Goal: Task Accomplishment & Management: Use online tool/utility

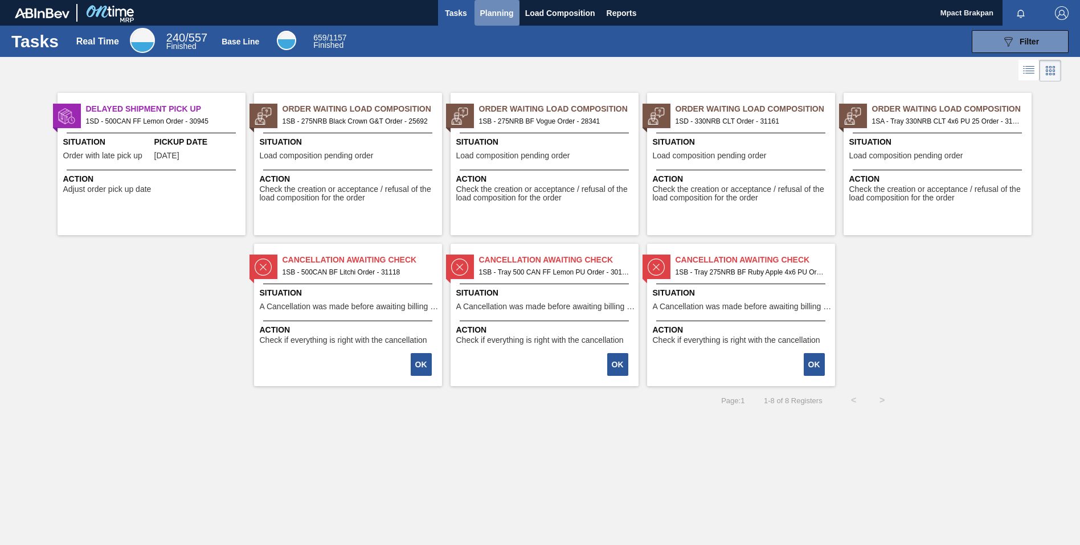
click at [507, 10] on span "Planning" at bounding box center [497, 13] width 34 height 14
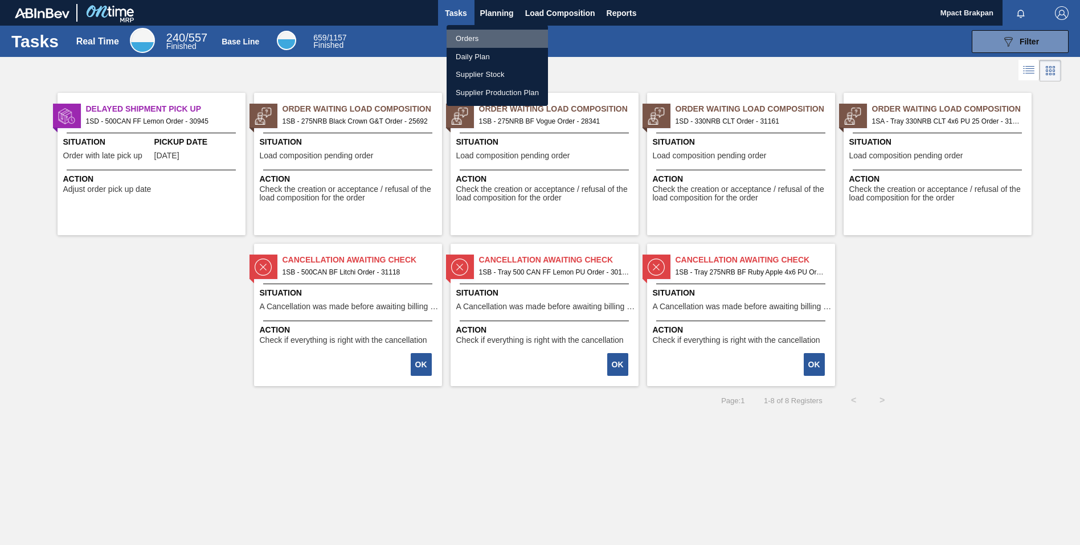
click at [480, 38] on li "Orders" at bounding box center [496, 39] width 101 height 18
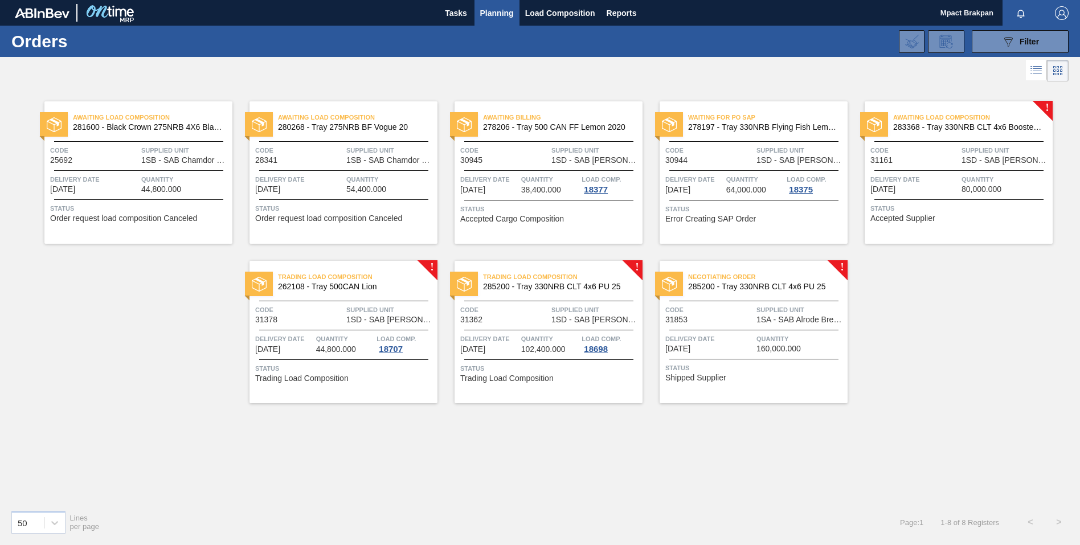
click at [957, 166] on div "Awaiting Load Composition 283368 - Tray 330NRB CLT 4x6 Booster 1 V2 Code 31161 …" at bounding box center [958, 172] width 188 height 142
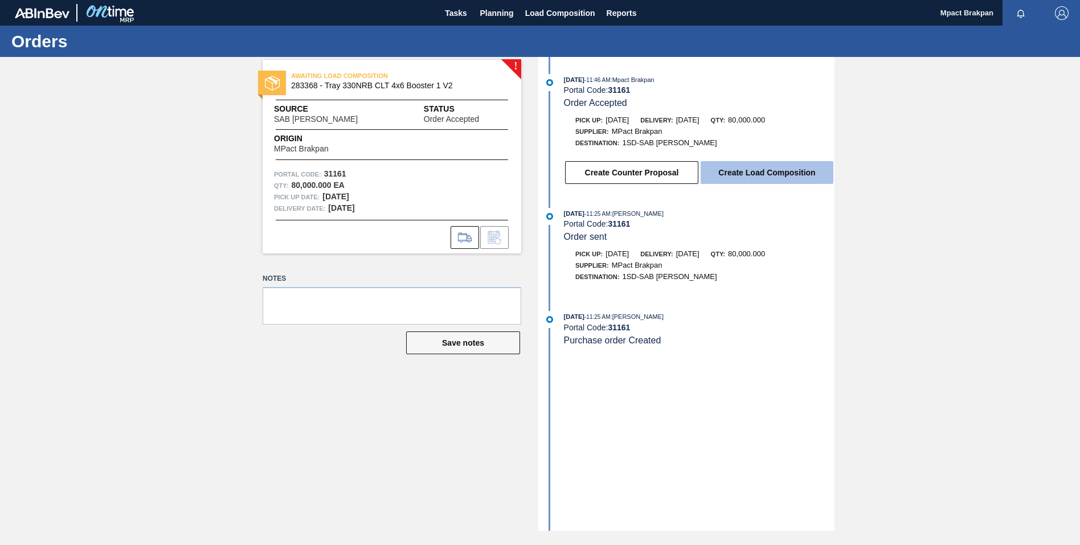
click at [770, 173] on button "Create Load Composition" at bounding box center [766, 172] width 133 height 23
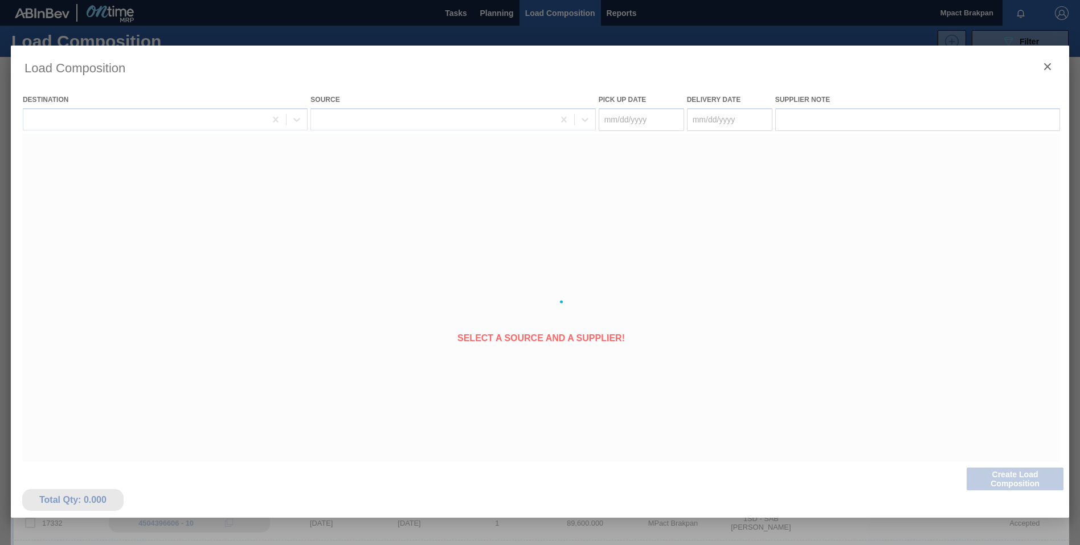
type Date "[DATE]"
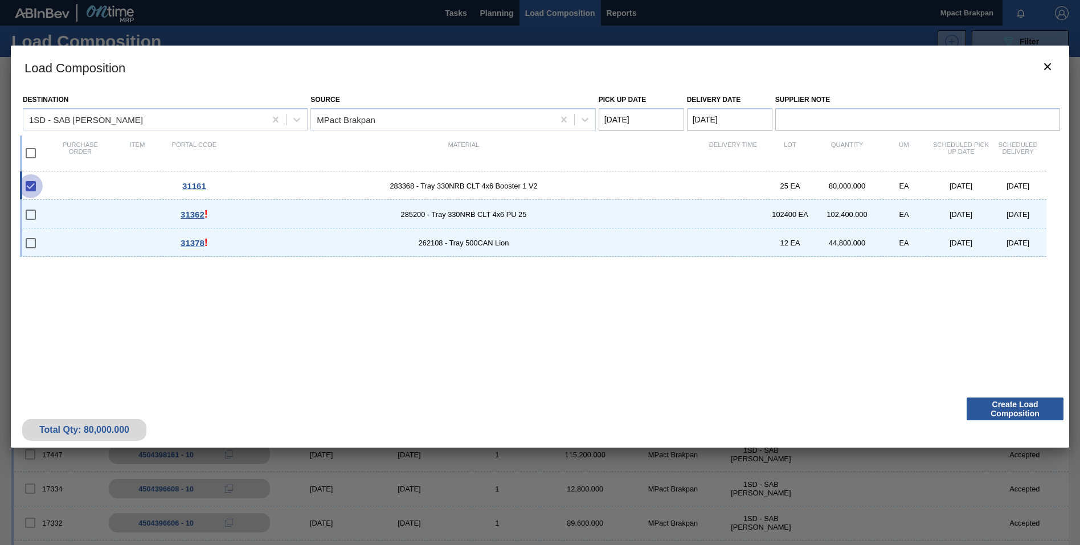
click at [31, 189] on input "checkbox" at bounding box center [31, 186] width 24 height 24
click at [34, 186] on input "checkbox" at bounding box center [31, 186] width 24 height 24
click at [34, 185] on input "checkbox" at bounding box center [31, 186] width 24 height 24
checkbox input "true"
click at [33, 215] on input "checkbox" at bounding box center [31, 215] width 24 height 24
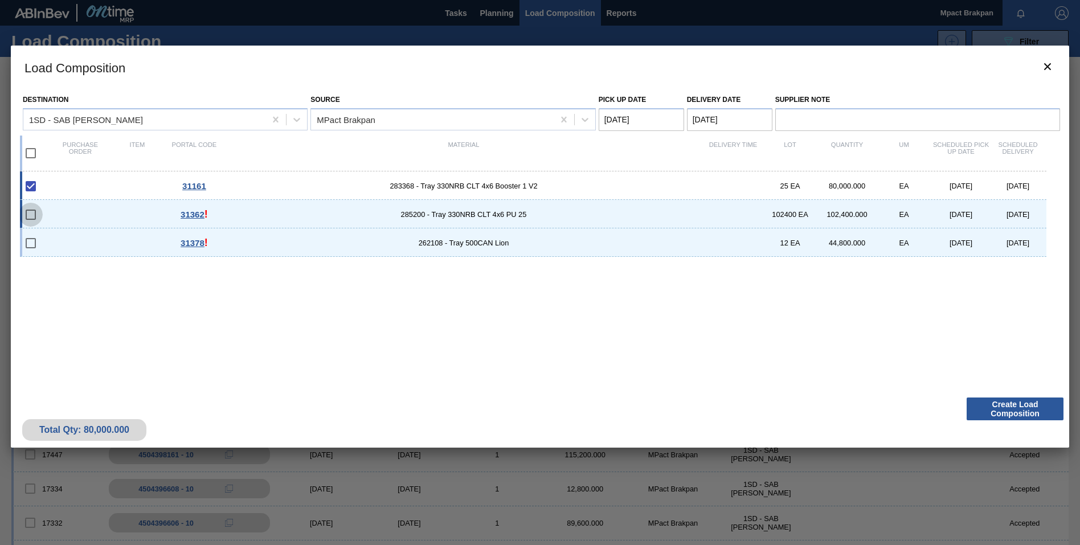
checkbox input "false"
click at [192, 183] on span "31161" at bounding box center [194, 186] width 24 height 10
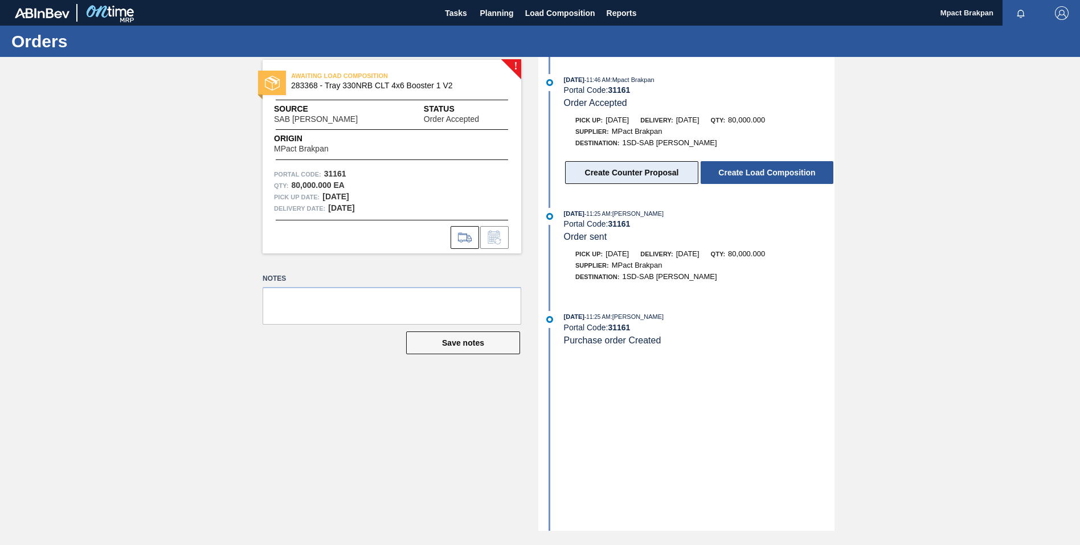
click at [613, 173] on button "Create Counter Proposal" at bounding box center [631, 172] width 133 height 23
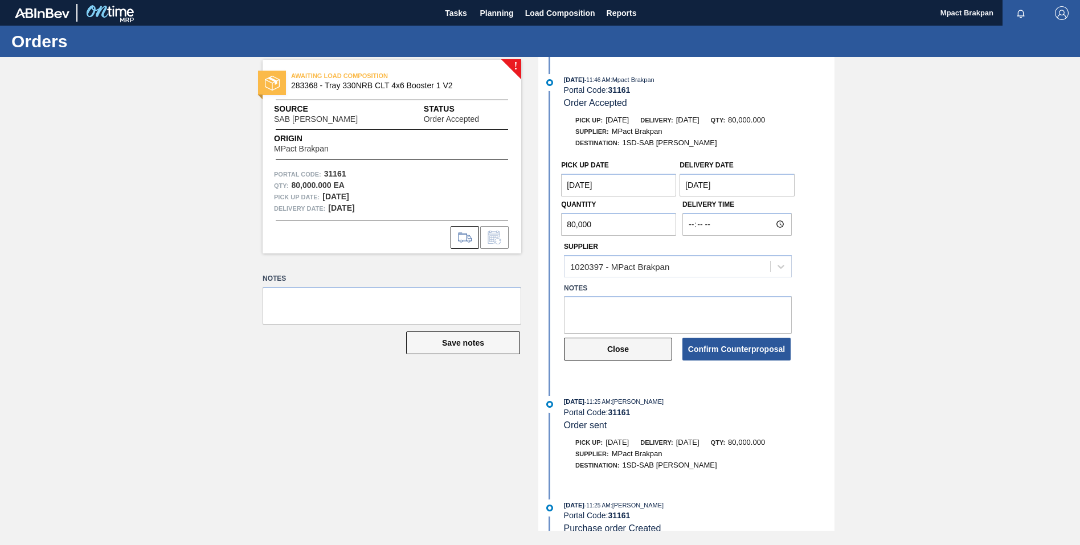
click at [646, 351] on button "Close" at bounding box center [618, 349] width 108 height 23
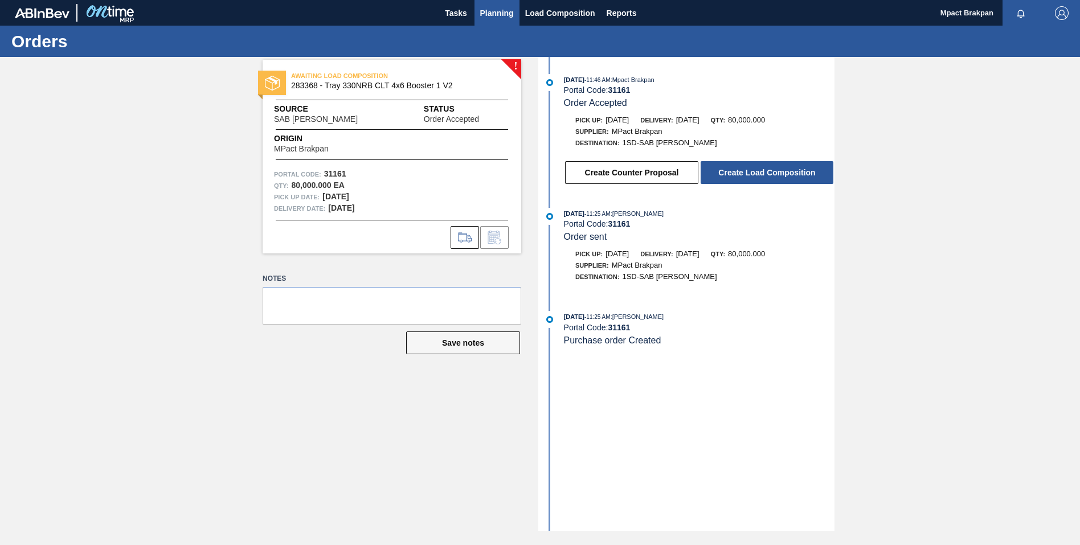
click at [495, 8] on span "Planning" at bounding box center [497, 13] width 34 height 14
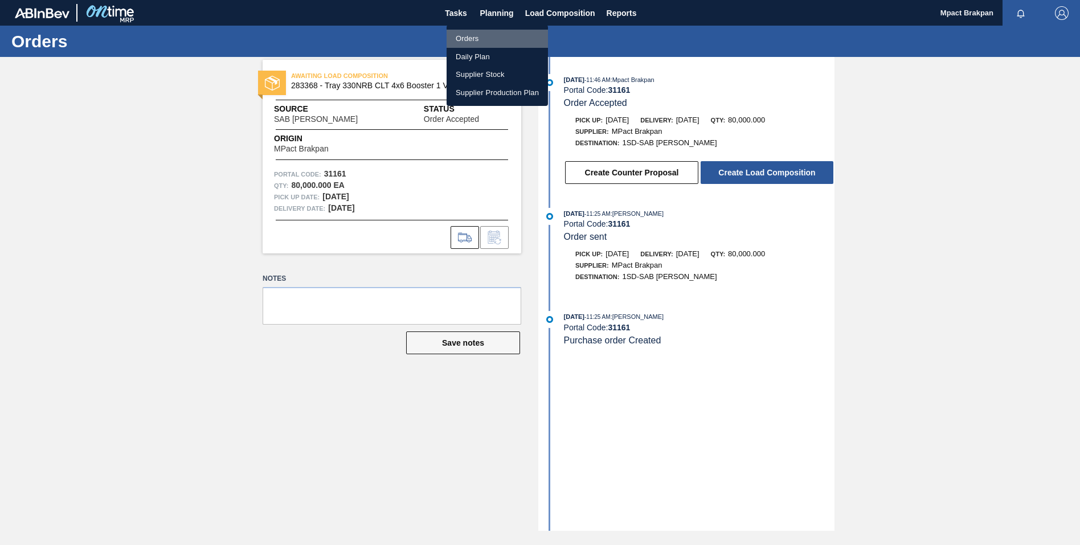
click at [468, 36] on li "Orders" at bounding box center [496, 39] width 101 height 18
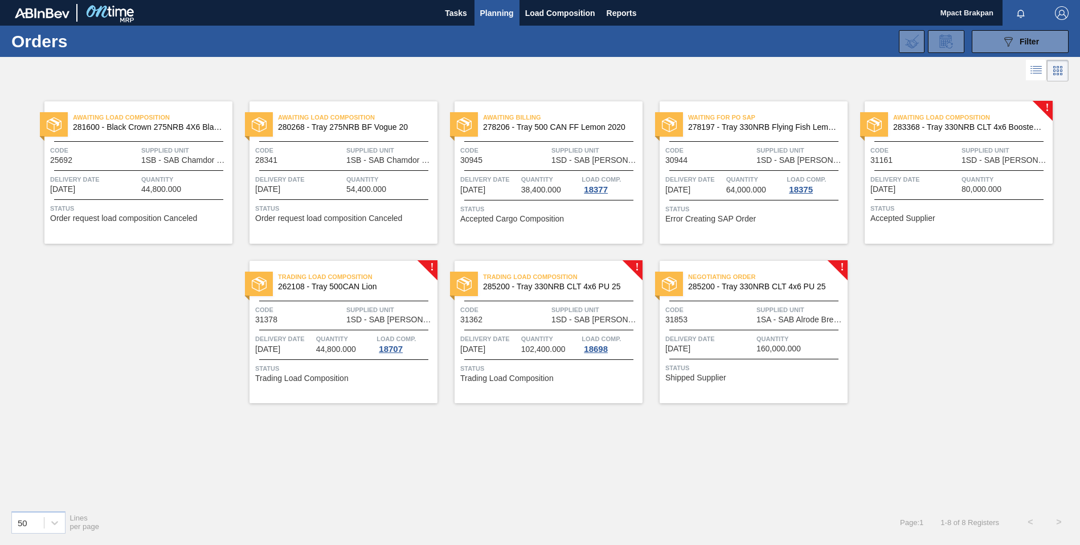
click at [334, 307] on span "Code" at bounding box center [299, 309] width 88 height 11
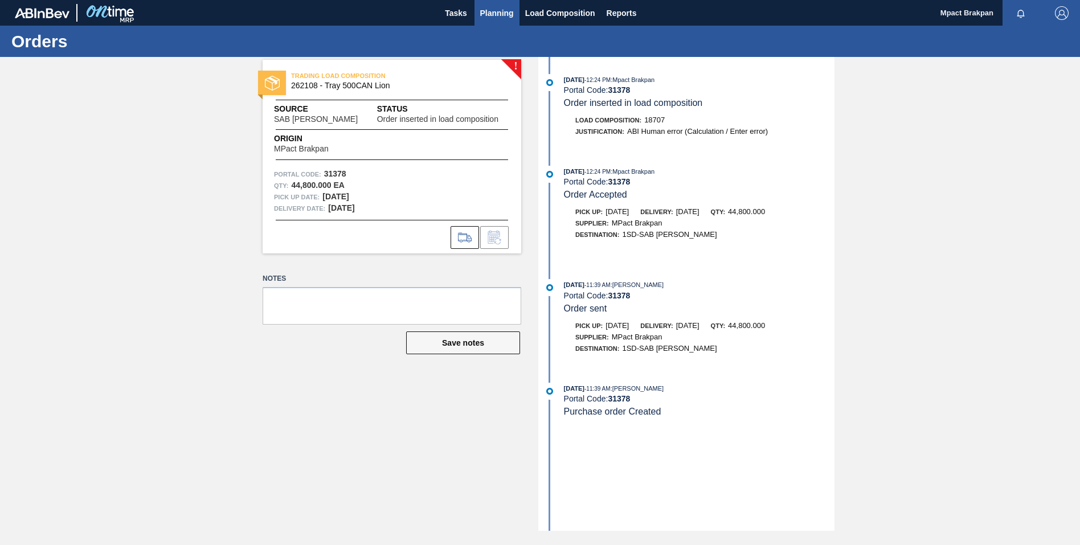
click at [496, 12] on span "Planning" at bounding box center [497, 13] width 34 height 14
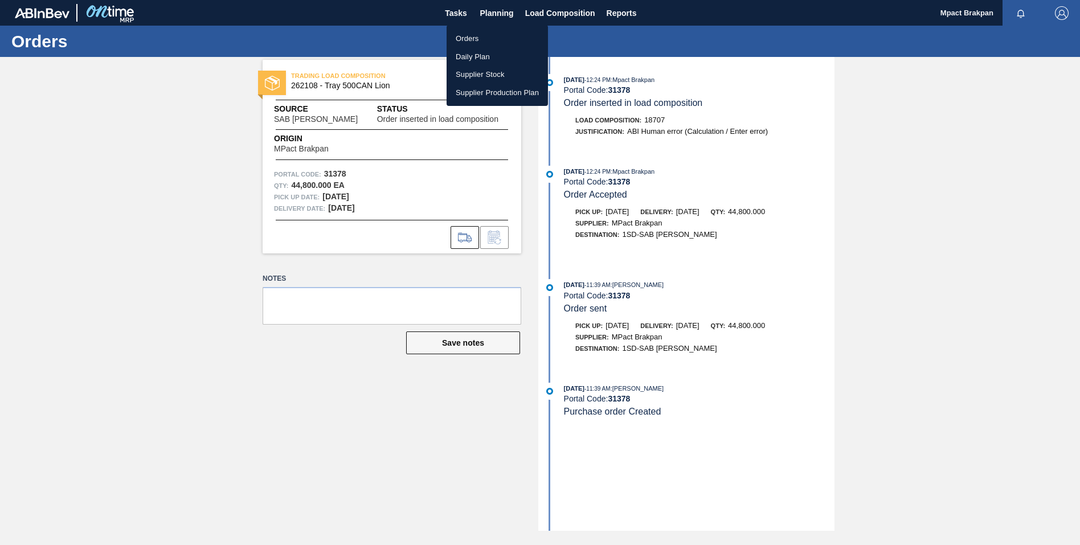
click at [460, 13] on div at bounding box center [540, 272] width 1080 height 545
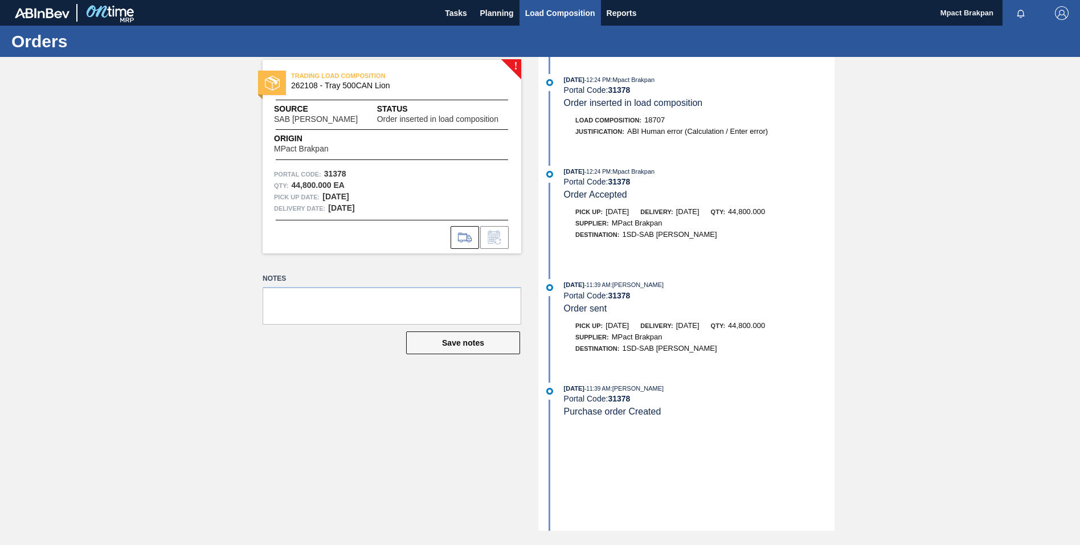
click at [548, 15] on span "Load Composition" at bounding box center [560, 13] width 70 height 14
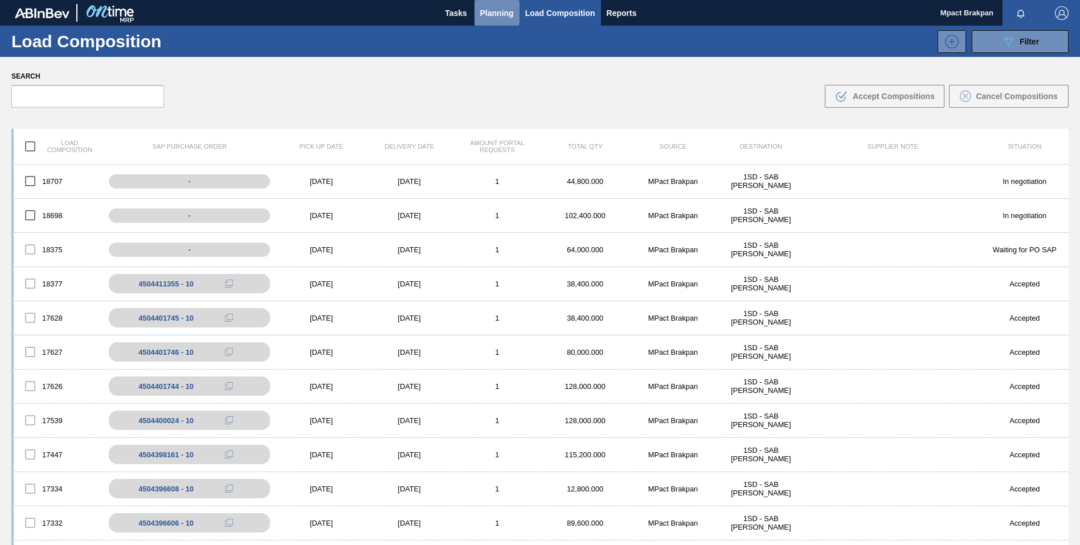
click at [491, 10] on span "Planning" at bounding box center [497, 13] width 34 height 14
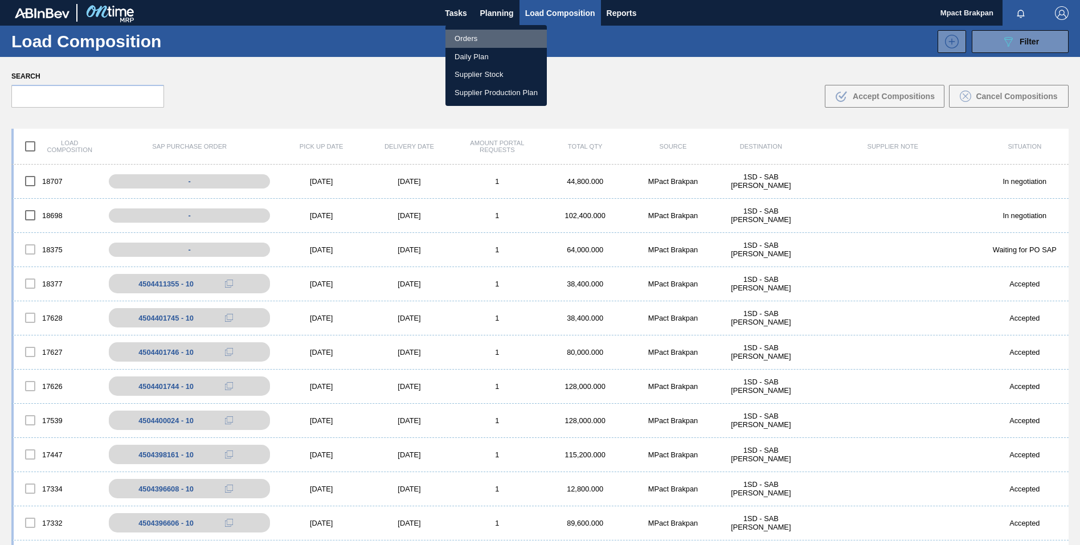
click at [459, 39] on li "Orders" at bounding box center [495, 39] width 101 height 18
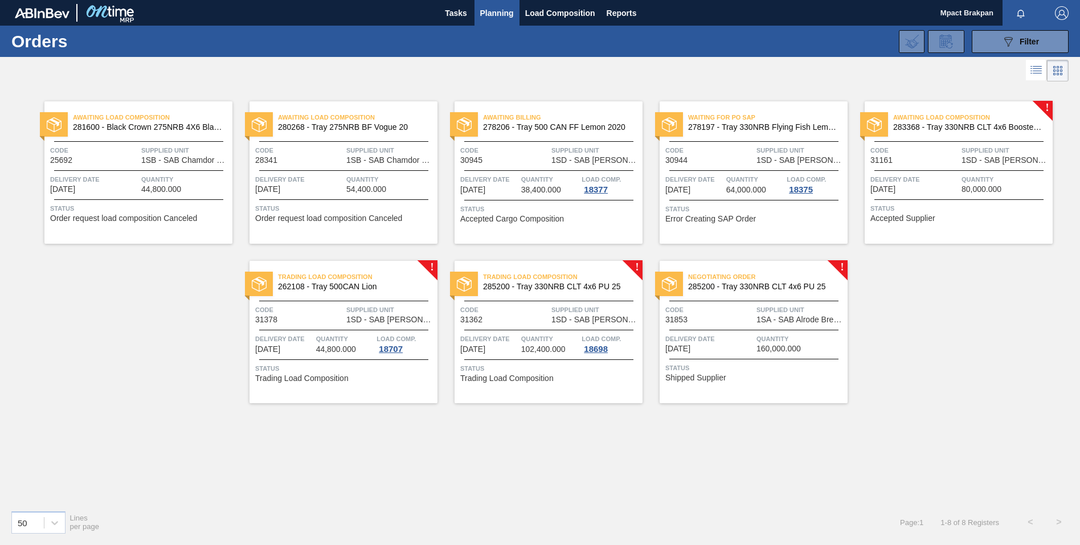
click at [760, 326] on div "Negotiating Order 285200 - Tray 330NRB CLT 4x6 PU 25 Code 31853 Supplied Unit 1…" at bounding box center [753, 332] width 188 height 142
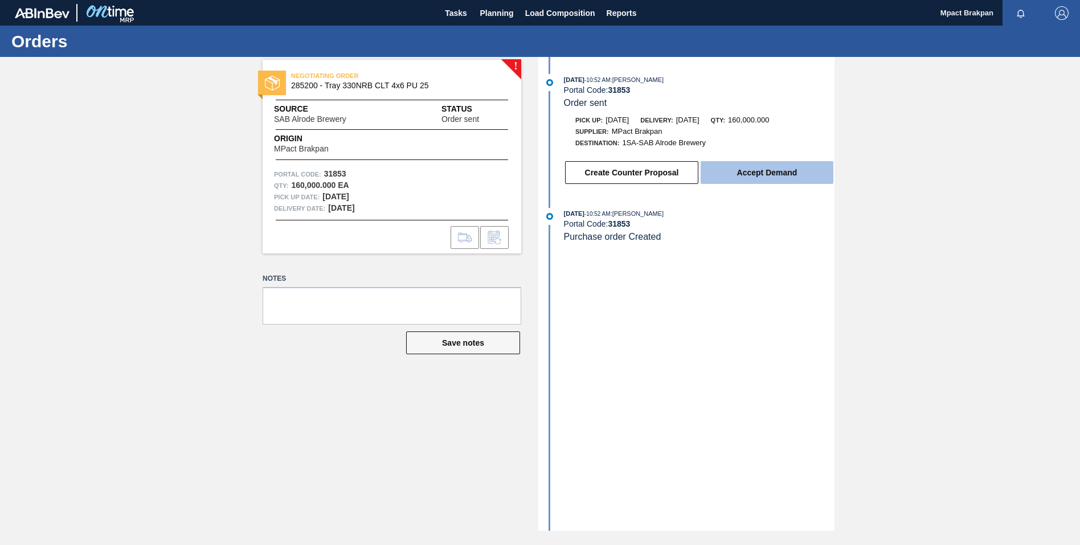
click at [769, 171] on button "Accept Demand" at bounding box center [766, 172] width 133 height 23
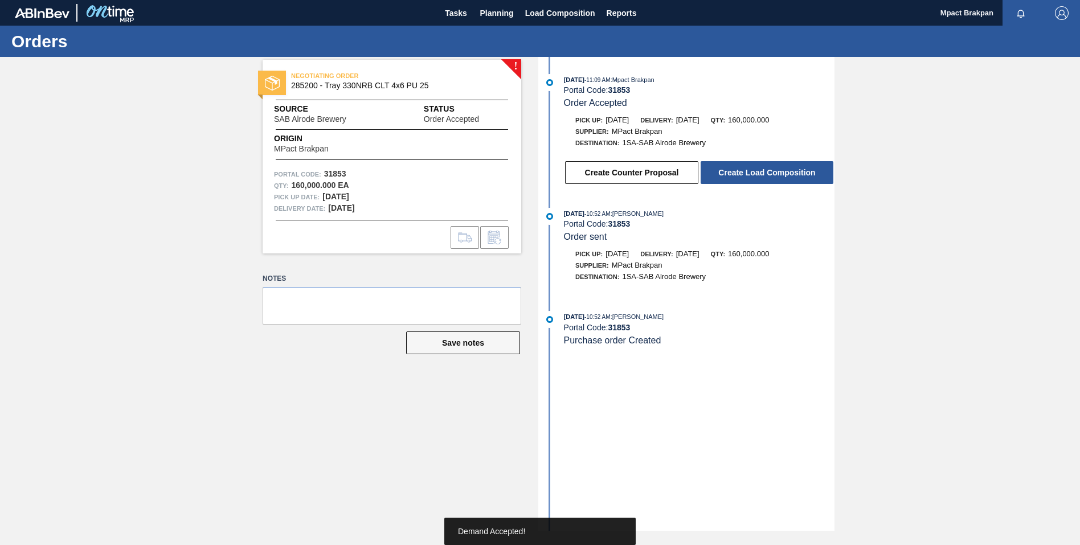
click at [769, 171] on button "Create Load Composition" at bounding box center [766, 172] width 133 height 23
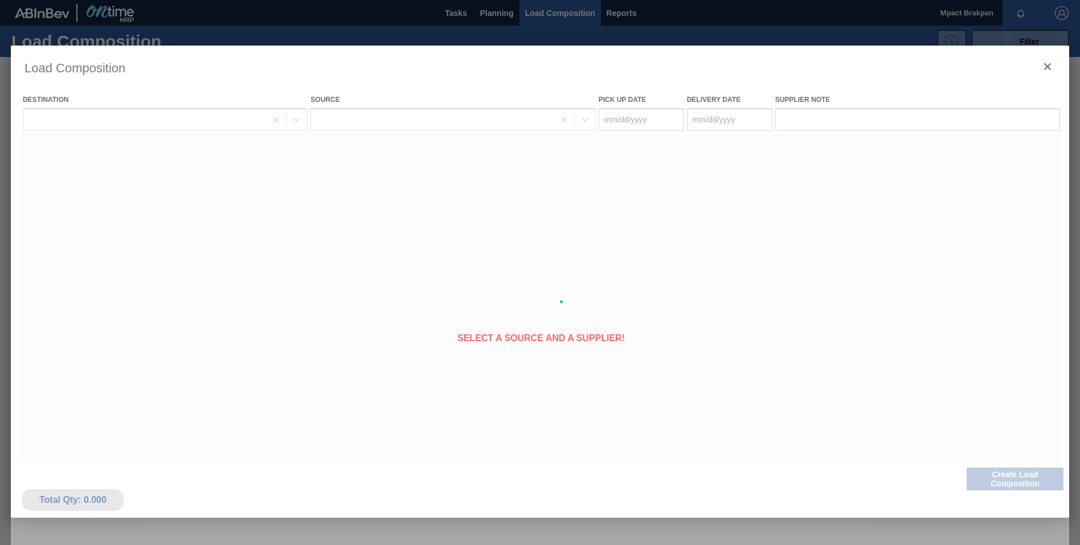
type Date "[DATE]"
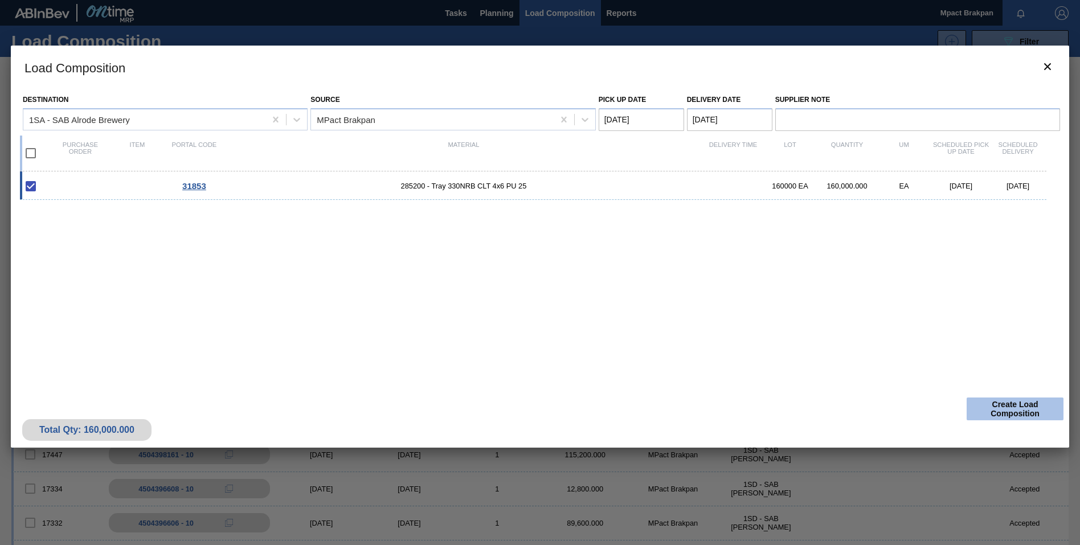
click at [1004, 407] on button "Create Load Composition" at bounding box center [1014, 408] width 97 height 23
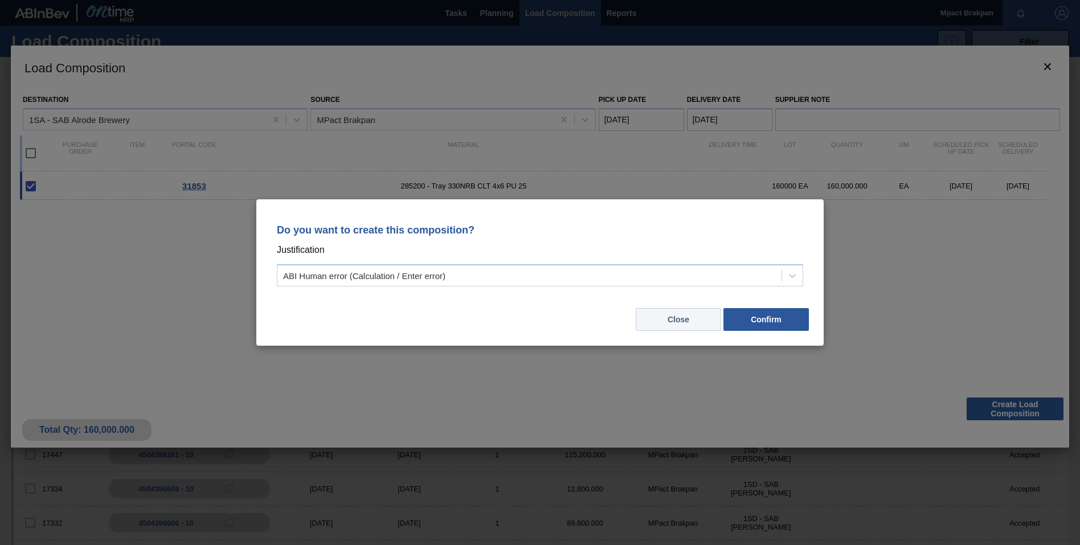
click at [684, 324] on button "Close" at bounding box center [677, 319] width 85 height 23
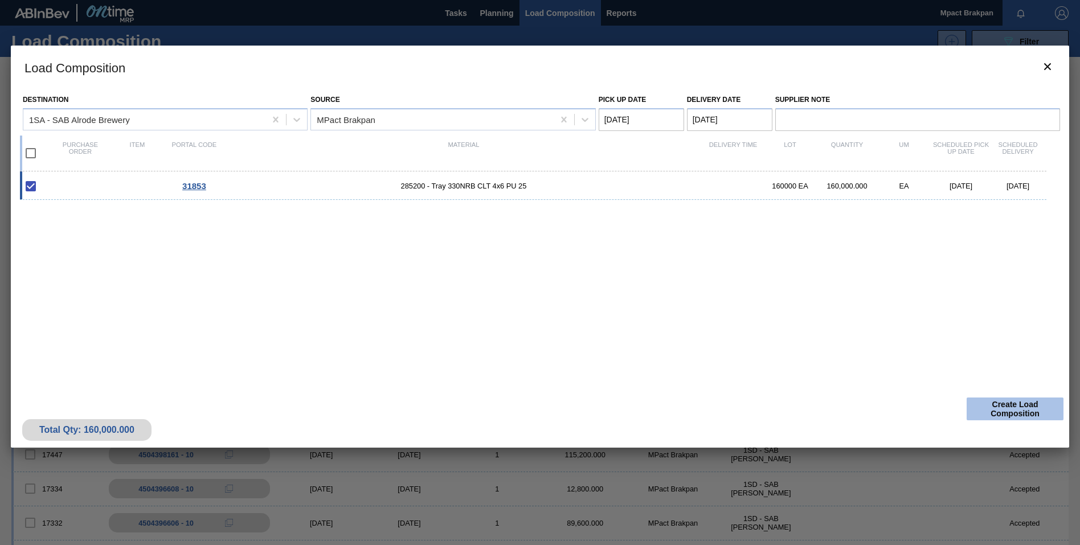
click at [999, 407] on button "Create Load Composition" at bounding box center [1014, 408] width 97 height 23
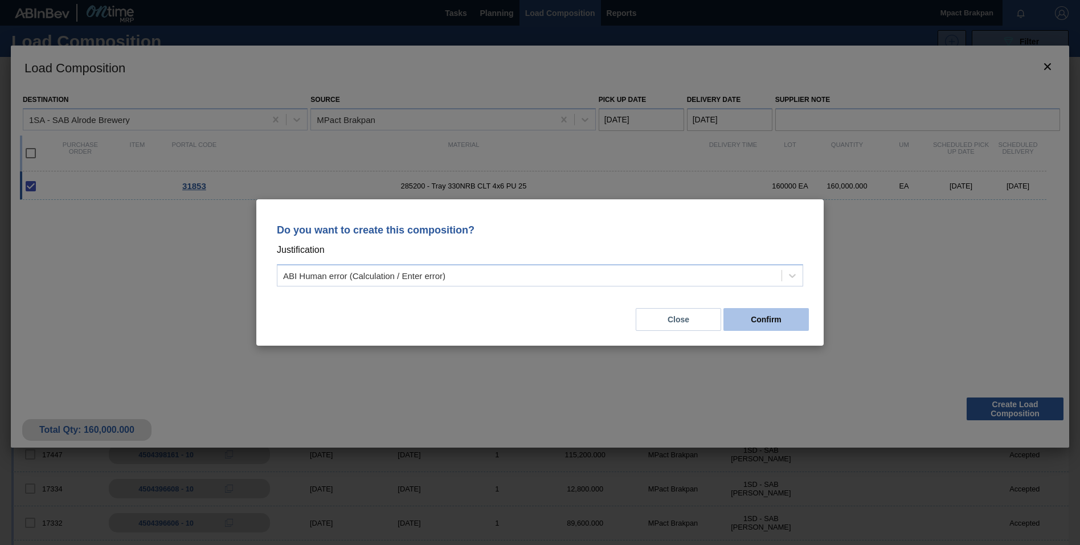
click at [753, 319] on button "Confirm" at bounding box center [765, 319] width 85 height 23
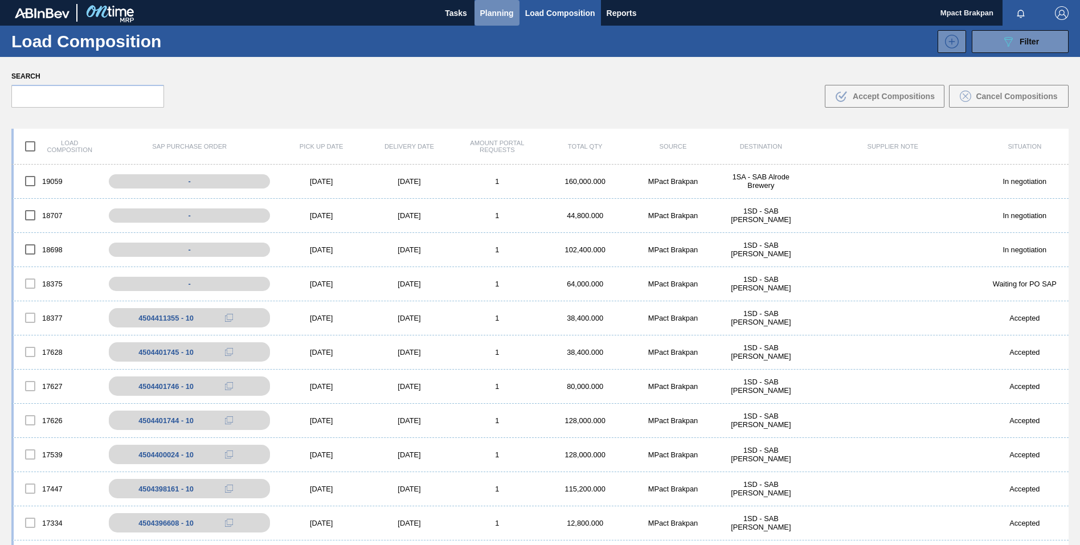
click at [486, 9] on span "Planning" at bounding box center [497, 13] width 34 height 14
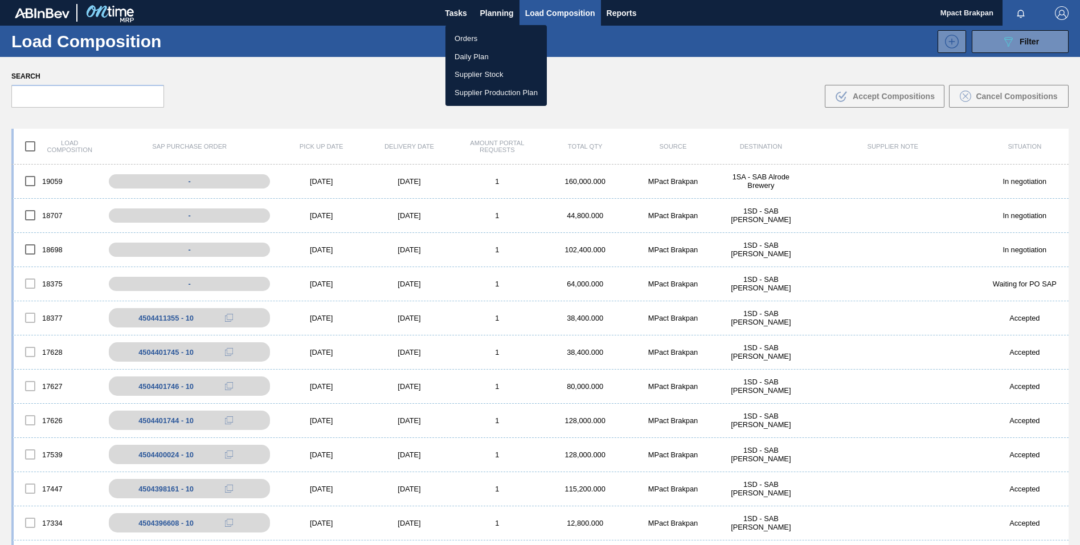
click at [475, 36] on li "Orders" at bounding box center [495, 39] width 101 height 18
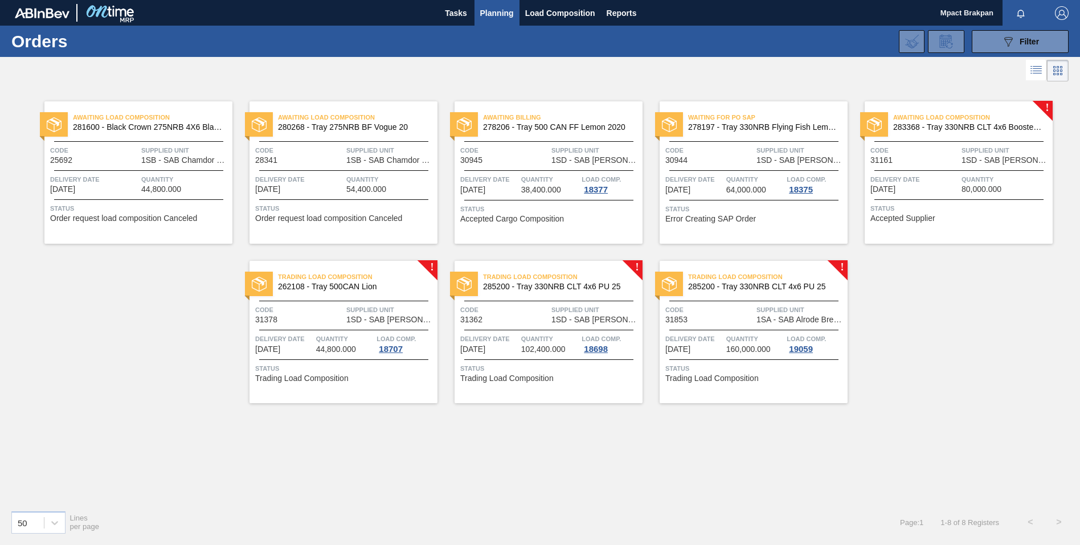
click at [134, 170] on div at bounding box center [138, 170] width 169 height 1
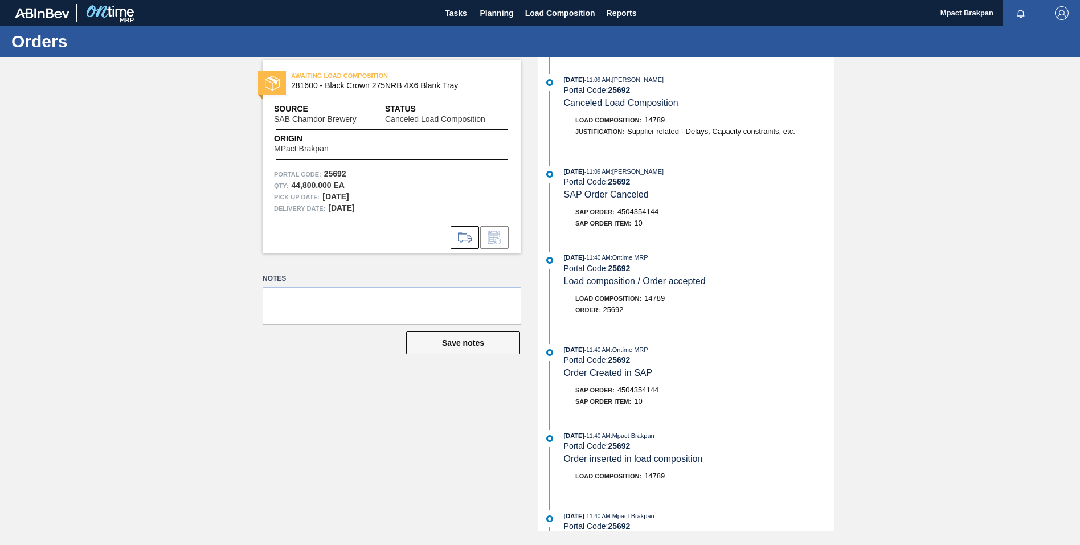
click at [148, 351] on div "AWAITING LOAD COMPOSITION 281600 - Black Crown 275NRB 4X6 Blank Tray Source SAB…" at bounding box center [540, 294] width 1080 height 474
click at [505, 11] on span "Planning" at bounding box center [497, 13] width 34 height 14
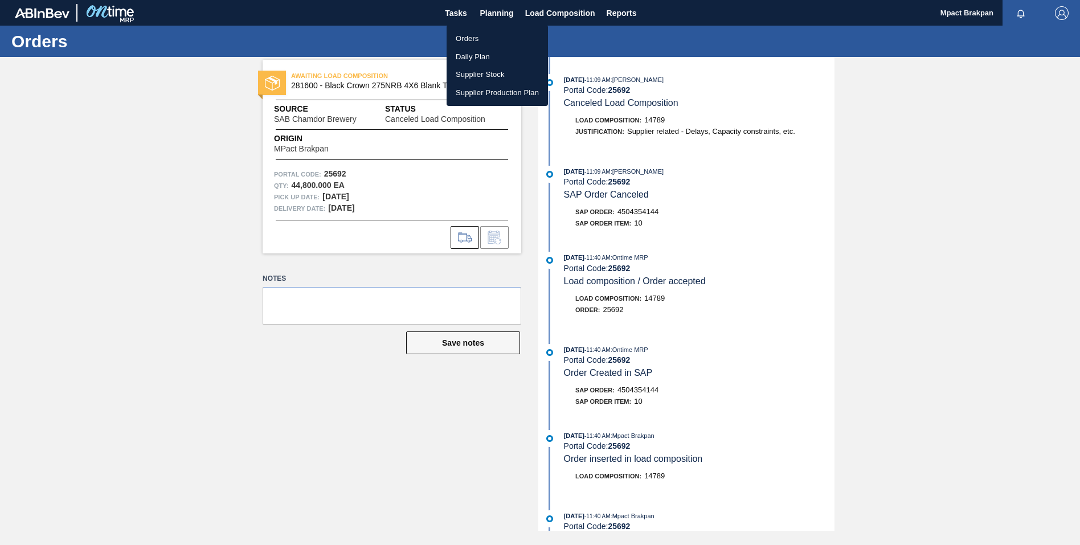
click at [471, 36] on li "Orders" at bounding box center [496, 39] width 101 height 18
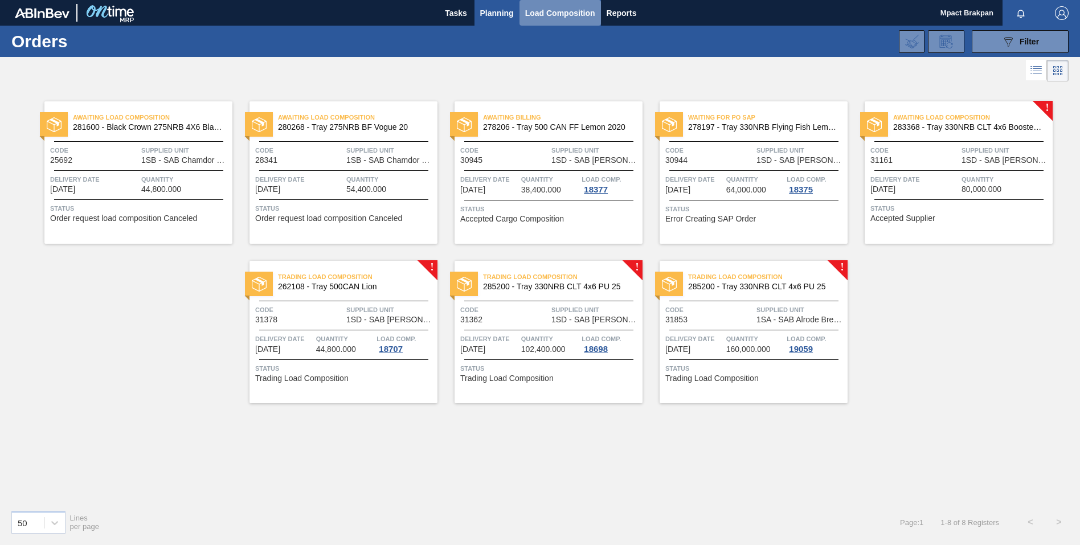
click at [530, 13] on span "Load Composition" at bounding box center [560, 13] width 70 height 14
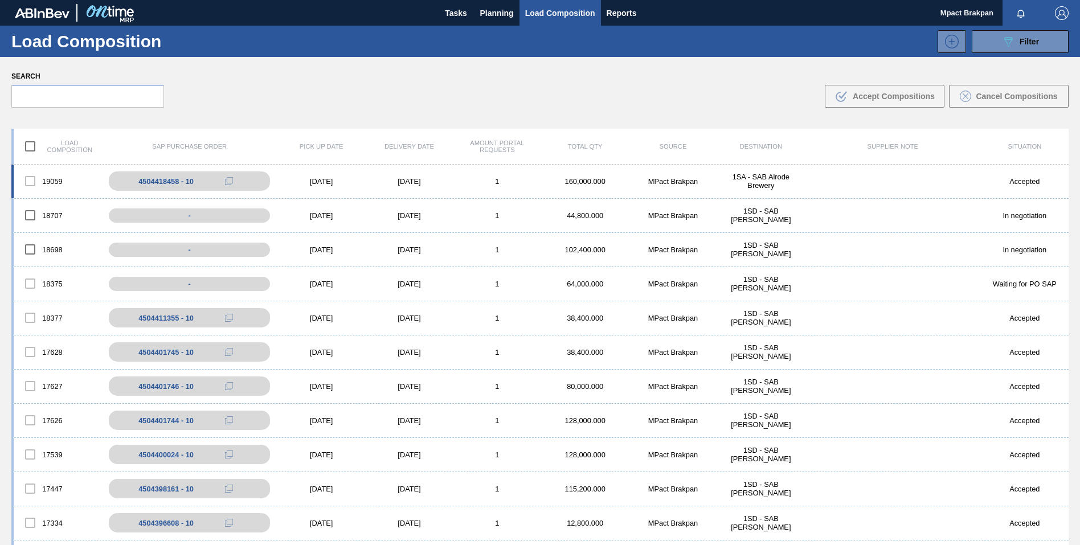
click at [319, 178] on div "[DATE]" at bounding box center [321, 181] width 88 height 9
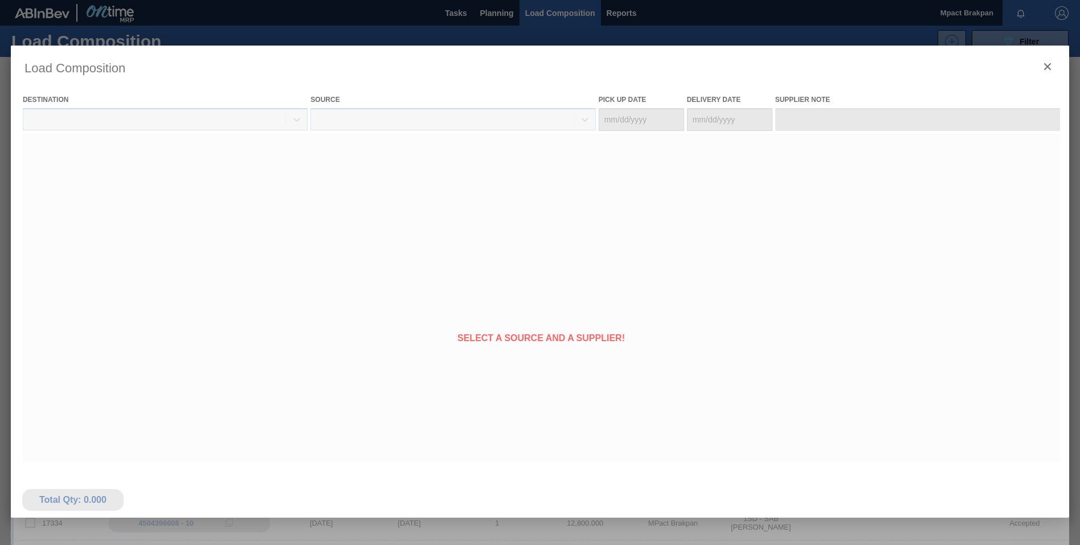
type Date "[DATE]"
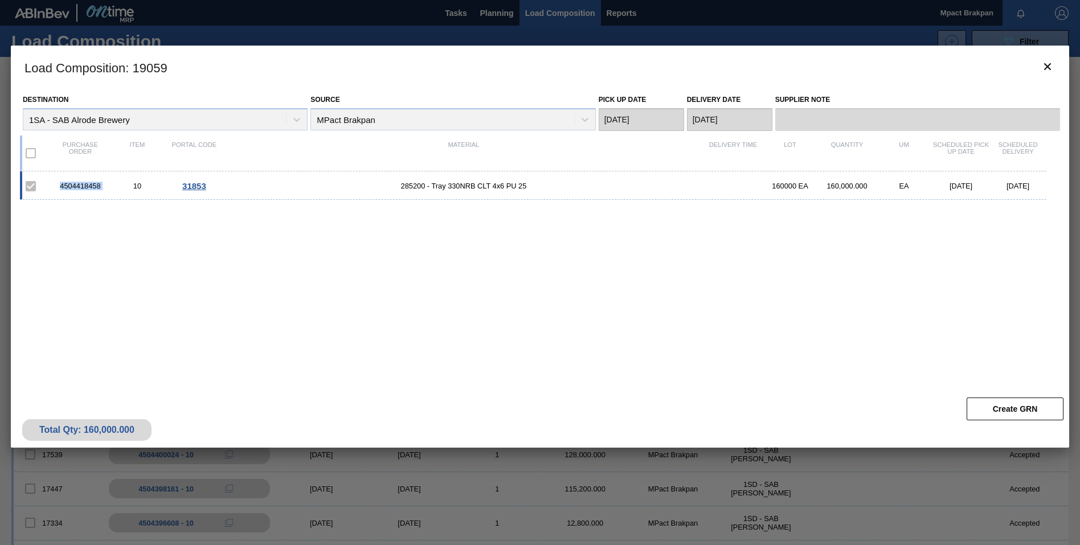
drag, startPoint x: 108, startPoint y: 188, endPoint x: 58, endPoint y: 186, distance: 50.7
click at [58, 186] on div "4504418458 10 31853 285200 - Tray 330NRB CLT 4x6 PU 25 160000 EA 160,000.000 EA…" at bounding box center [533, 185] width 1026 height 28
drag, startPoint x: 62, startPoint y: 187, endPoint x: 77, endPoint y: 186, distance: 15.4
copy div "4504418458"
click at [1048, 63] on icon "botão de ícone" at bounding box center [1047, 67] width 14 height 14
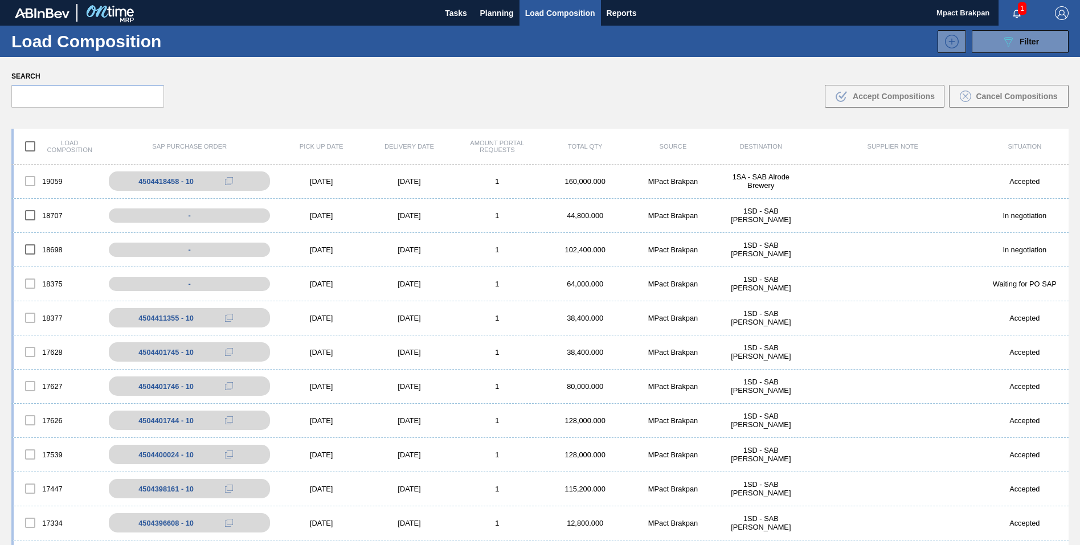
click at [1024, 9] on span "1" at bounding box center [1021, 8] width 9 height 13
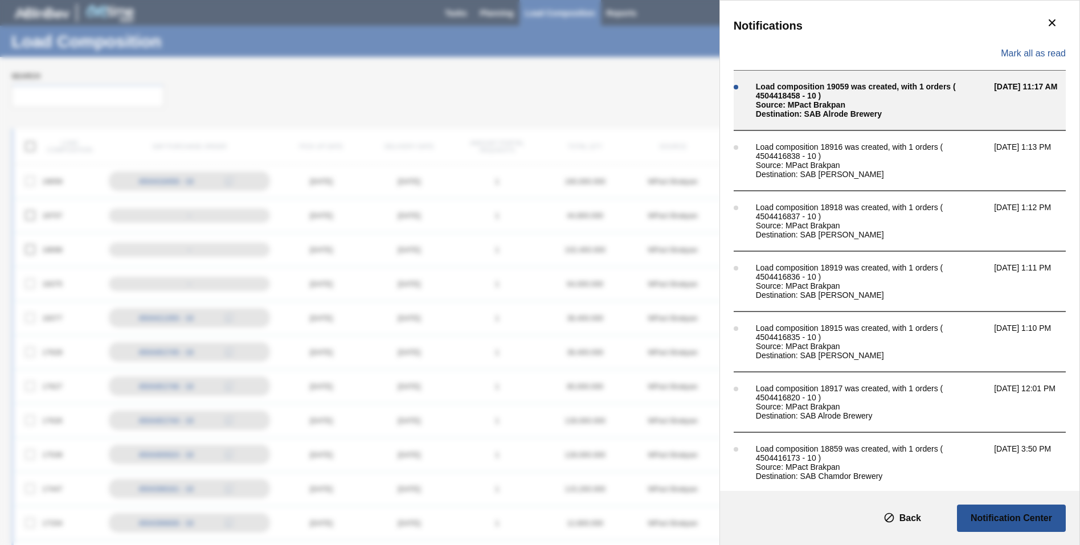
click at [859, 85] on div "Load composition 19059 was created, with 1 orders ( 4504418458 - 10 )" at bounding box center [872, 91] width 232 height 18
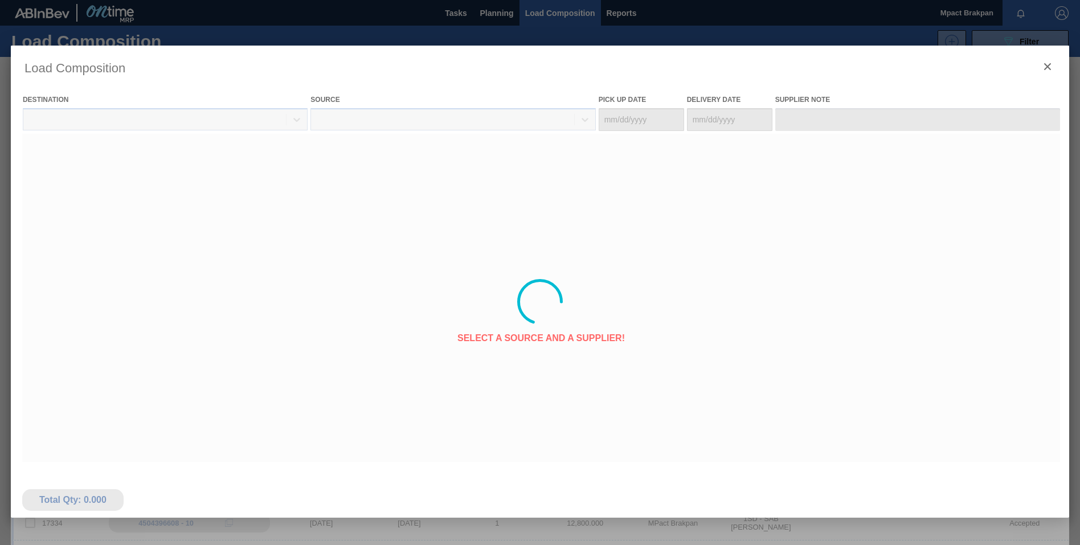
type Date "[DATE]"
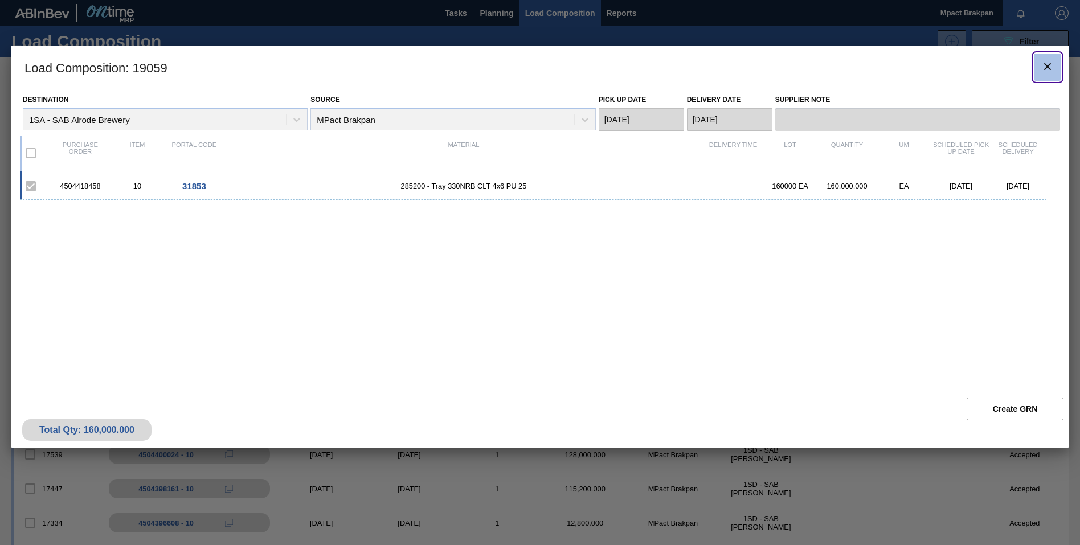
click at [1049, 62] on icon "botão de ícone" at bounding box center [1047, 67] width 14 height 14
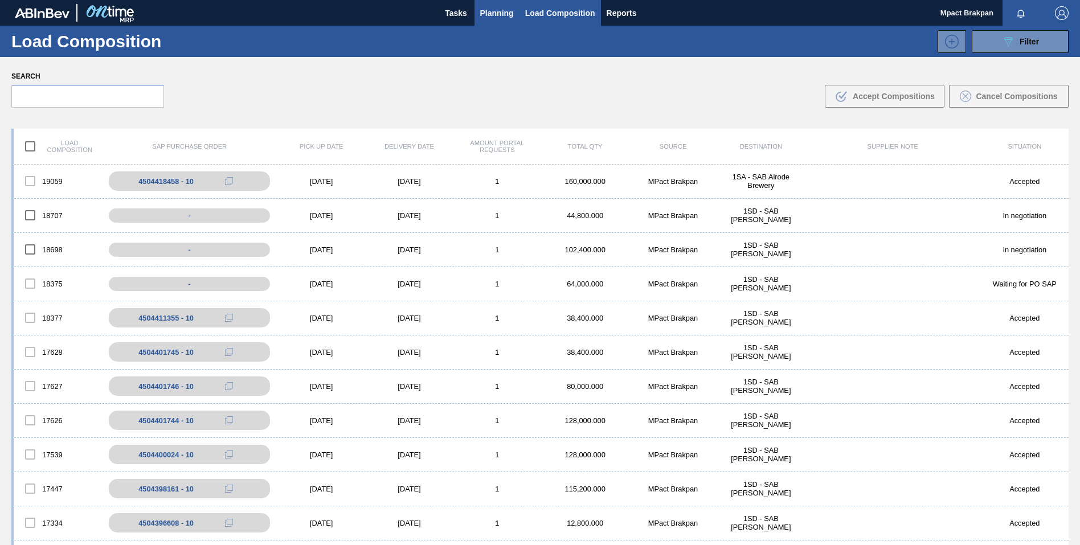
click at [496, 13] on span "Planning" at bounding box center [497, 13] width 34 height 14
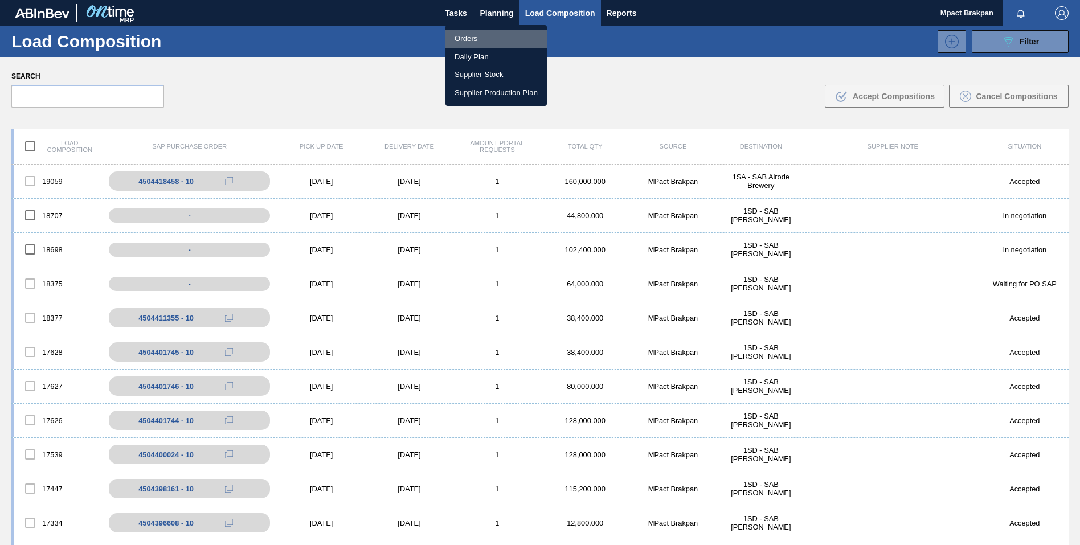
click at [471, 35] on li "Orders" at bounding box center [495, 39] width 101 height 18
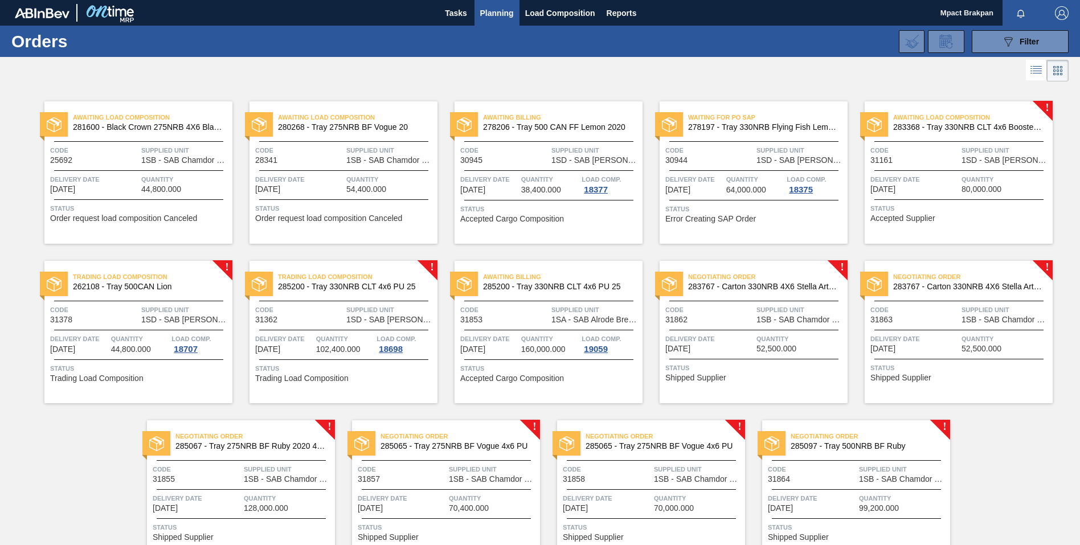
click at [763, 330] on div at bounding box center [753, 330] width 169 height 1
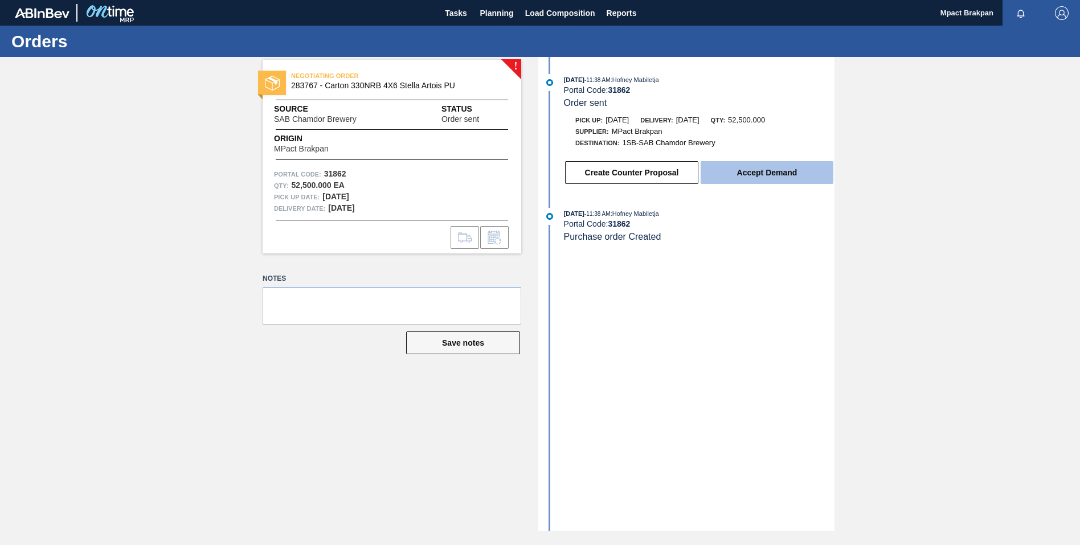
click at [758, 173] on button "Accept Demand" at bounding box center [766, 172] width 133 height 23
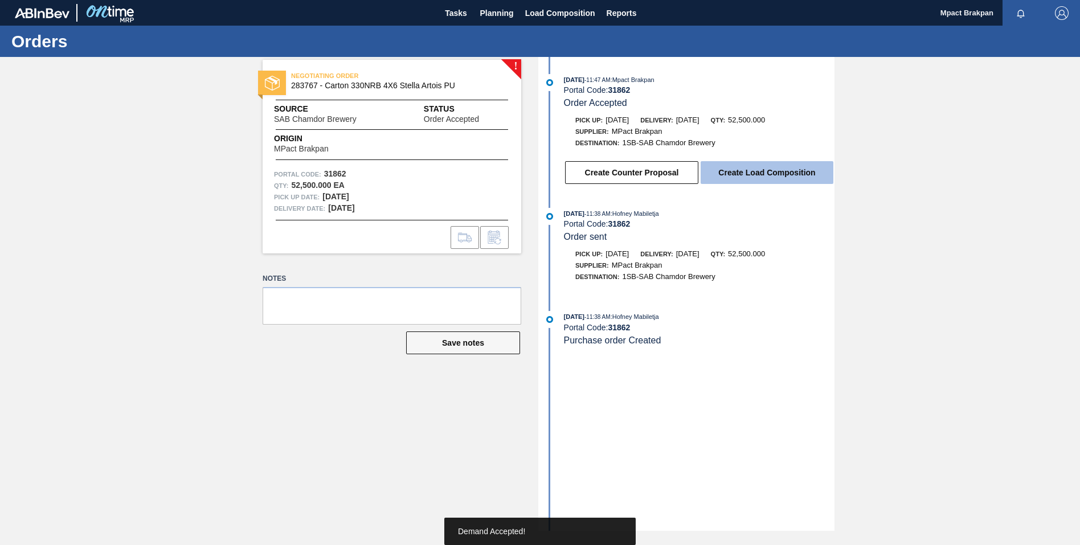
click at [758, 172] on button "Create Load Composition" at bounding box center [766, 172] width 133 height 23
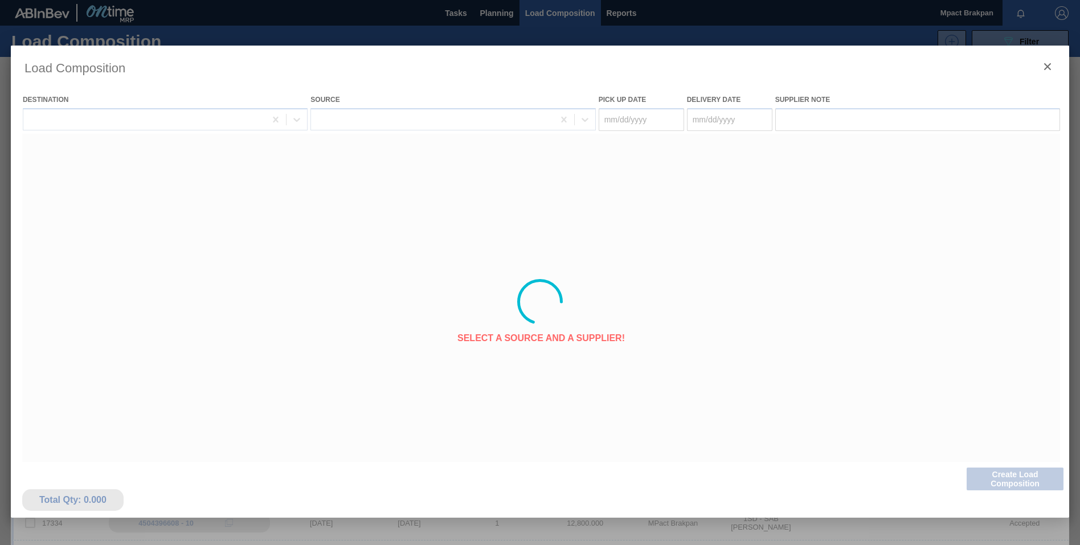
type Date "[DATE]"
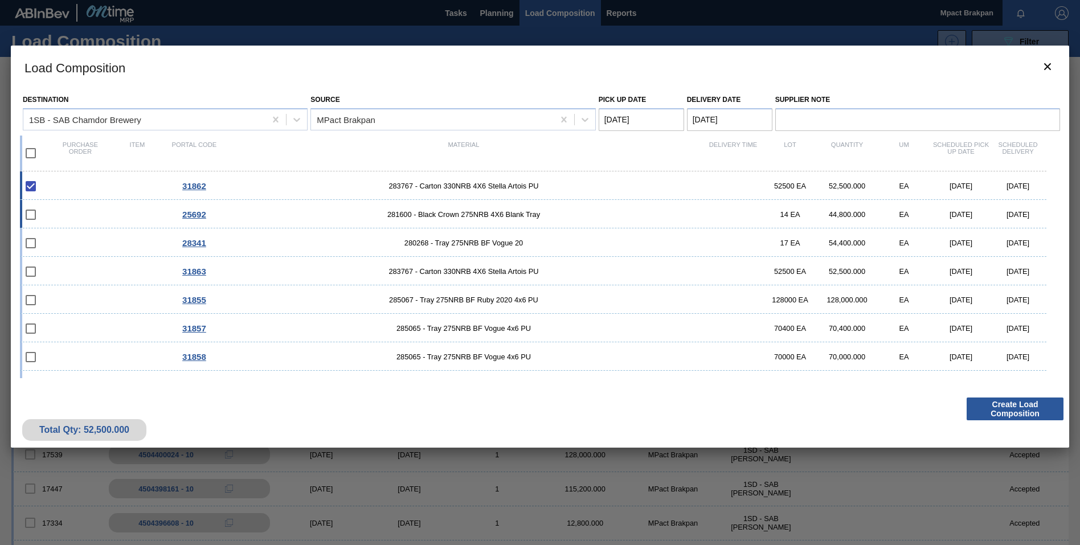
click at [30, 215] on input "checkbox" at bounding box center [31, 215] width 24 height 24
checkbox input "false"
click at [1017, 407] on button "Create Load Composition" at bounding box center [1014, 408] width 97 height 23
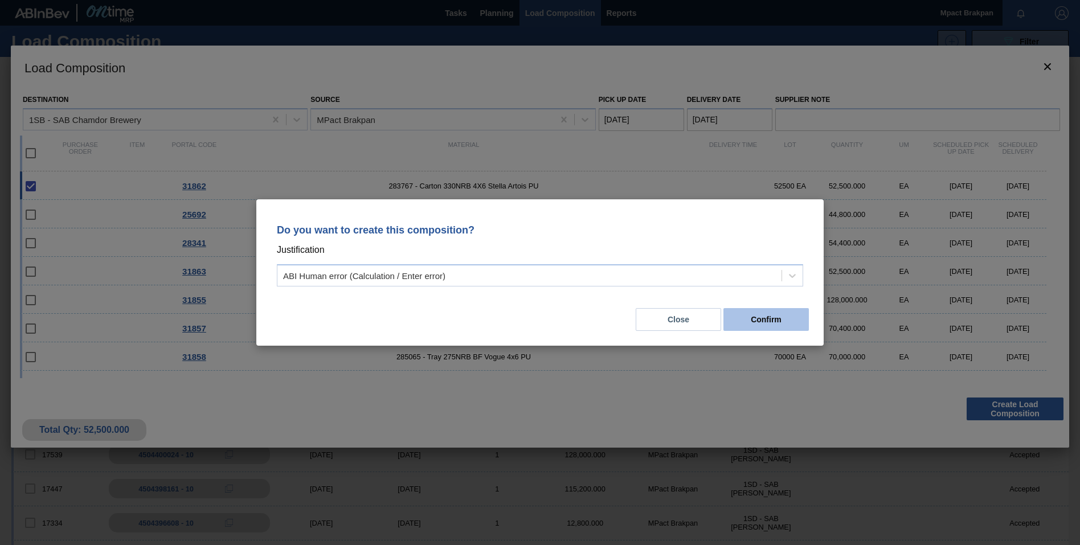
click at [758, 318] on button "Confirm" at bounding box center [765, 319] width 85 height 23
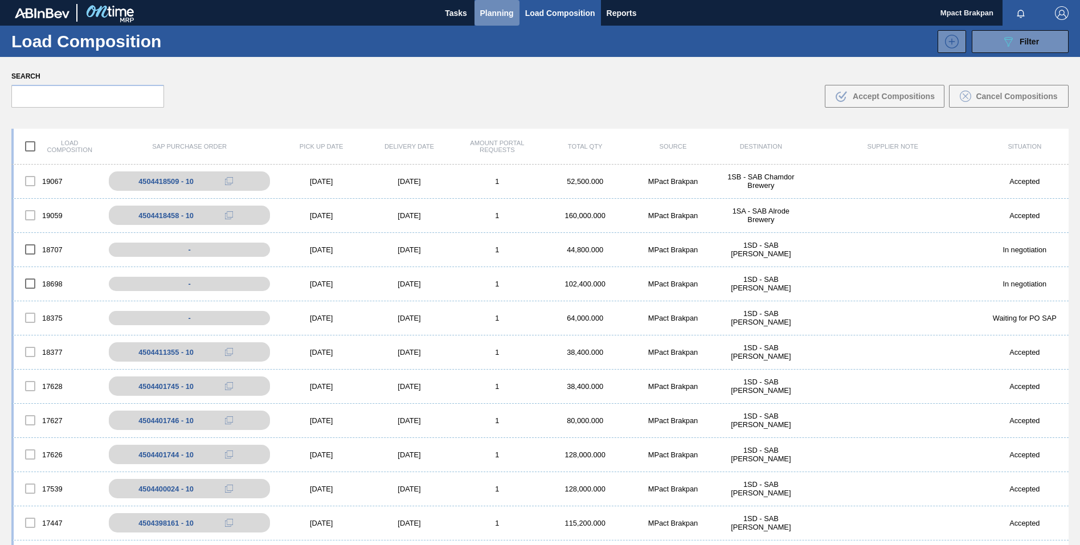
click at [494, 13] on span "Planning" at bounding box center [497, 13] width 34 height 14
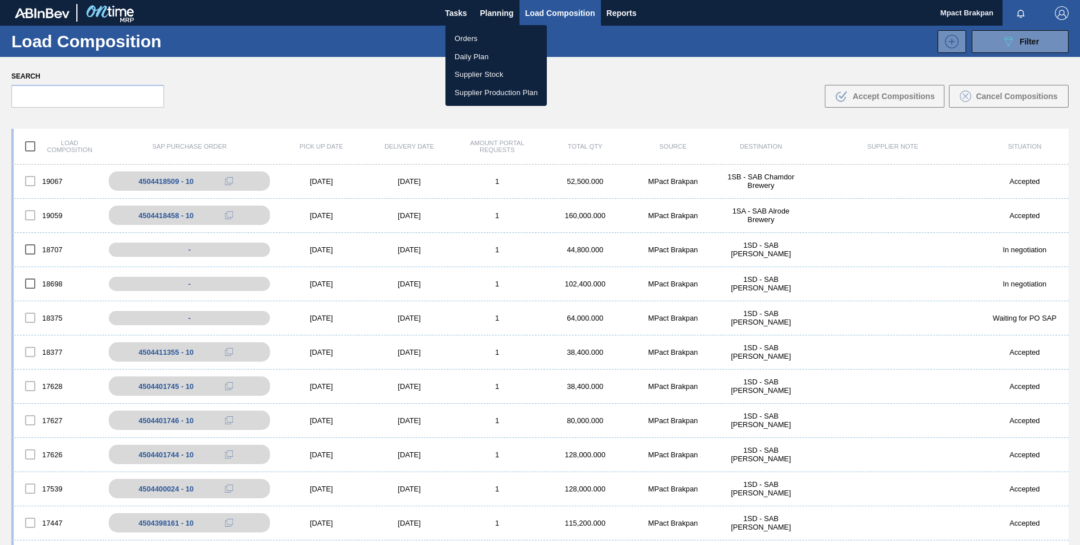
click at [467, 43] on li "Orders" at bounding box center [495, 39] width 101 height 18
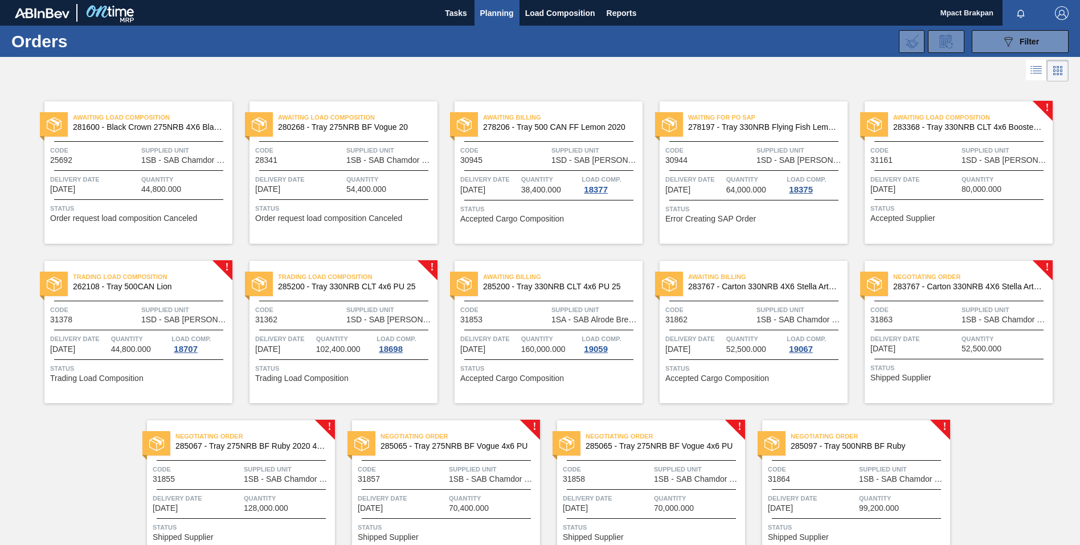
click at [216, 483] on div "Code 31855" at bounding box center [197, 473] width 88 height 20
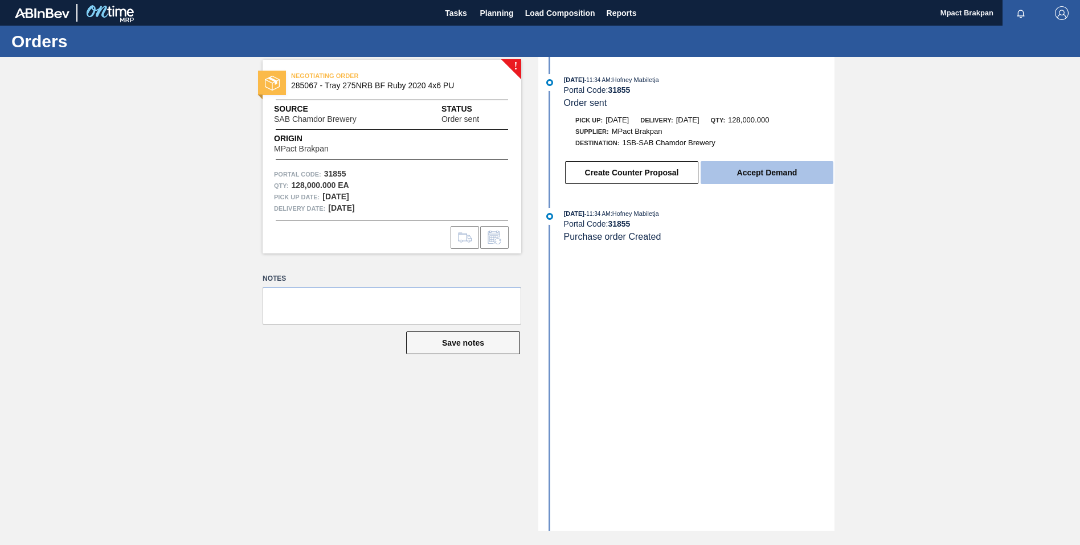
click at [769, 174] on button "Accept Demand" at bounding box center [766, 172] width 133 height 23
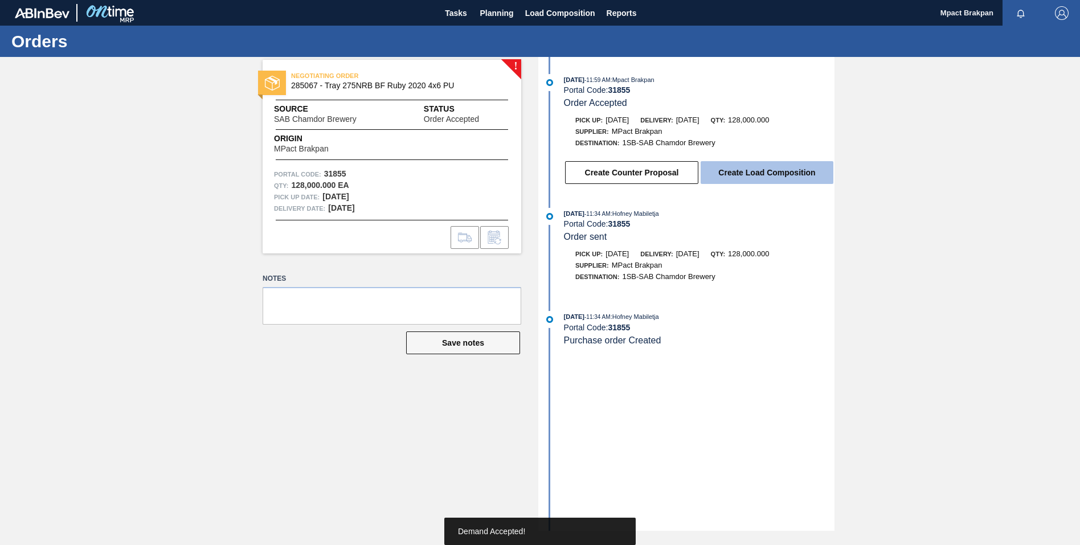
click at [767, 172] on button "Create Load Composition" at bounding box center [766, 172] width 133 height 23
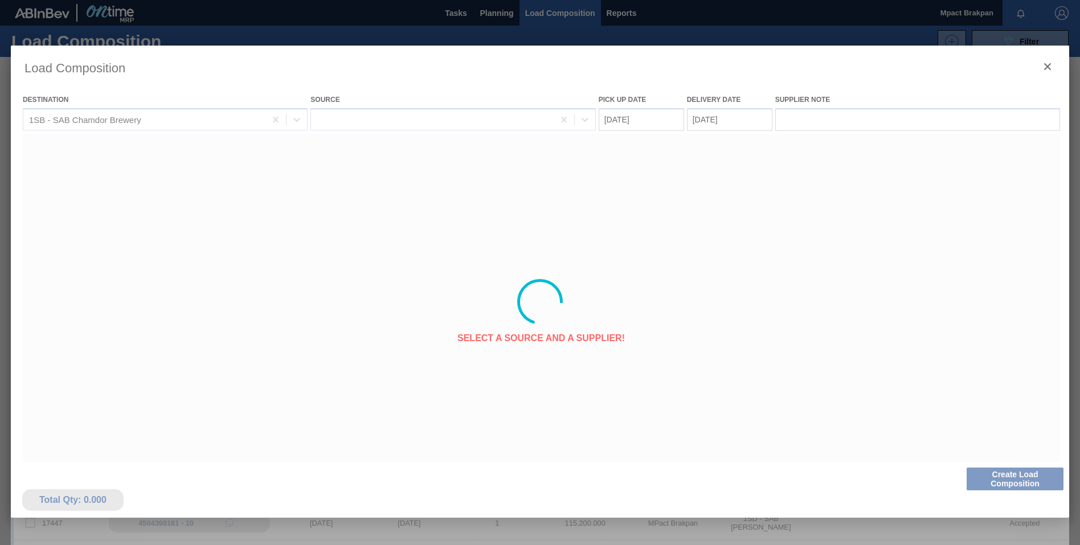
type Date "[DATE]"
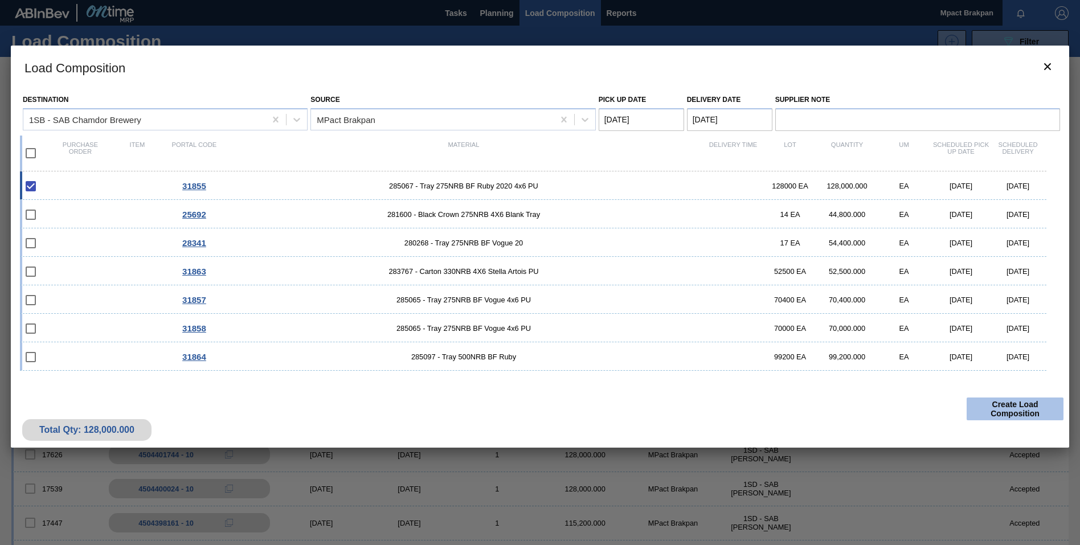
click at [1019, 405] on button "Create Load Composition" at bounding box center [1014, 408] width 97 height 23
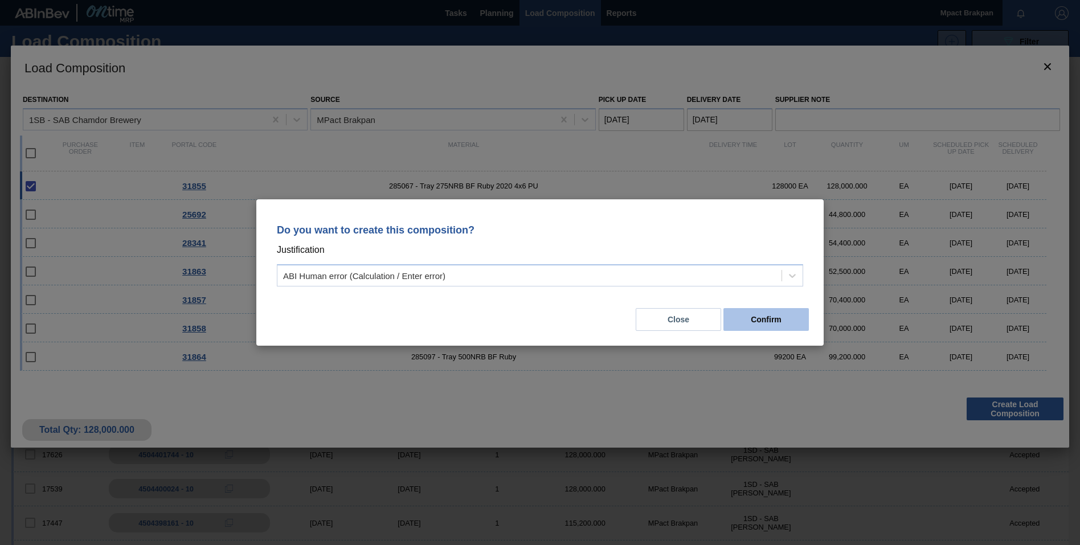
click at [770, 317] on button "Confirm" at bounding box center [765, 319] width 85 height 23
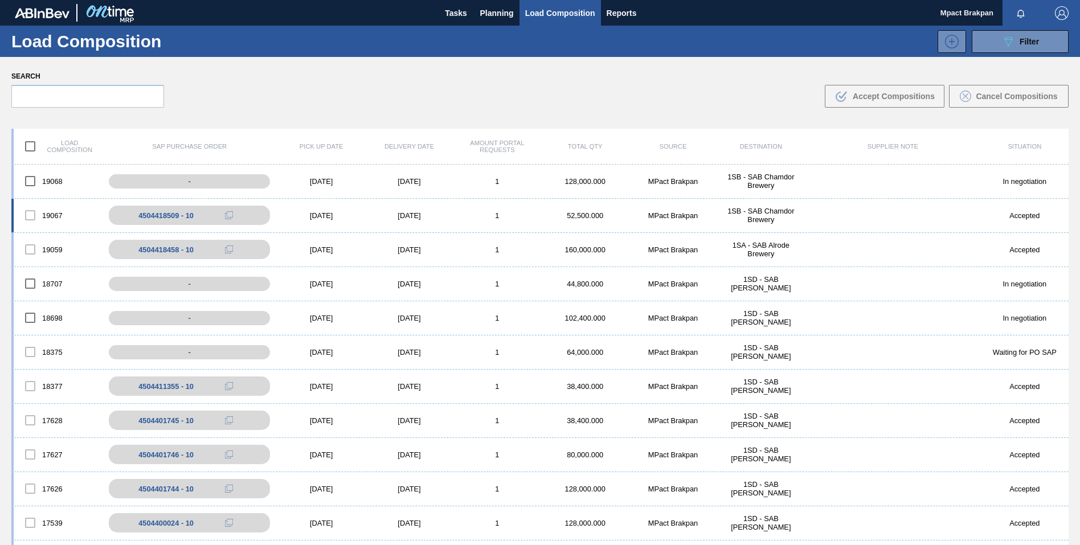
click at [319, 211] on div "[DATE]" at bounding box center [321, 215] width 88 height 9
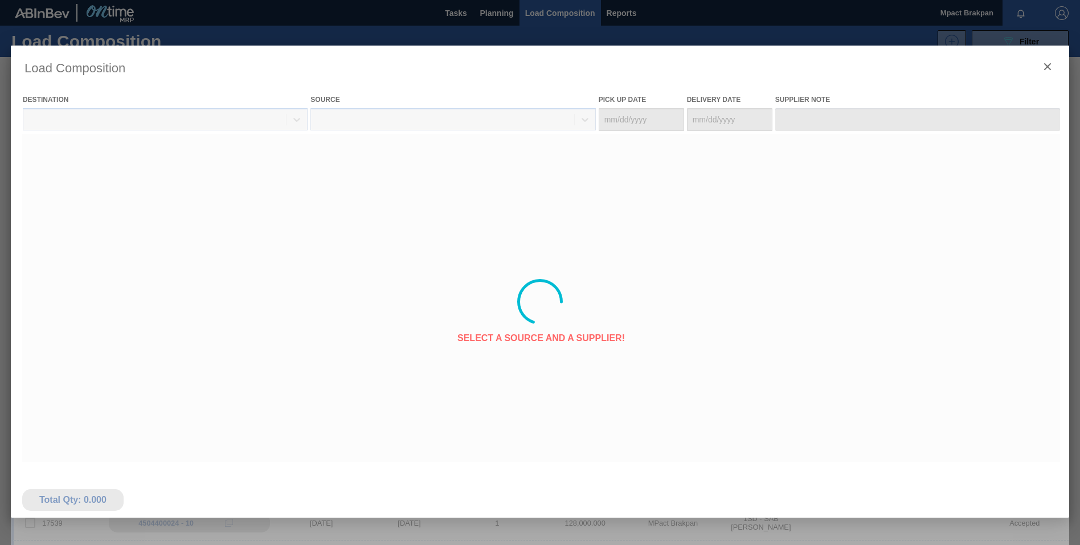
type Date "[DATE]"
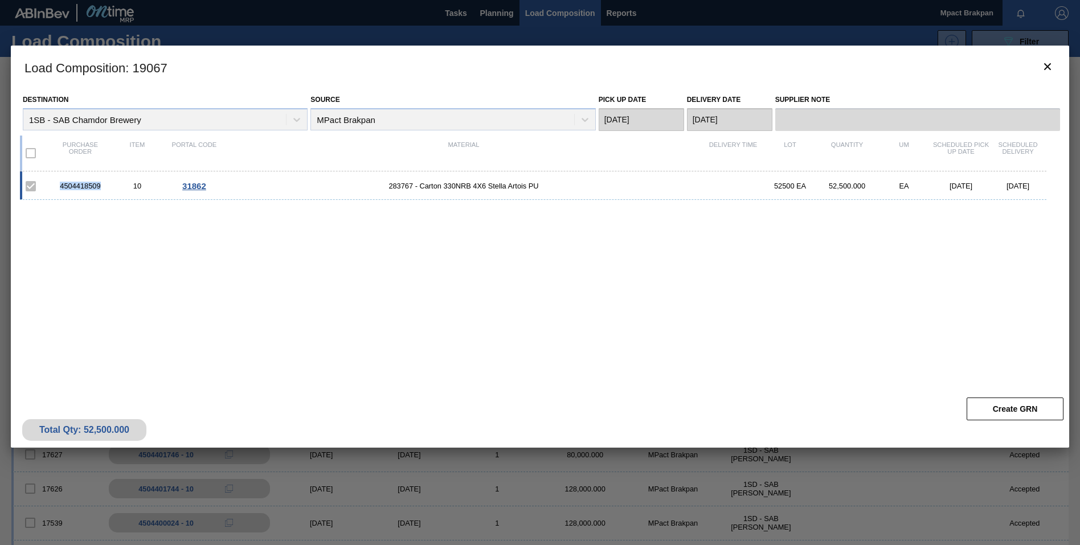
drag, startPoint x: 101, startPoint y: 187, endPoint x: 60, endPoint y: 186, distance: 41.0
click at [60, 186] on div "4504418509" at bounding box center [80, 186] width 57 height 9
drag, startPoint x: 60, startPoint y: 186, endPoint x: 67, endPoint y: 184, distance: 6.7
copy div "4504418509"
click at [1049, 69] on icon "botão de ícone" at bounding box center [1047, 67] width 14 height 14
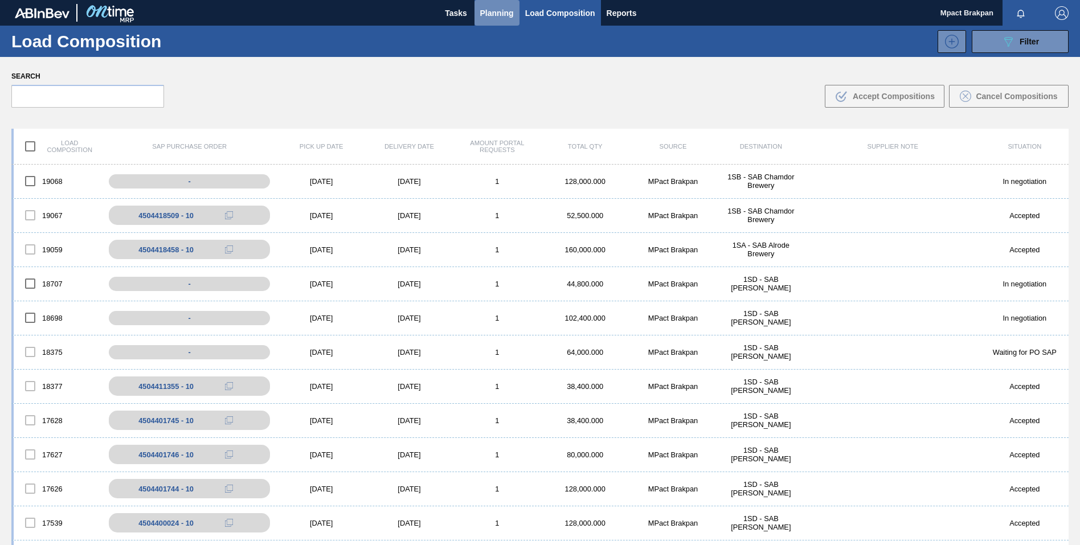
click at [484, 5] on button "Planning" at bounding box center [496, 13] width 45 height 26
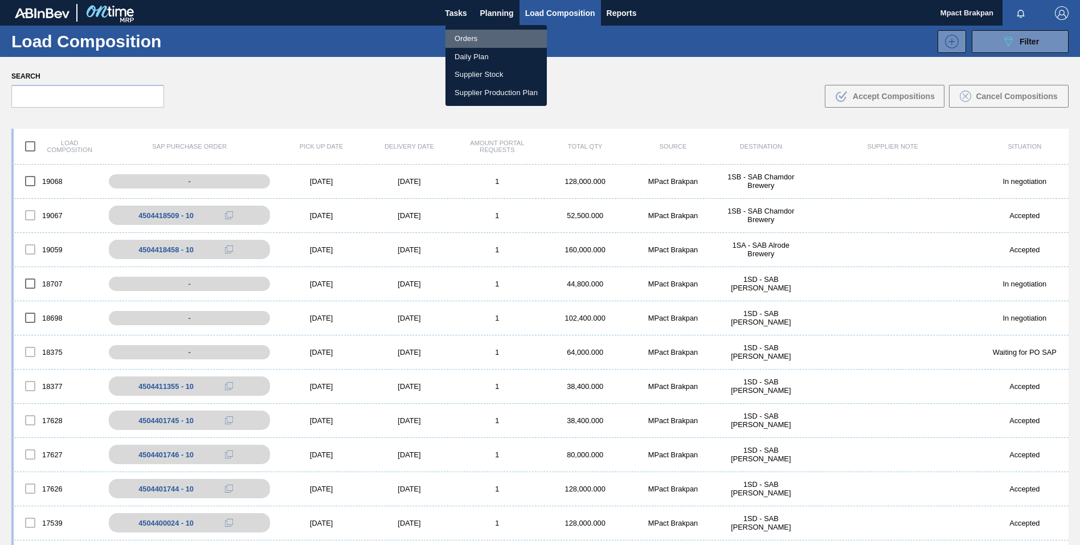
click at [464, 36] on li "Orders" at bounding box center [495, 39] width 101 height 18
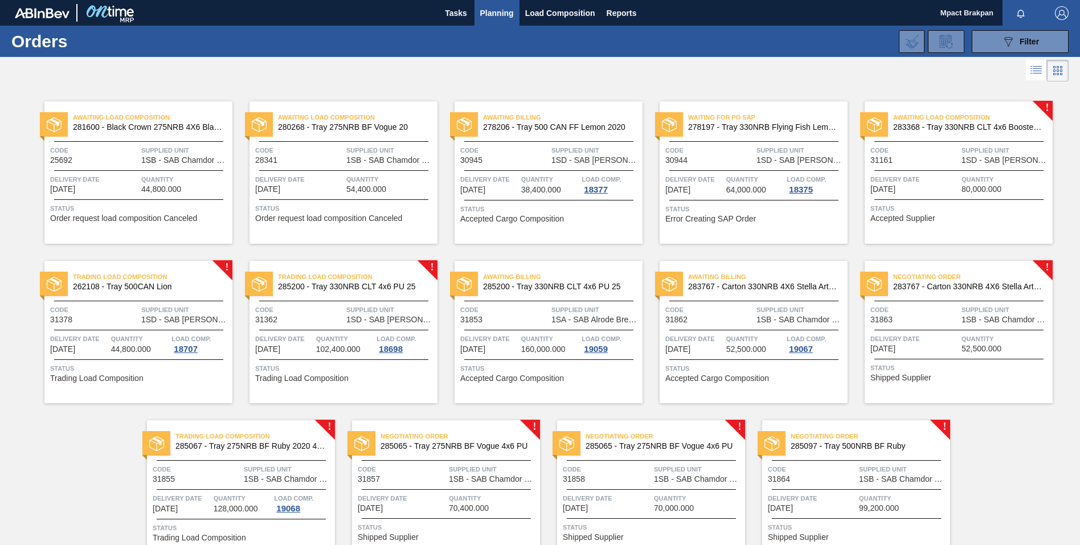
scroll to position [60, 0]
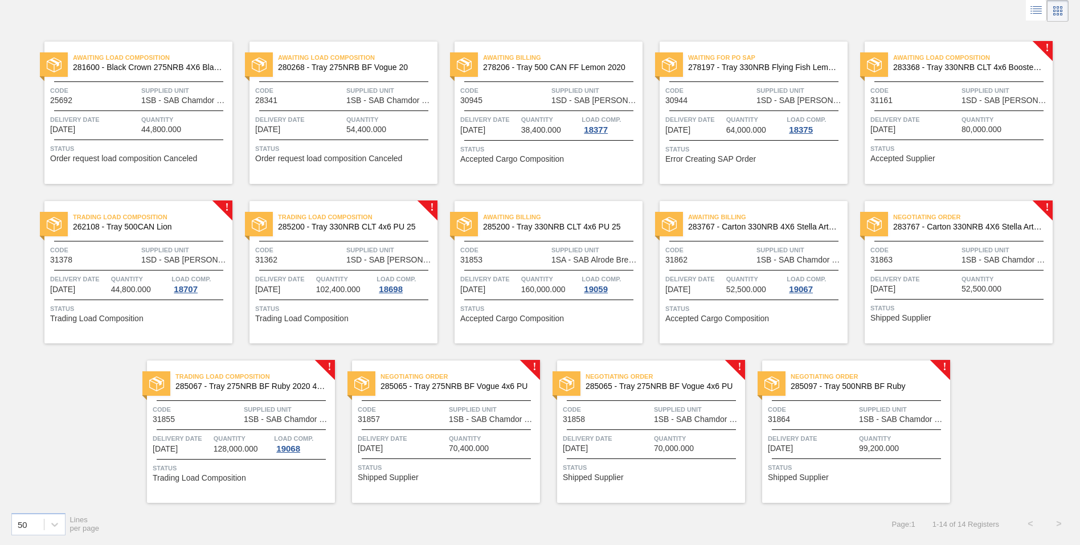
click at [471, 442] on span "Quantity" at bounding box center [493, 438] width 88 height 11
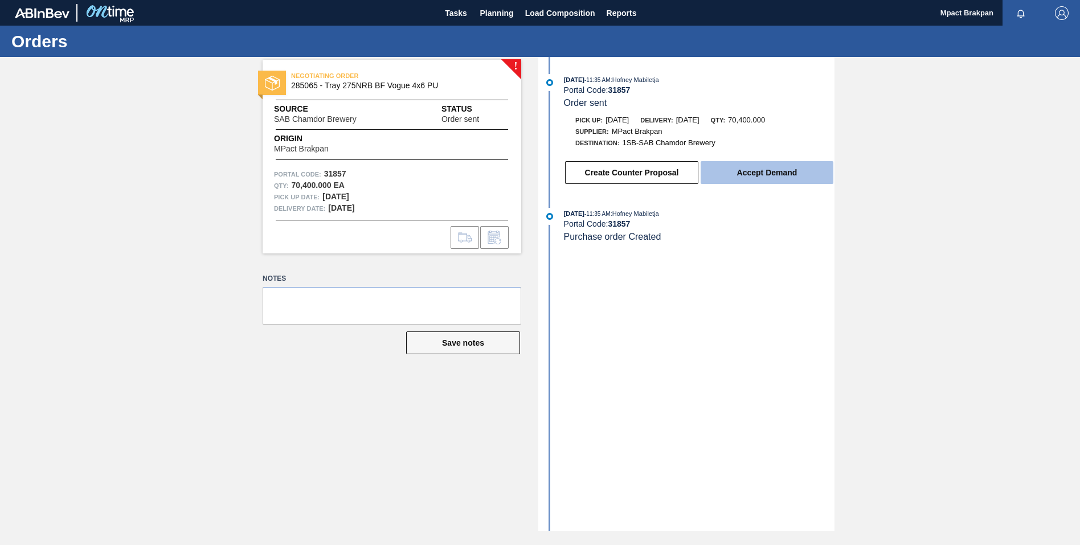
click at [760, 169] on button "Accept Demand" at bounding box center [766, 172] width 133 height 23
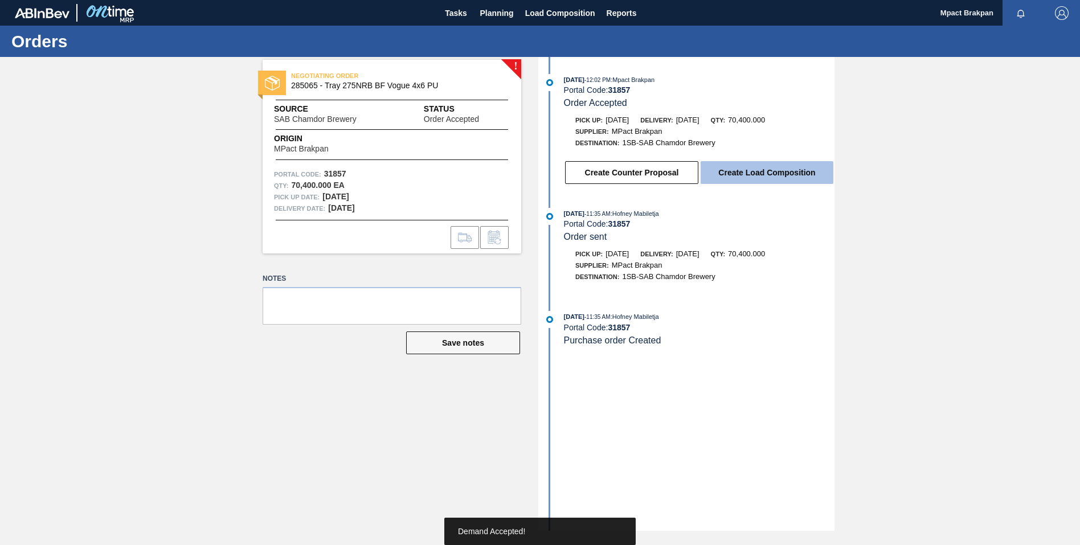
click at [756, 175] on button "Create Load Composition" at bounding box center [766, 172] width 133 height 23
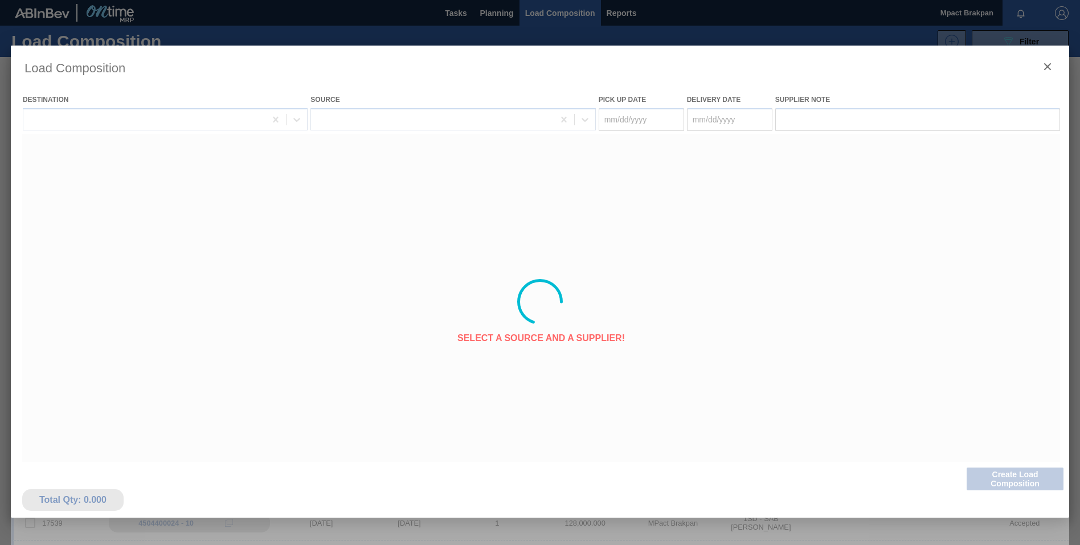
type Date "[DATE]"
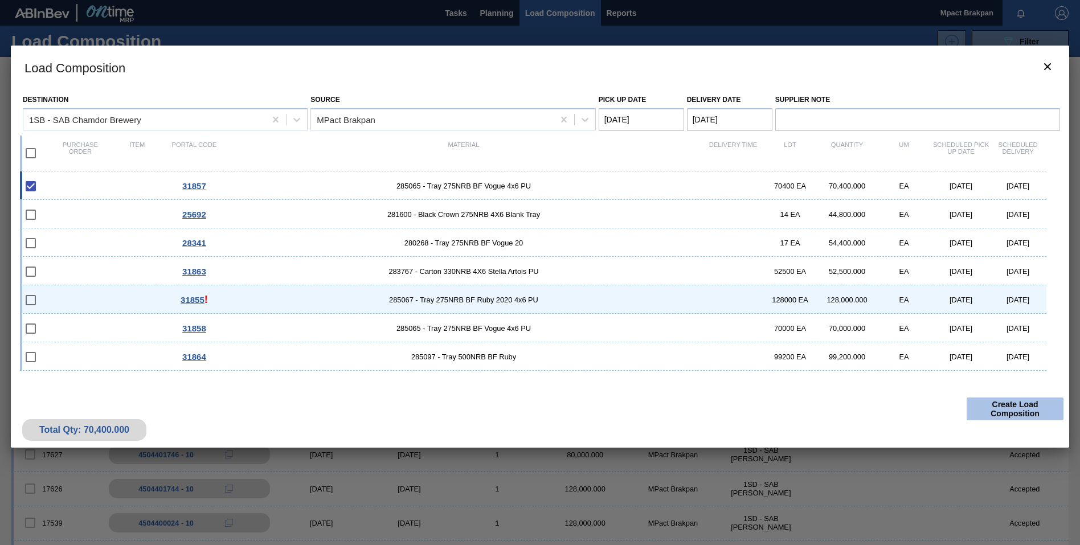
click at [1021, 405] on button "Create Load Composition" at bounding box center [1014, 408] width 97 height 23
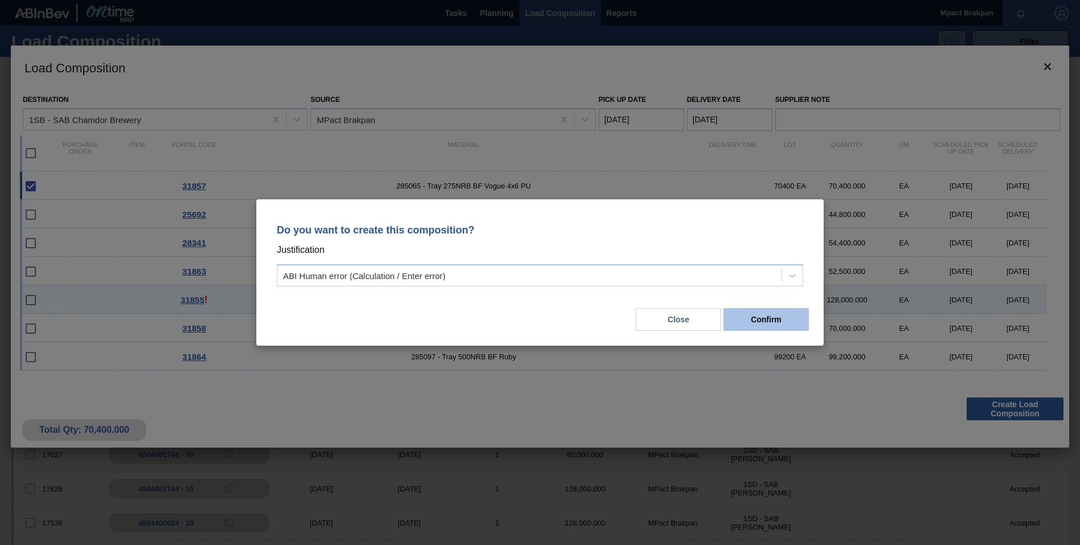
click at [769, 318] on button "Confirm" at bounding box center [765, 319] width 85 height 23
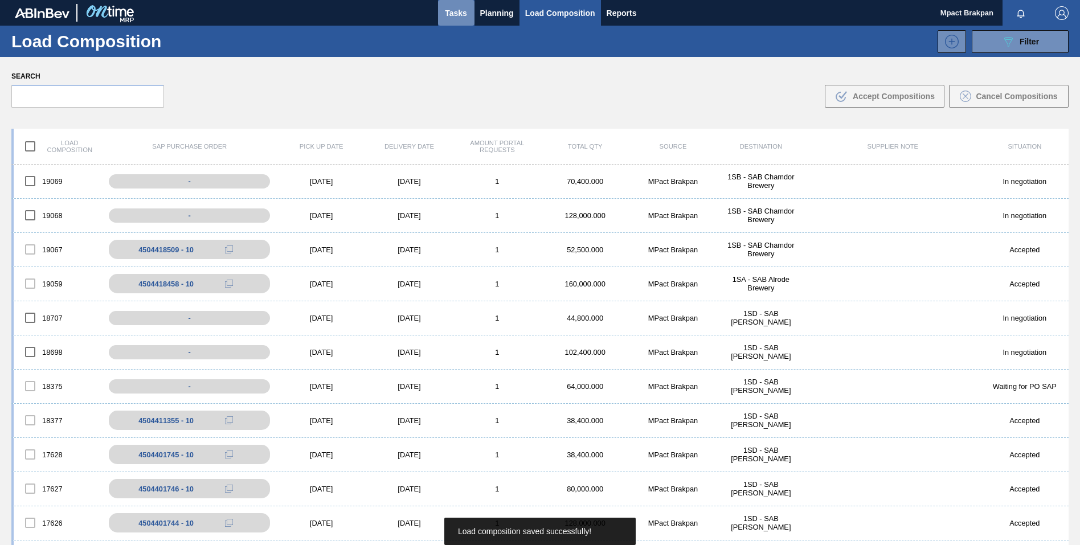
click at [471, 10] on button "Tasks" at bounding box center [456, 13] width 36 height 26
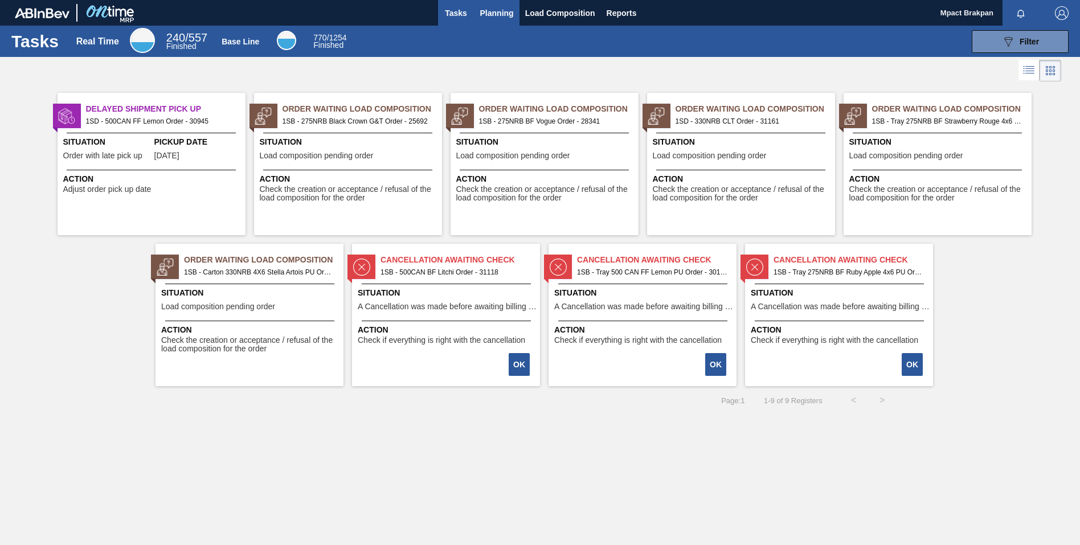
click at [486, 10] on span "Planning" at bounding box center [497, 13] width 34 height 14
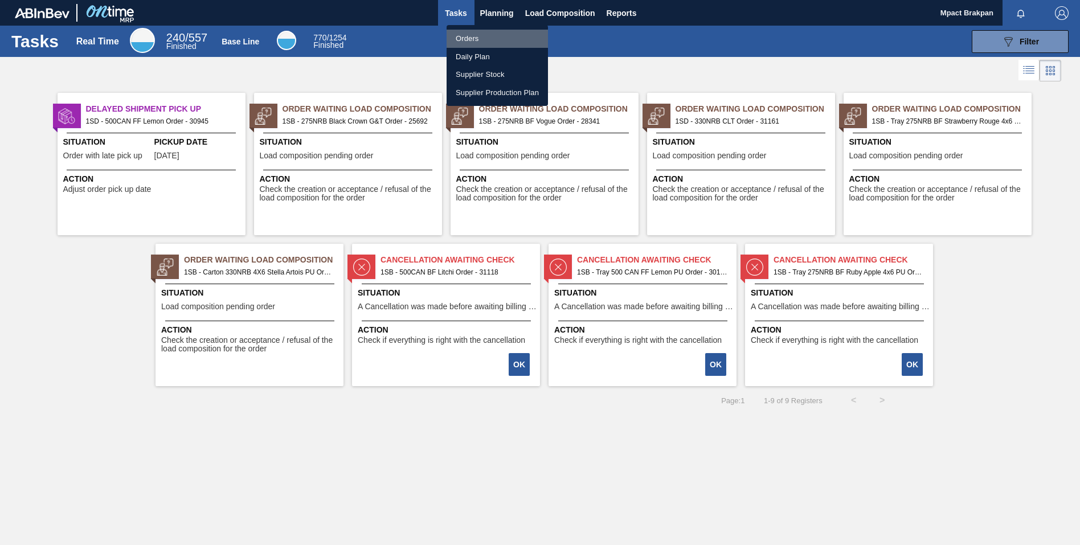
click at [468, 39] on li "Orders" at bounding box center [496, 39] width 101 height 18
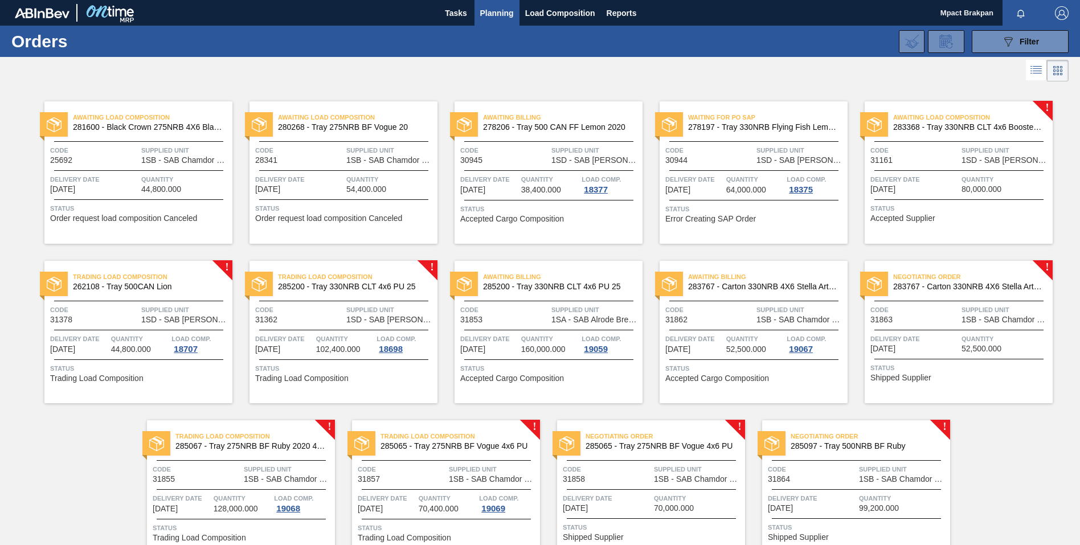
click at [627, 487] on div "Negotiating Order 285065 - Tray 275NRB BF Vogue 4x6 PU Code 31858 Supplied Unit…" at bounding box center [651, 491] width 188 height 142
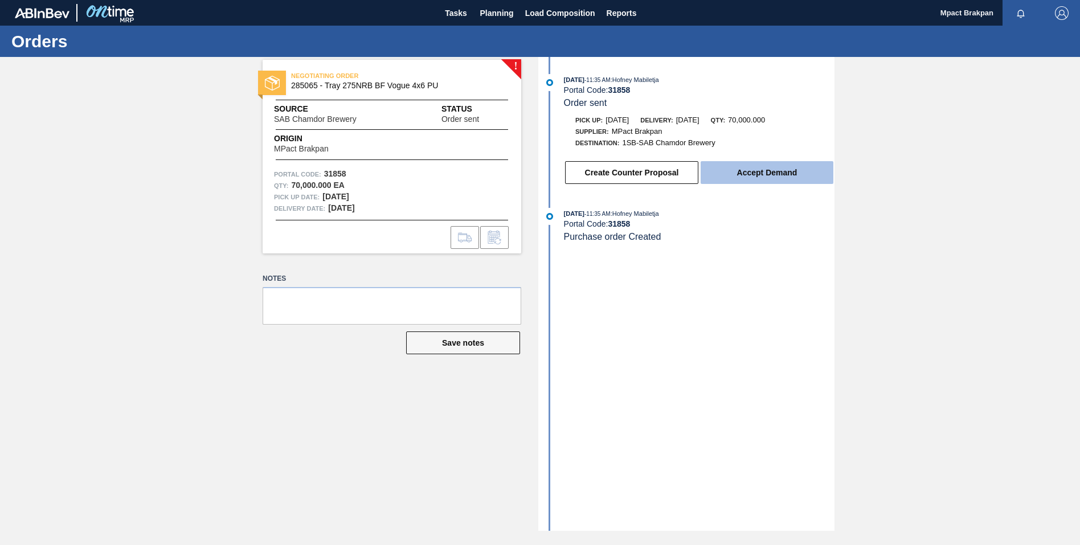
click at [792, 177] on button "Accept Demand" at bounding box center [766, 172] width 133 height 23
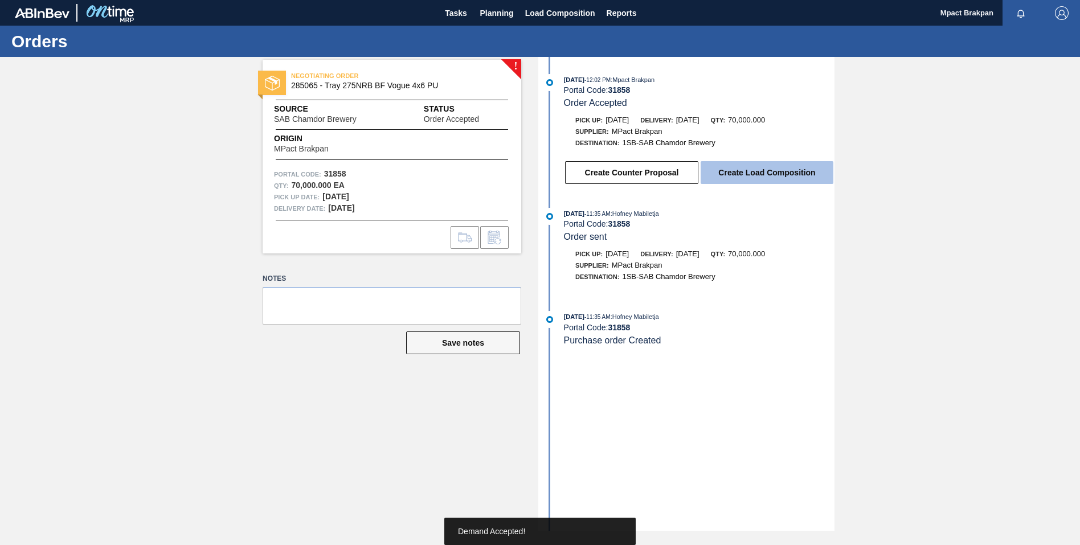
click at [746, 173] on button "Create Load Composition" at bounding box center [766, 172] width 133 height 23
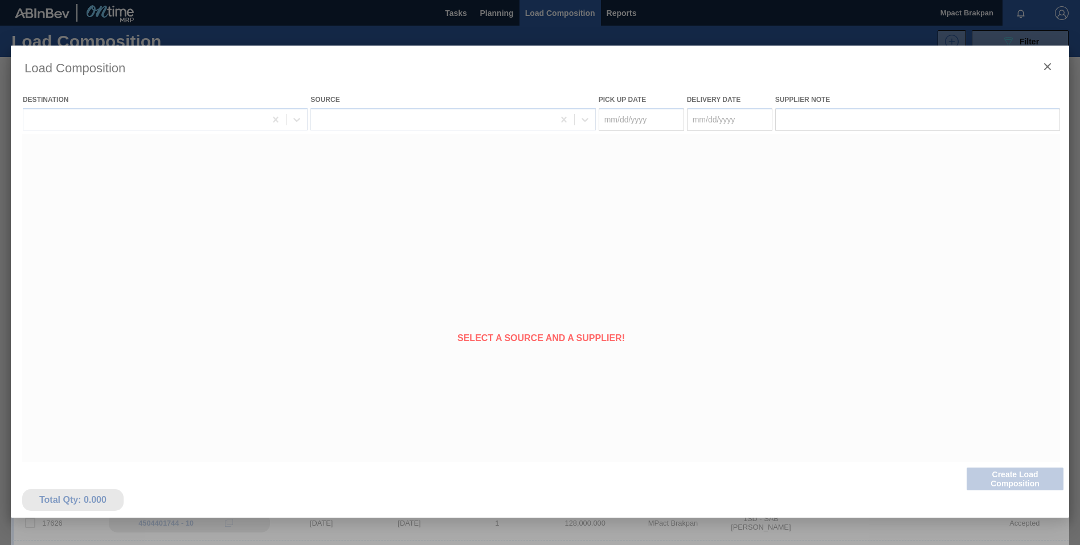
type Date "[DATE]"
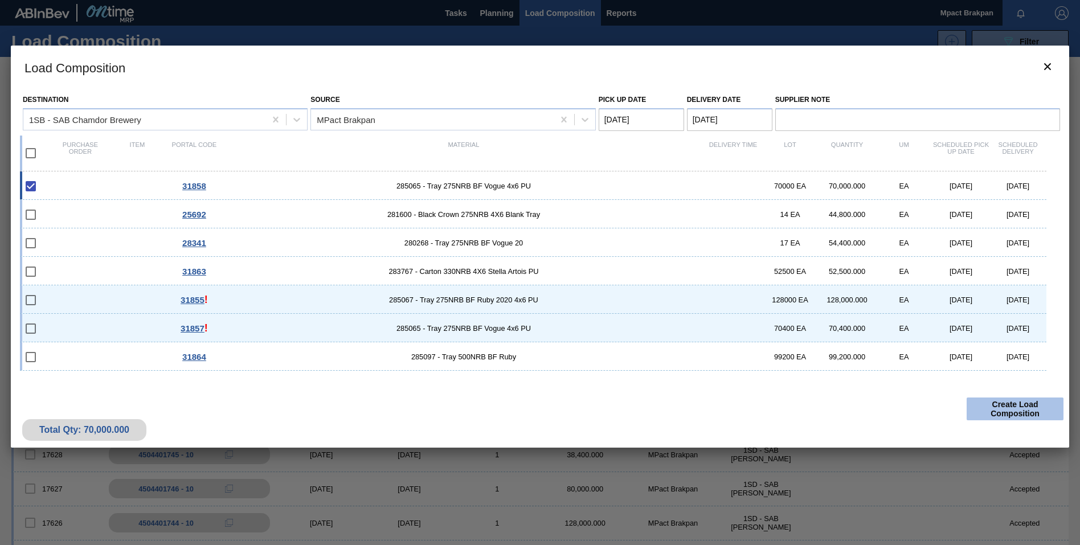
click at [1011, 409] on button "Create Load Composition" at bounding box center [1014, 408] width 97 height 23
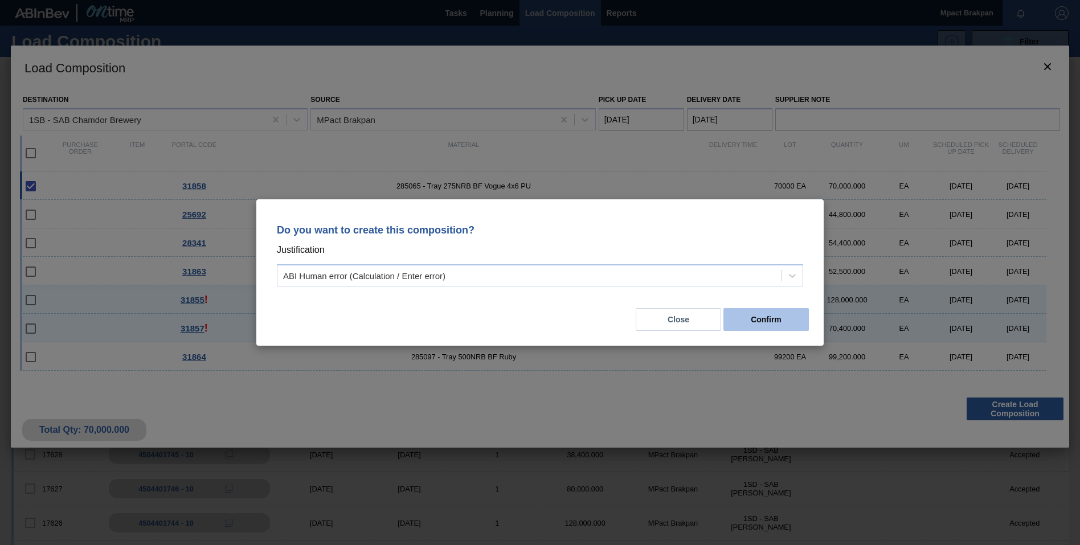
click at [765, 317] on button "Confirm" at bounding box center [765, 319] width 85 height 23
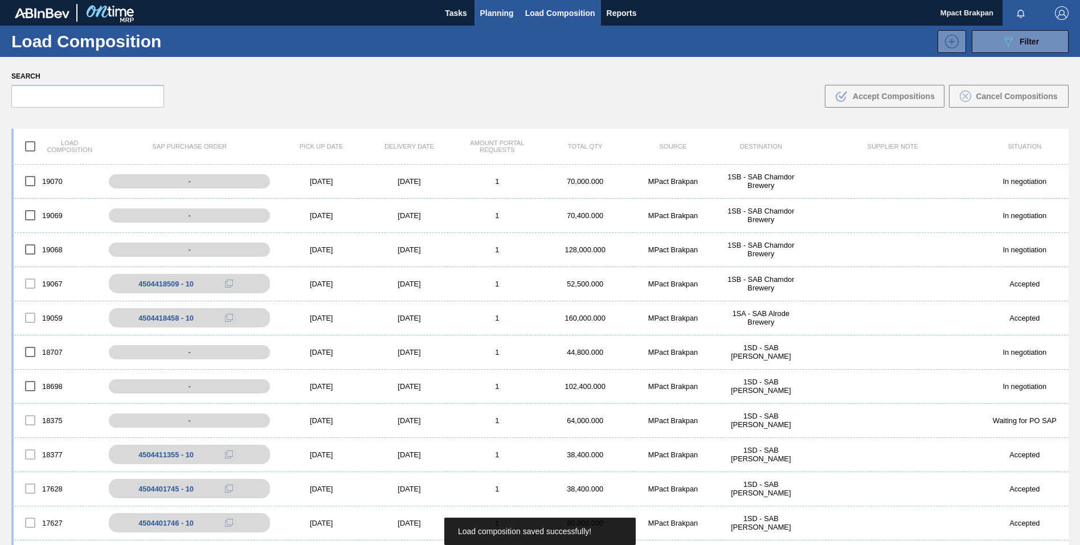
click at [490, 13] on span "Planning" at bounding box center [497, 13] width 34 height 14
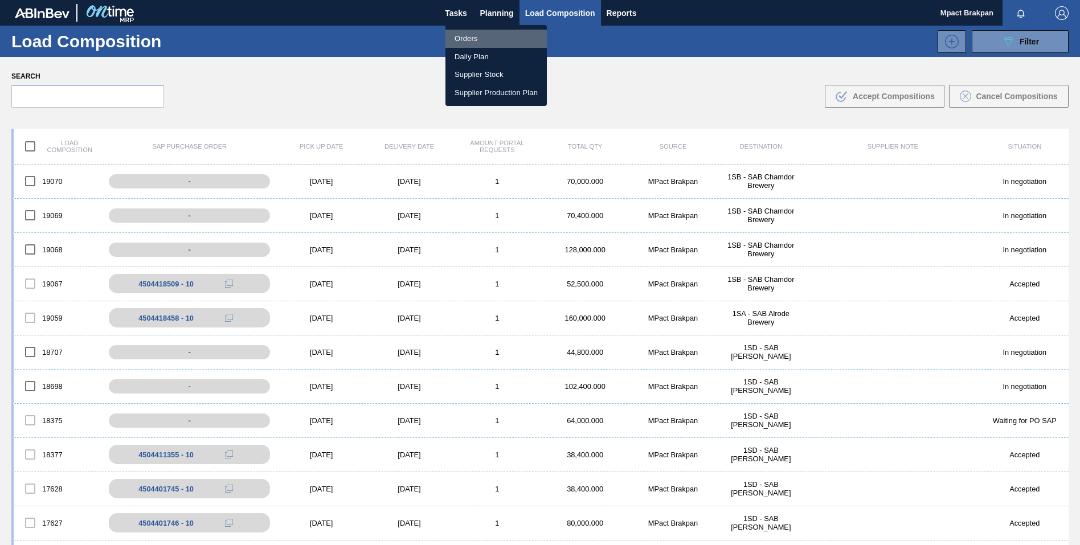
click at [465, 39] on li "Orders" at bounding box center [495, 39] width 101 height 18
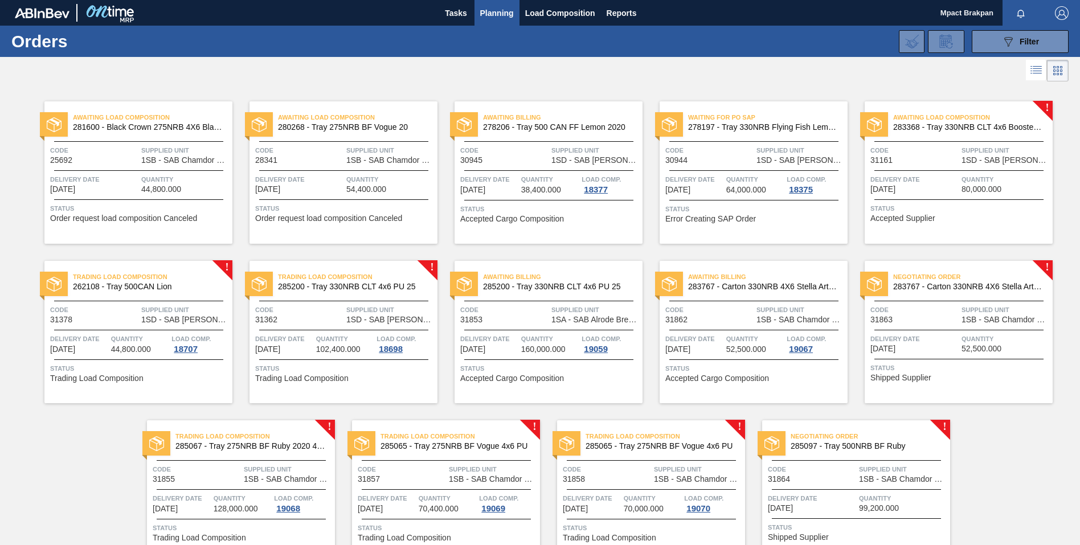
click at [869, 490] on div "Negotiating Order 285097 - Tray 500NRB BF Ruby Code 31864 Supplied Unit 1SB - S…" at bounding box center [856, 491] width 188 height 142
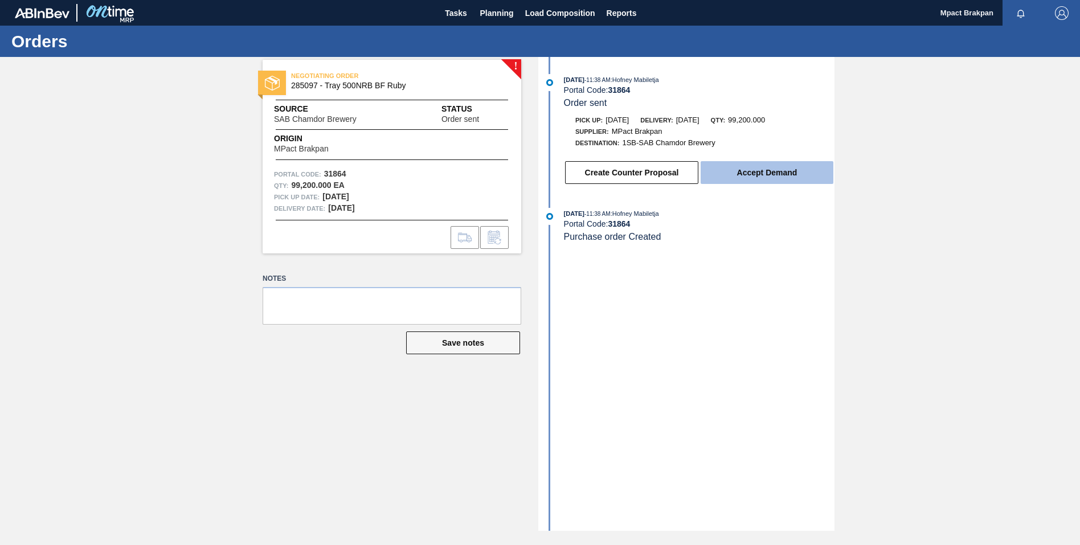
click at [769, 174] on button "Accept Demand" at bounding box center [766, 172] width 133 height 23
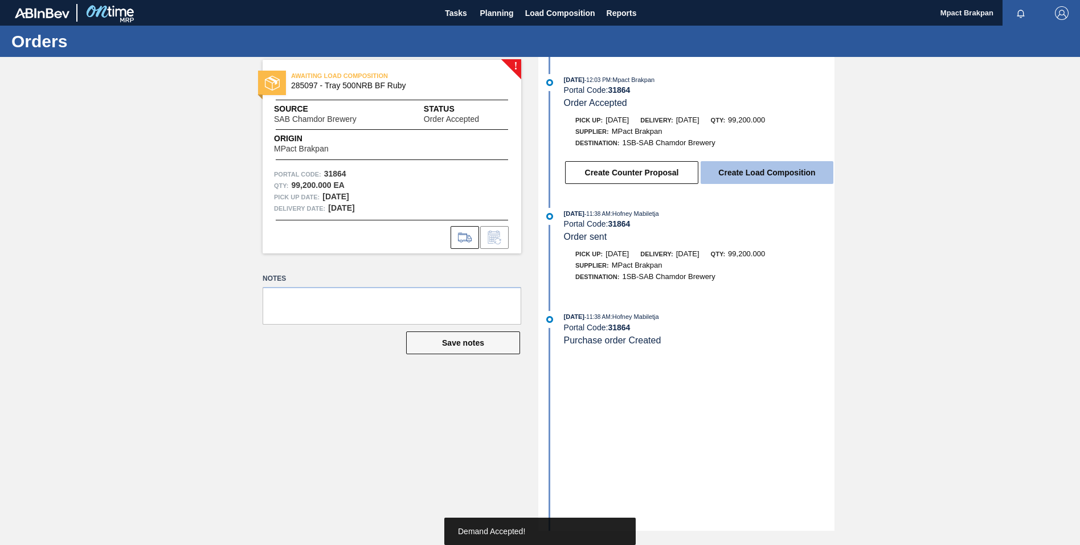
click at [760, 171] on button "Create Load Composition" at bounding box center [766, 172] width 133 height 23
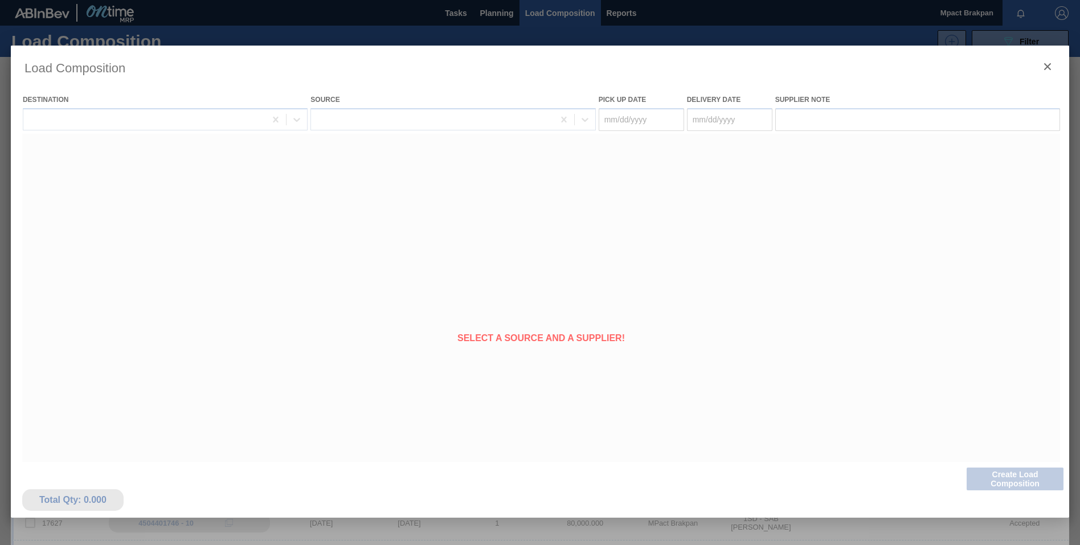
type Date "[DATE]"
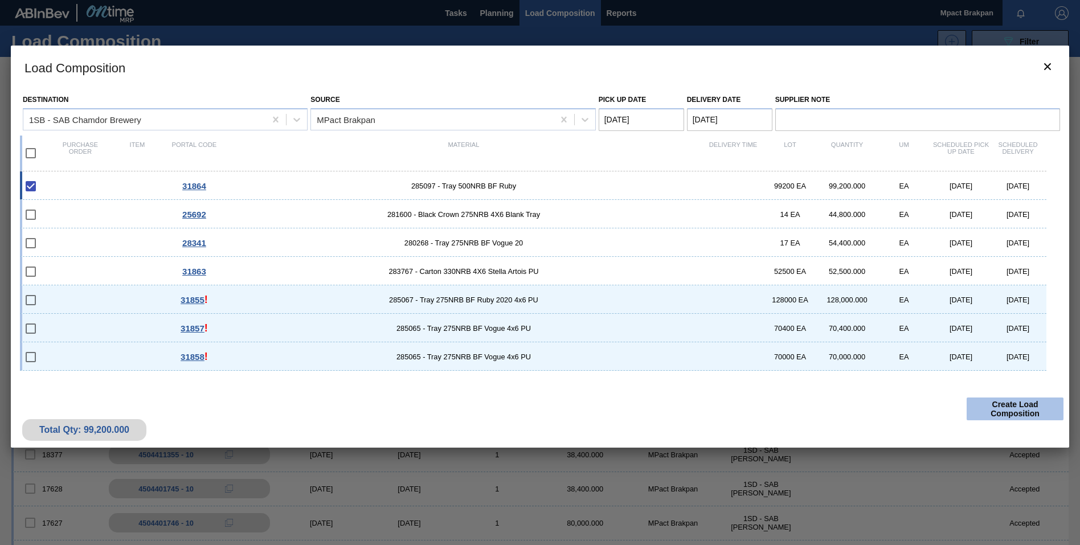
click at [1003, 401] on button "Create Load Composition" at bounding box center [1014, 408] width 97 height 23
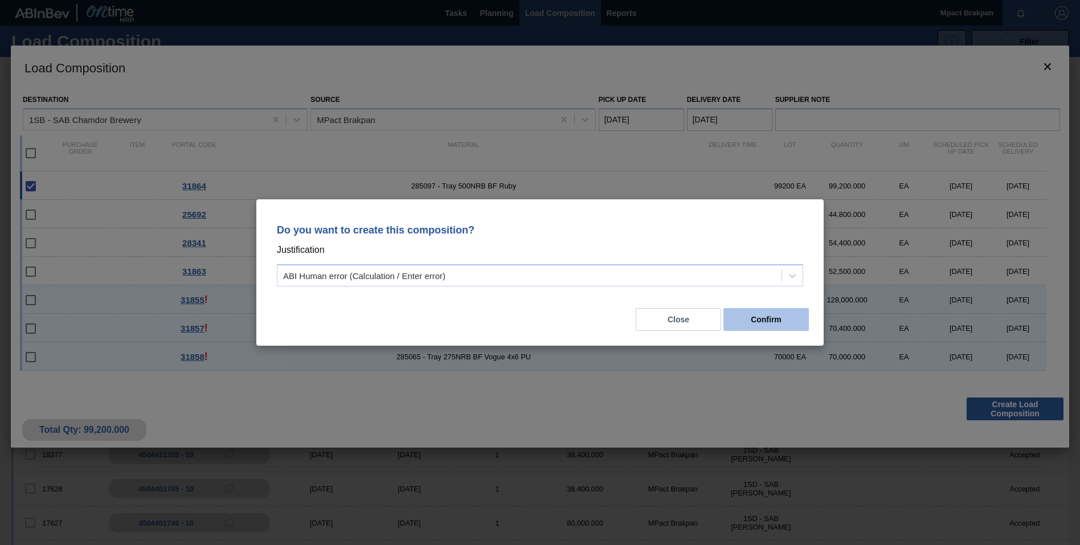
click at [782, 321] on button "Confirm" at bounding box center [765, 319] width 85 height 23
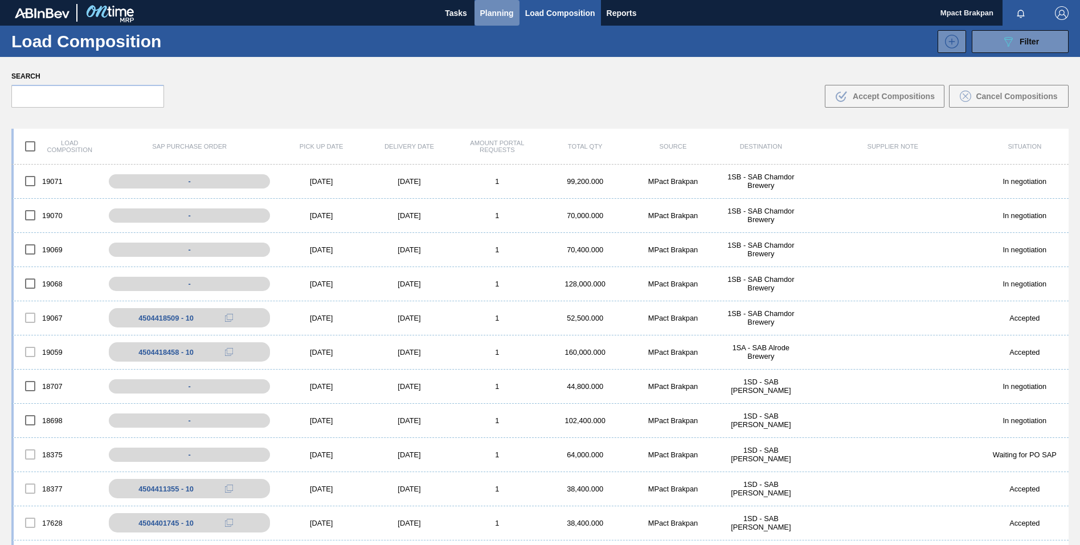
click at [491, 14] on span "Planning" at bounding box center [497, 13] width 34 height 14
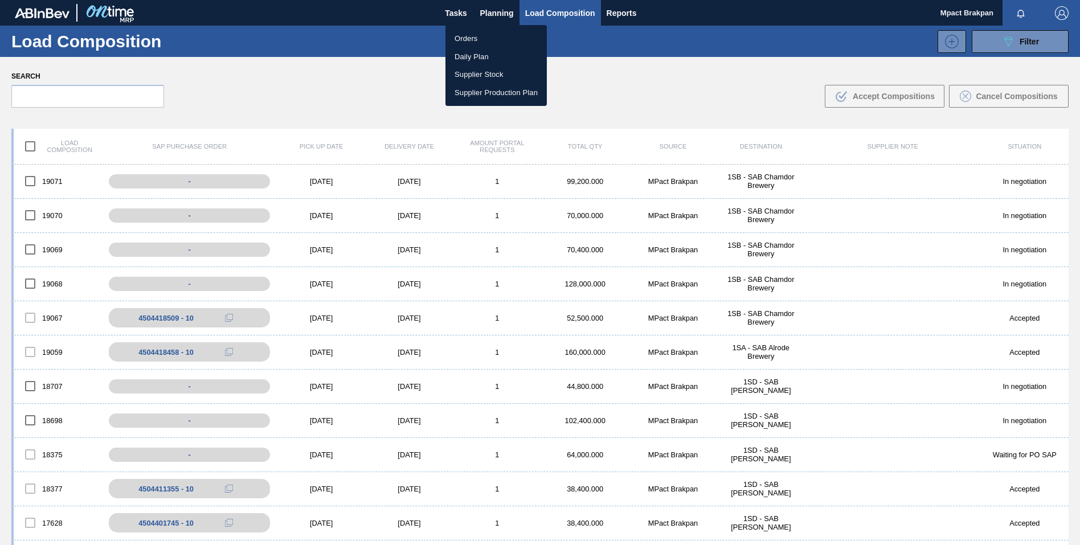
click at [468, 40] on li "Orders" at bounding box center [495, 39] width 101 height 18
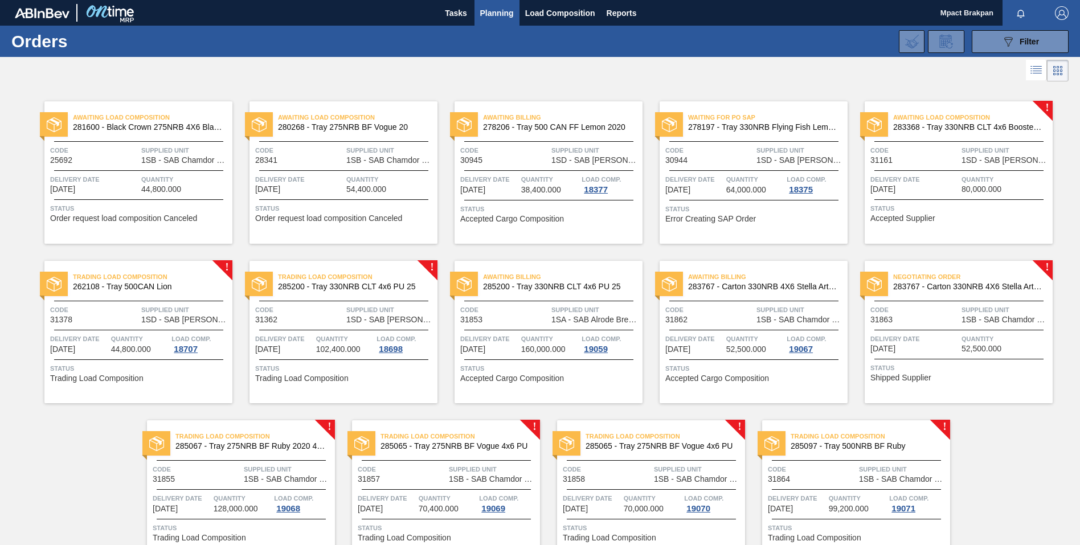
click at [1033, 435] on div "Awaiting Load Composition 281600 - Black Crown 275NRB 4X6 Blank Tray Code 25692…" at bounding box center [540, 323] width 1080 height 478
click at [558, 10] on span "Load Composition" at bounding box center [560, 13] width 70 height 14
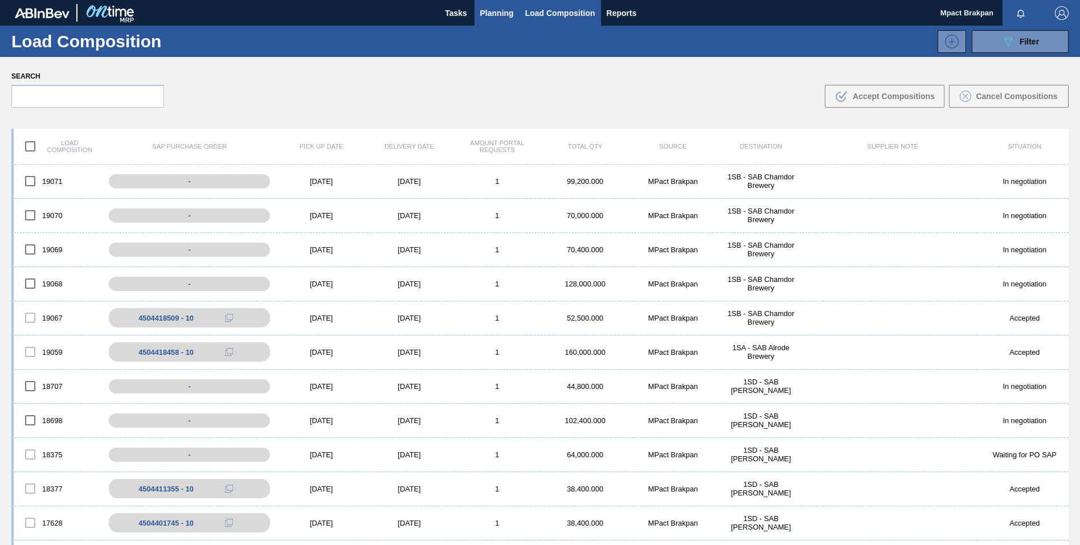
click at [498, 15] on span "Planning" at bounding box center [497, 13] width 34 height 14
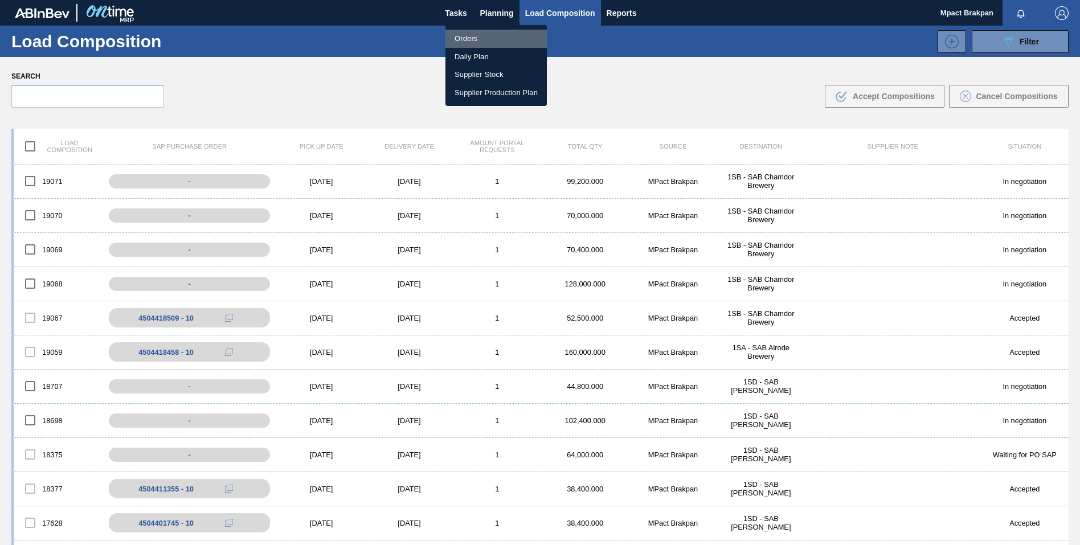
click at [459, 44] on li "Orders" at bounding box center [495, 39] width 101 height 18
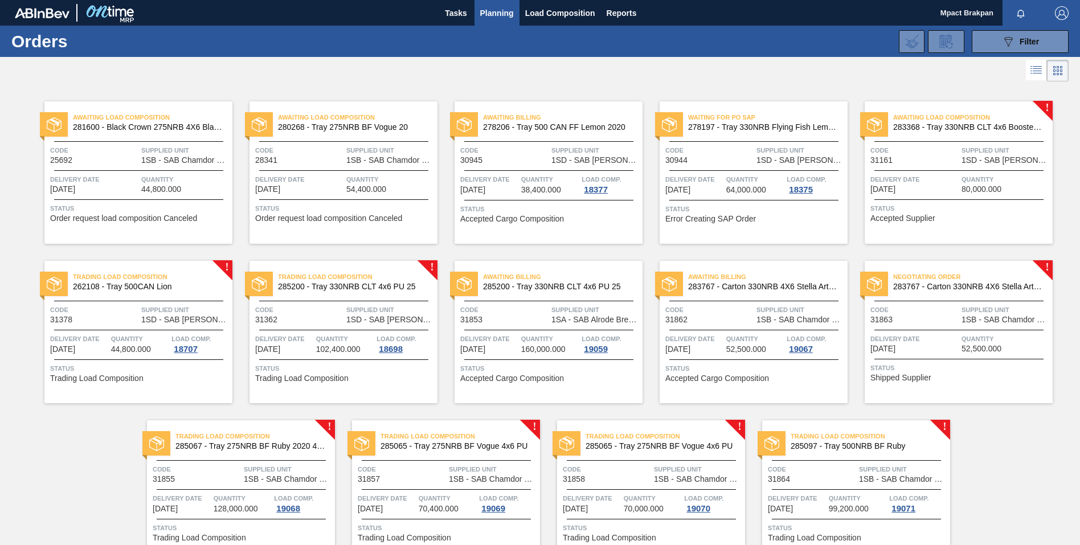
click at [1073, 533] on div "Awaiting Load Composition 281600 - Black Crown 275NRB 4X6 Blank Tray Code 25692…" at bounding box center [540, 323] width 1080 height 478
click at [541, 10] on span "Load Composition" at bounding box center [560, 13] width 70 height 14
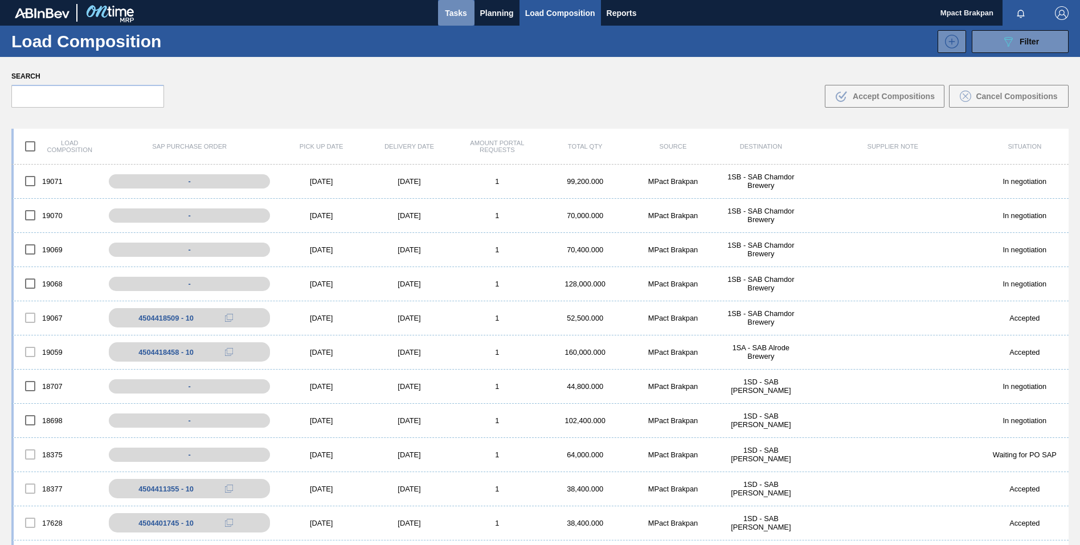
click at [452, 10] on span "Tasks" at bounding box center [456, 13] width 25 height 14
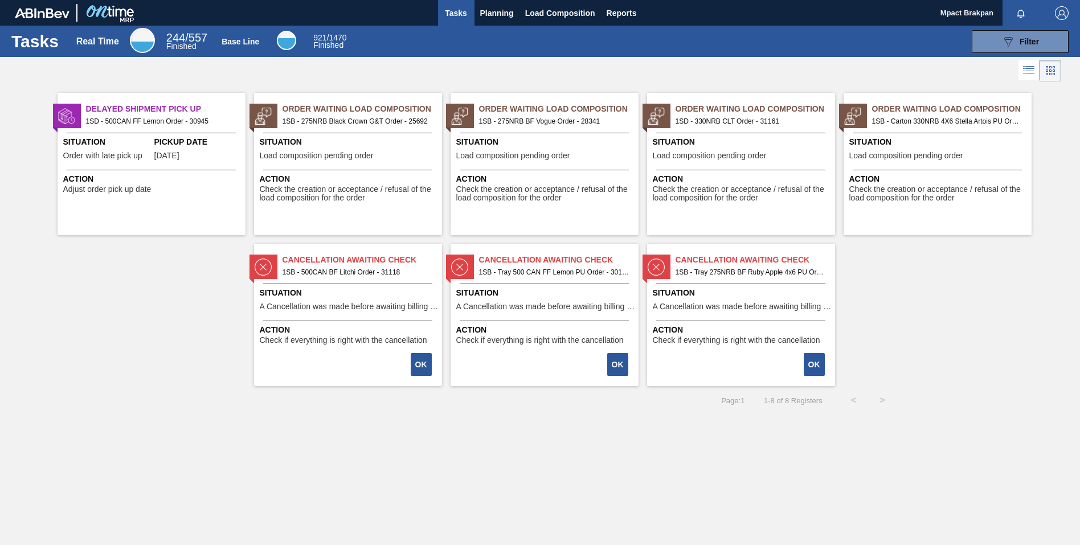
click at [901, 162] on div "Situation Load composition pending order" at bounding box center [938, 150] width 179 height 28
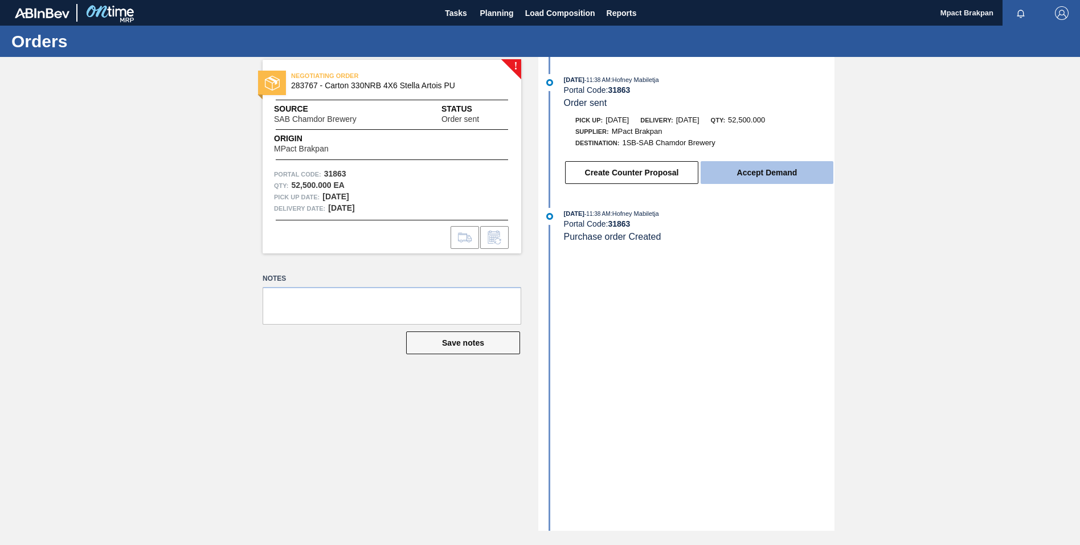
click at [770, 172] on button "Accept Demand" at bounding box center [766, 172] width 133 height 23
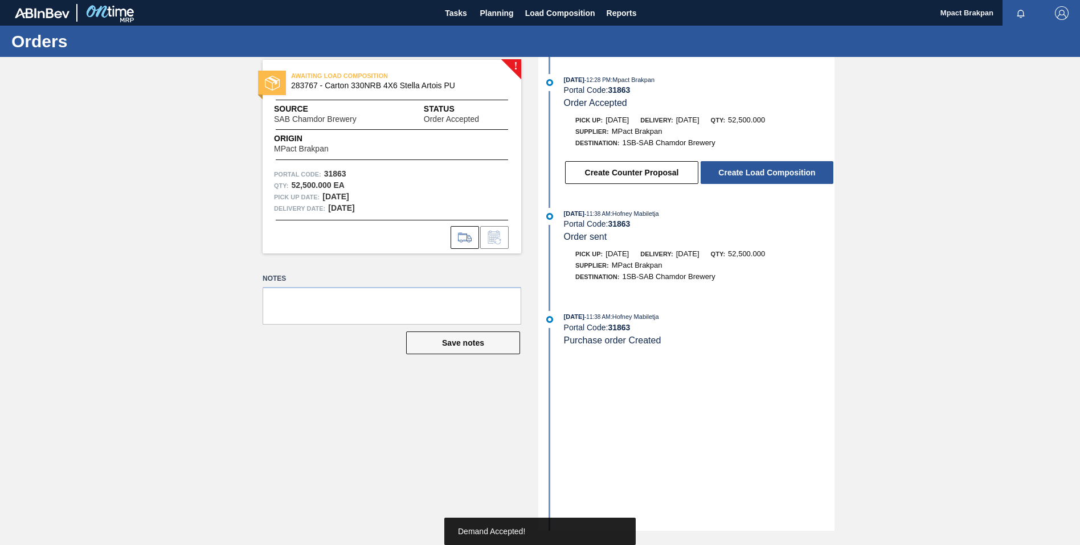
click at [770, 172] on button "Create Load Composition" at bounding box center [766, 172] width 133 height 23
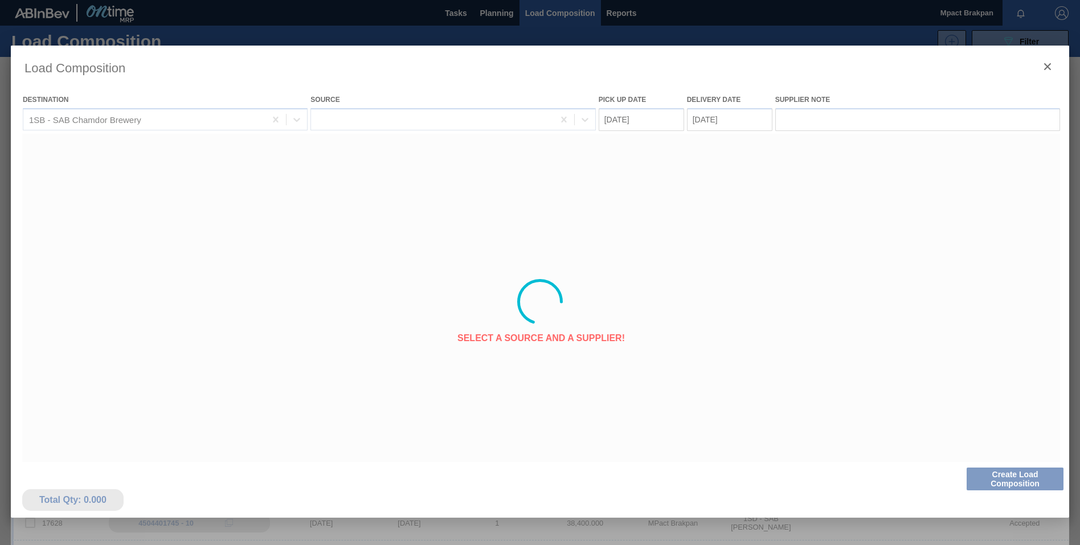
type Date "[DATE]"
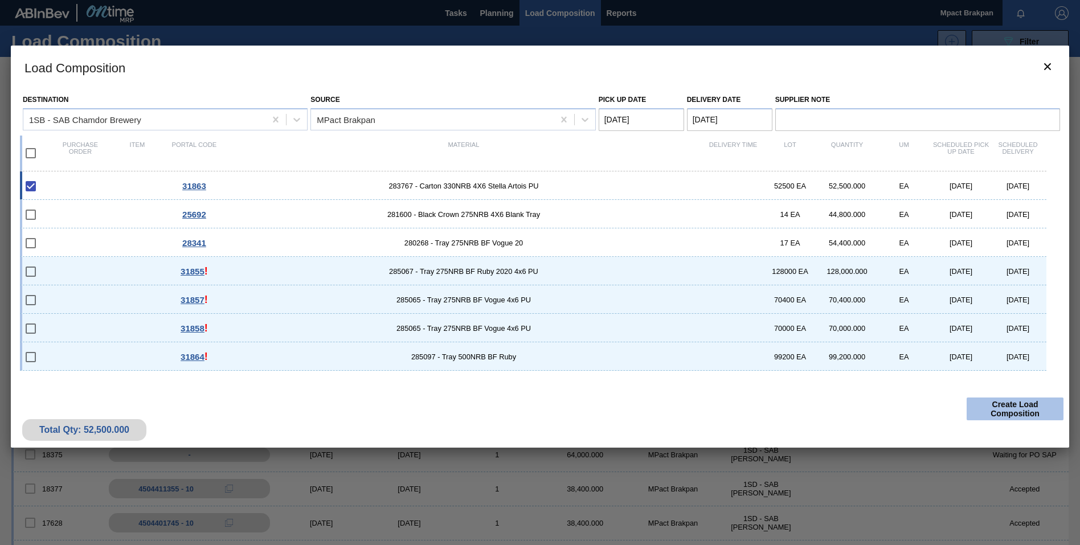
click at [1013, 411] on button "Create Load Composition" at bounding box center [1014, 408] width 97 height 23
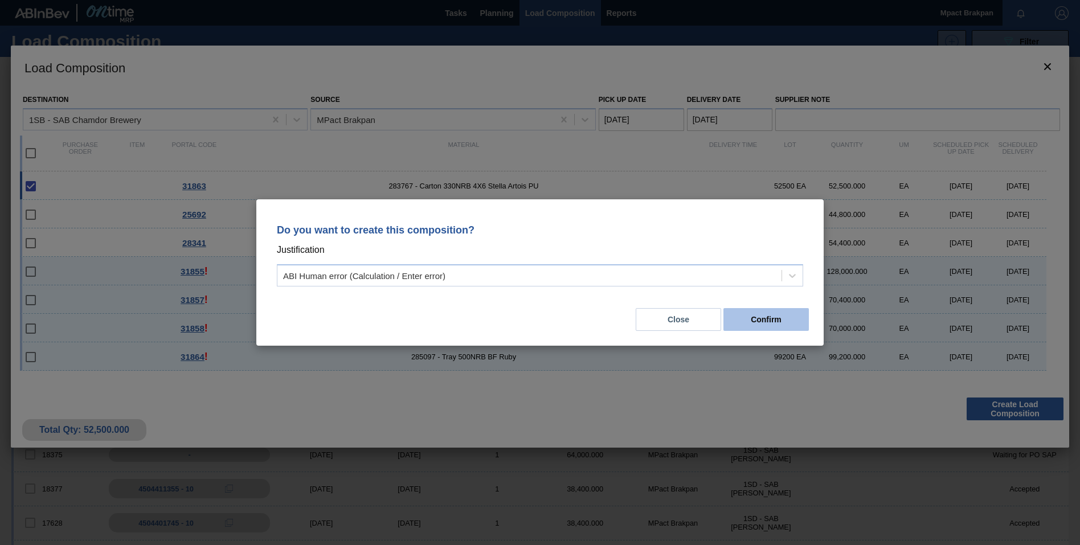
click at [749, 323] on button "Confirm" at bounding box center [765, 319] width 85 height 23
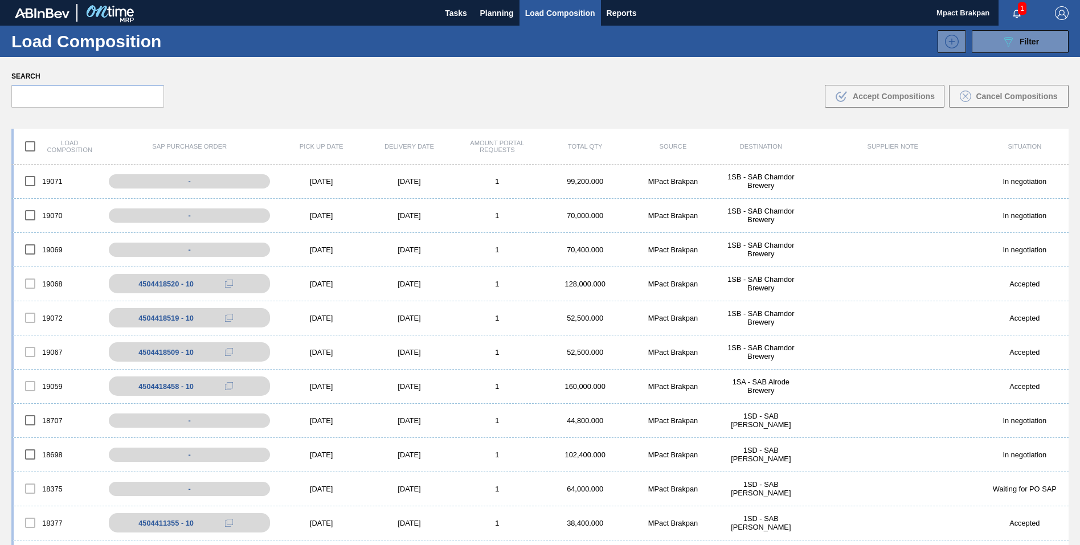
click at [1017, 10] on span "1" at bounding box center [1021, 8] width 9 height 13
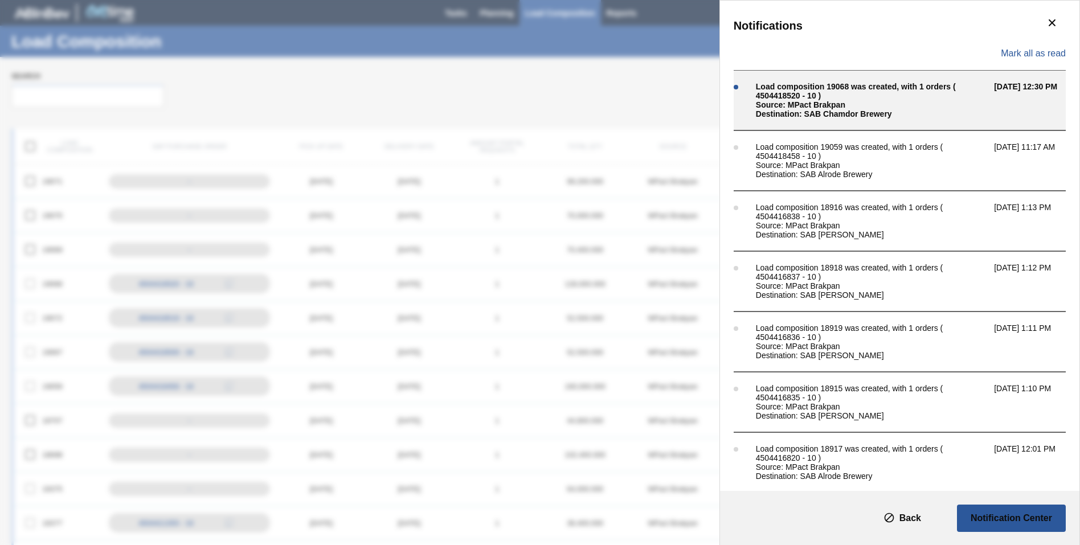
click at [814, 95] on div "Load composition 19068 was created, with 1 orders ( 4504418520 - 10 )" at bounding box center [872, 91] width 232 height 18
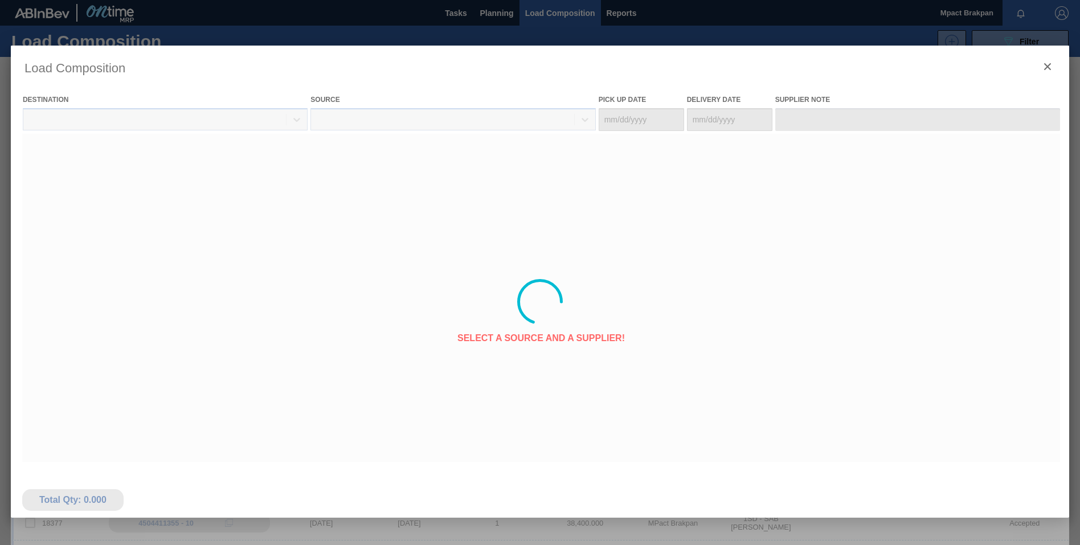
type Date "[DATE]"
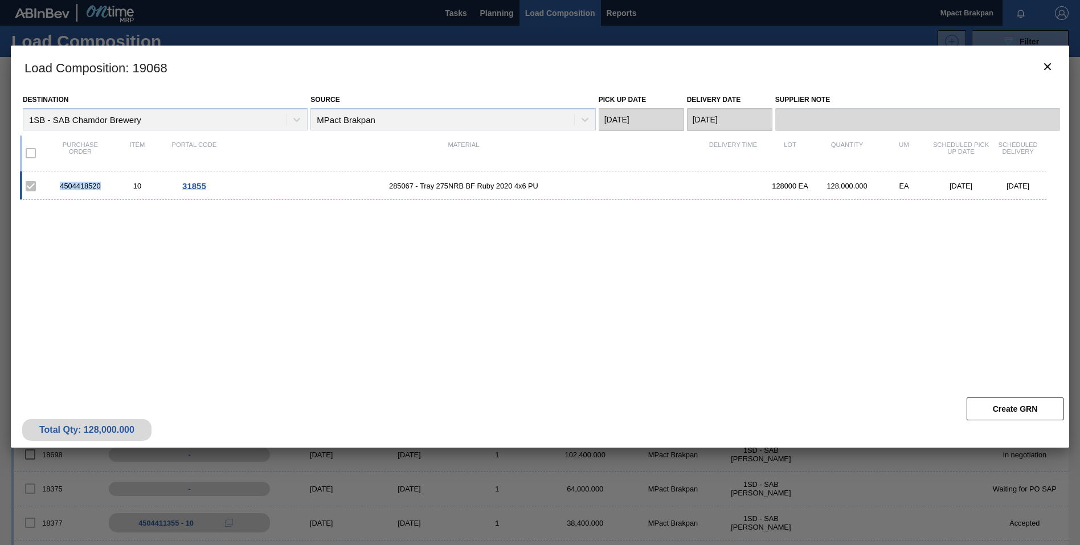
drag, startPoint x: 104, startPoint y: 185, endPoint x: 60, endPoint y: 187, distance: 43.9
click at [60, 187] on div "4504418520" at bounding box center [80, 186] width 57 height 9
drag, startPoint x: 60, startPoint y: 187, endPoint x: 85, endPoint y: 185, distance: 25.7
copy div "4504418520"
click at [994, 301] on div "4504418520 10 31855 285067 - Tray 275NRB BF Ruby 2020 4x6 PU 128000 EA 128,000.…" at bounding box center [537, 274] width 1035 height 207
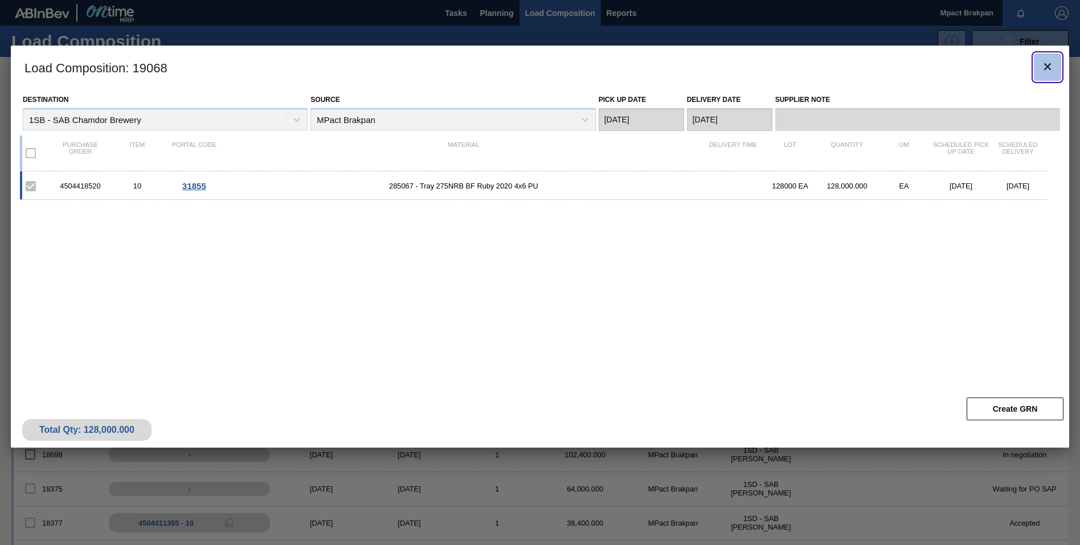
click at [1053, 61] on icon "botão de ícone" at bounding box center [1047, 67] width 14 height 14
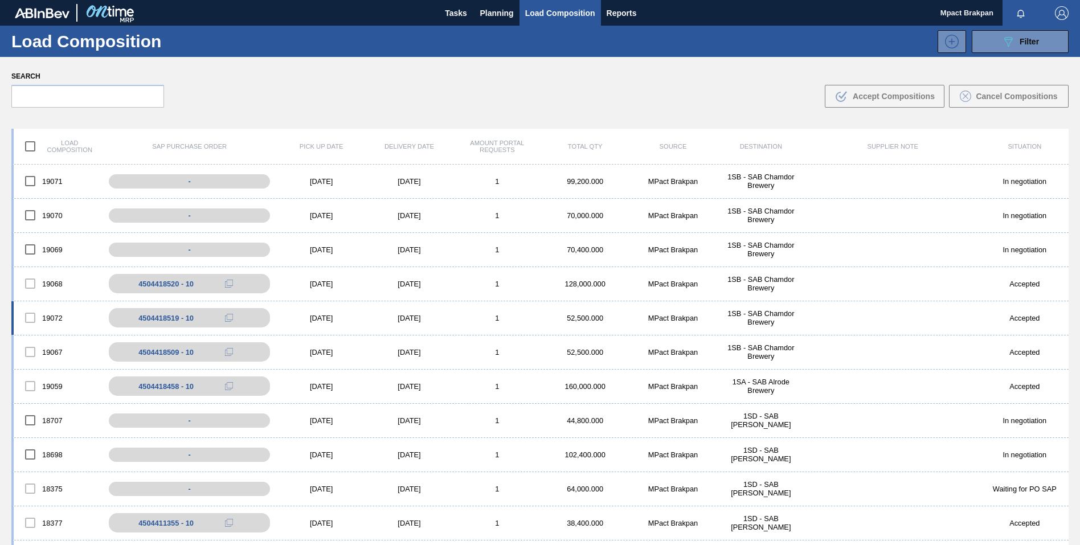
click at [326, 315] on div "[DATE]" at bounding box center [321, 318] width 88 height 9
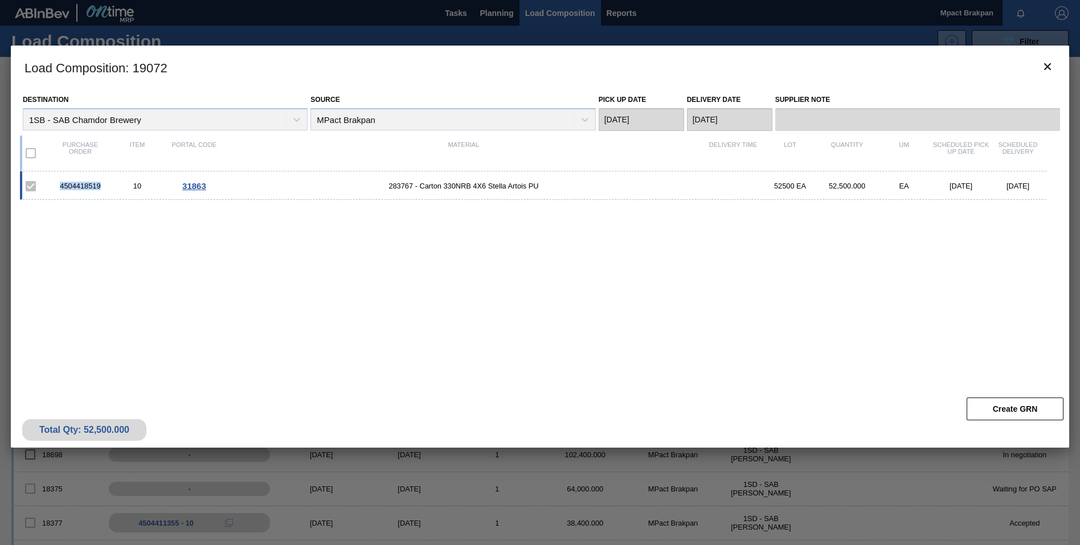
drag, startPoint x: 100, startPoint y: 184, endPoint x: 60, endPoint y: 186, distance: 39.9
click at [60, 186] on div "4504418519" at bounding box center [80, 186] width 57 height 9
drag, startPoint x: 60, startPoint y: 186, endPoint x: 67, endPoint y: 186, distance: 6.8
copy div "4504418519"
click at [939, 302] on div "4504418519 10 31863 283767 - Carton 330NRB 4X6 Stella Artois PU 52500 EA 52,500…" at bounding box center [537, 274] width 1035 height 207
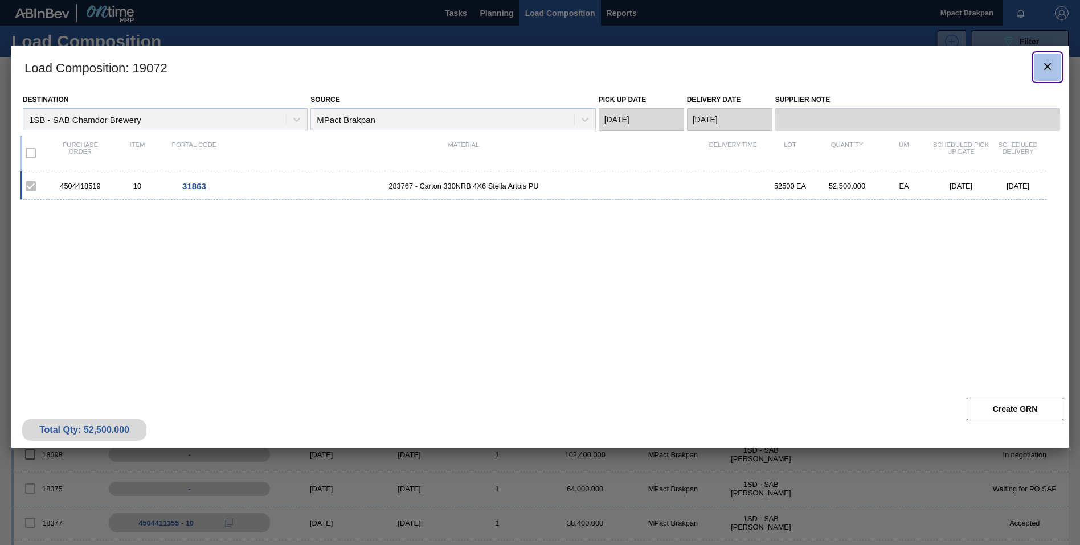
click at [1052, 61] on icon "botão de ícone" at bounding box center [1047, 67] width 14 height 14
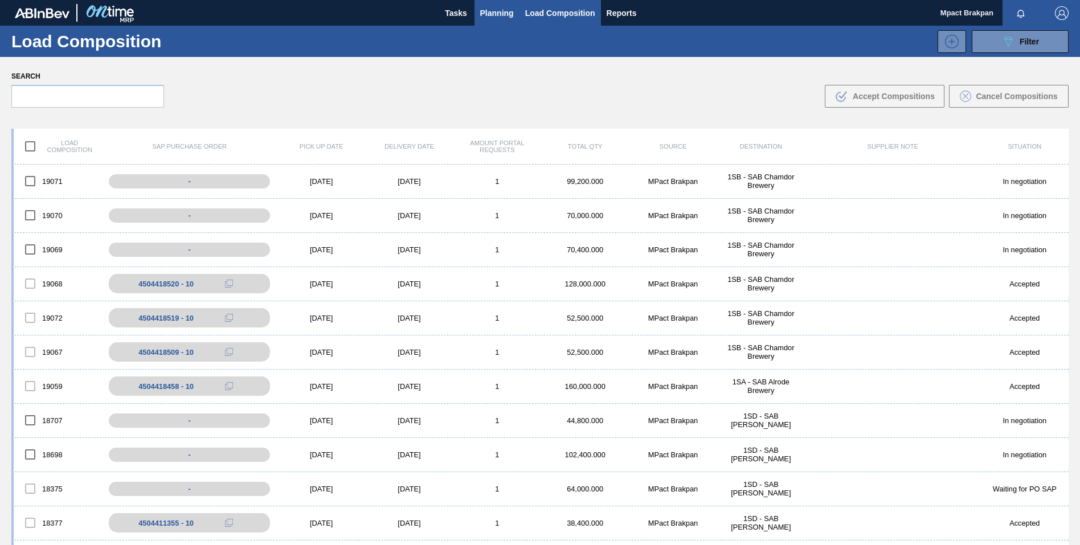
click at [493, 9] on span "Planning" at bounding box center [497, 13] width 34 height 14
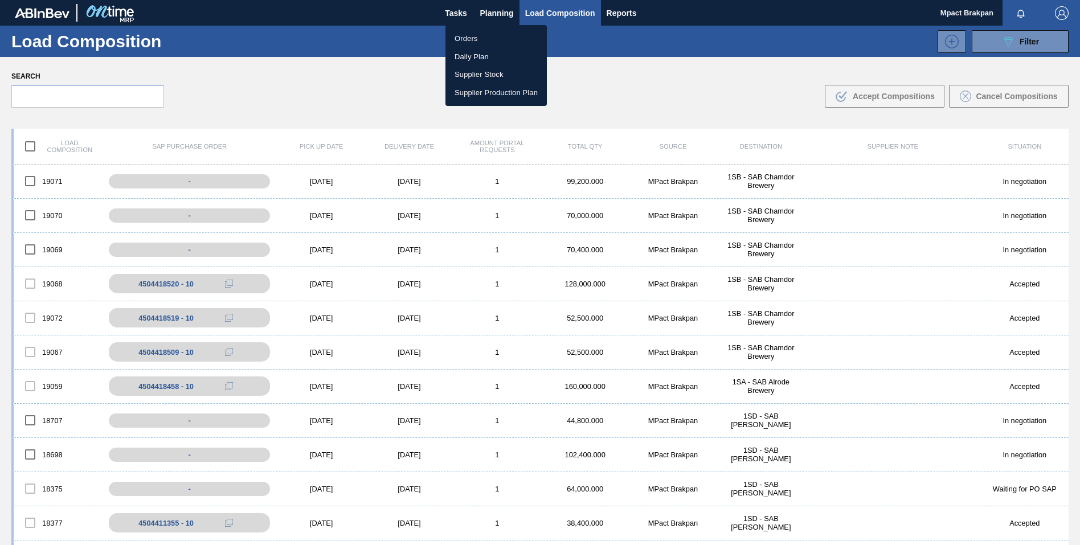
click at [471, 35] on li "Orders" at bounding box center [495, 39] width 101 height 18
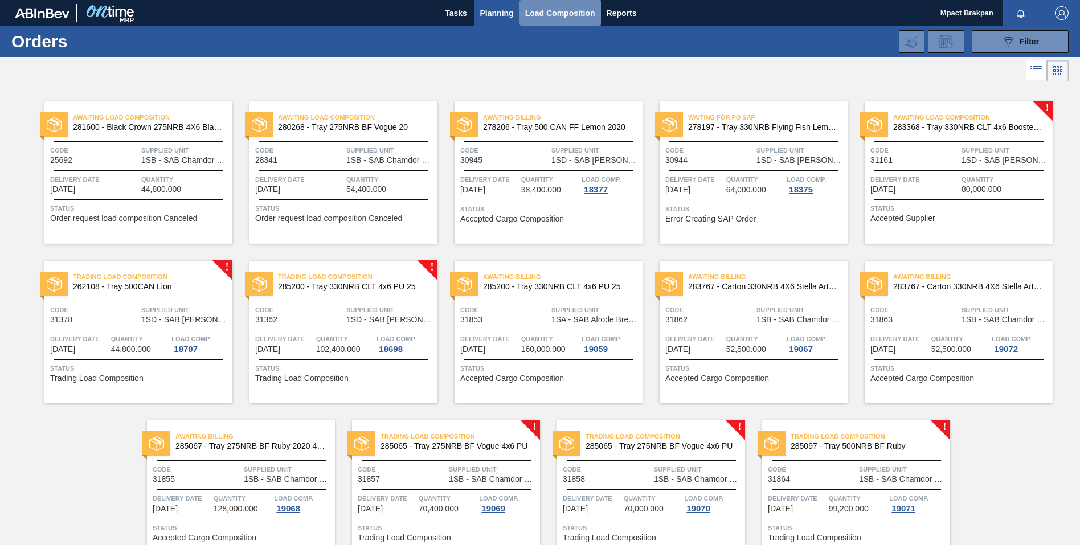
click at [565, 15] on span "Load Composition" at bounding box center [560, 13] width 70 height 14
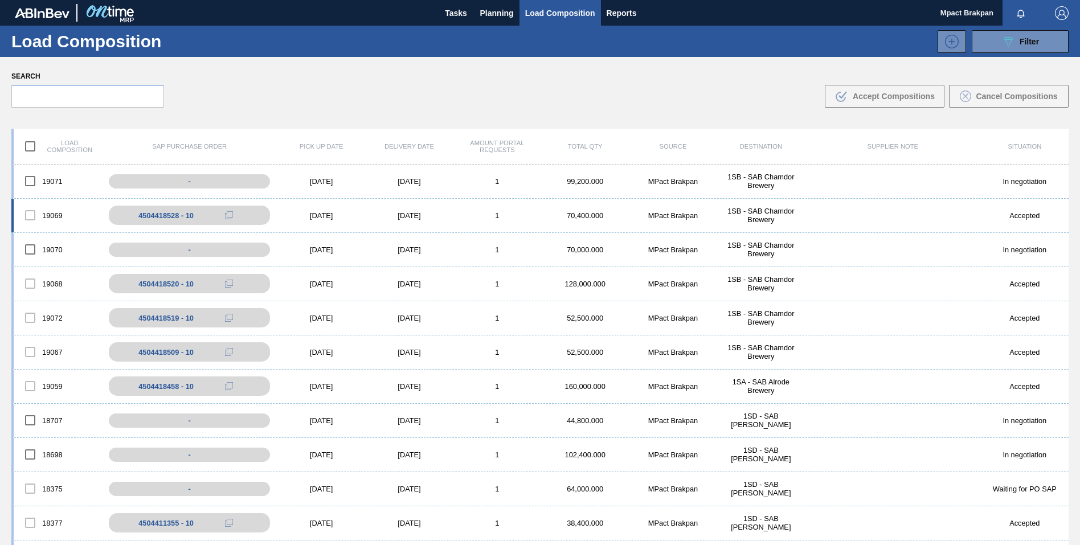
click at [325, 214] on div "[DATE]" at bounding box center [321, 215] width 88 height 9
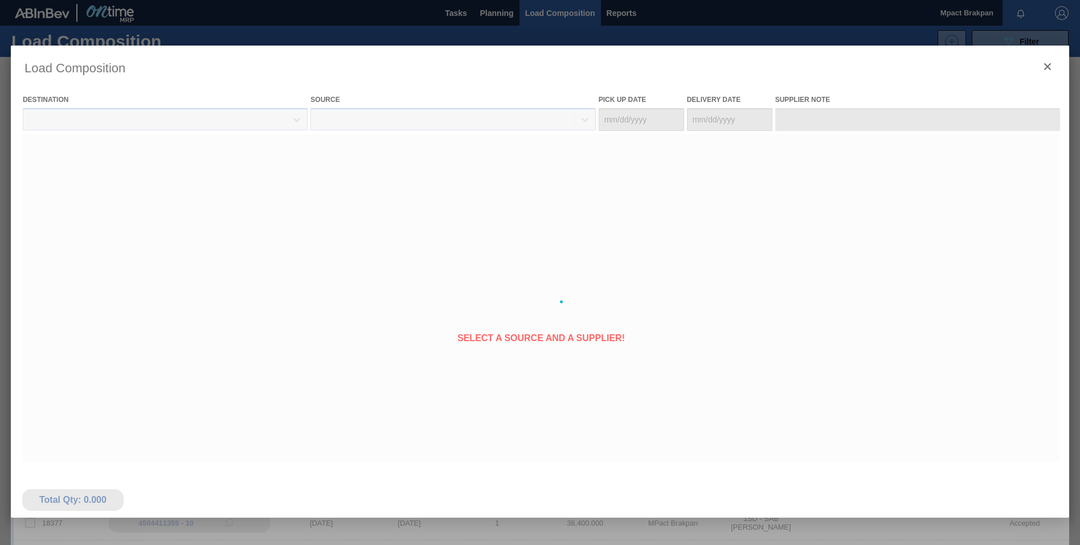
type Date "[DATE]"
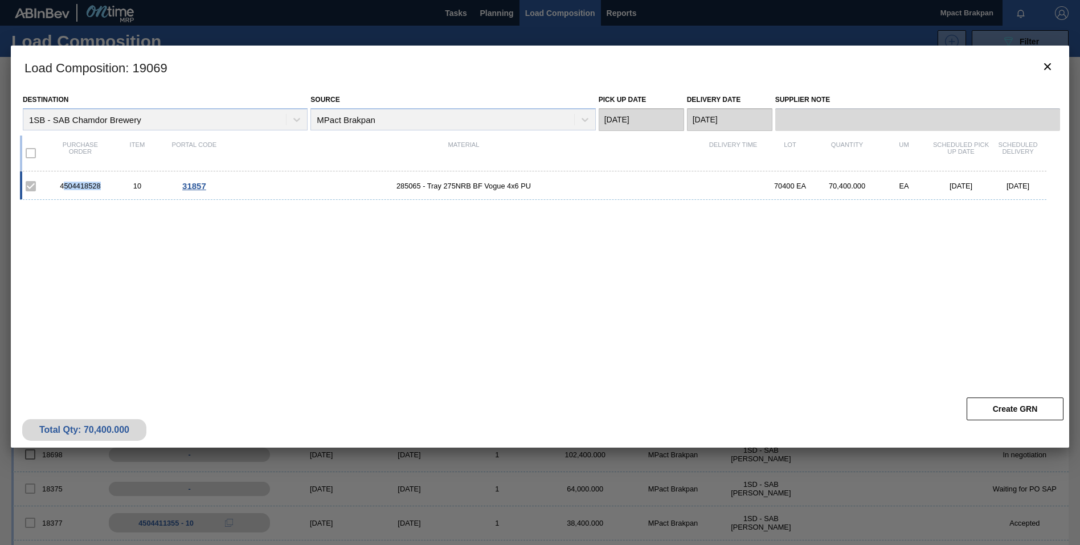
drag, startPoint x: 104, startPoint y: 186, endPoint x: 63, endPoint y: 185, distance: 41.0
click at [63, 185] on div "4504418528" at bounding box center [80, 186] width 57 height 9
click at [100, 194] on div "4504418528 10 31857 285065 - Tray 275NRB BF Vogue 4x6 PU 70400 EA 70,400.000 EA…" at bounding box center [533, 185] width 1026 height 28
drag, startPoint x: 104, startPoint y: 186, endPoint x: 60, endPoint y: 185, distance: 43.8
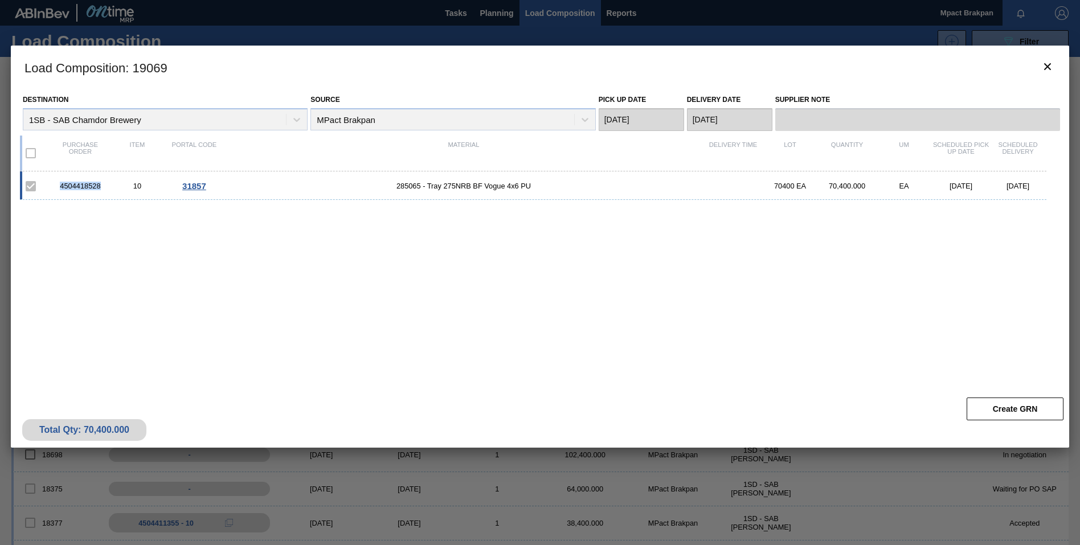
click at [60, 185] on div "4504418528" at bounding box center [80, 186] width 57 height 9
drag, startPoint x: 60, startPoint y: 185, endPoint x: 96, endPoint y: 183, distance: 35.4
copy div "4504418528"
click at [1049, 66] on icon "botão de ícone" at bounding box center [1047, 67] width 14 height 14
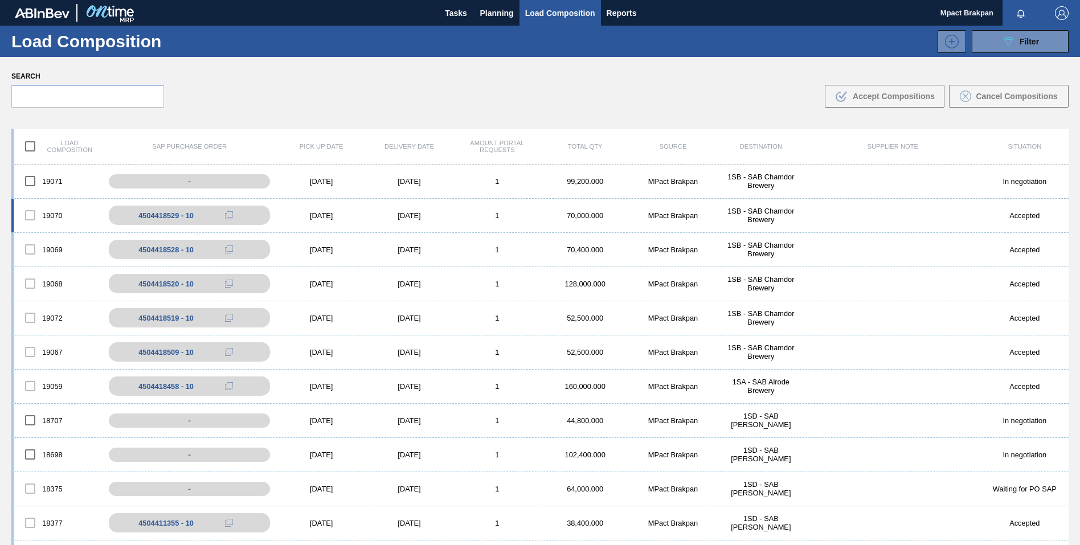
click at [304, 215] on div "[DATE]" at bounding box center [321, 215] width 88 height 9
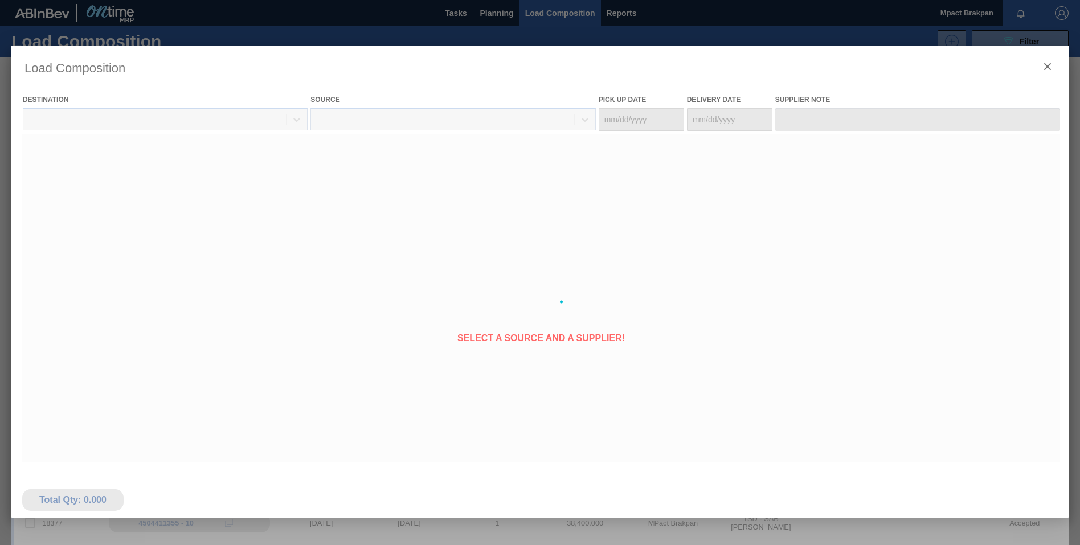
type Date "[DATE]"
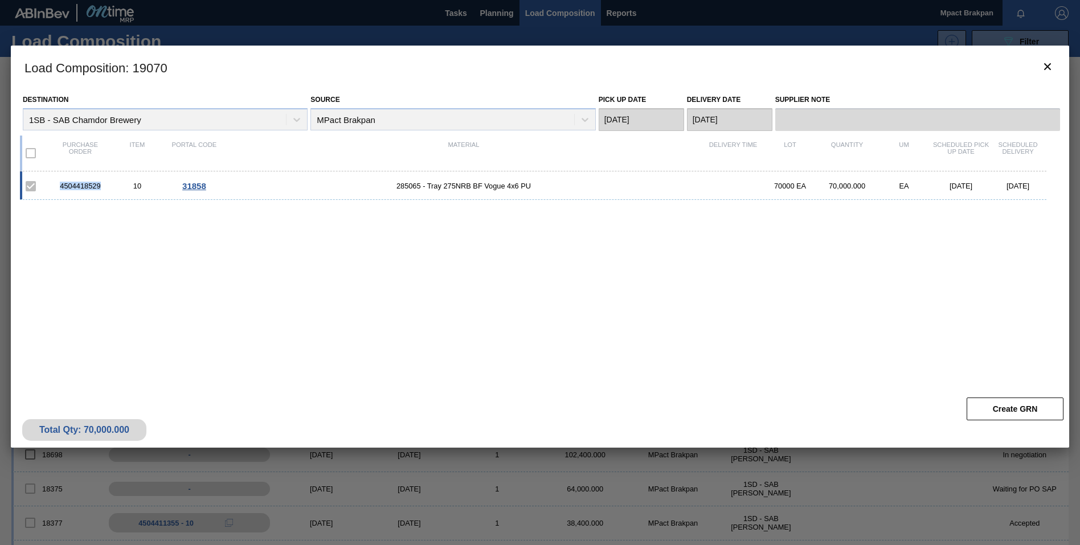
drag, startPoint x: 102, startPoint y: 186, endPoint x: 59, endPoint y: 186, distance: 43.3
click at [59, 186] on div "4504418529" at bounding box center [80, 186] width 57 height 9
drag, startPoint x: 59, startPoint y: 186, endPoint x: 72, endPoint y: 183, distance: 13.5
copy div "4504418529"
click at [1049, 63] on icon "botão de ícone" at bounding box center [1047, 67] width 14 height 14
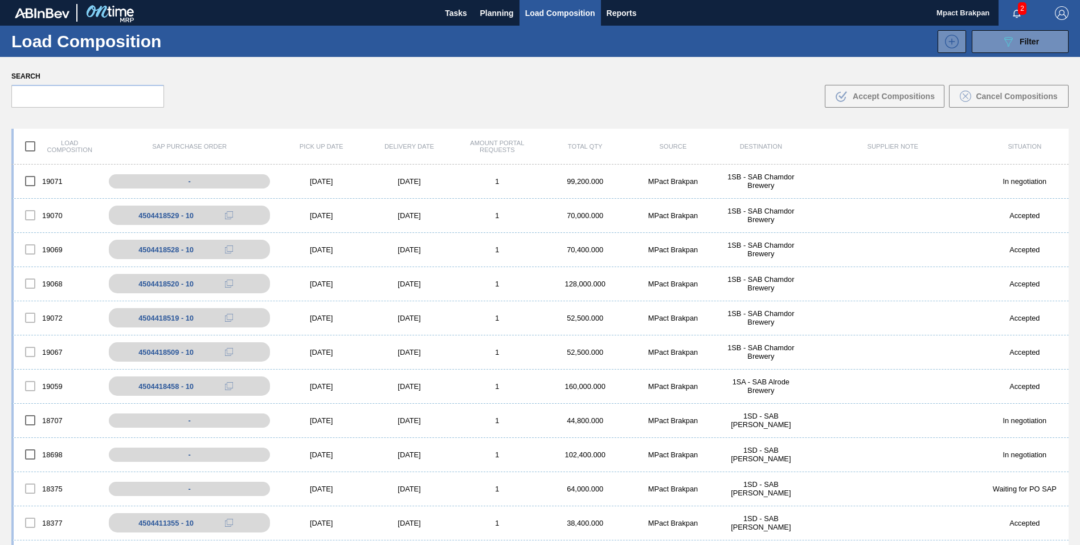
click at [1023, 7] on span "2" at bounding box center [1021, 8] width 9 height 13
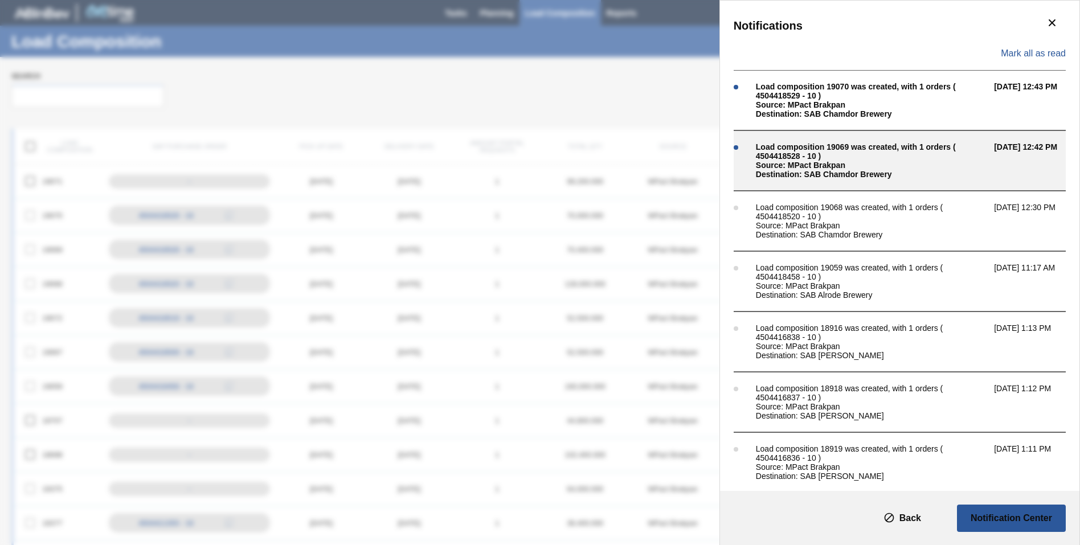
click at [802, 147] on div "Load composition 19069 was created, with 1 orders ( 4504418528 - 10 )" at bounding box center [872, 151] width 232 height 18
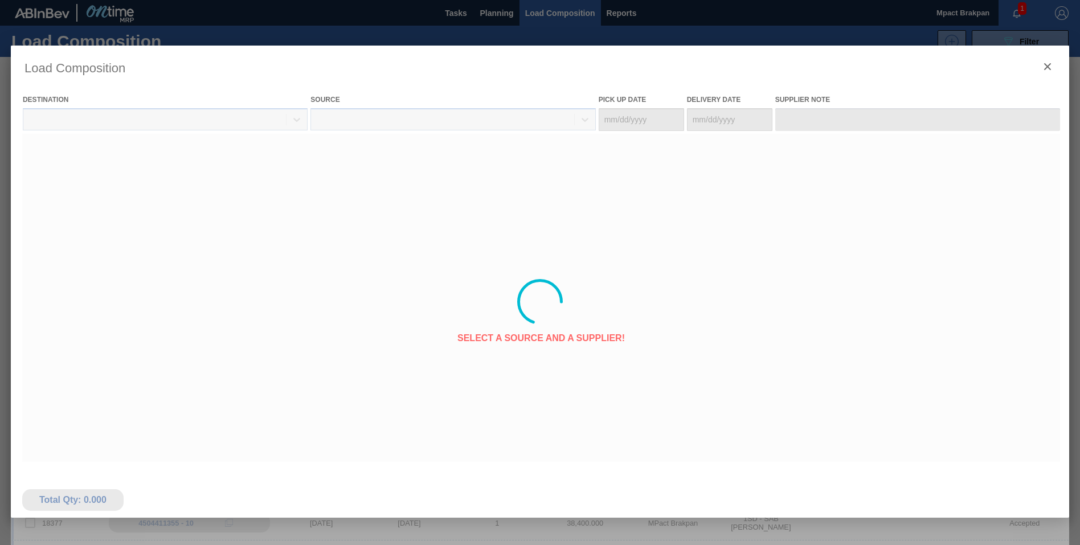
type Date "[DATE]"
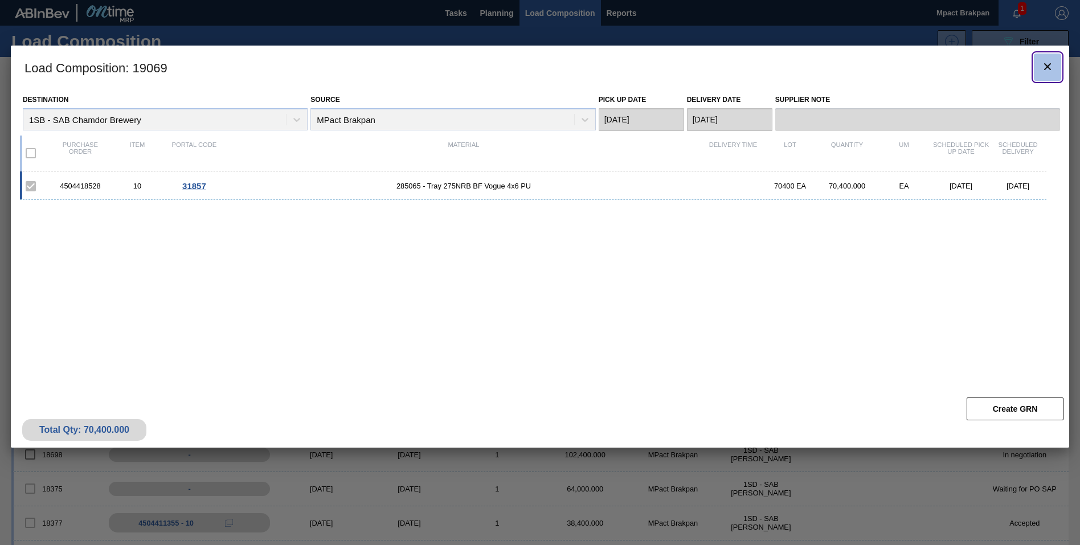
click at [1049, 64] on icon "botão de ícone" at bounding box center [1047, 66] width 7 height 7
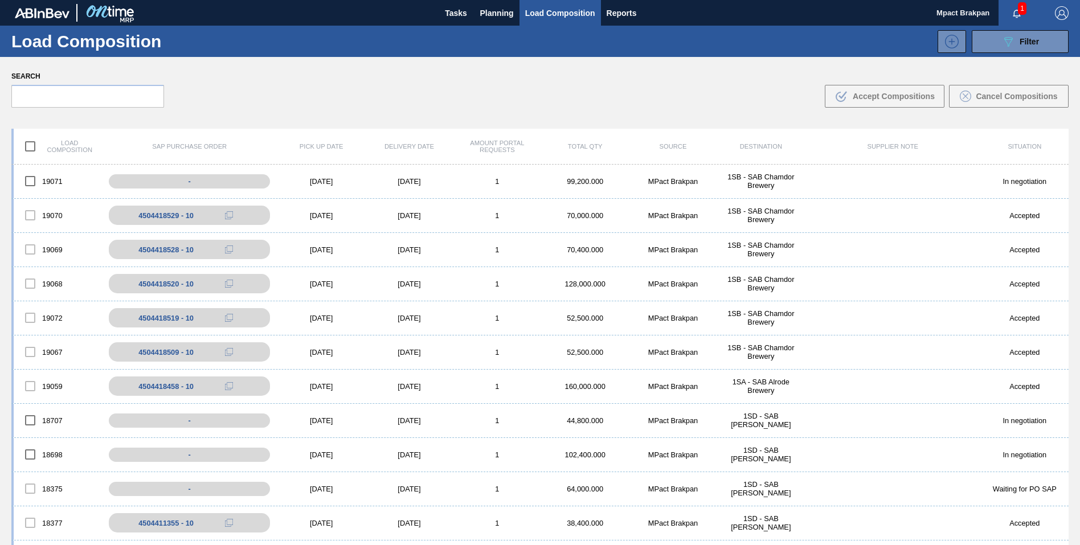
click at [1020, 7] on span "1" at bounding box center [1021, 8] width 9 height 13
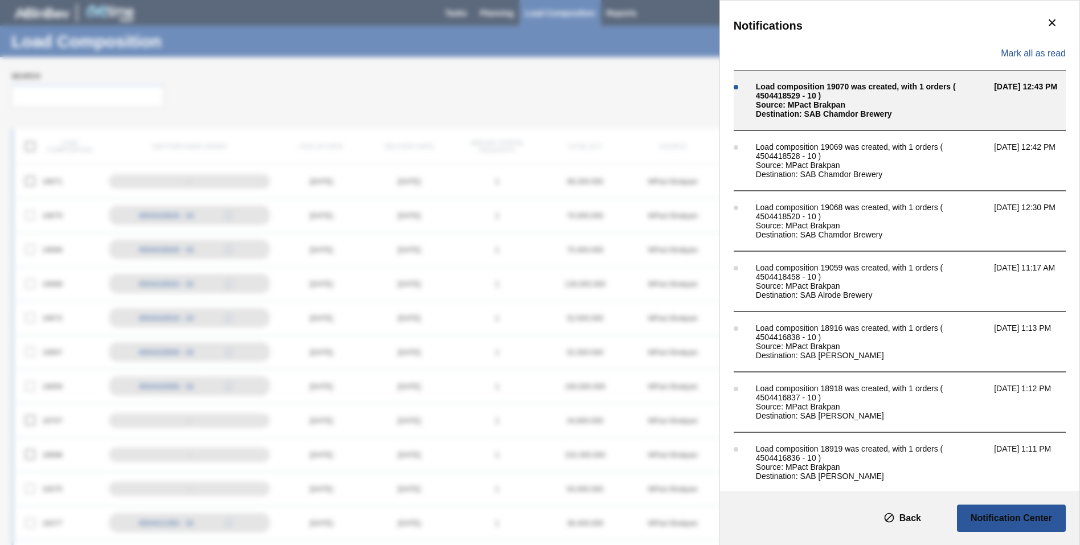
click at [827, 89] on div "Load composition 19070 was created, with 1 orders ( 4504418529 - 10 )" at bounding box center [872, 91] width 232 height 18
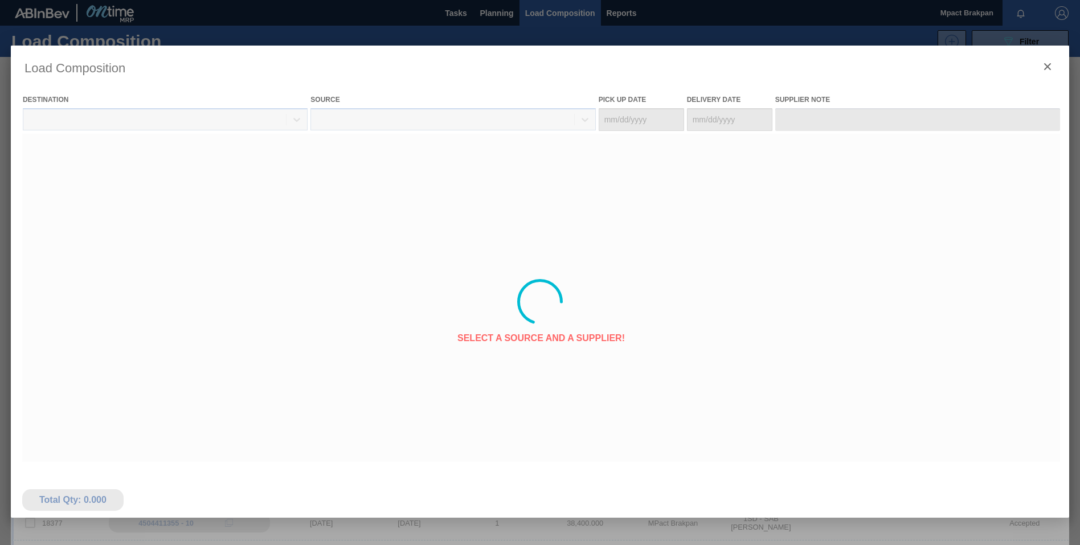
type Date "[DATE]"
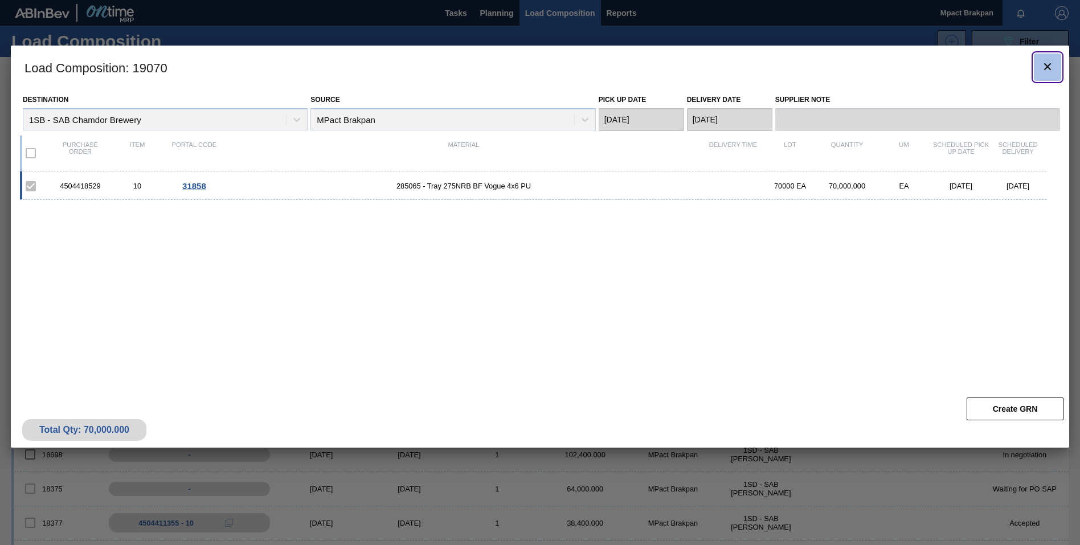
click at [1046, 69] on icon "botão de ícone" at bounding box center [1047, 67] width 14 height 14
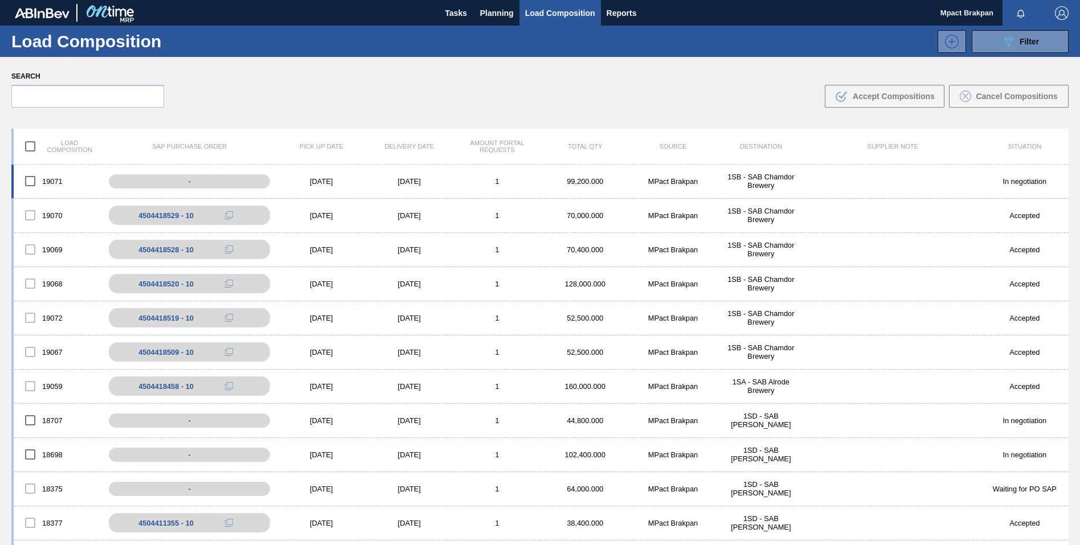
click at [327, 184] on div "[DATE]" at bounding box center [321, 181] width 88 height 9
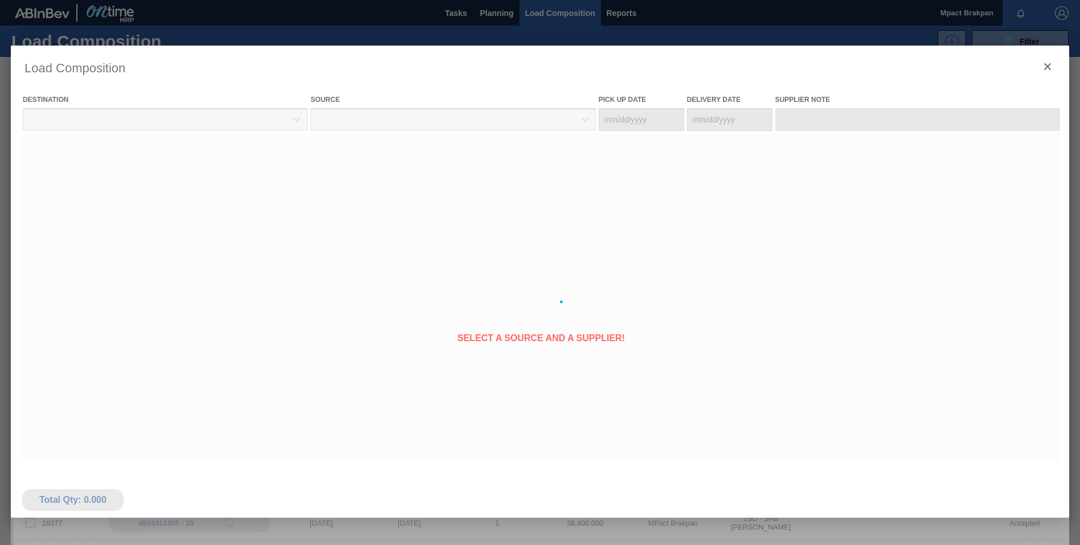
type Date "[DATE]"
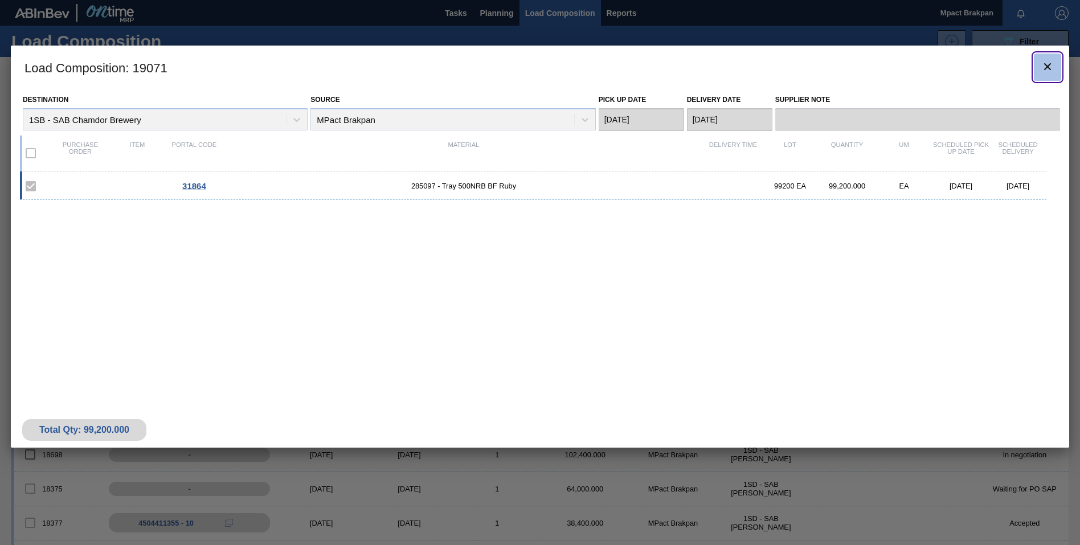
click at [1045, 64] on icon "botão de ícone" at bounding box center [1047, 67] width 14 height 14
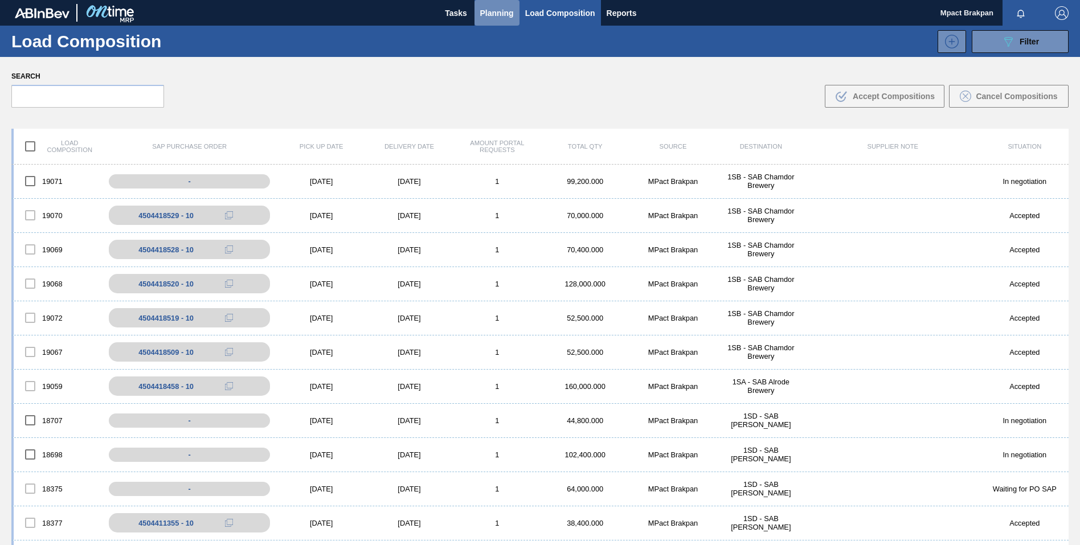
click at [490, 12] on span "Planning" at bounding box center [497, 13] width 34 height 14
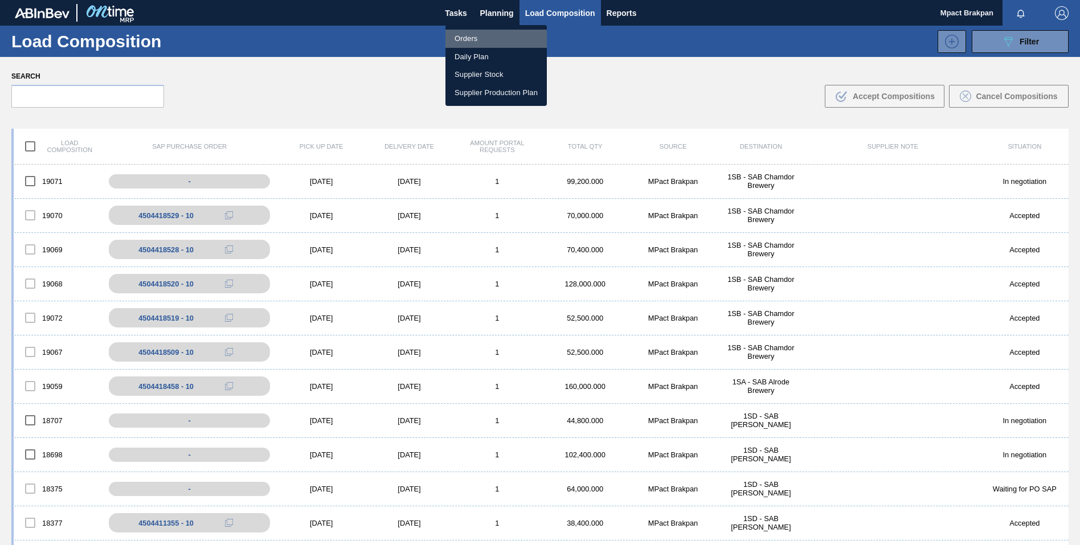
click at [461, 35] on li "Orders" at bounding box center [495, 39] width 101 height 18
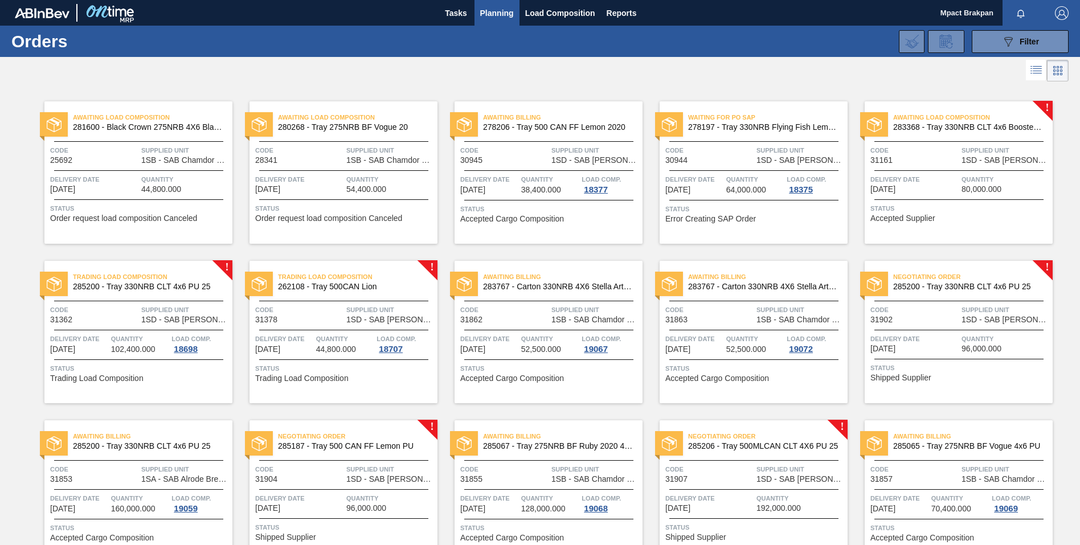
click at [963, 331] on div "Negotiating Order 285200 - Tray 330NRB CLT 4x6 PU 25 Code 31902 Supplied Unit 1…" at bounding box center [958, 332] width 188 height 142
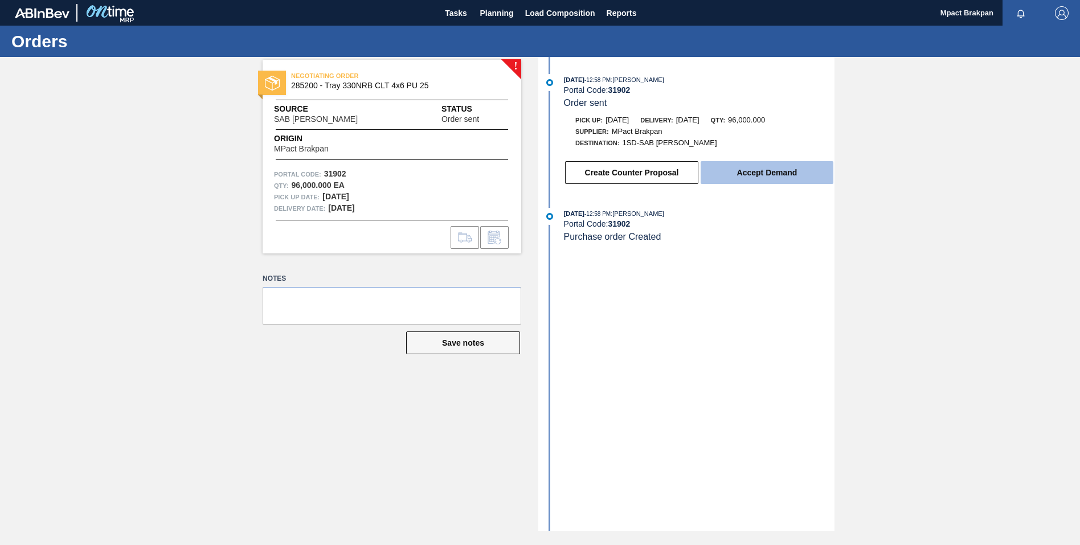
click at [754, 177] on button "Accept Demand" at bounding box center [766, 172] width 133 height 23
click at [757, 174] on button "Accept Demand" at bounding box center [766, 172] width 133 height 23
click at [749, 170] on button "Accept Demand" at bounding box center [766, 172] width 133 height 23
click at [761, 175] on button "Accept Demand" at bounding box center [766, 172] width 133 height 23
click at [742, 164] on button "Accept Demand" at bounding box center [766, 172] width 133 height 23
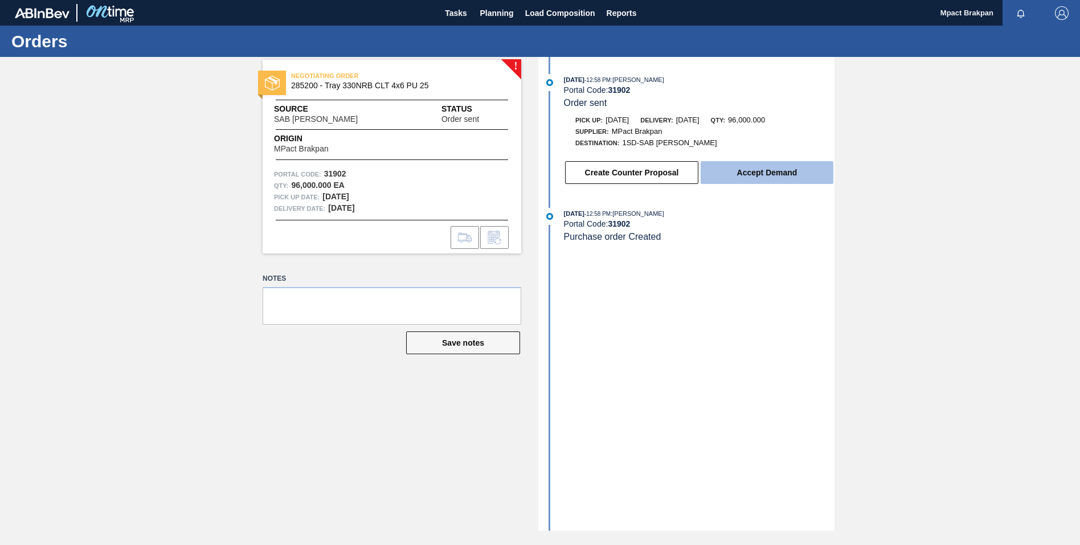
click at [750, 168] on button "Accept Demand" at bounding box center [766, 172] width 133 height 23
click at [772, 172] on button "Accept Demand" at bounding box center [766, 172] width 133 height 23
click at [642, 444] on div "09/18/2025 - 12:58 PM : Nhlanhla Mabele Portal Code: 31902 Order sent Pick up: …" at bounding box center [687, 294] width 293 height 474
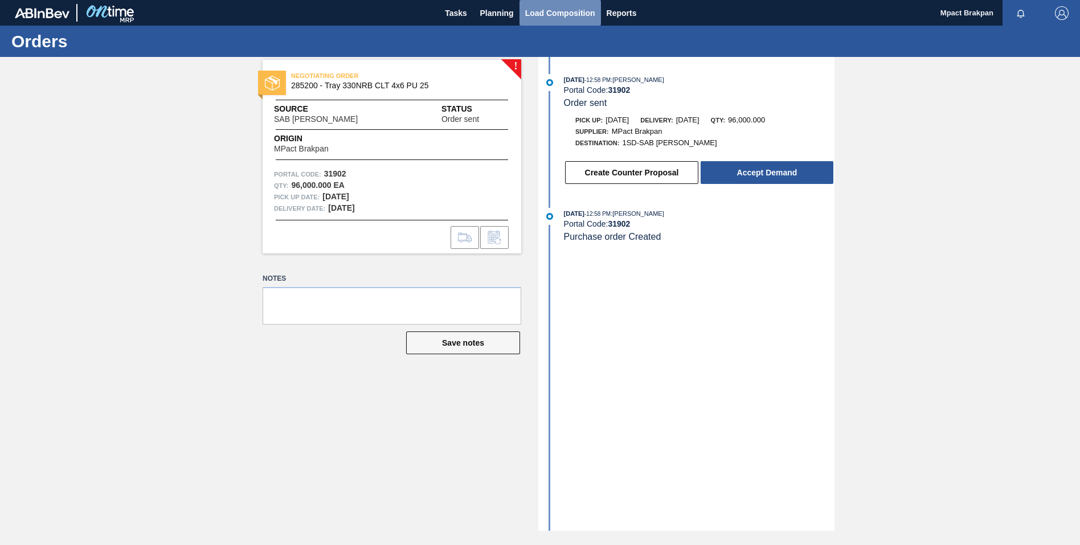
click at [546, 7] on span "Load Composition" at bounding box center [560, 13] width 70 height 14
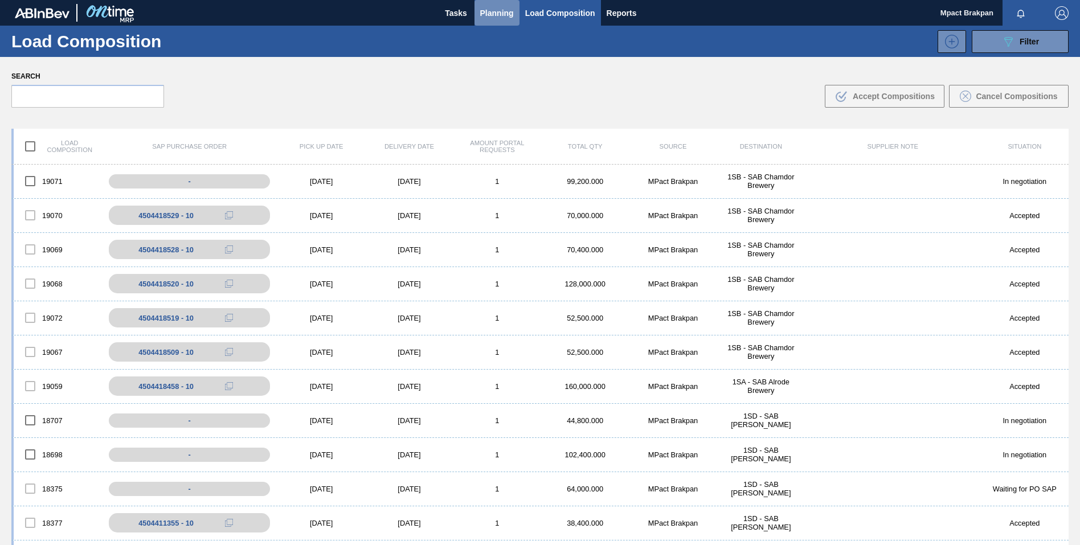
click at [489, 11] on span "Planning" at bounding box center [497, 13] width 34 height 14
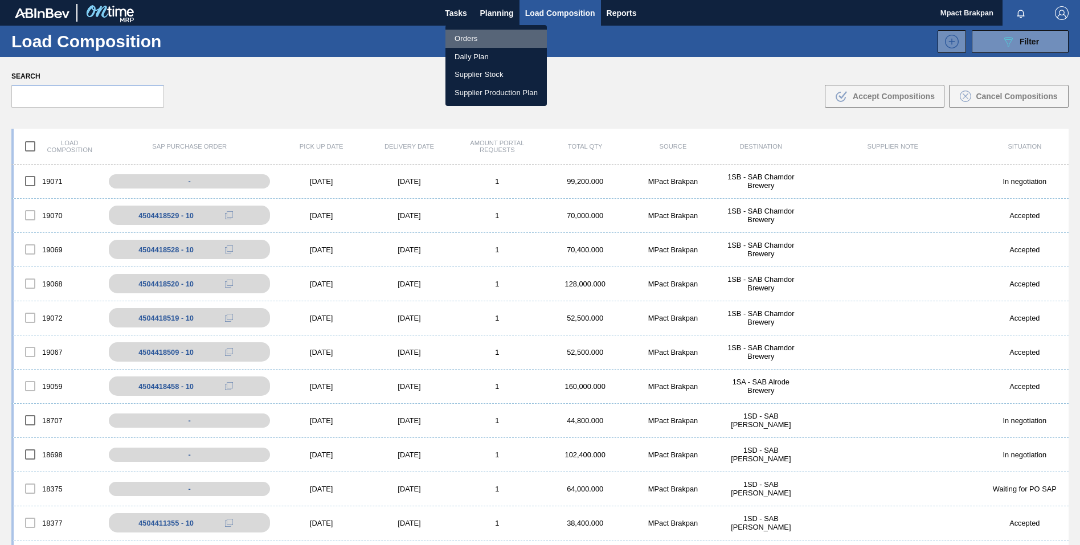
click at [477, 38] on li "Orders" at bounding box center [495, 39] width 101 height 18
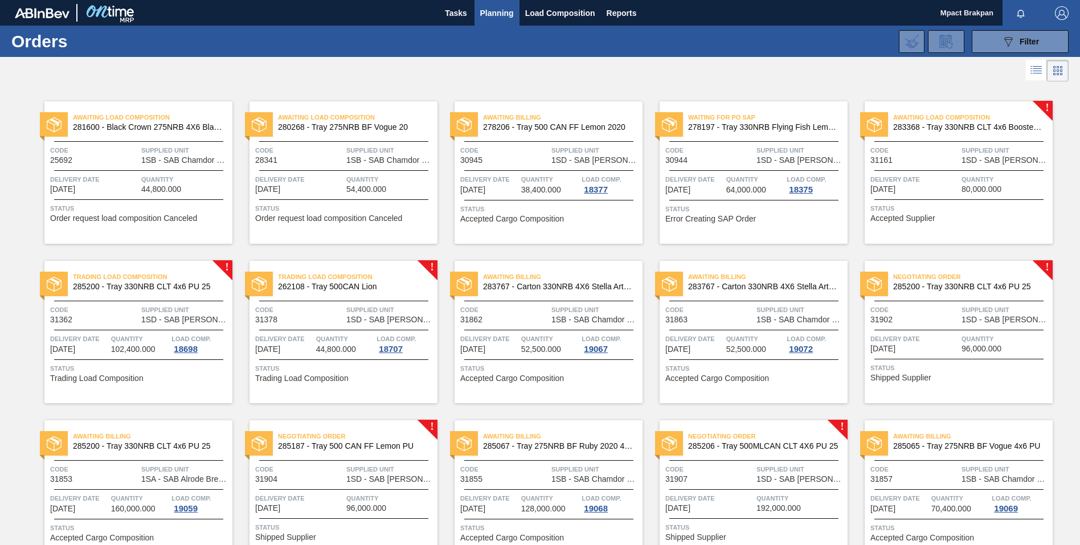
scroll to position [219, 0]
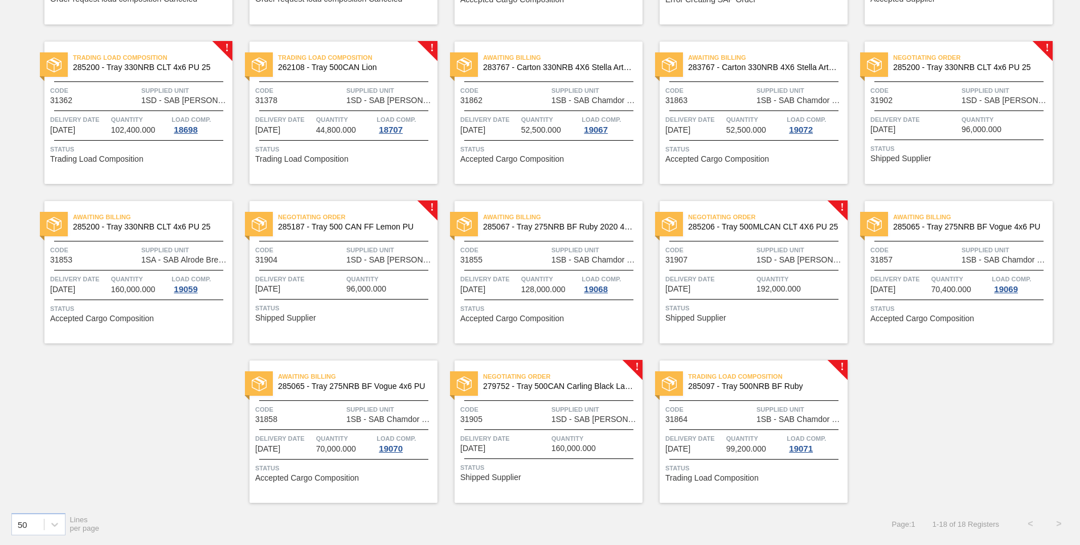
click at [323, 246] on span "Code" at bounding box center [299, 249] width 88 height 11
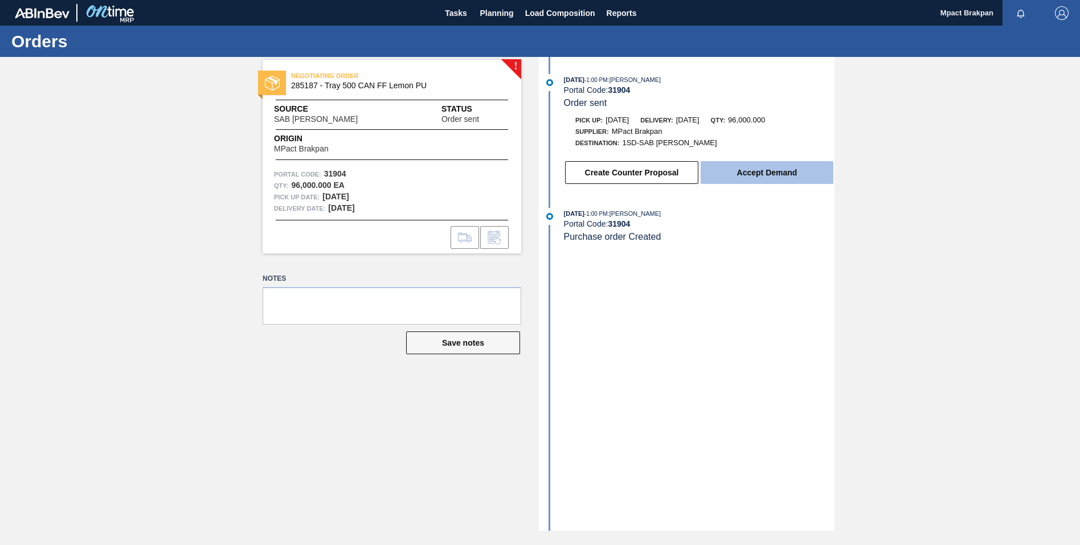
click at [773, 168] on button "Accept Demand" at bounding box center [766, 172] width 133 height 23
click at [753, 171] on button "Accept Demand" at bounding box center [766, 172] width 133 height 23
click at [762, 177] on button "Accept Demand" at bounding box center [766, 172] width 133 height 23
click at [742, 163] on button "Accept Demand" at bounding box center [766, 172] width 133 height 23
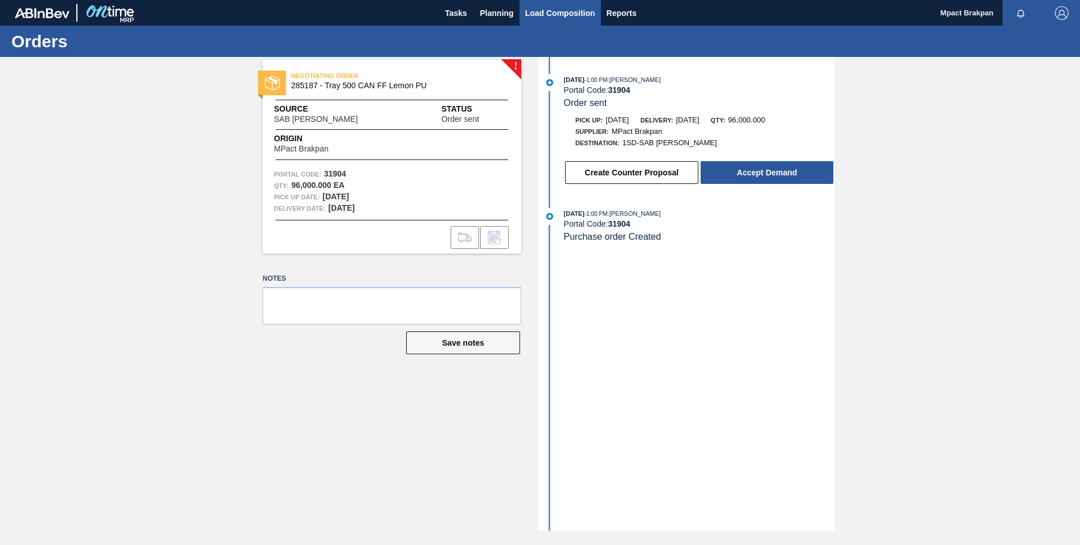
click at [549, 9] on span "Load Composition" at bounding box center [560, 13] width 70 height 14
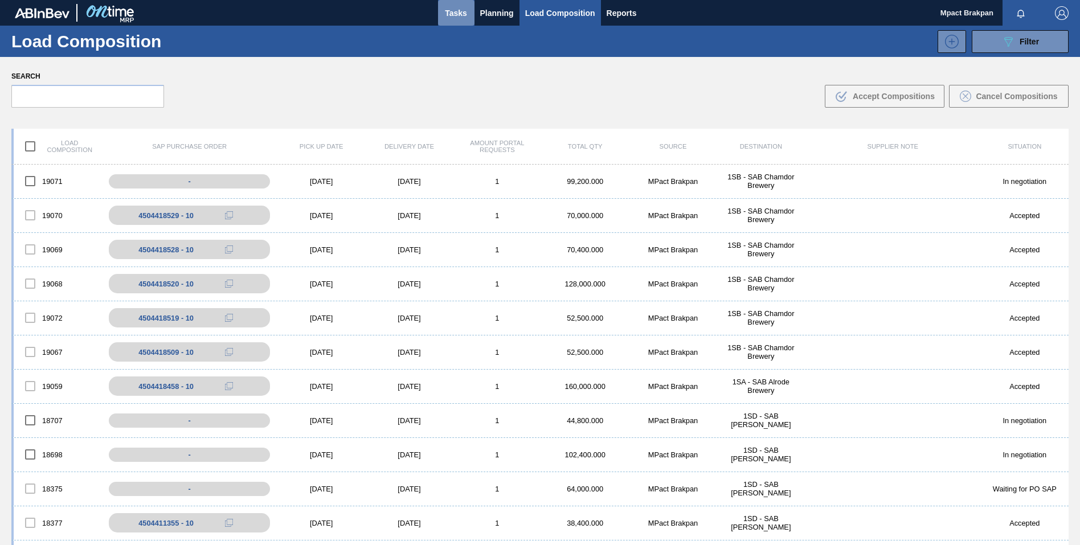
click at [454, 12] on span "Tasks" at bounding box center [456, 13] width 25 height 14
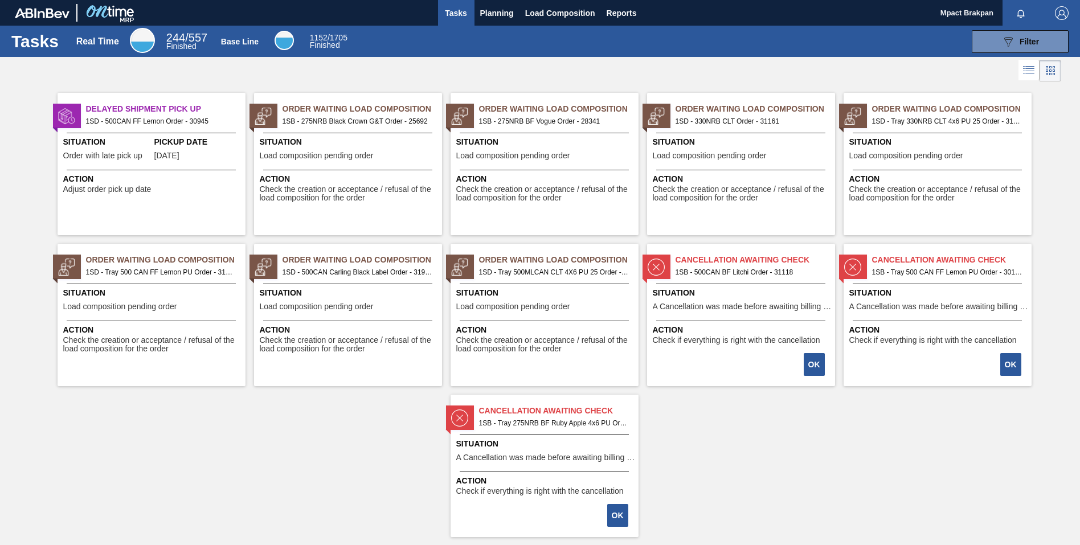
click at [932, 166] on div "Order Waiting Load Composition 1SD - Tray 330NRB CLT 4x6 PU 25 Order - 31902 Si…" at bounding box center [937, 164] width 188 height 142
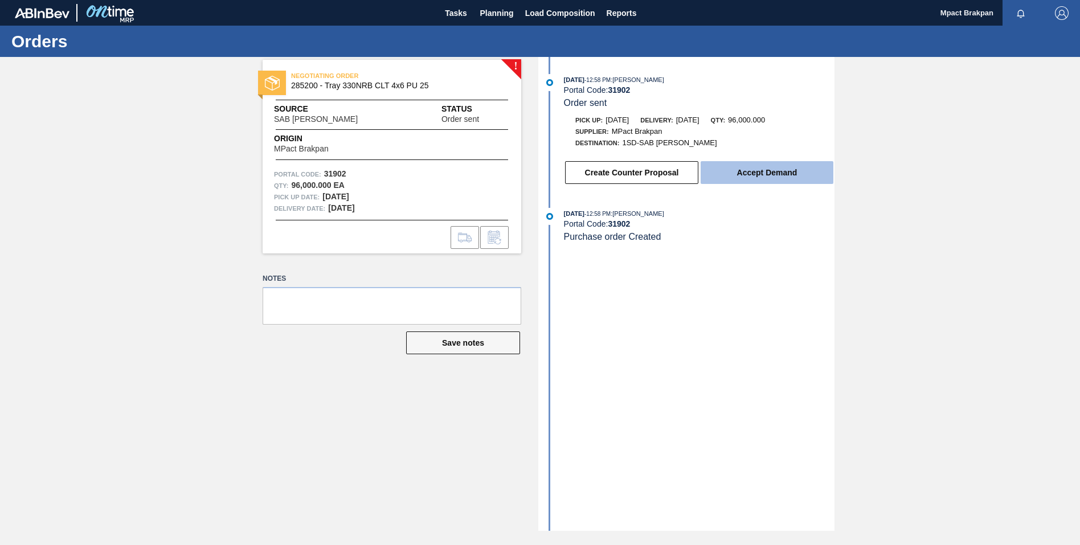
click at [765, 167] on button "Accept Demand" at bounding box center [766, 172] width 133 height 23
click at [773, 175] on button "Accept Demand" at bounding box center [766, 172] width 133 height 23
click at [1061, 7] on img "button" at bounding box center [1061, 13] width 14 height 14
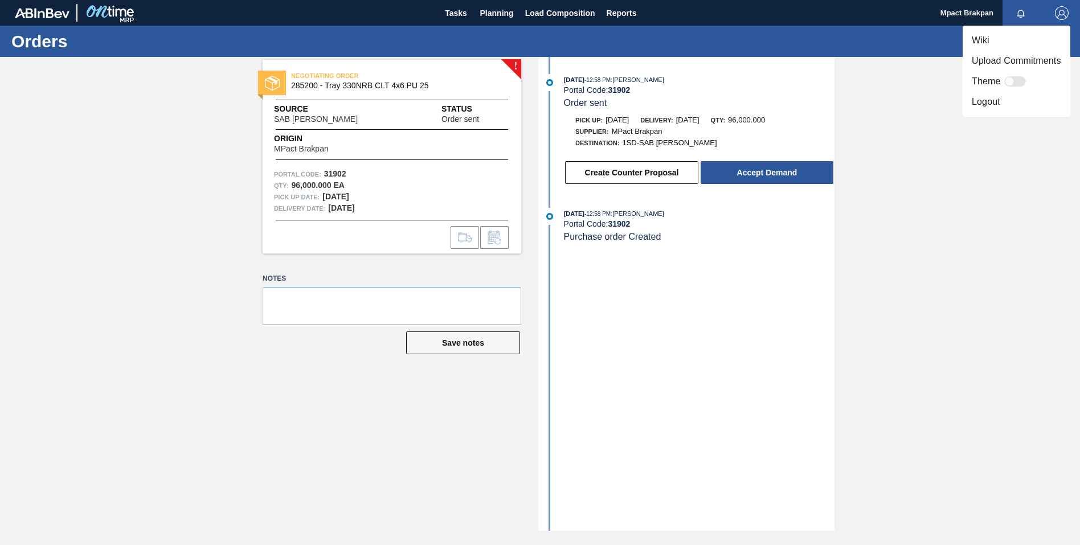
click at [981, 102] on li "Logout" at bounding box center [1016, 102] width 108 height 20
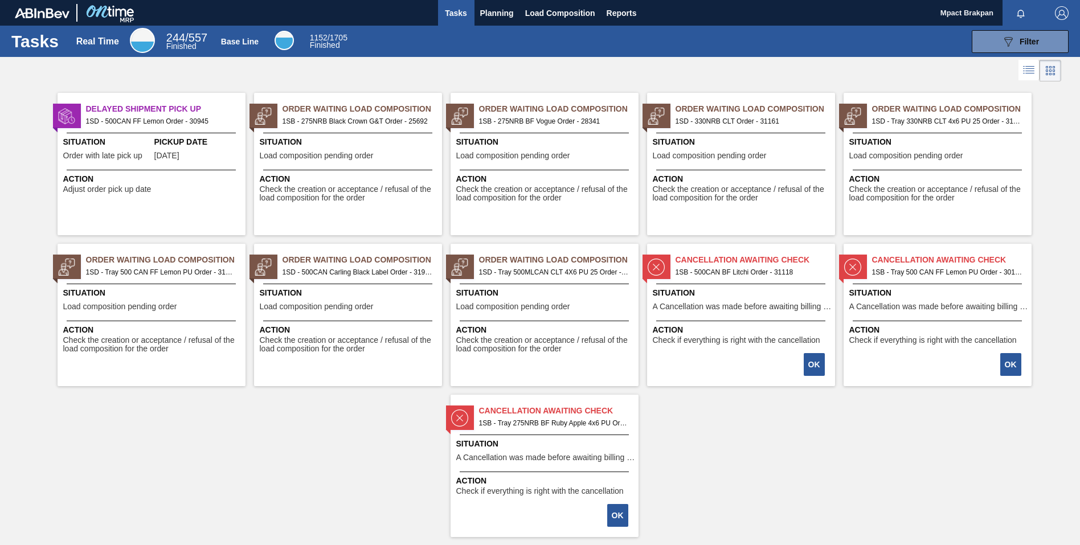
click at [557, 304] on span "Load composition pending order" at bounding box center [513, 306] width 114 height 9
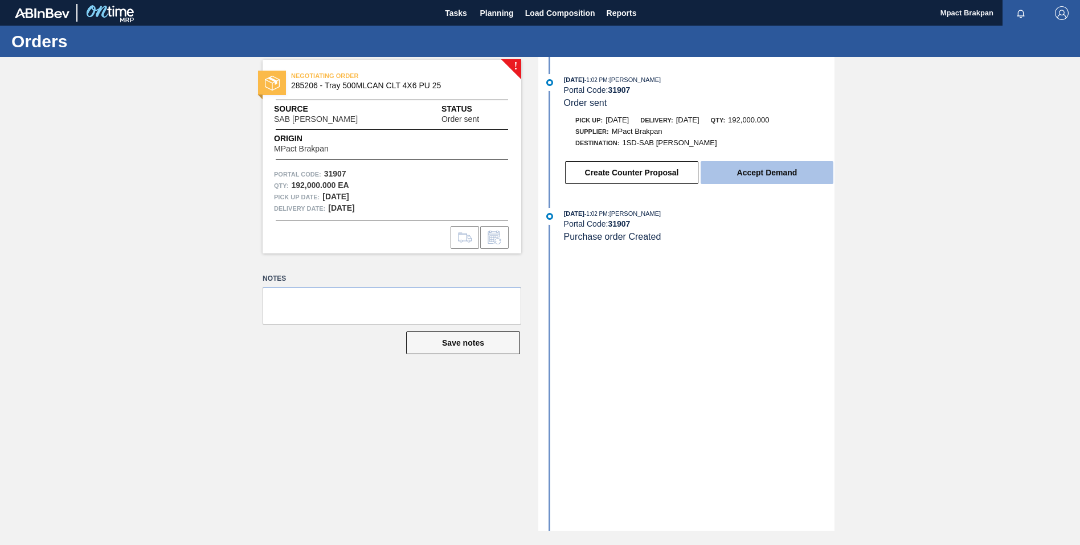
click at [744, 166] on button "Accept Demand" at bounding box center [766, 172] width 133 height 23
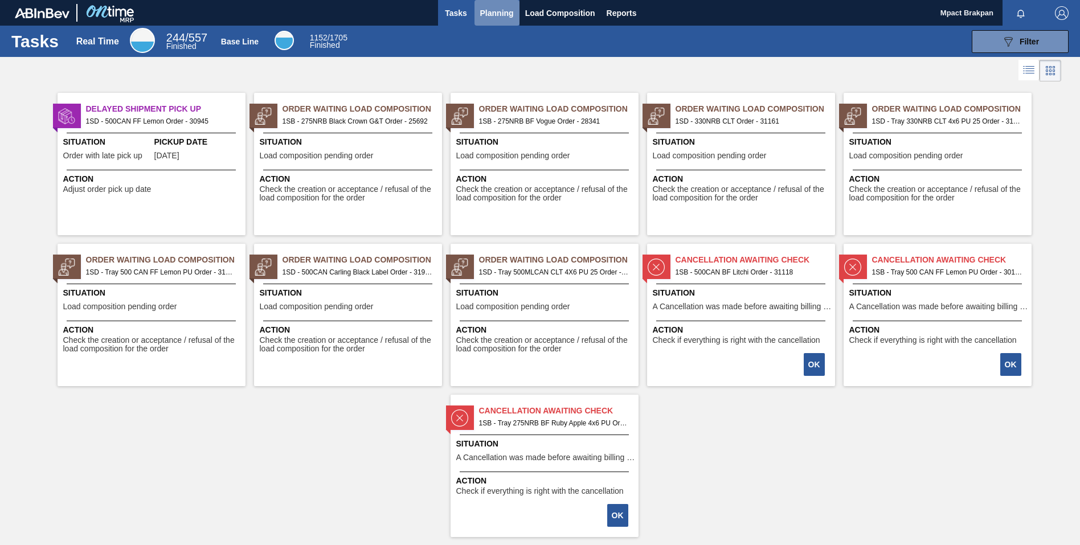
click at [500, 13] on span "Planning" at bounding box center [497, 13] width 34 height 14
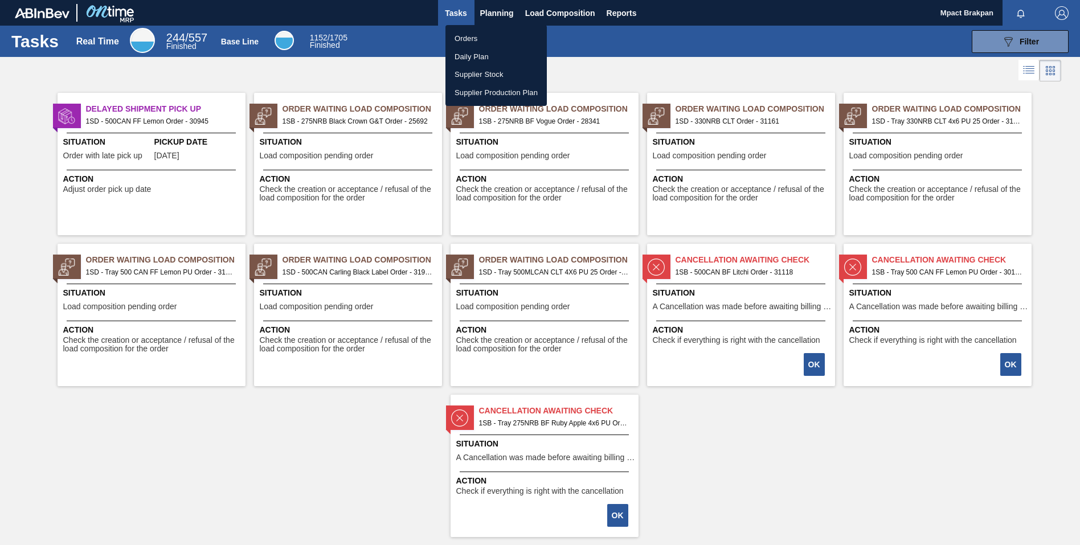
click at [467, 34] on li "Orders" at bounding box center [495, 39] width 101 height 18
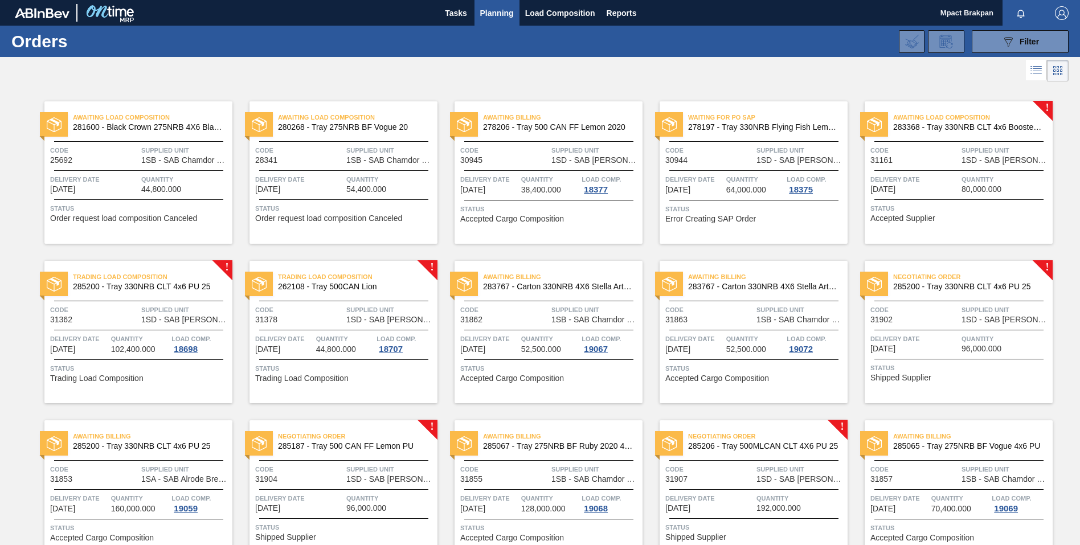
click at [984, 335] on span "Quantity" at bounding box center [1005, 338] width 88 height 11
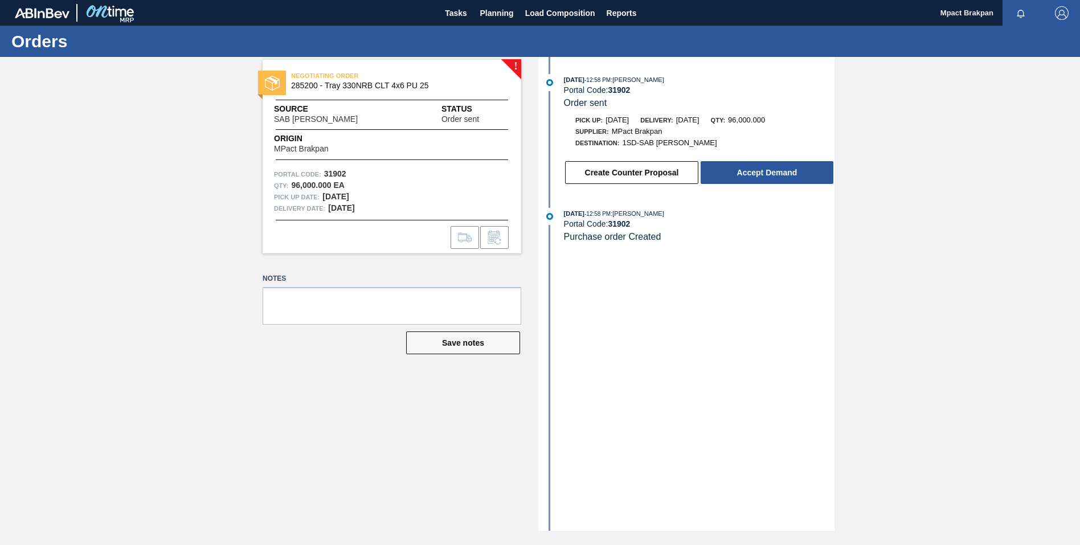
click at [742, 159] on div "Create Counter Proposal Accept Demand" at bounding box center [687, 169] width 293 height 31
click at [737, 173] on button "Accept Demand" at bounding box center [766, 172] width 133 height 23
click at [782, 171] on button "Accept Demand" at bounding box center [766, 172] width 133 height 23
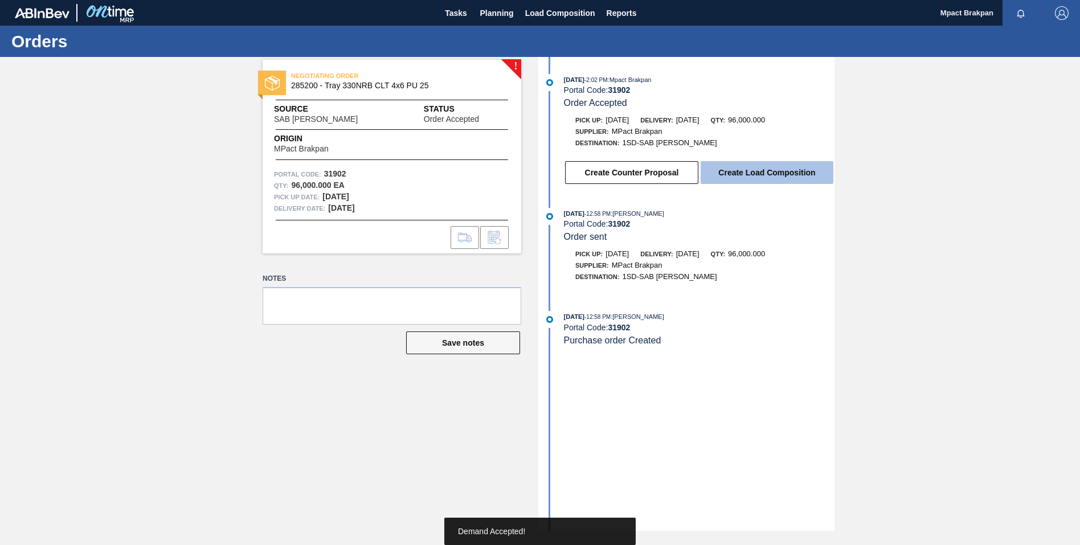
click at [774, 171] on button "Create Load Composition" at bounding box center [766, 172] width 133 height 23
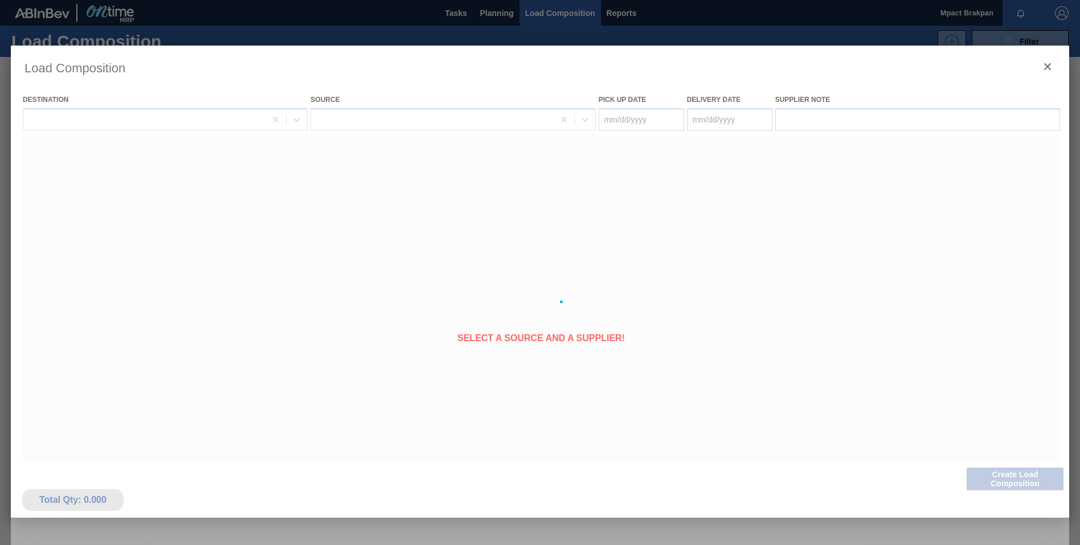
type Date "[DATE]"
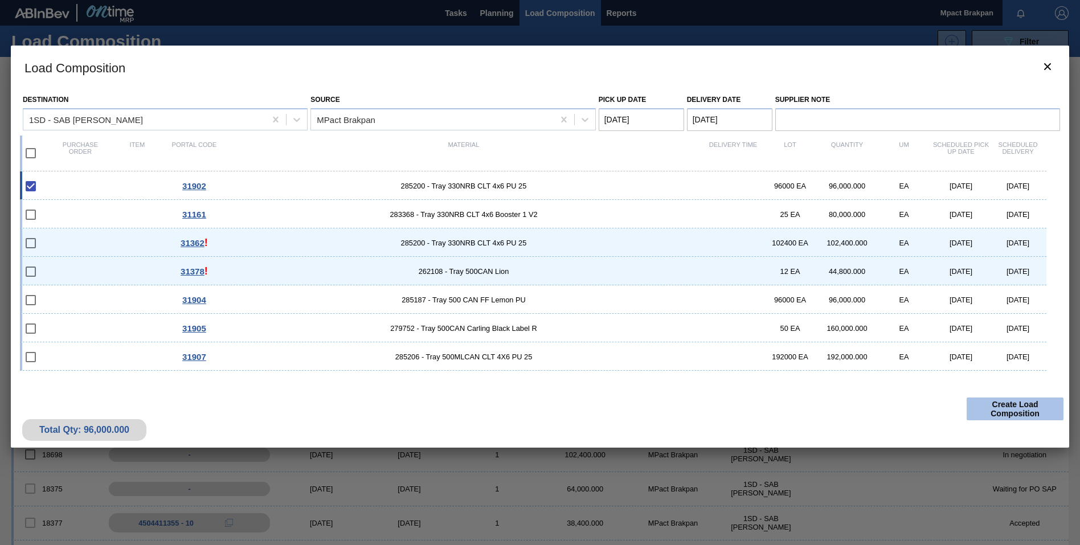
click at [1019, 407] on button "Create Load Composition" at bounding box center [1014, 408] width 97 height 23
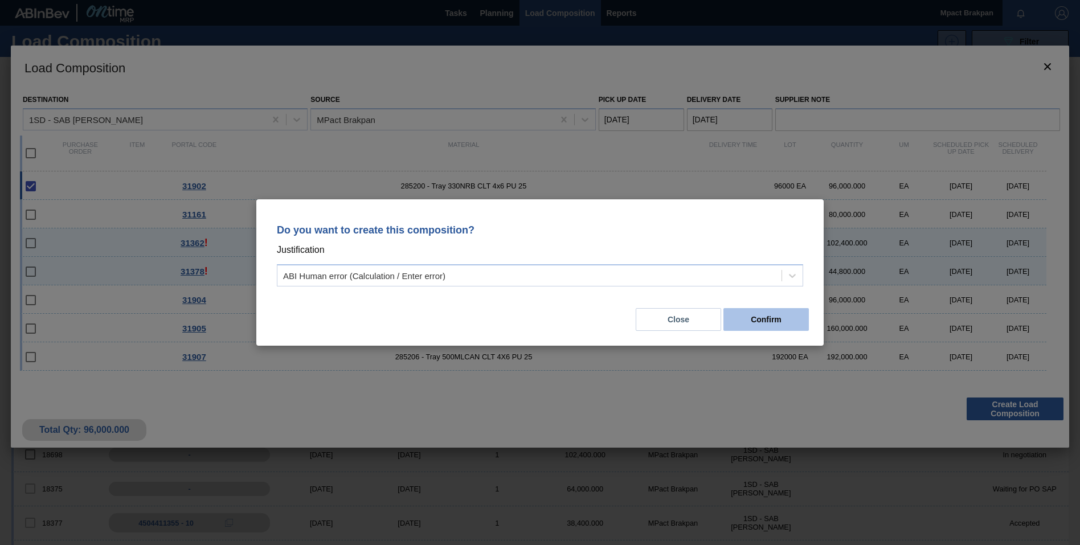
click at [777, 315] on button "Confirm" at bounding box center [765, 319] width 85 height 23
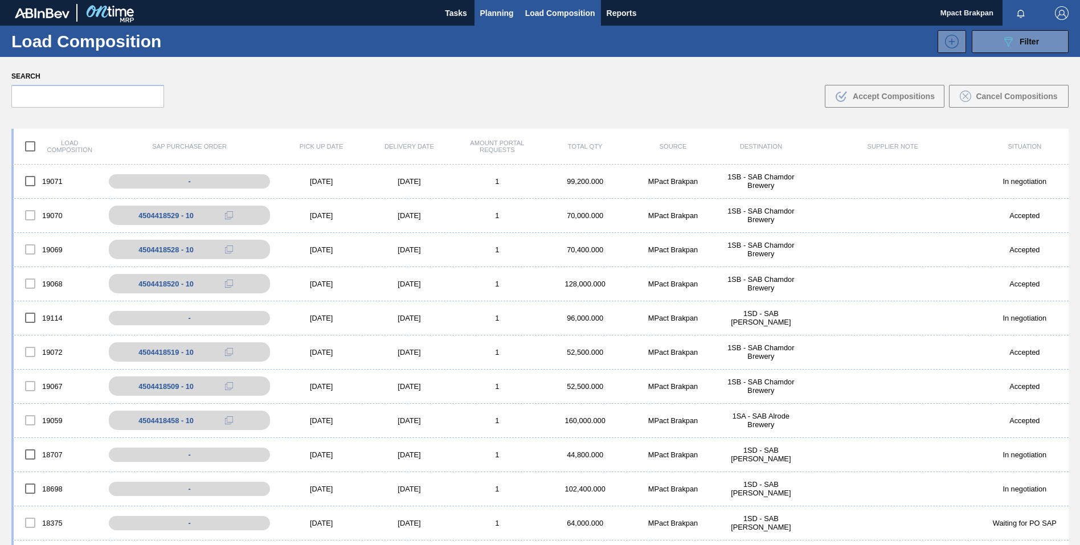
click at [504, 16] on span "Planning" at bounding box center [497, 13] width 34 height 14
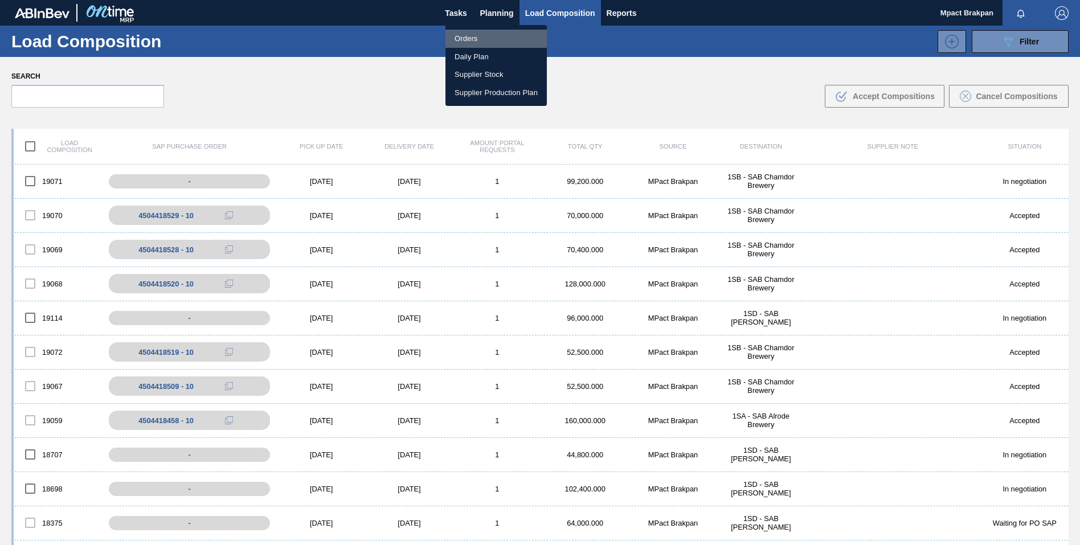
click at [468, 36] on li "Orders" at bounding box center [495, 39] width 101 height 18
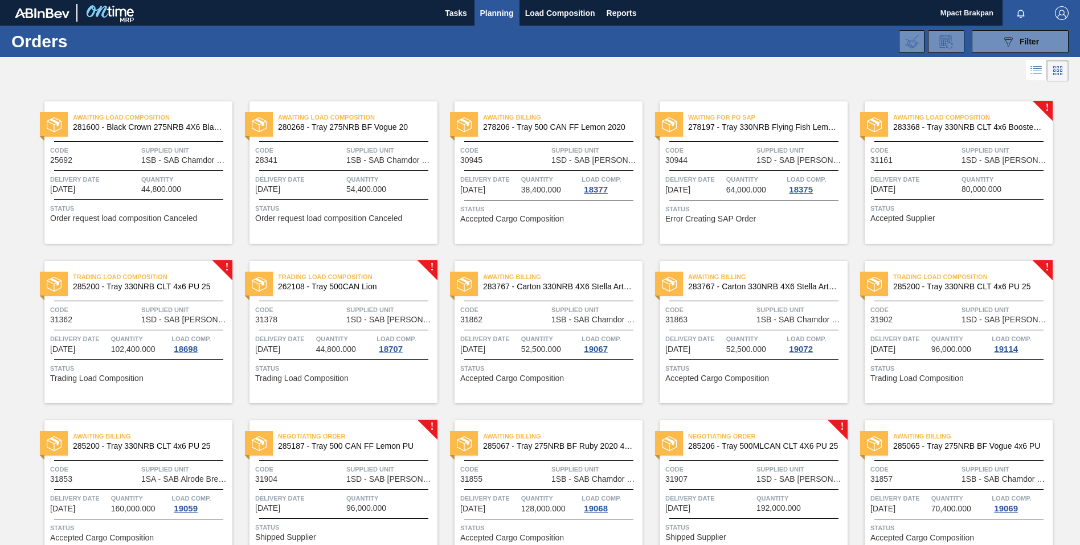
click at [381, 482] on span "1SD - SAB [PERSON_NAME]" at bounding box center [390, 479] width 88 height 9
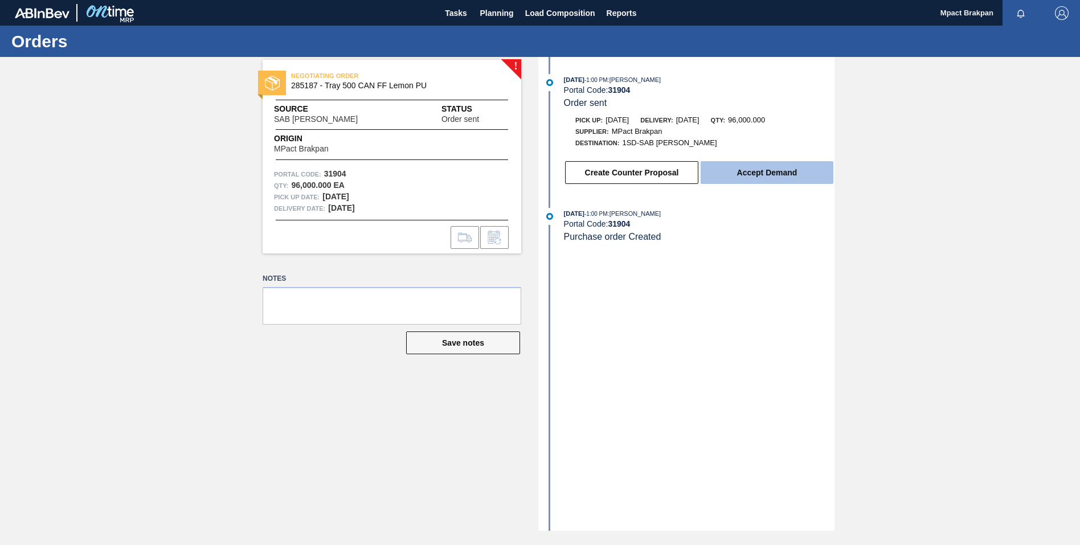
click at [755, 171] on button "Accept Demand" at bounding box center [766, 172] width 133 height 23
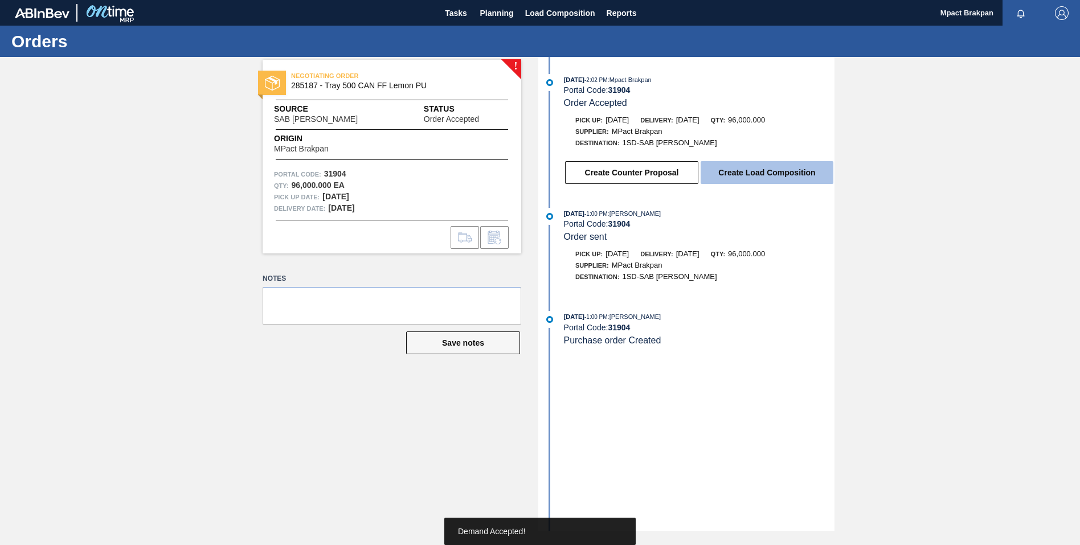
click at [766, 172] on button "Create Load Composition" at bounding box center [766, 172] width 133 height 23
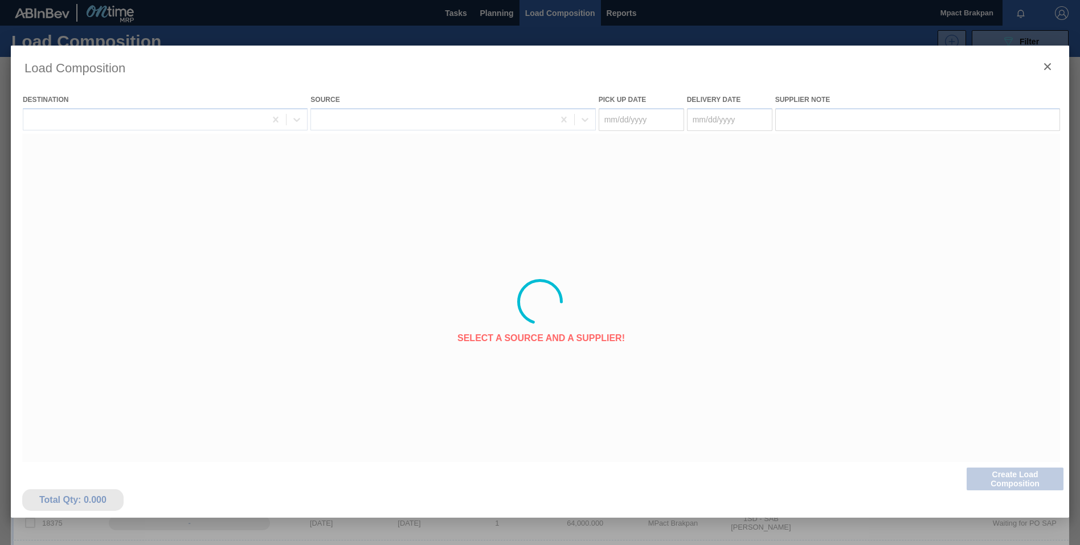
type Date "[DATE]"
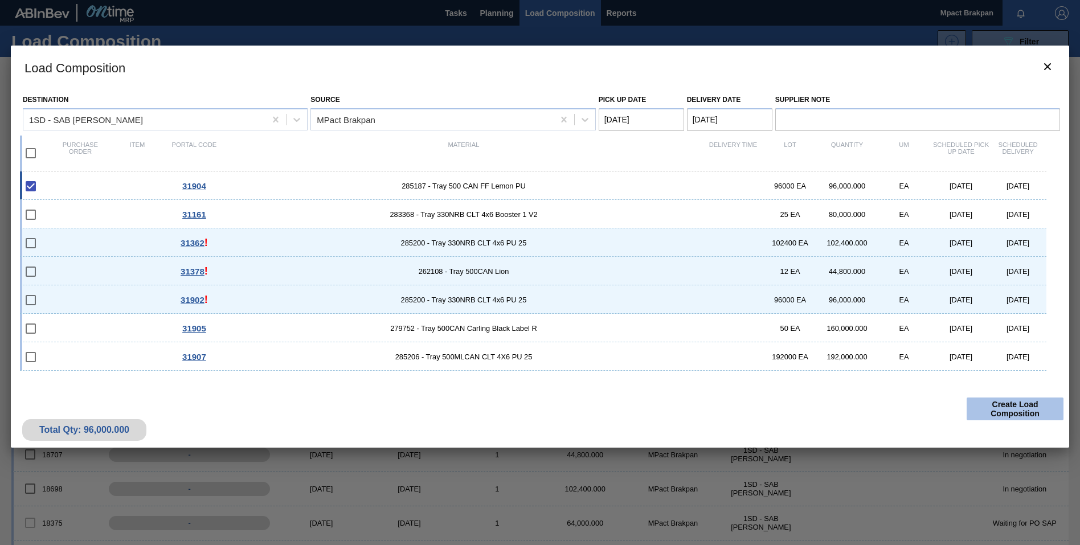
click at [1017, 406] on button "Create Load Composition" at bounding box center [1014, 408] width 97 height 23
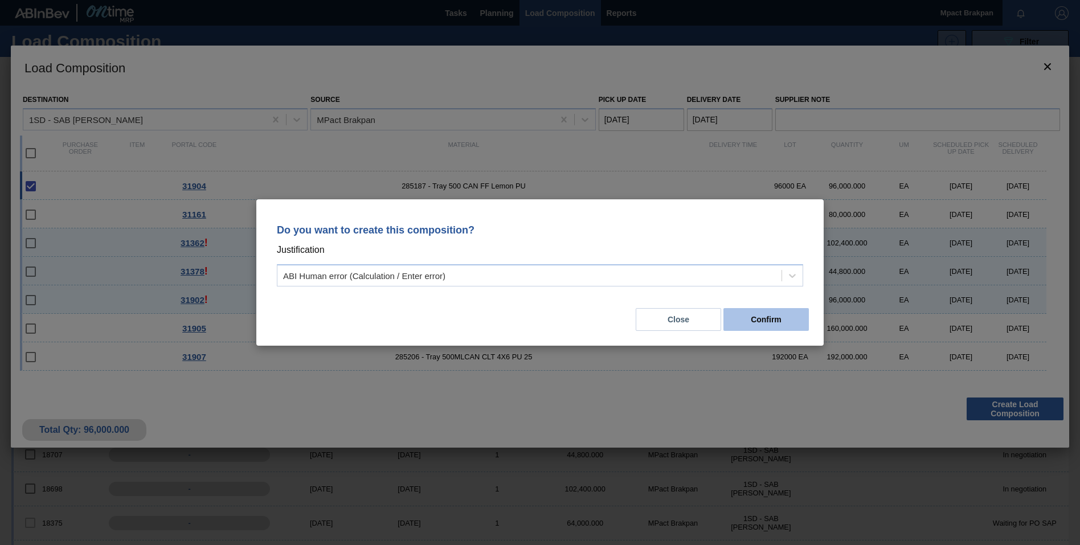
click at [754, 313] on button "Confirm" at bounding box center [765, 319] width 85 height 23
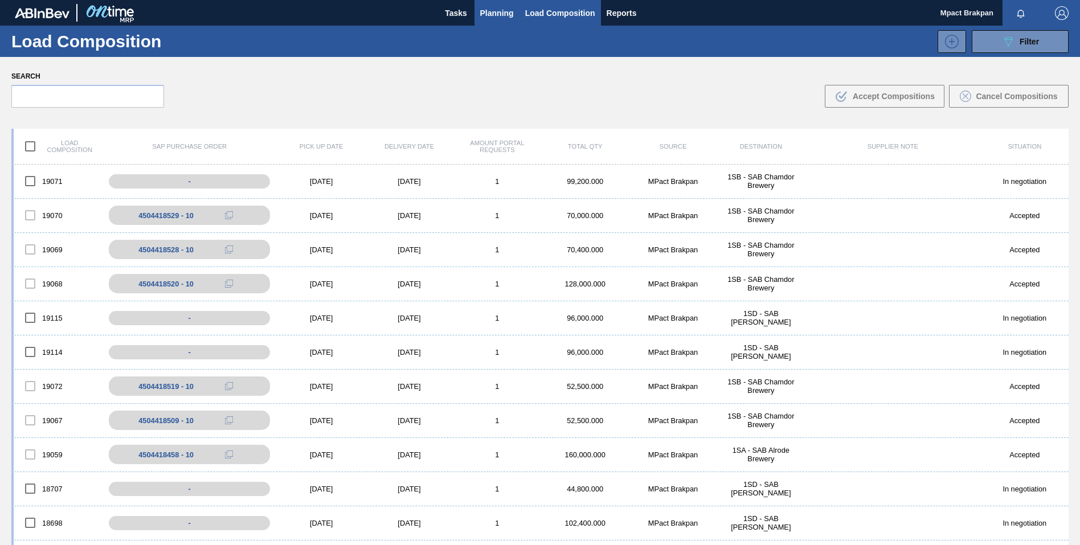
click at [481, 10] on span "Planning" at bounding box center [497, 13] width 34 height 14
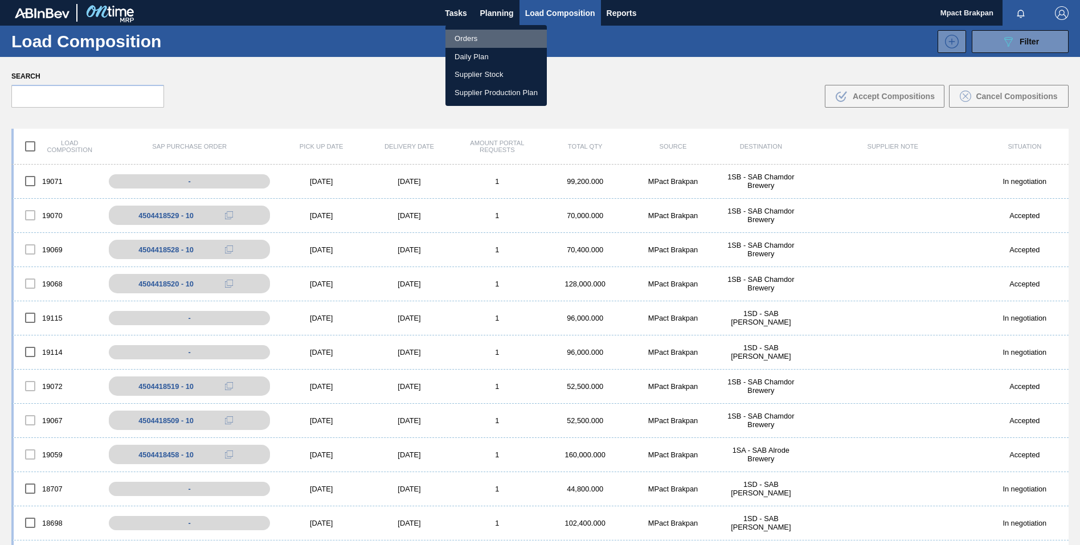
click at [464, 34] on li "Orders" at bounding box center [495, 39] width 101 height 18
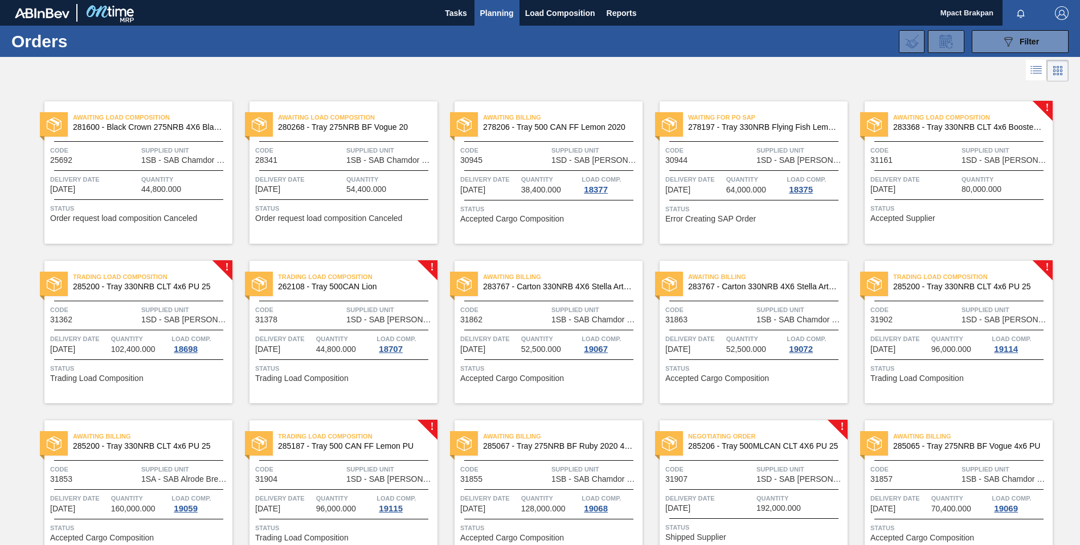
scroll to position [219, 0]
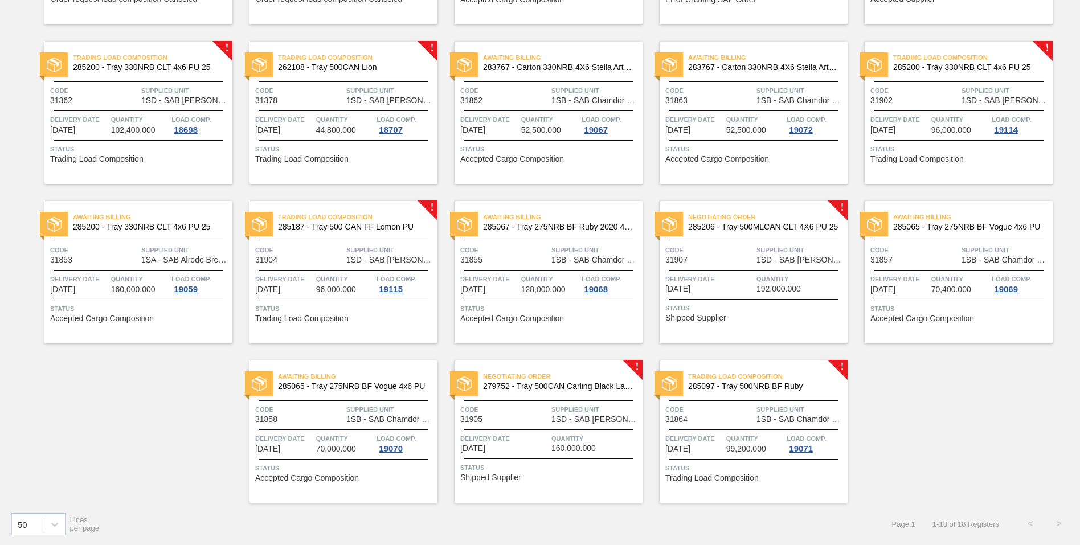
click at [756, 283] on span "Quantity" at bounding box center [800, 278] width 88 height 11
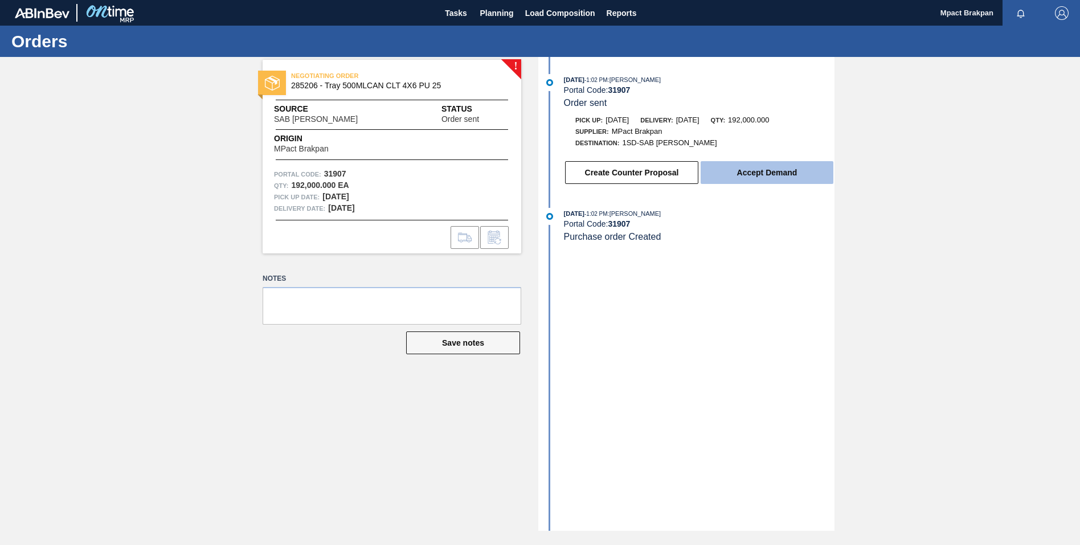
click at [765, 170] on button "Accept Demand" at bounding box center [766, 172] width 133 height 23
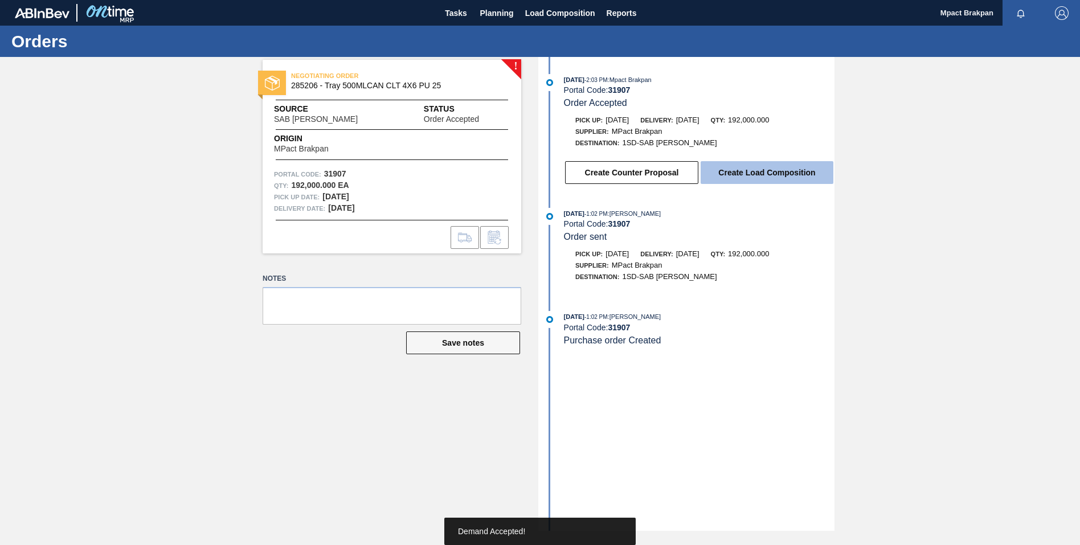
click at [762, 173] on button "Create Load Composition" at bounding box center [766, 172] width 133 height 23
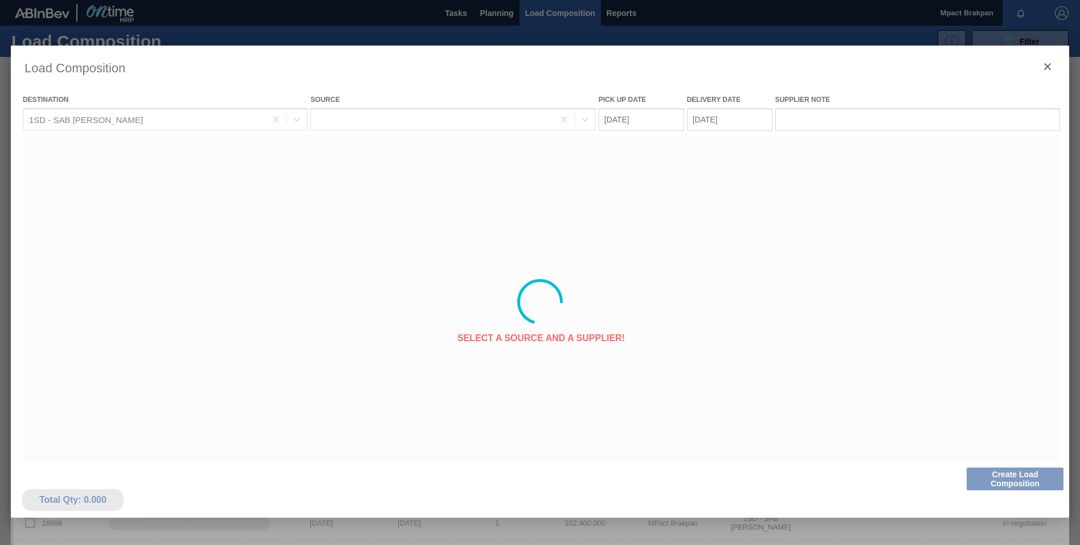
type Date "[DATE]"
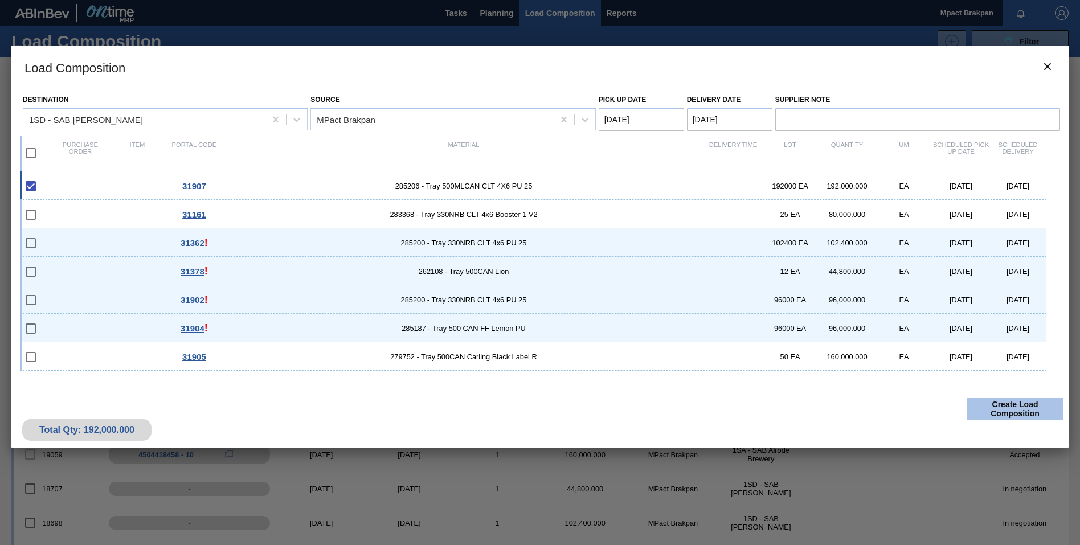
click at [1022, 406] on button "Create Load Composition" at bounding box center [1014, 408] width 97 height 23
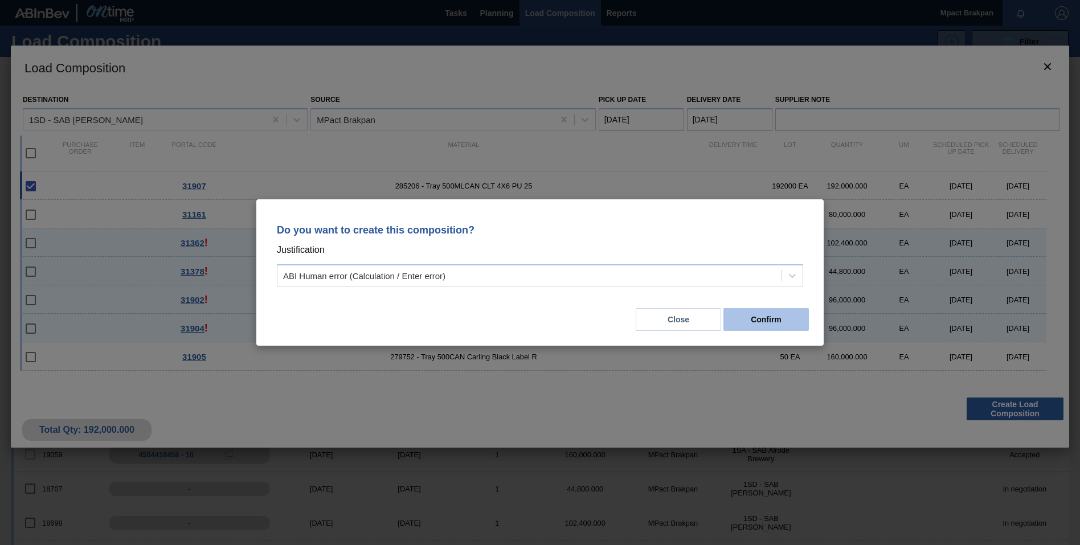
click at [749, 317] on button "Confirm" at bounding box center [765, 319] width 85 height 23
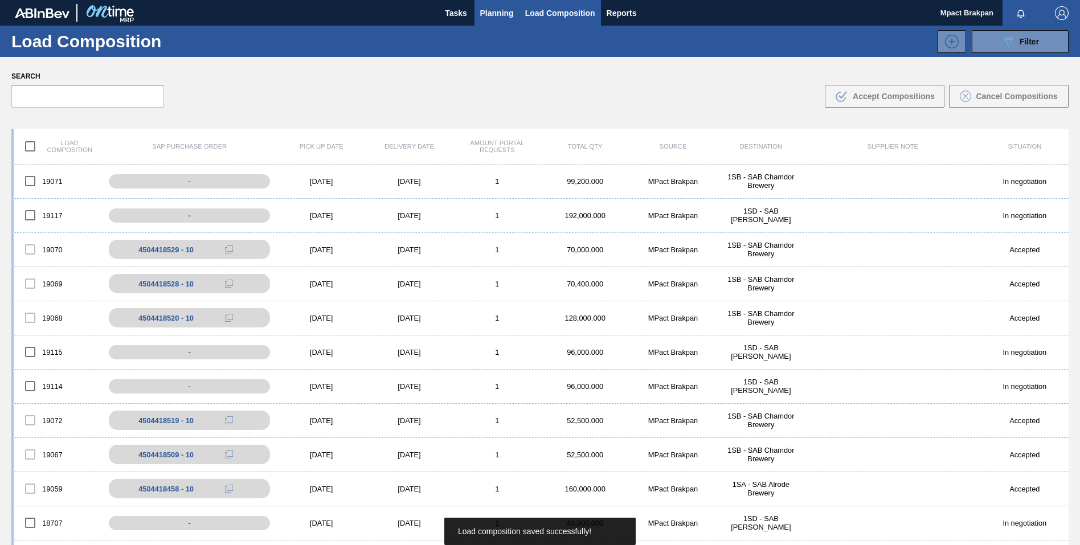
click at [491, 15] on span "Planning" at bounding box center [497, 13] width 34 height 14
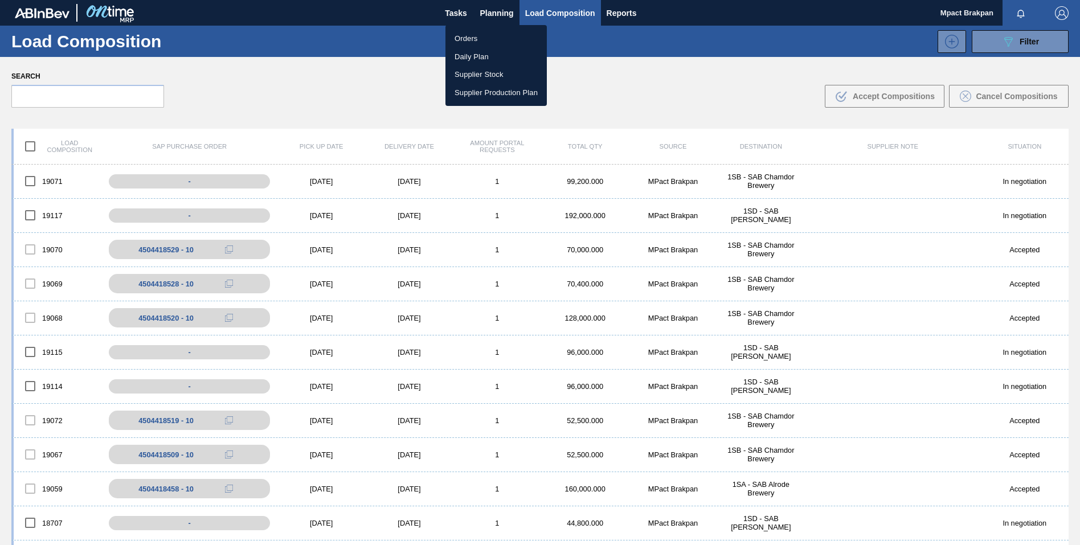
click at [466, 39] on li "Orders" at bounding box center [495, 39] width 101 height 18
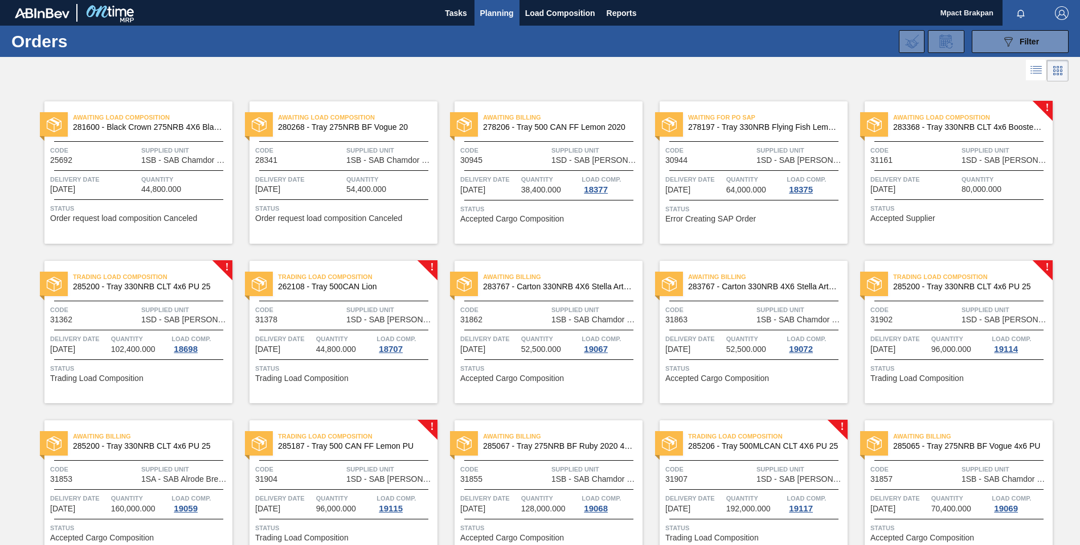
scroll to position [219, 0]
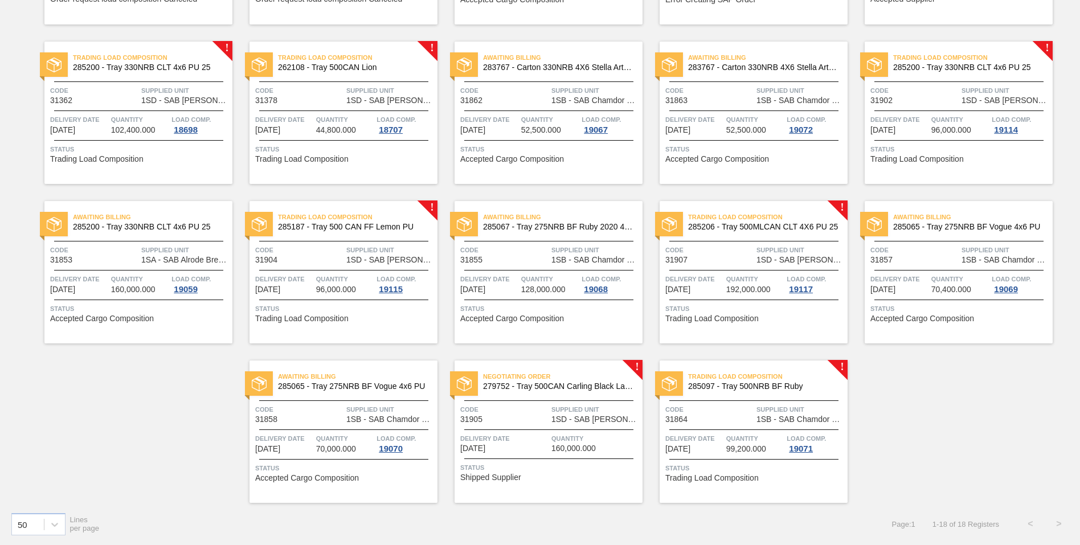
click at [574, 433] on span "Quantity" at bounding box center [595, 438] width 88 height 11
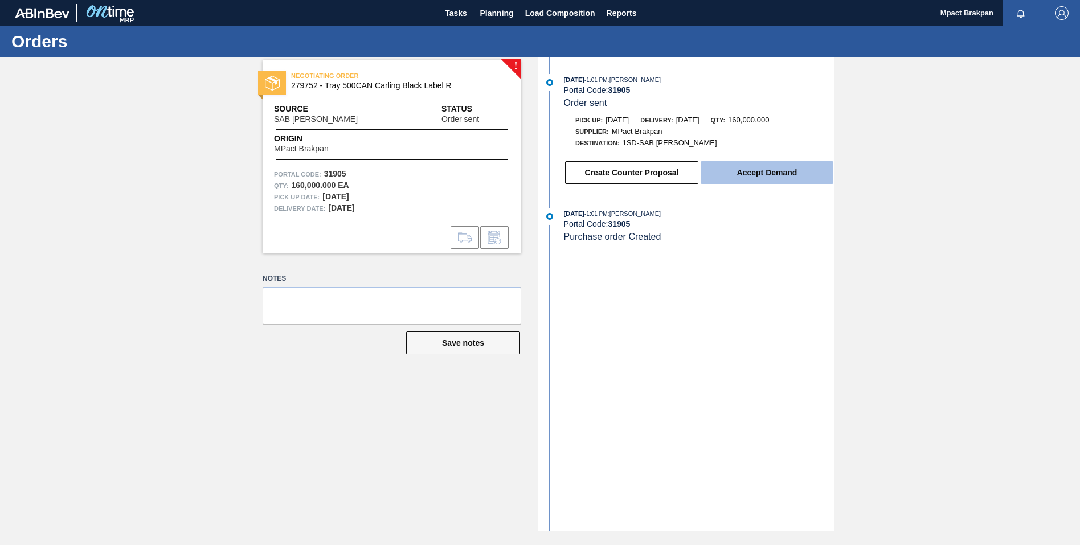
click at [753, 168] on button "Accept Demand" at bounding box center [766, 172] width 133 height 23
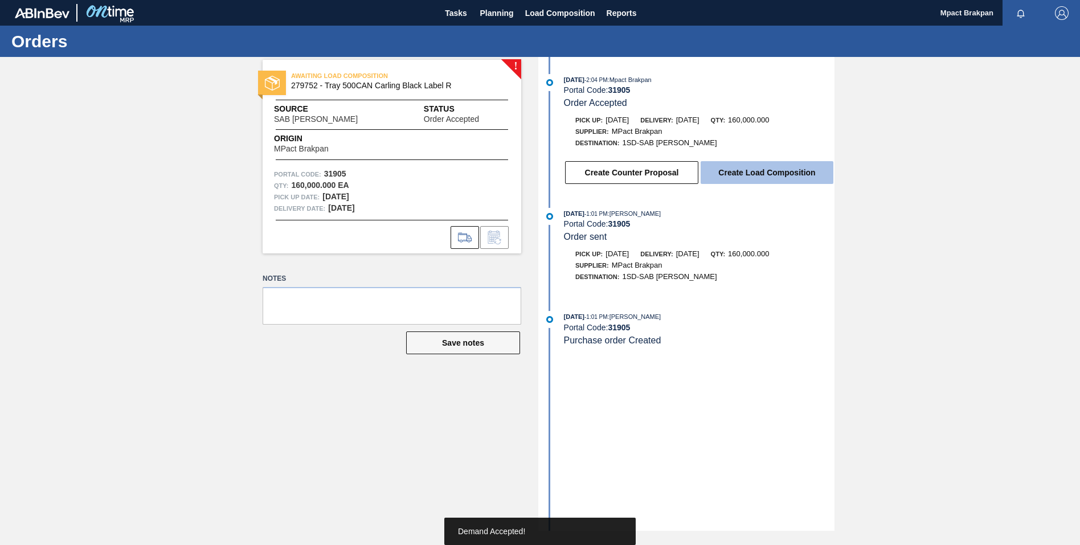
click at [771, 174] on button "Create Load Composition" at bounding box center [766, 172] width 133 height 23
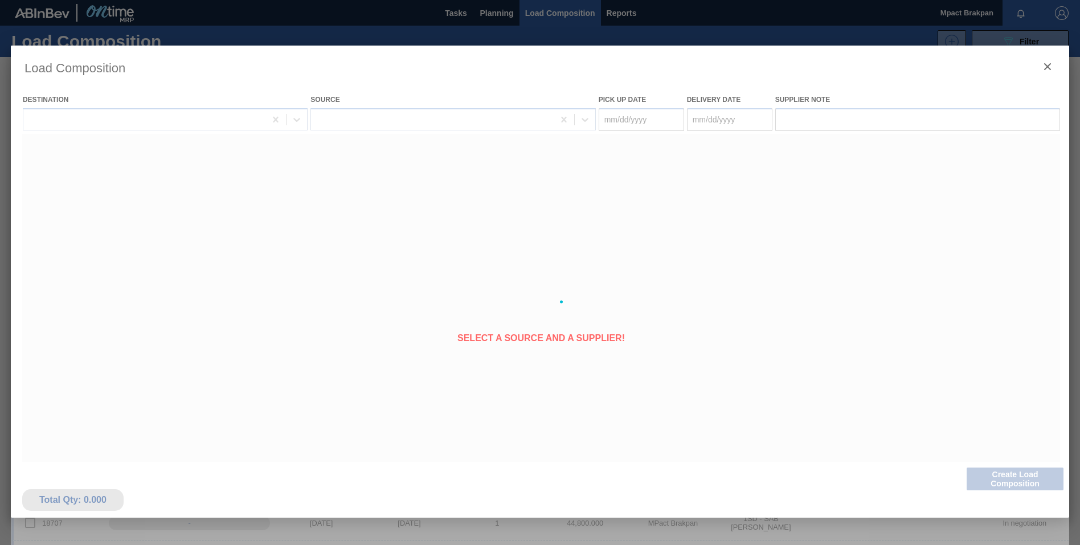
type Date "[DATE]"
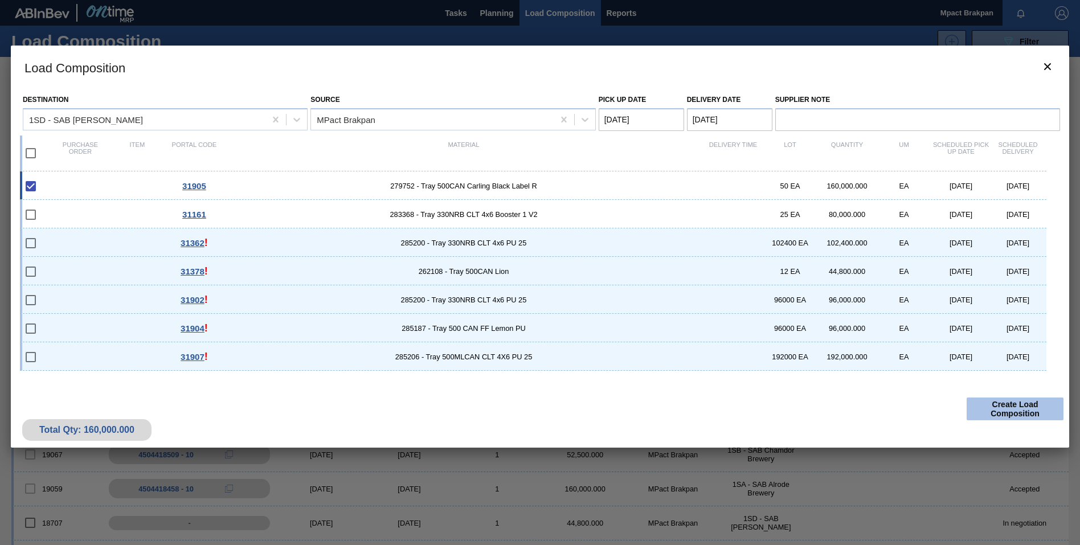
click at [1019, 404] on button "Create Load Composition" at bounding box center [1014, 408] width 97 height 23
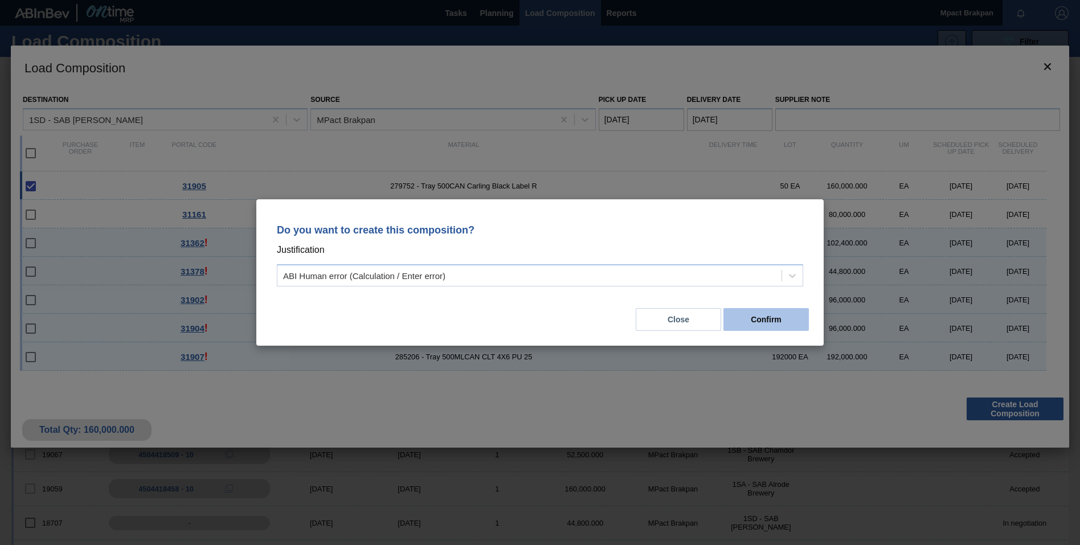
click at [760, 317] on button "Confirm" at bounding box center [765, 319] width 85 height 23
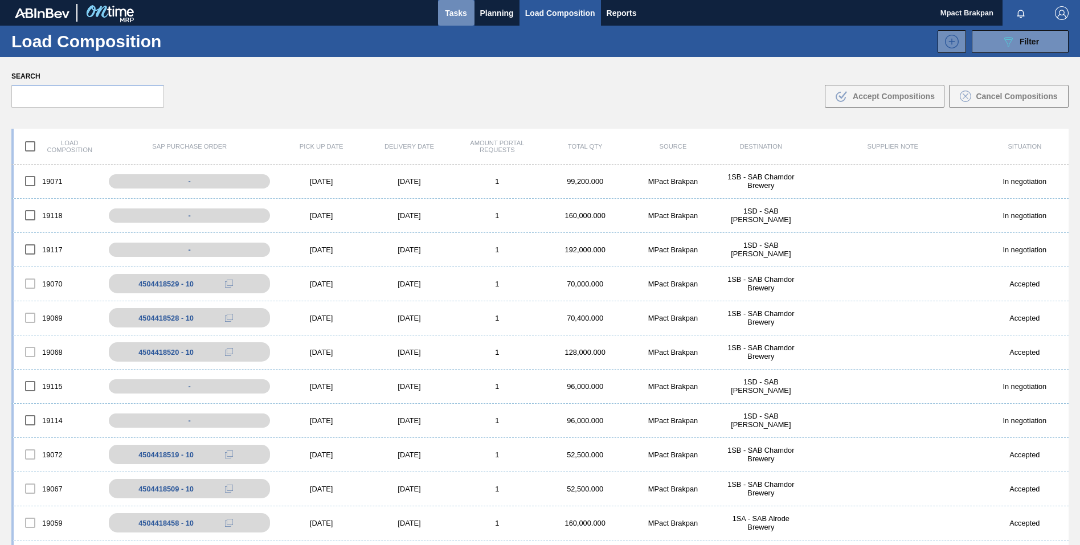
click at [455, 13] on span "Tasks" at bounding box center [456, 13] width 25 height 14
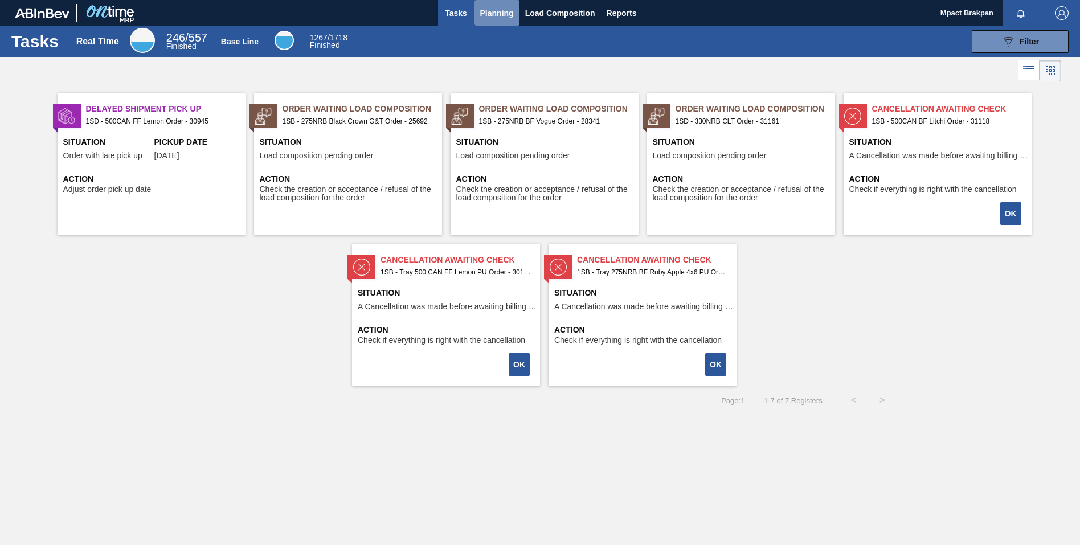
click at [494, 10] on span "Planning" at bounding box center [497, 13] width 34 height 14
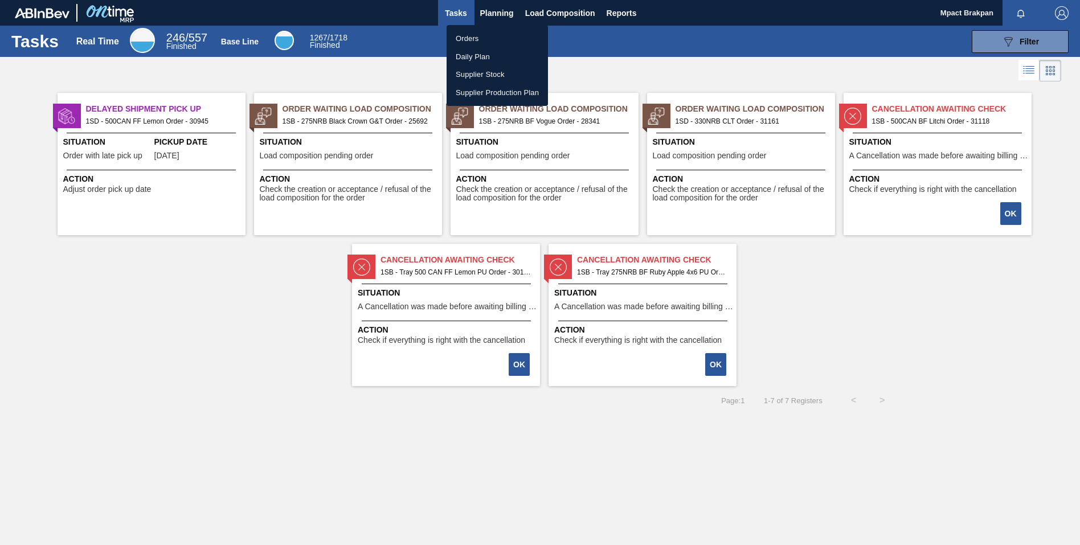
click at [470, 36] on li "Orders" at bounding box center [496, 39] width 101 height 18
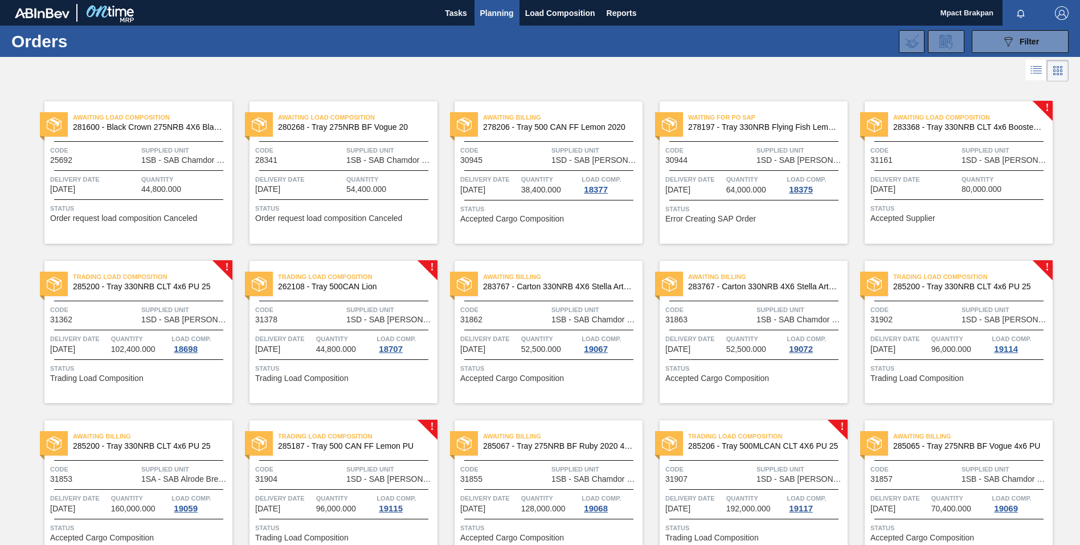
scroll to position [219, 0]
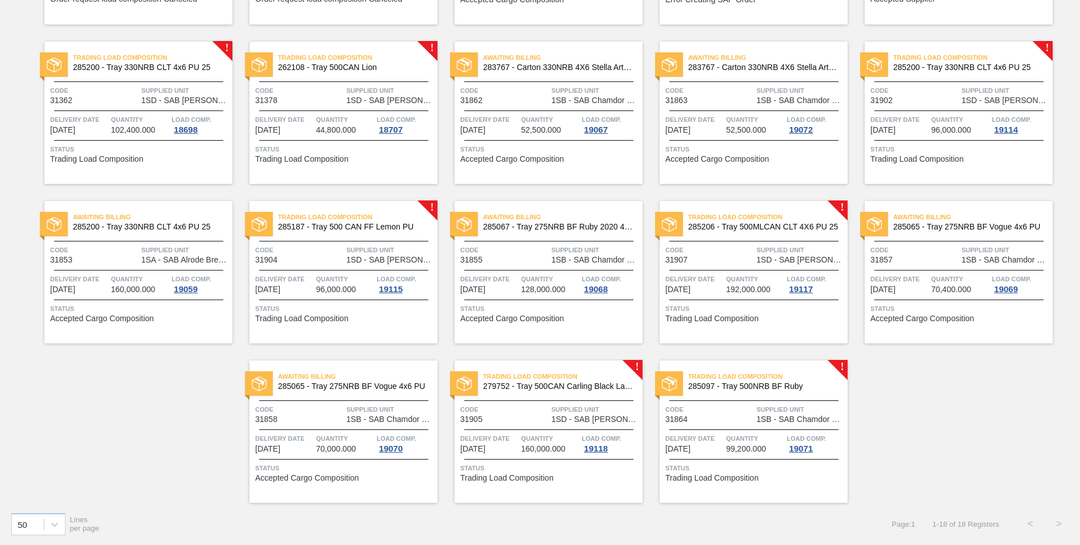
click at [1076, 39] on div "Awaiting Load Composition 281600 - Black Crown 275NRB 4X6 Blank Tray Code 25692…" at bounding box center [540, 184] width 1080 height 638
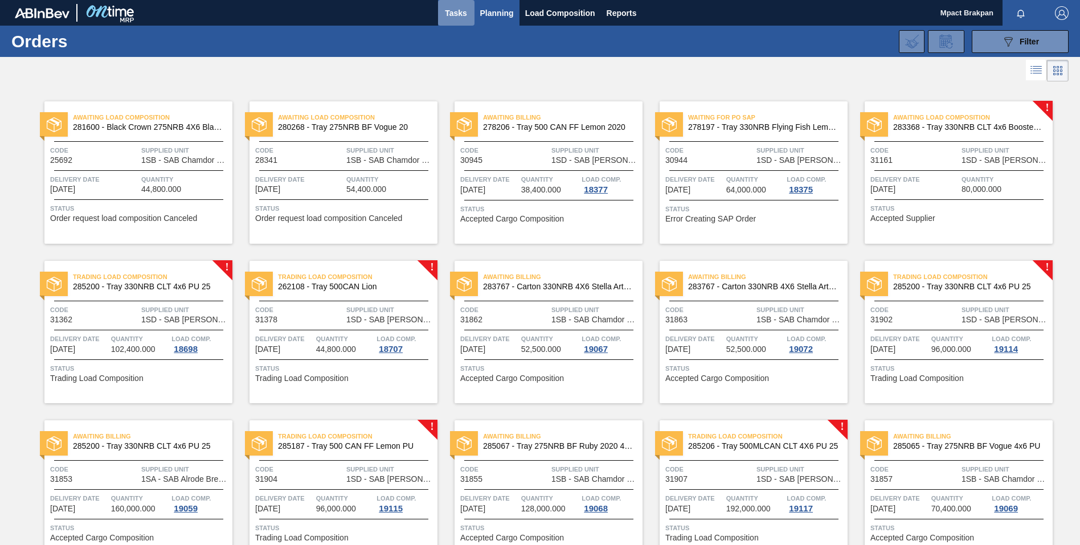
click at [451, 10] on span "Tasks" at bounding box center [456, 13] width 25 height 14
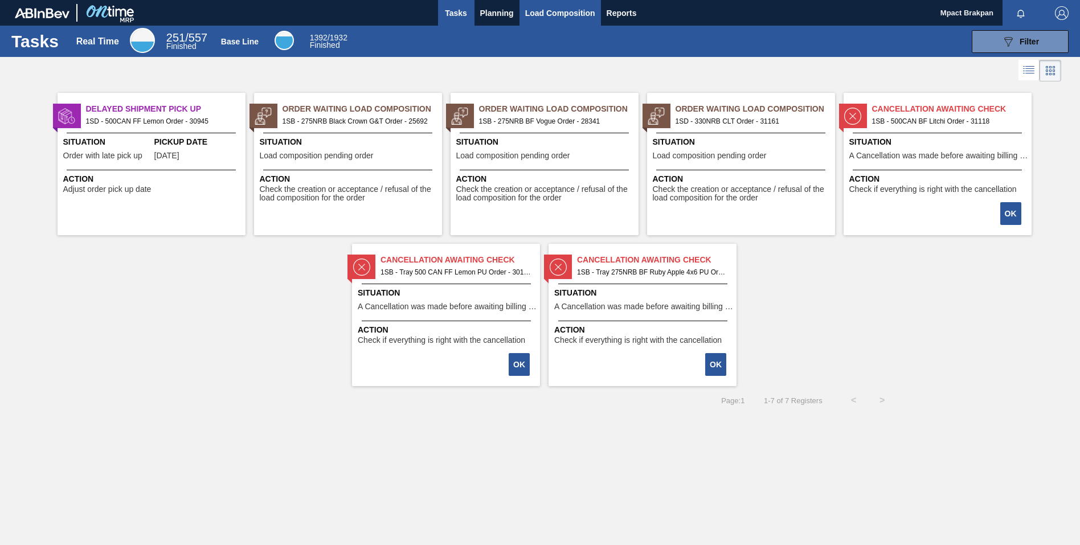
click at [545, 13] on span "Load Composition" at bounding box center [560, 13] width 70 height 14
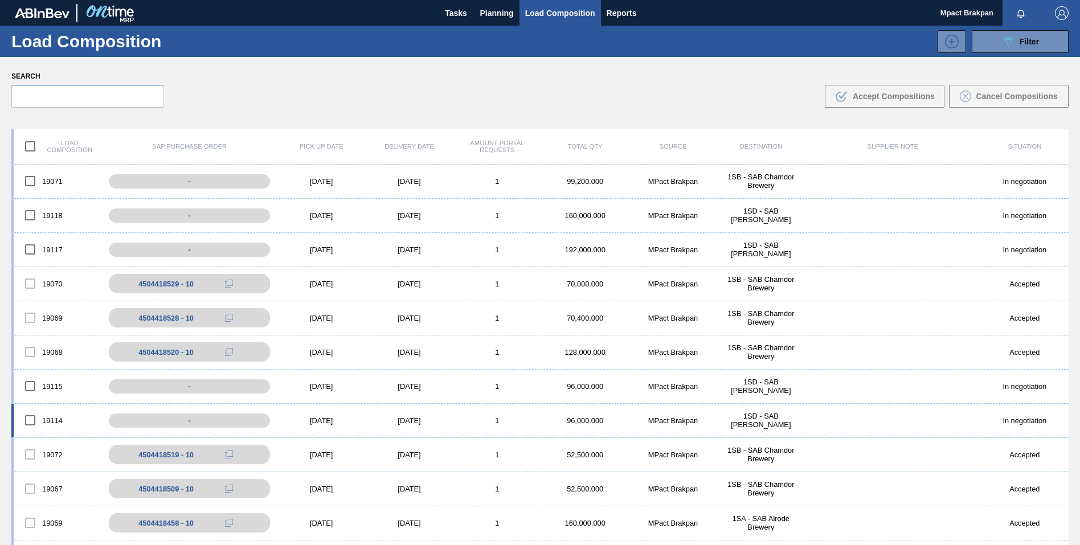
click at [412, 417] on div "[DATE]" at bounding box center [409, 420] width 88 height 9
click at [320, 418] on div "[DATE]" at bounding box center [321, 420] width 88 height 9
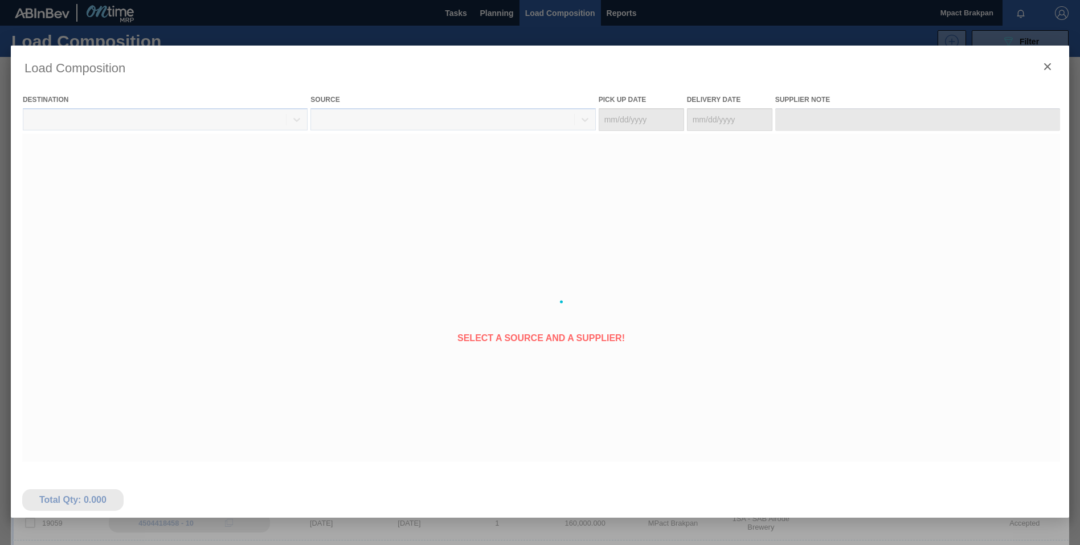
type Date "[DATE]"
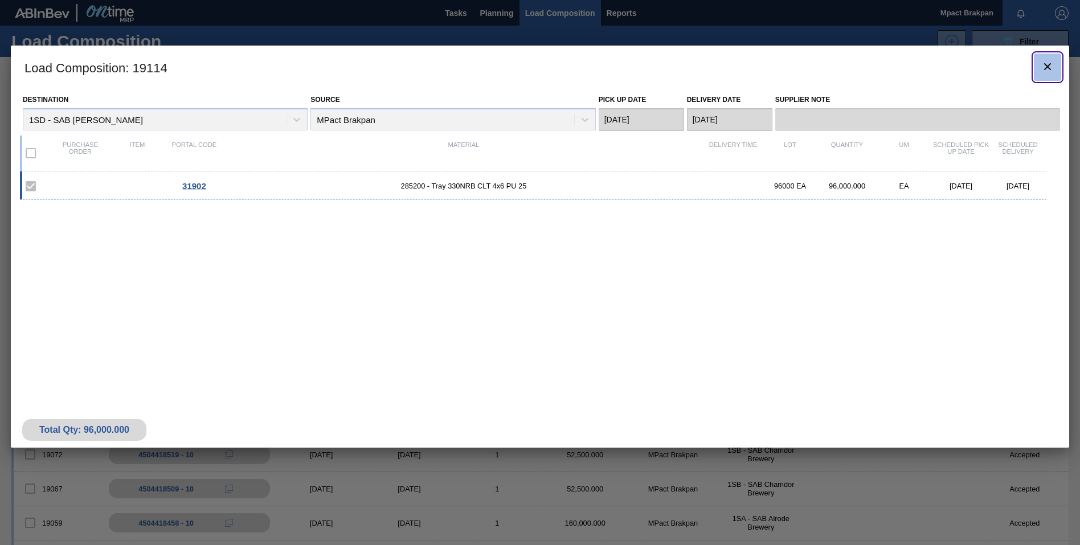
click at [1040, 64] on icon "botão de ícone" at bounding box center [1047, 67] width 14 height 14
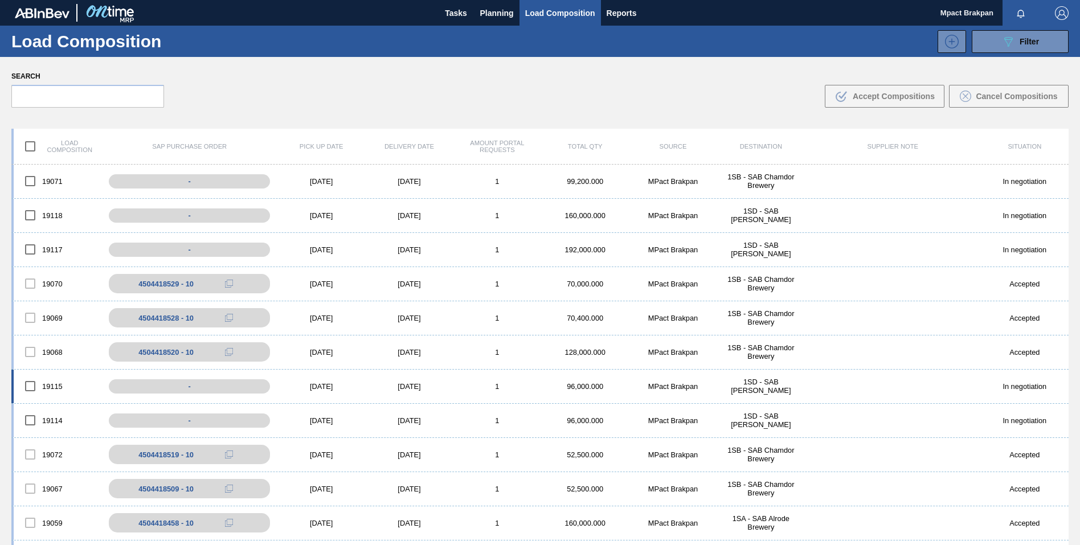
click at [309, 385] on div "[DATE]" at bounding box center [321, 386] width 88 height 9
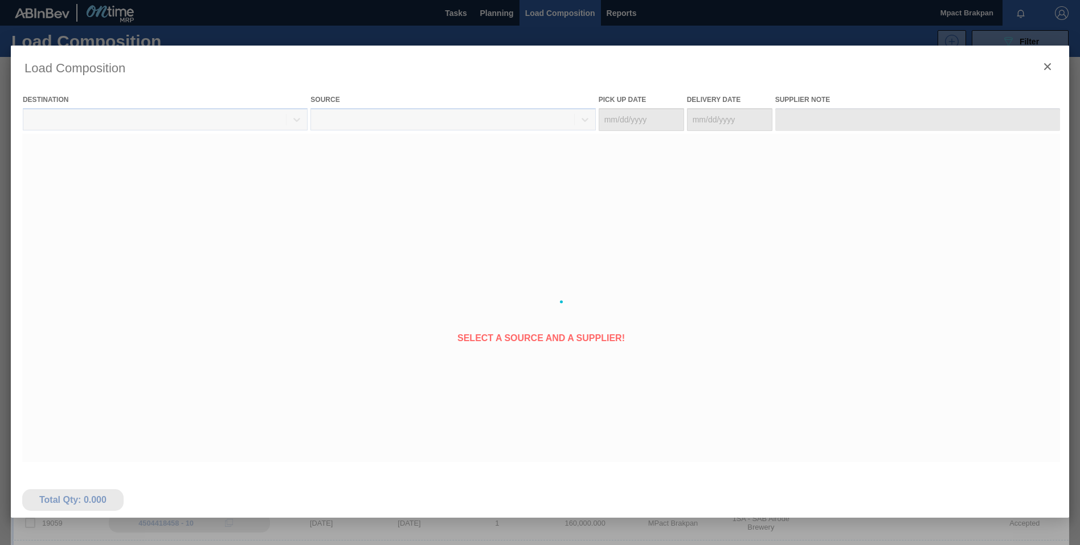
type Date "[DATE]"
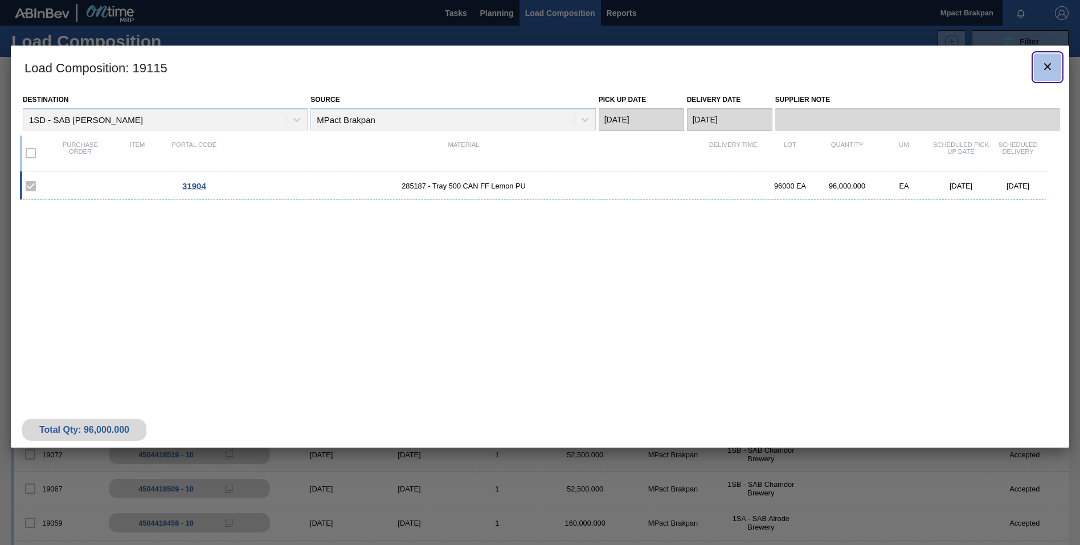
click at [1050, 64] on icon "botão de ícone" at bounding box center [1047, 67] width 14 height 14
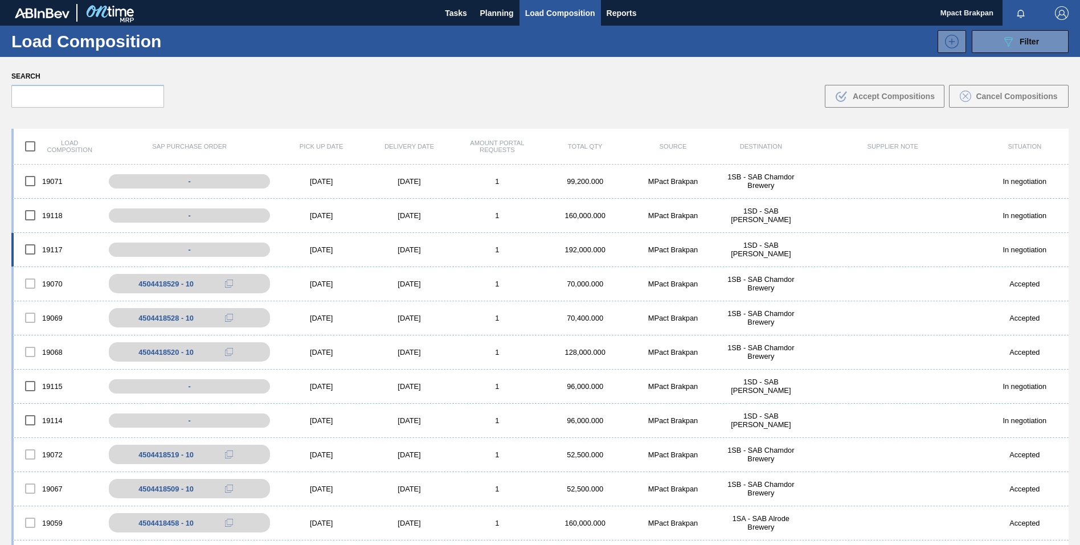
click at [355, 244] on div "19117 - 09/20/2025 09/21/2025 1 192,000.000 MPact Brakpan 1SD - SAB Rosslyn Bre…" at bounding box center [539, 250] width 1057 height 34
click at [318, 0] on body "Tasks Planning Load Composition Reports Mpact Brakpan Mark all as read Load Com…" at bounding box center [540, 0] width 1080 height 0
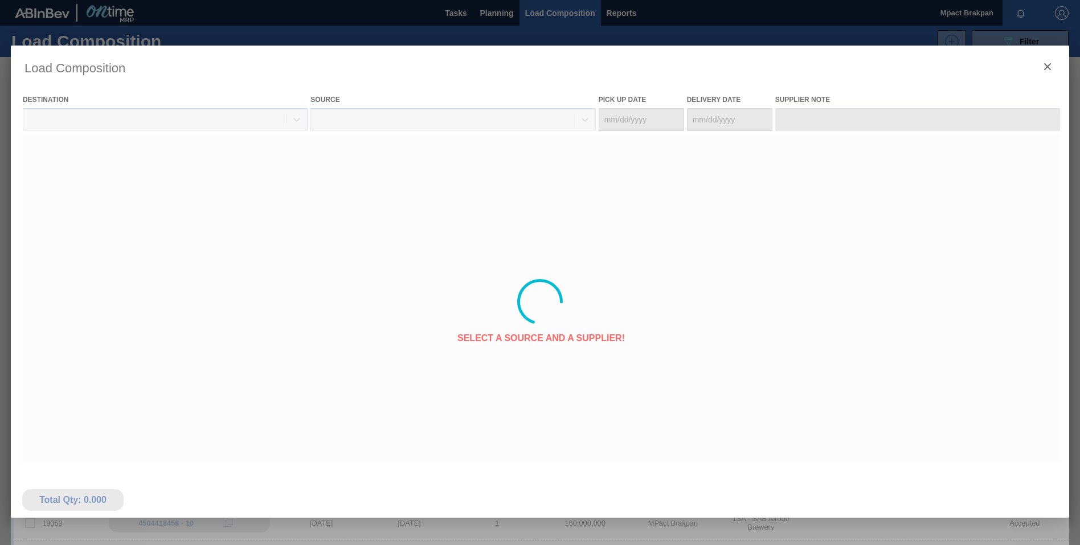
type Date "[DATE]"
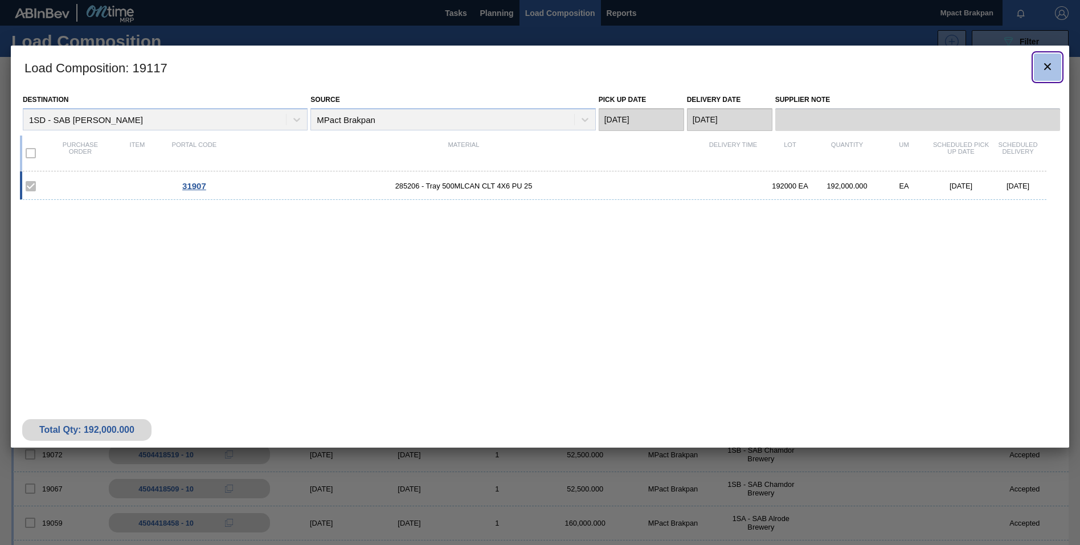
click at [1047, 69] on icon "botão de ícone" at bounding box center [1047, 67] width 14 height 14
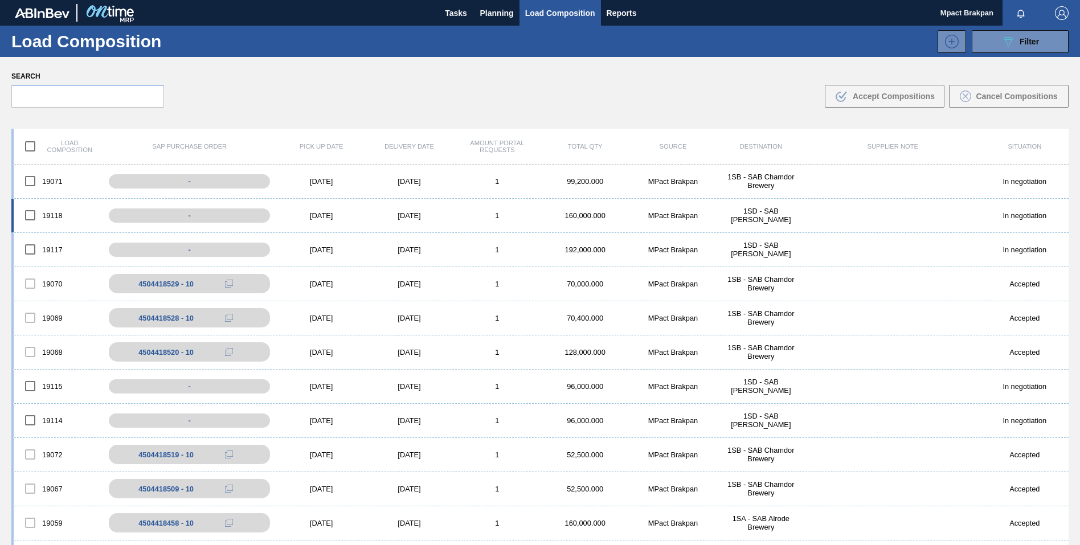
click at [313, 208] on div "19118 - 09/20/2025 09/21/2025 1 160,000.000 MPact Brakpan 1SD - SAB Rosslyn Bre…" at bounding box center [539, 216] width 1057 height 34
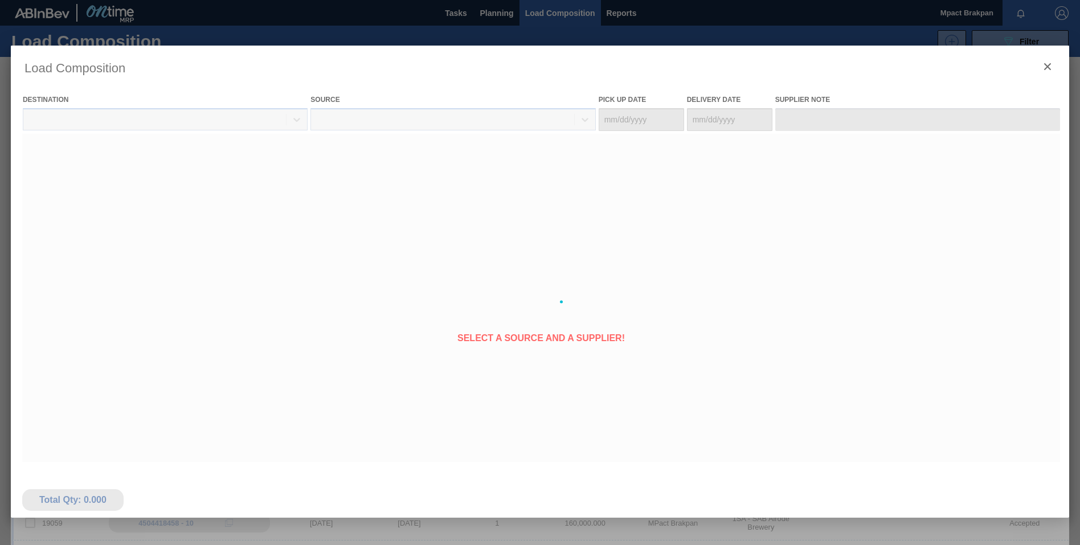
type Date "[DATE]"
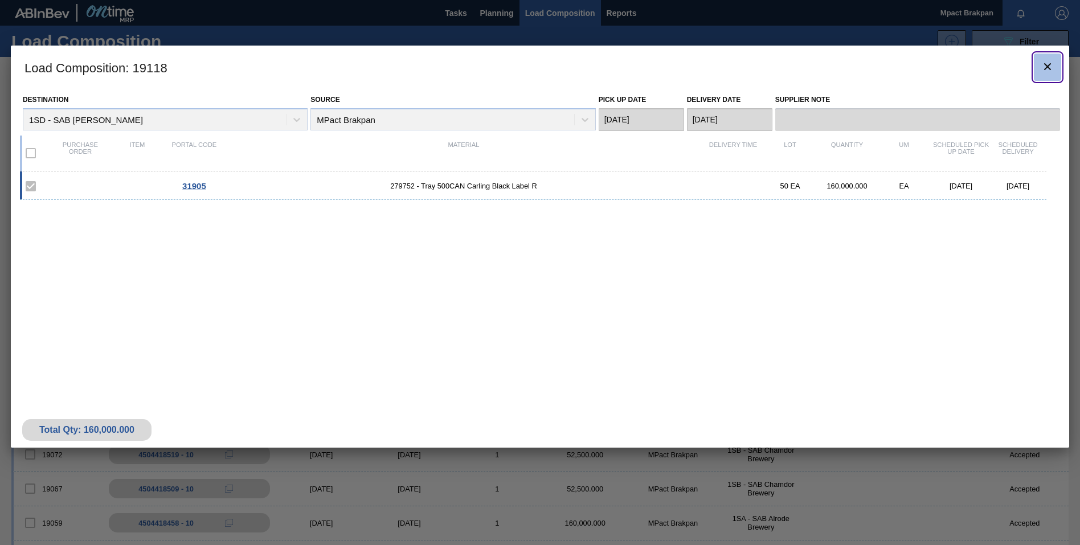
click at [1047, 60] on icon "botão de ícone" at bounding box center [1047, 67] width 14 height 14
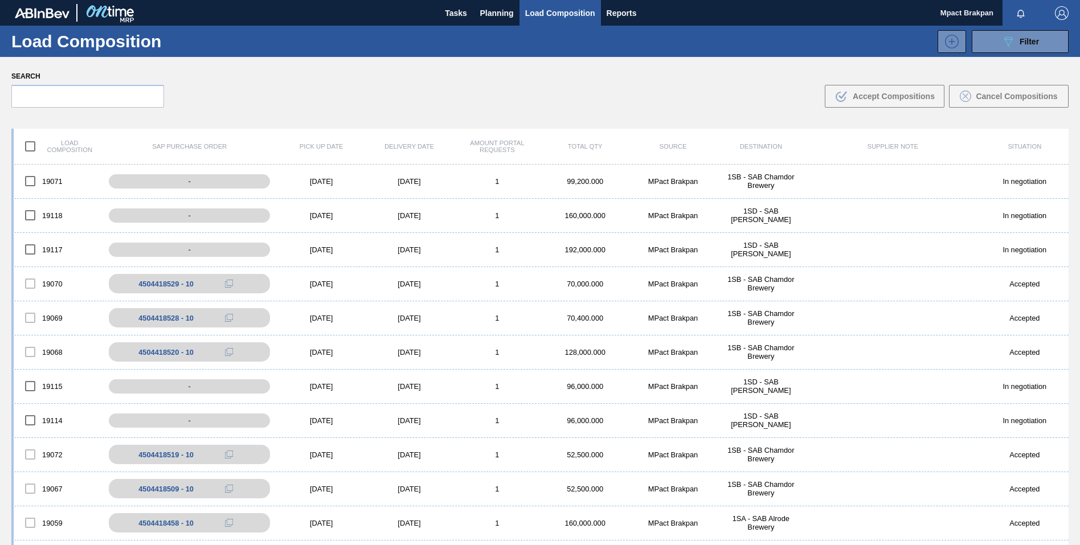
click at [1077, 537] on div "Load composition SAP Purchase Order Pick up Date Delivery Date Amount Portal Re…" at bounding box center [540, 373] width 1080 height 508
click at [500, 5] on button "Planning" at bounding box center [496, 13] width 45 height 26
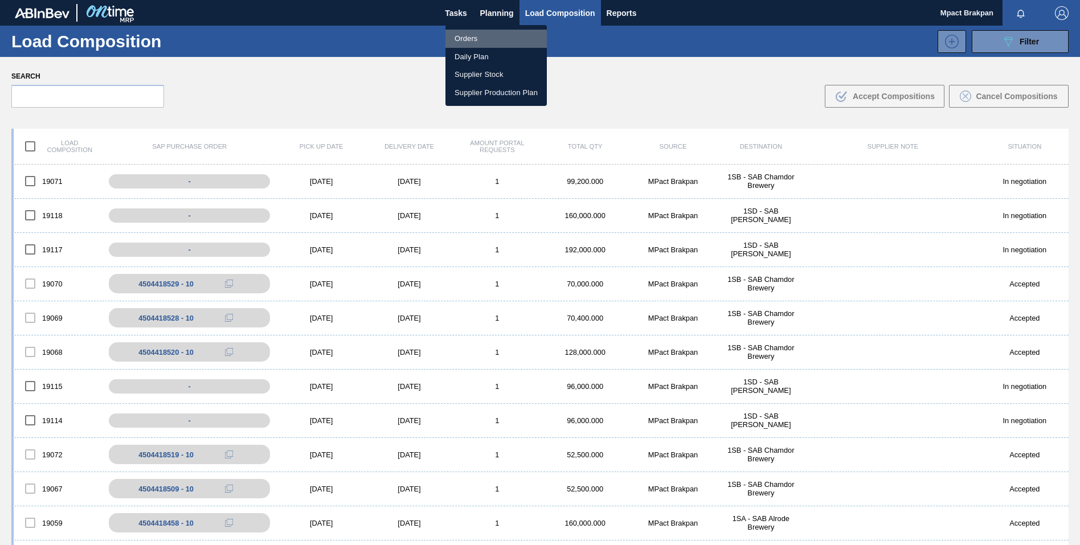
click at [471, 37] on li "Orders" at bounding box center [495, 39] width 101 height 18
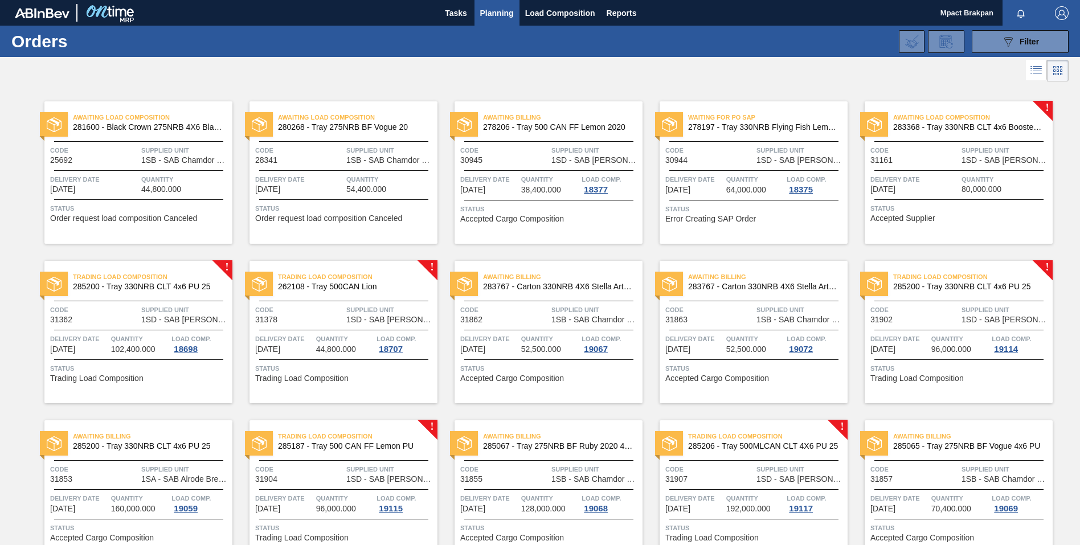
scroll to position [219, 0]
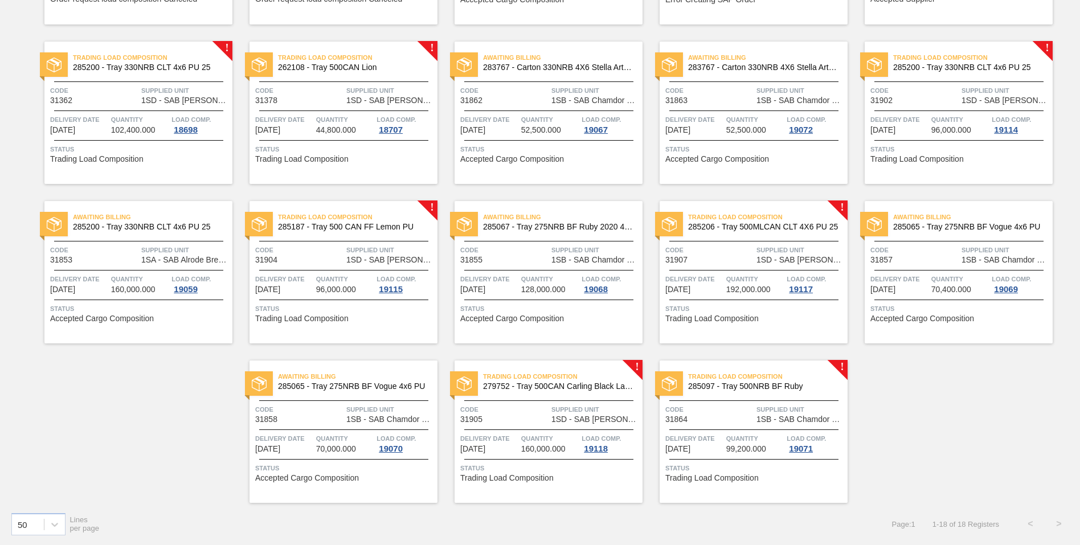
click at [1077, 58] on div "Trading Load Composition 285200 - Tray 330NRB CLT 4x6 PU 25" at bounding box center [987, 62] width 188 height 20
click at [1079, 0] on html "Tasks Planning Load Composition Reports Mpact Brakpan Mark all as read Orders 0…" at bounding box center [540, 0] width 1080 height 0
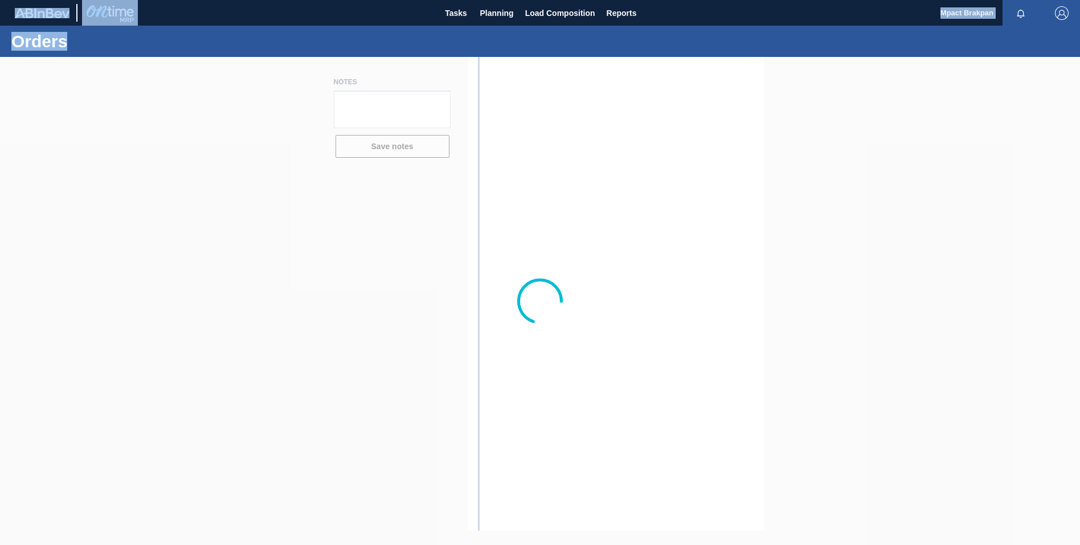
click at [1079, 0] on html "Tasks Planning Load Composition Reports Mpact Brakpan Mark all as read Orders N…" at bounding box center [540, 0] width 1080 height 0
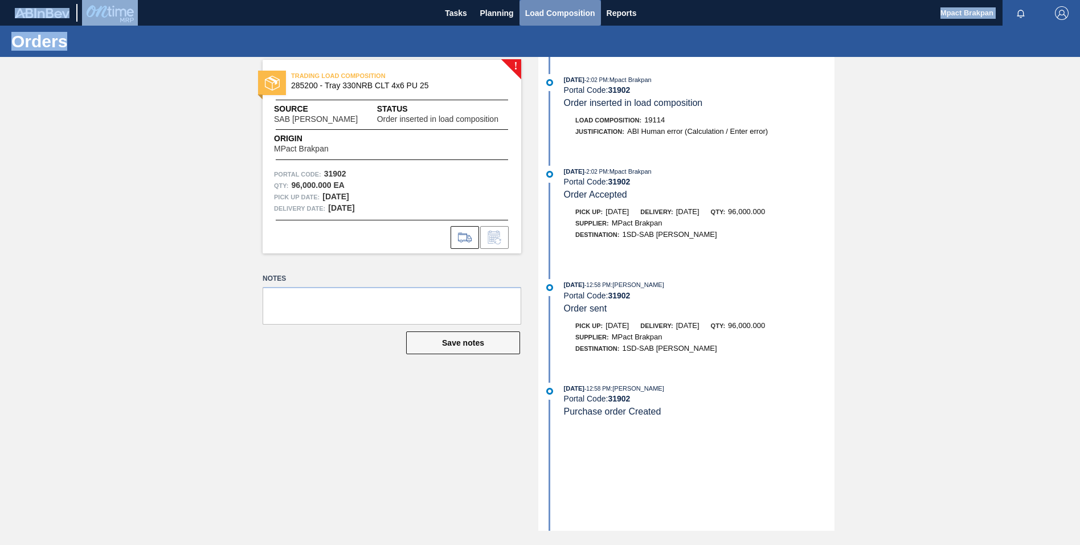
click at [536, 13] on span "Load Composition" at bounding box center [560, 13] width 70 height 14
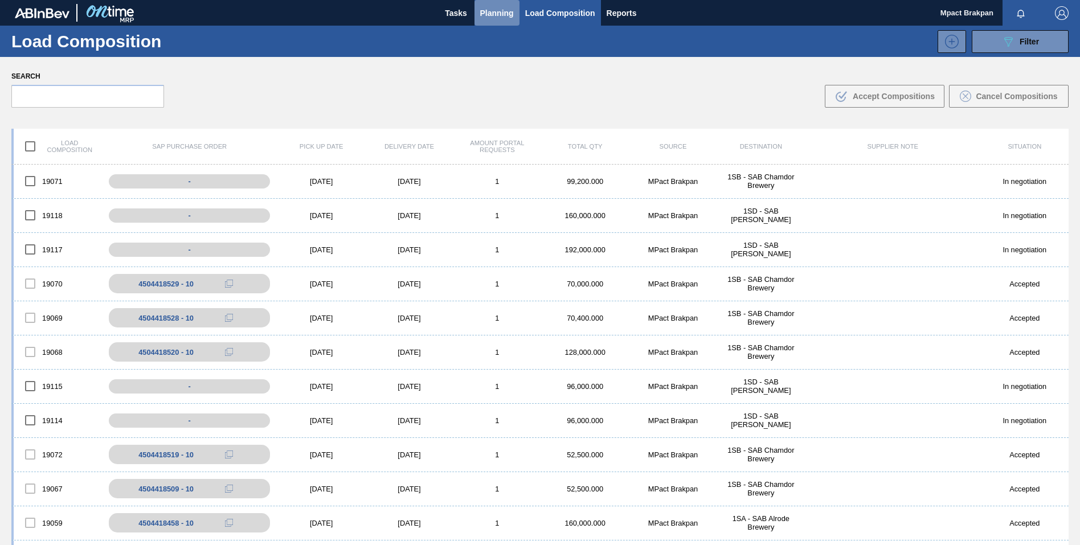
click at [489, 13] on span "Planning" at bounding box center [497, 13] width 34 height 14
click at [452, 6] on span "Tasks" at bounding box center [456, 13] width 25 height 14
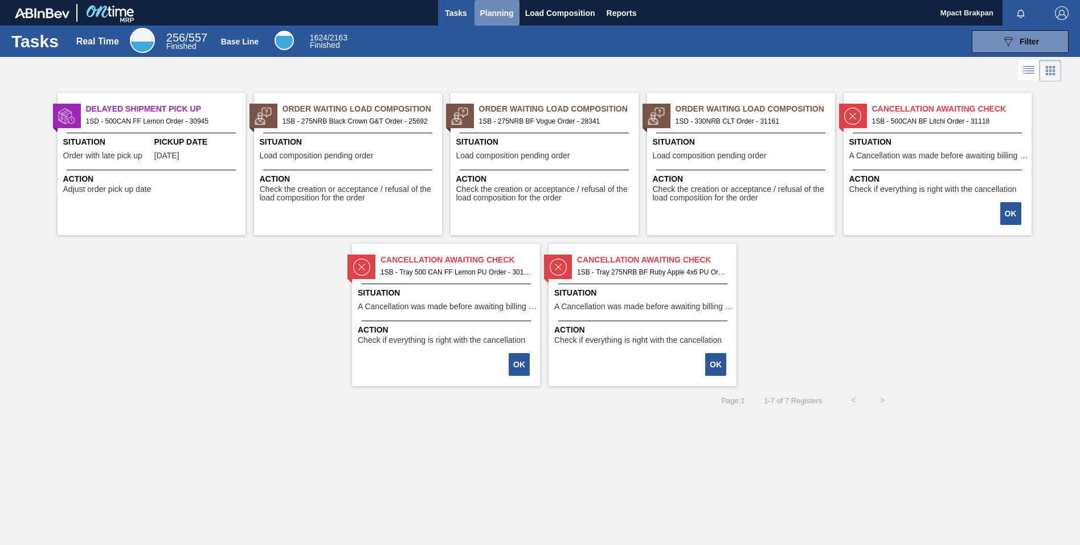
click at [502, 10] on span "Planning" at bounding box center [497, 13] width 34 height 14
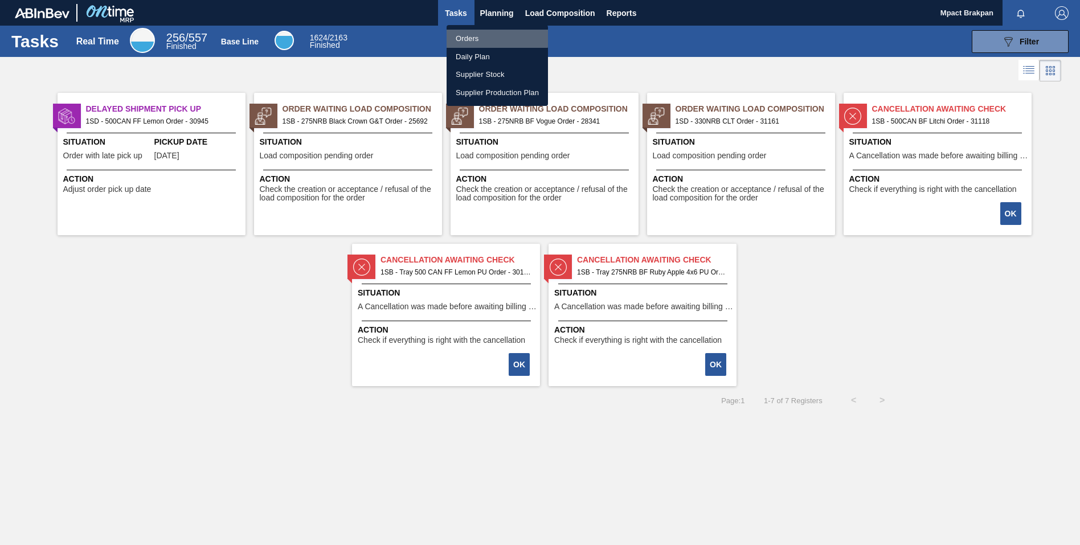
click at [461, 36] on li "Orders" at bounding box center [496, 39] width 101 height 18
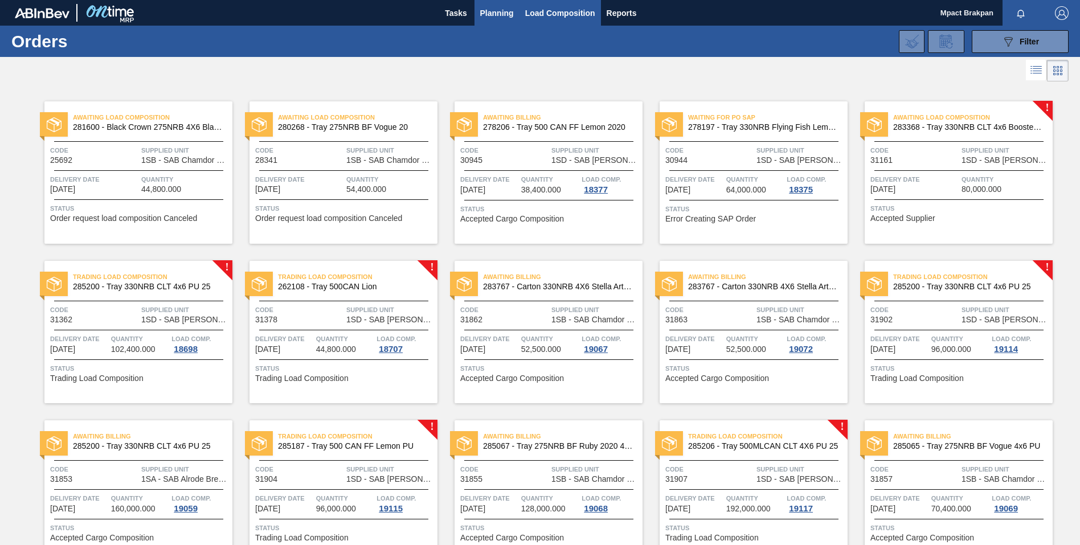
click at [549, 14] on span "Load Composition" at bounding box center [560, 13] width 70 height 14
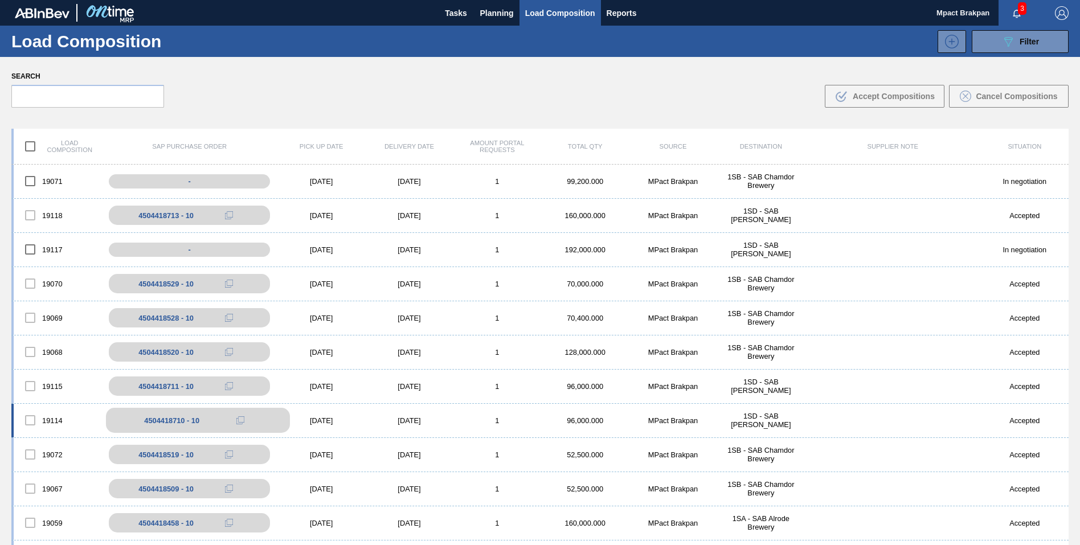
click at [160, 416] on div "4504418710 - 10" at bounding box center [171, 420] width 55 height 9
click at [328, 418] on div "[DATE]" at bounding box center [321, 420] width 88 height 9
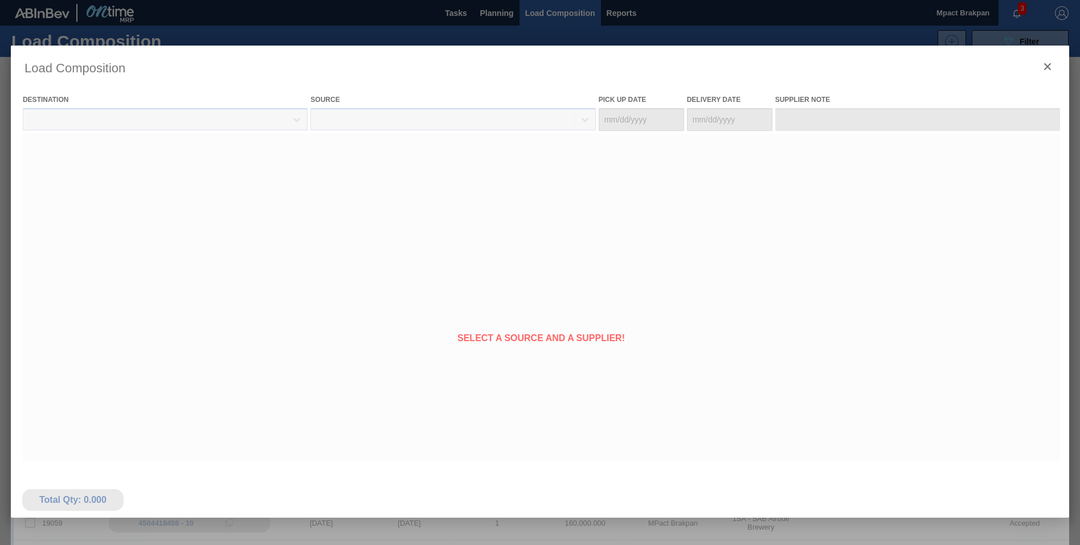
type Date "[DATE]"
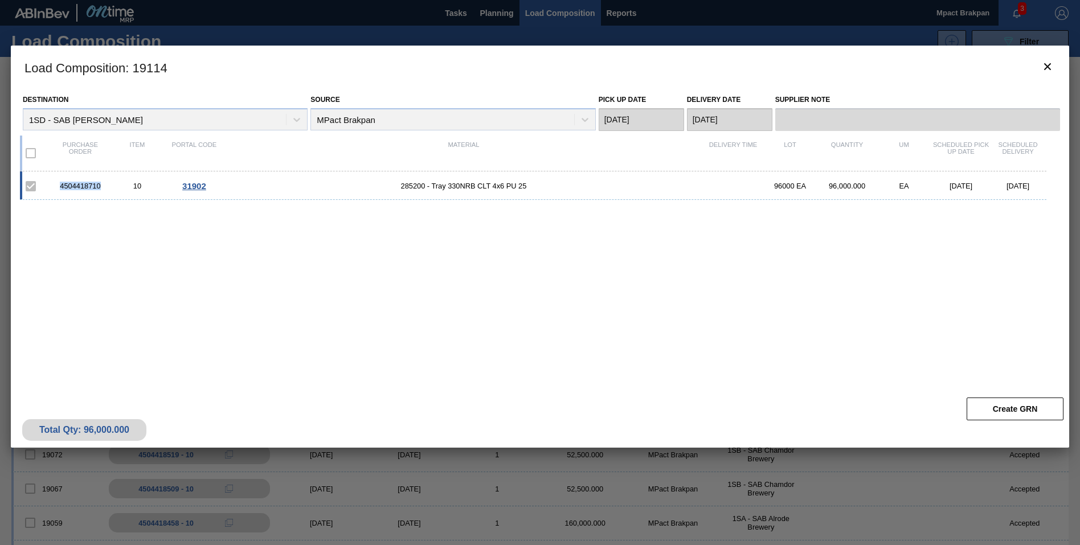
drag, startPoint x: 100, startPoint y: 184, endPoint x: 59, endPoint y: 187, distance: 41.6
click at [59, 187] on div "4504418710" at bounding box center [80, 186] width 57 height 9
drag, startPoint x: 59, startPoint y: 187, endPoint x: 76, endPoint y: 182, distance: 17.7
copy div "4504418710"
click at [1047, 64] on icon "botão de ícone" at bounding box center [1047, 67] width 14 height 14
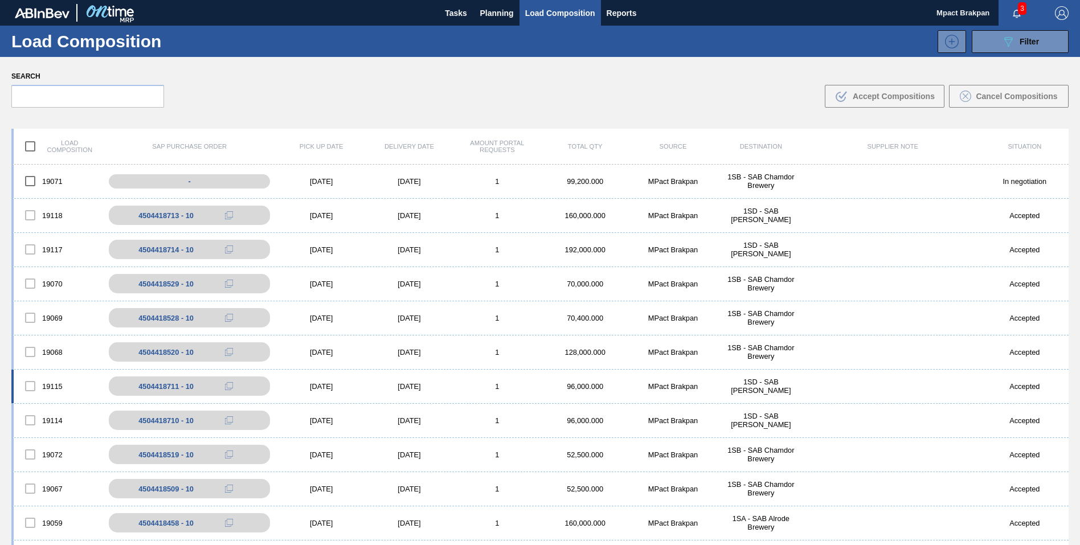
click at [324, 385] on div "[DATE]" at bounding box center [321, 386] width 88 height 9
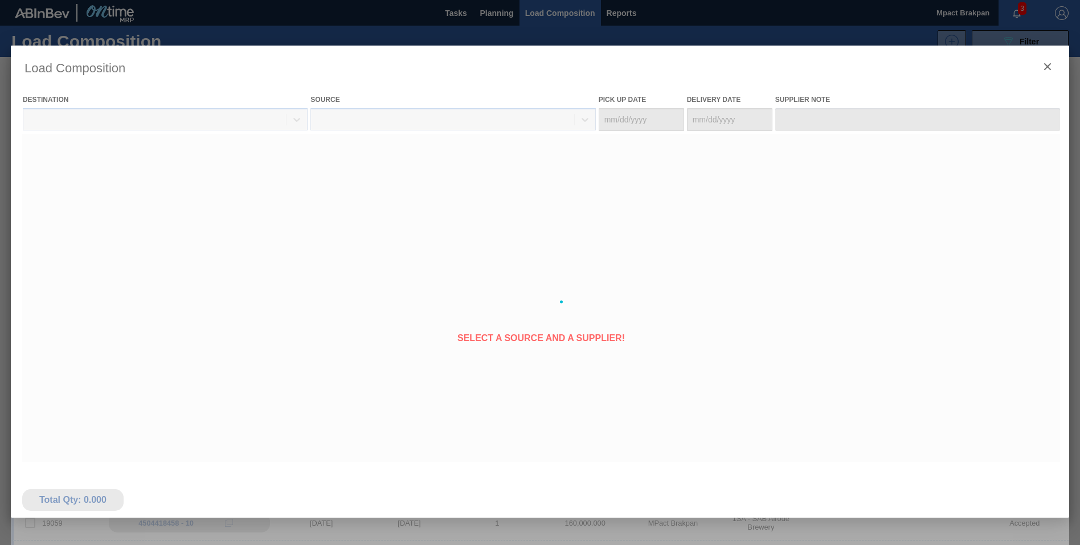
type Date "[DATE]"
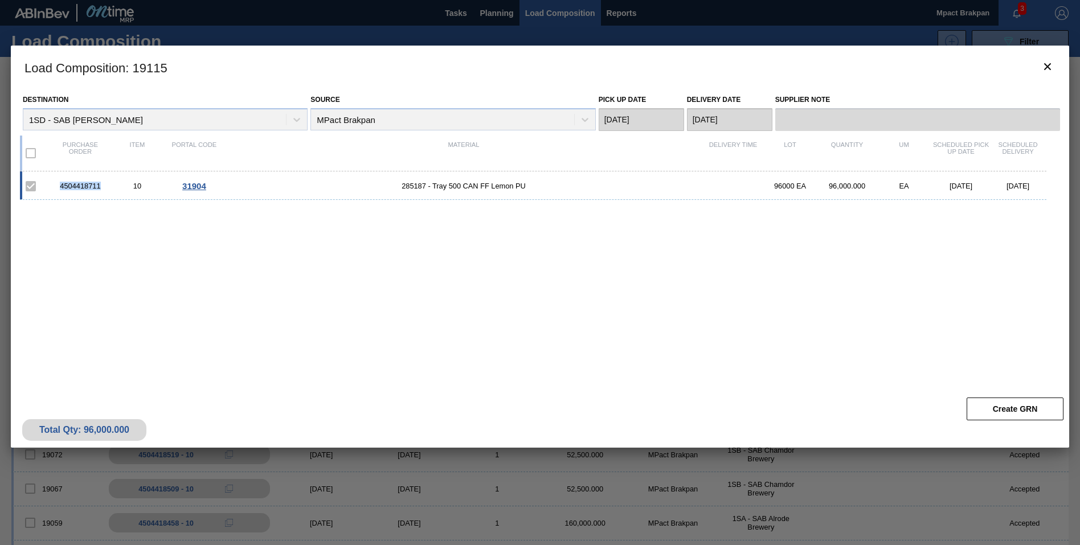
drag, startPoint x: 103, startPoint y: 184, endPoint x: 60, endPoint y: 181, distance: 43.4
click at [60, 181] on div "4504418711 10 31904 285187 - Tray 500 CAN FF Lemon PU 96000 EA 96,000.000 EA 09…" at bounding box center [533, 185] width 1026 height 28
drag, startPoint x: 60, startPoint y: 181, endPoint x: 81, endPoint y: 188, distance: 22.9
copy div "4504418711"
click at [1047, 66] on icon "botão de ícone" at bounding box center [1047, 66] width 7 height 7
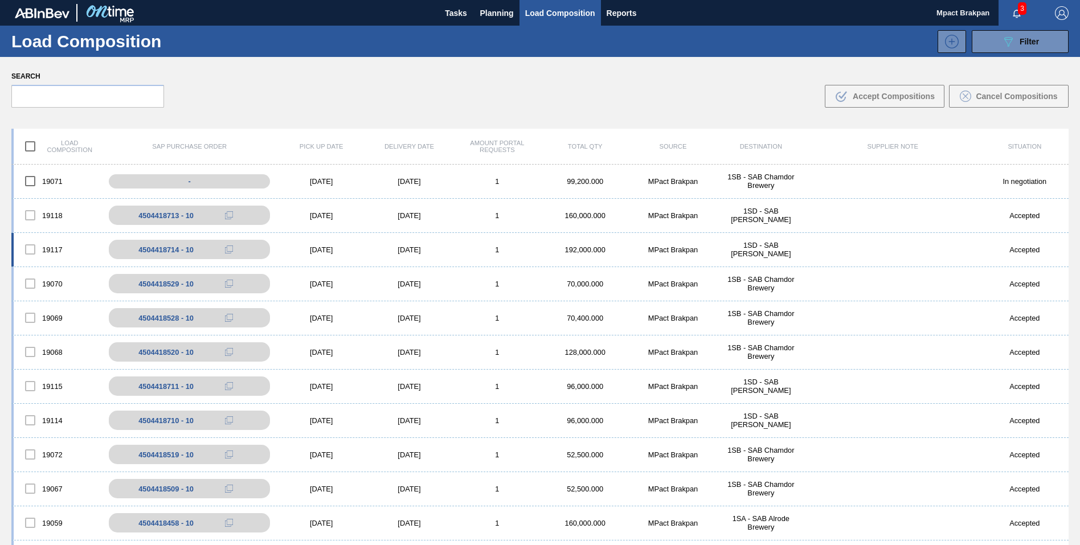
click at [314, 247] on div "[DATE]" at bounding box center [321, 249] width 88 height 9
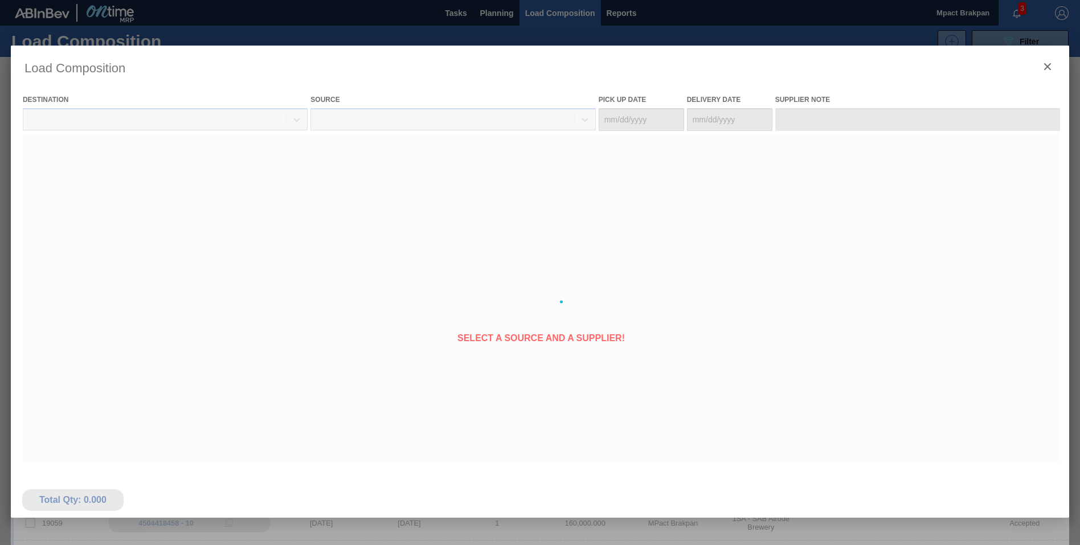
type Date "[DATE]"
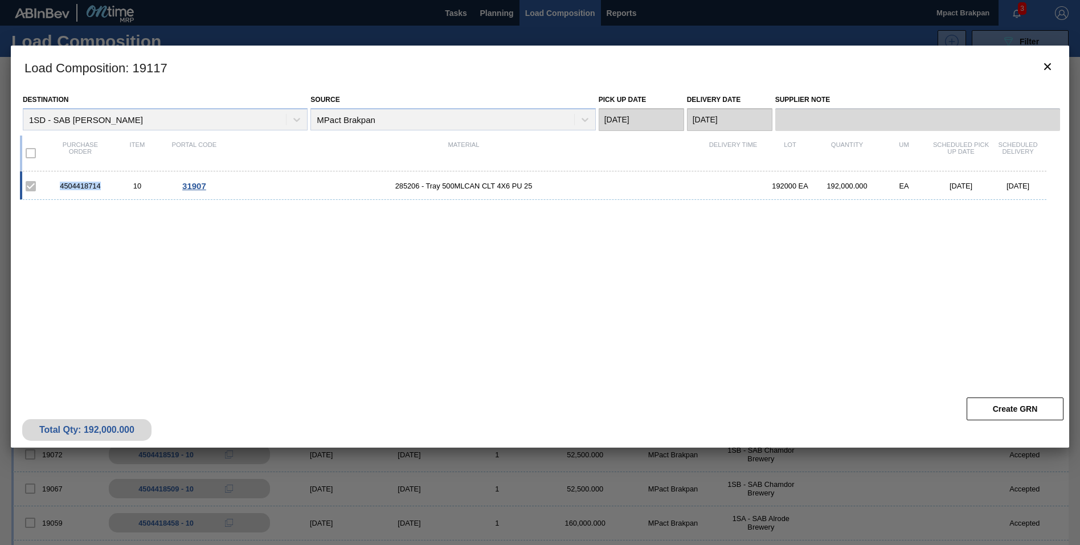
drag, startPoint x: 103, startPoint y: 189, endPoint x: 53, endPoint y: 182, distance: 50.6
click at [53, 182] on div "4504418714" at bounding box center [80, 186] width 57 height 9
drag, startPoint x: 53, startPoint y: 182, endPoint x: 71, endPoint y: 183, distance: 18.3
copy div "4504418714"
click at [1054, 67] on button "botão de ícone" at bounding box center [1046, 67] width 27 height 27
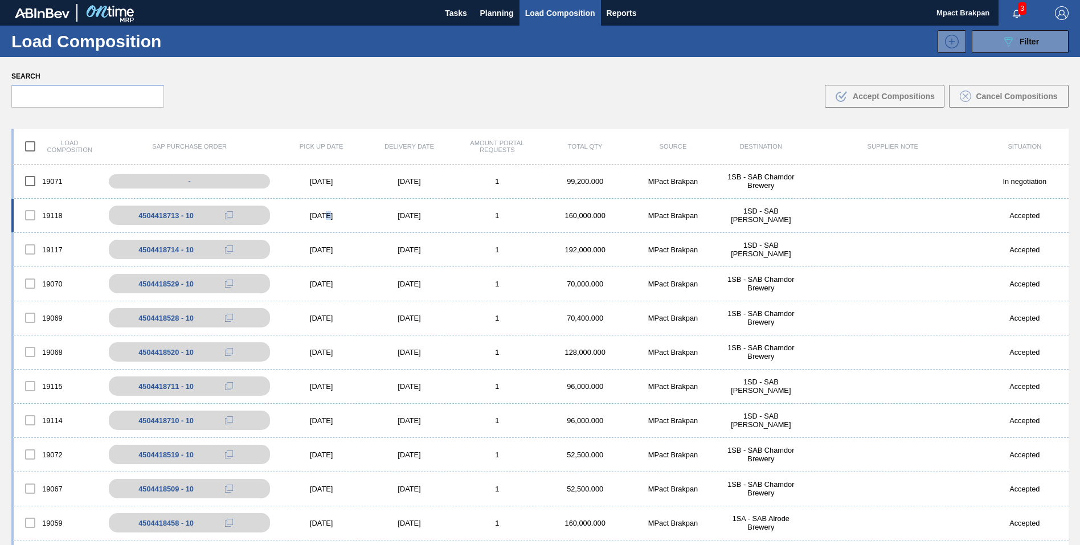
click at [318, 213] on div "[DATE]" at bounding box center [321, 215] width 88 height 9
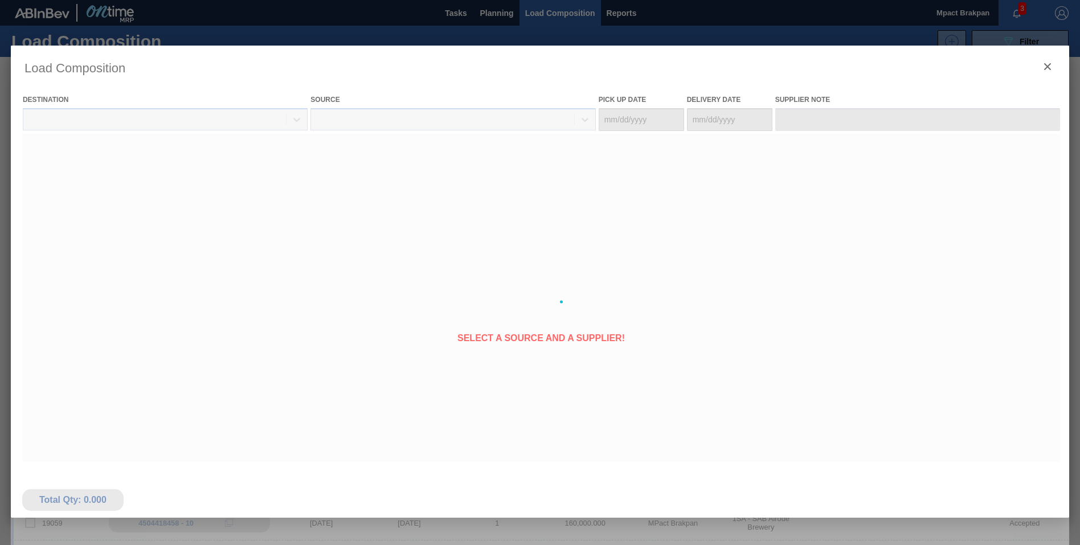
type Date "[DATE]"
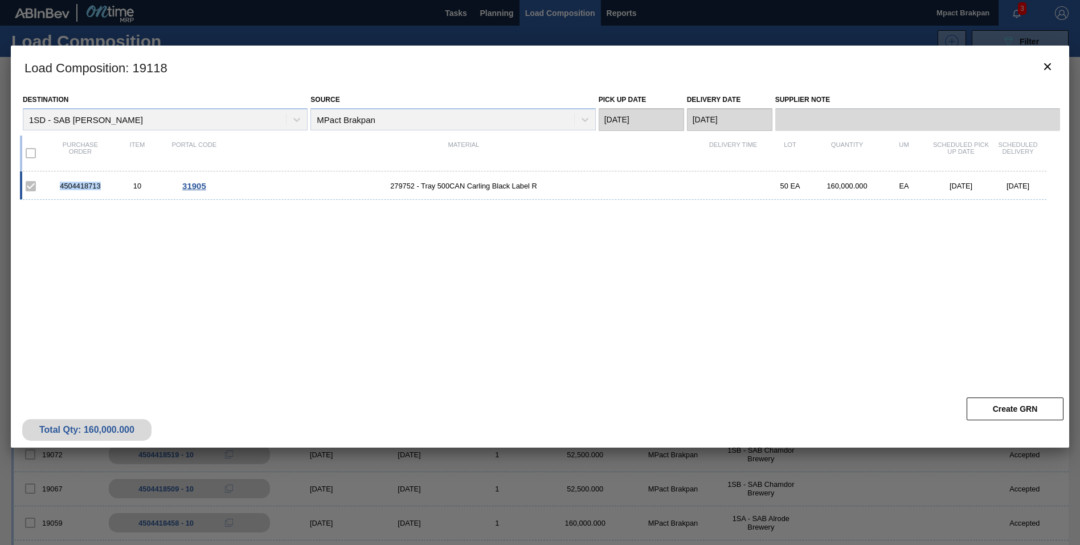
drag, startPoint x: 105, startPoint y: 185, endPoint x: 59, endPoint y: 183, distance: 46.2
click at [59, 183] on div "4504418713" at bounding box center [80, 186] width 57 height 9
drag, startPoint x: 59, startPoint y: 183, endPoint x: 78, endPoint y: 188, distance: 19.9
copy div "4504418713"
click at [1047, 67] on icon "botão de ícone" at bounding box center [1047, 67] width 14 height 14
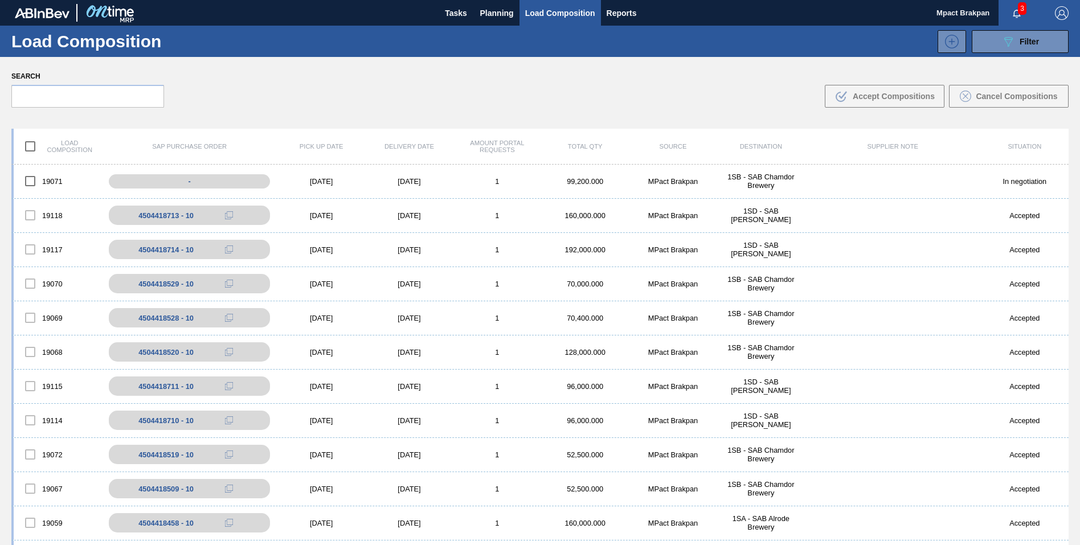
click at [1013, 10] on icon "button" at bounding box center [1016, 13] width 9 height 9
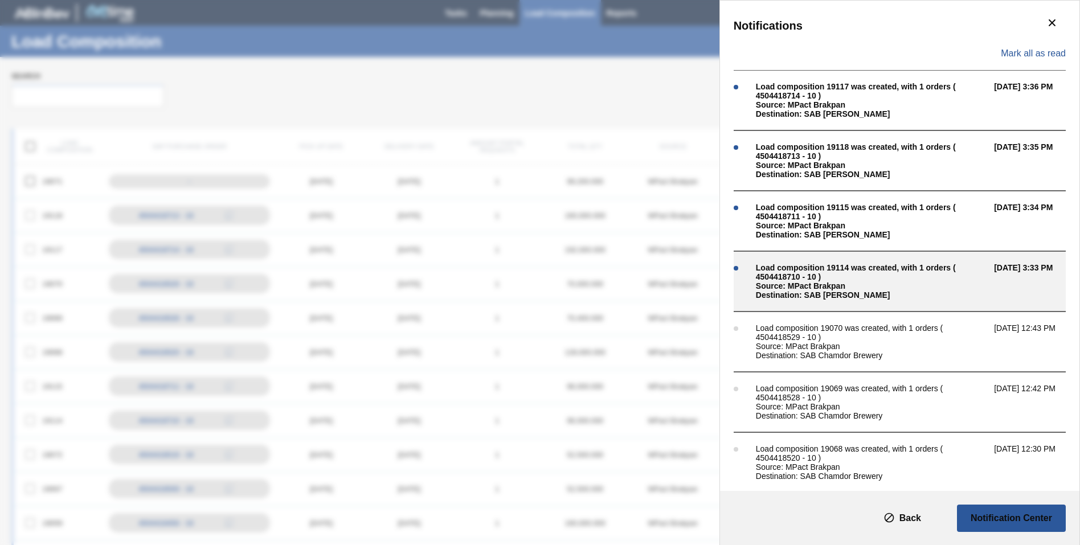
click at [826, 274] on div "Load composition 19114 was created, with 1 orders ( 4504418710 - 10 )" at bounding box center [872, 272] width 232 height 18
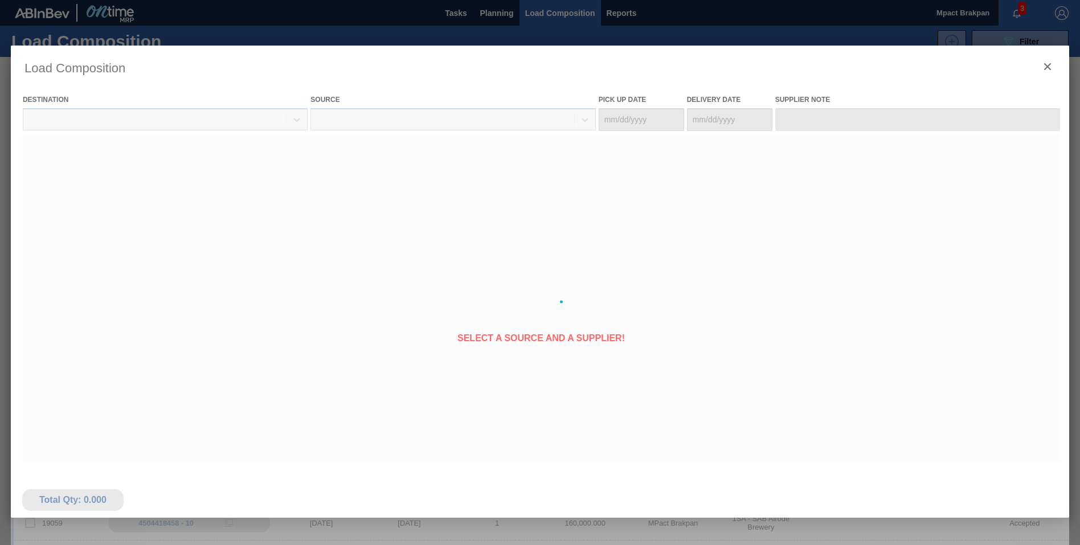
type Date "[DATE]"
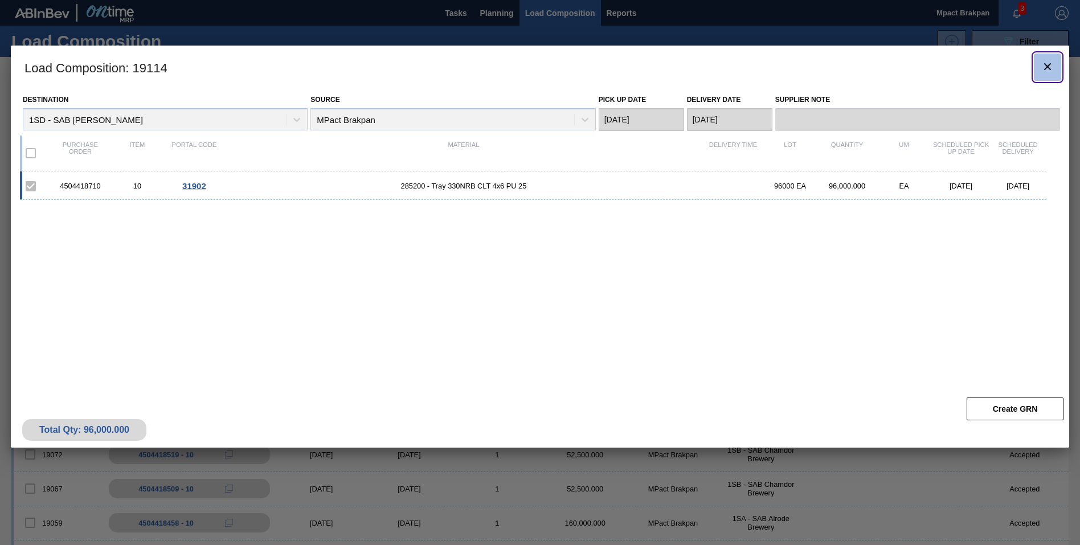
click at [1045, 67] on icon "botão de ícone" at bounding box center [1047, 67] width 14 height 14
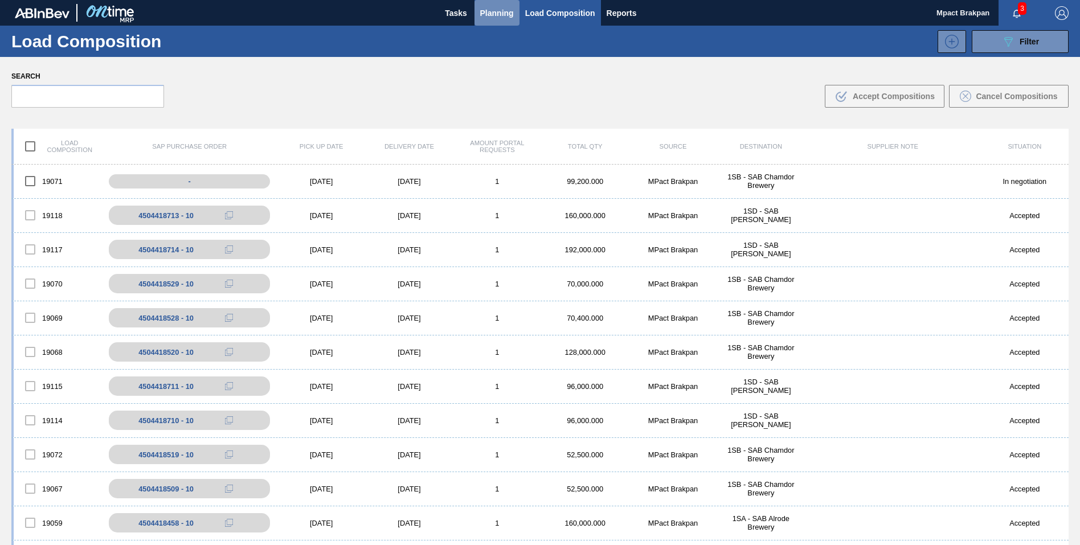
click at [481, 12] on span "Planning" at bounding box center [497, 13] width 34 height 14
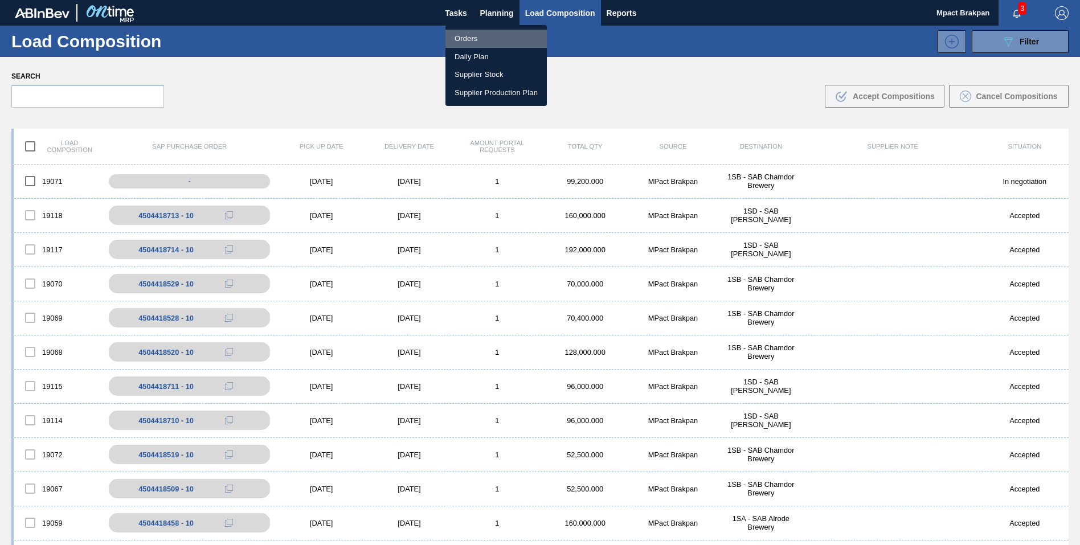
click at [458, 32] on li "Orders" at bounding box center [495, 39] width 101 height 18
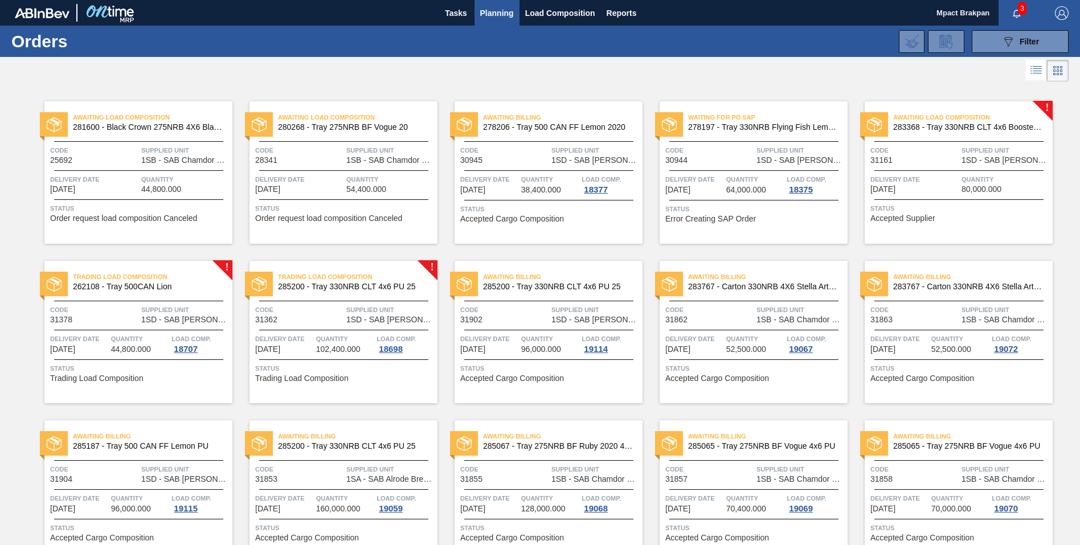
scroll to position [219, 0]
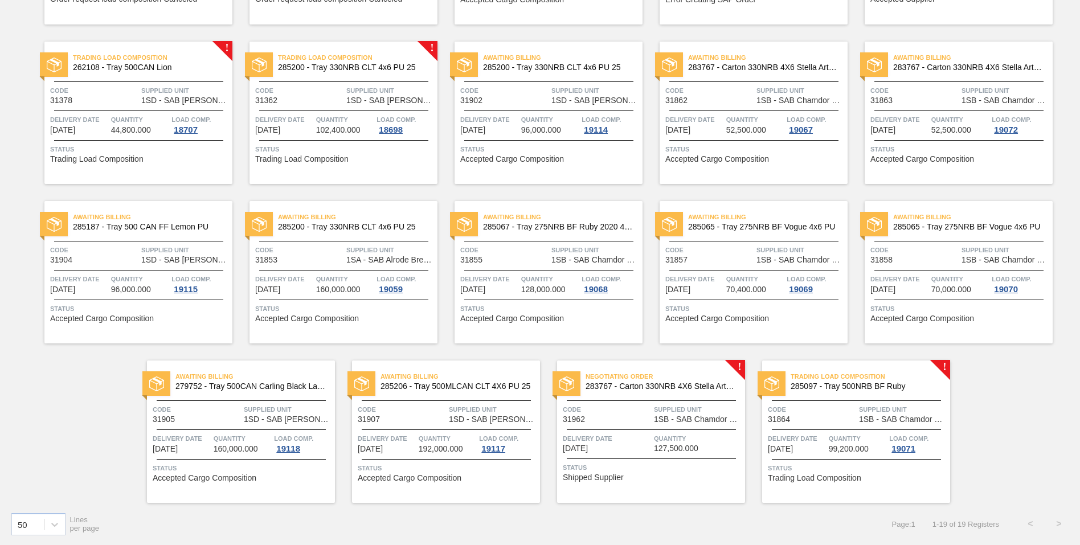
click at [635, 438] on span "Delivery Date" at bounding box center [607, 438] width 88 height 11
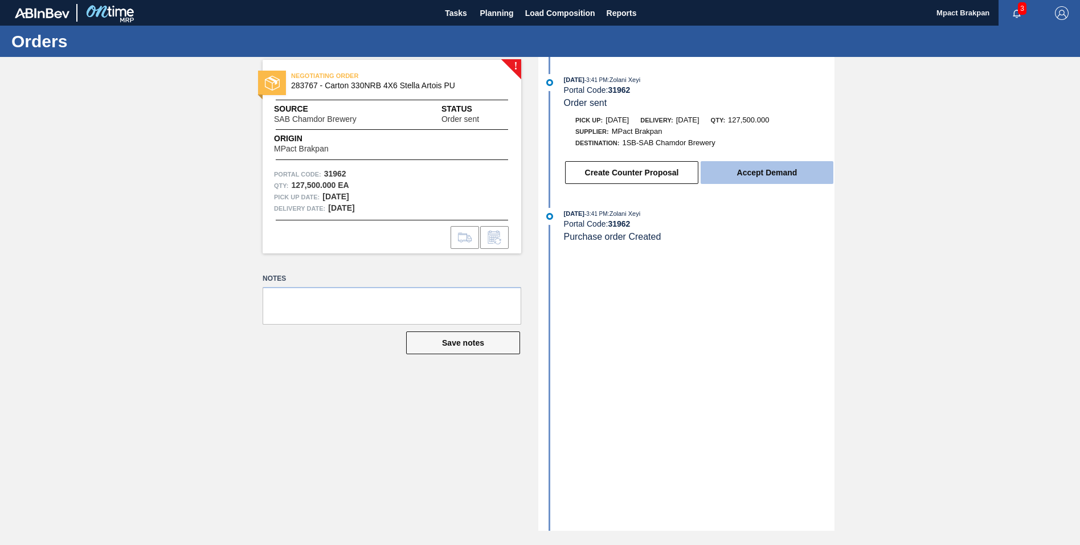
click at [773, 170] on button "Accept Demand" at bounding box center [766, 172] width 133 height 23
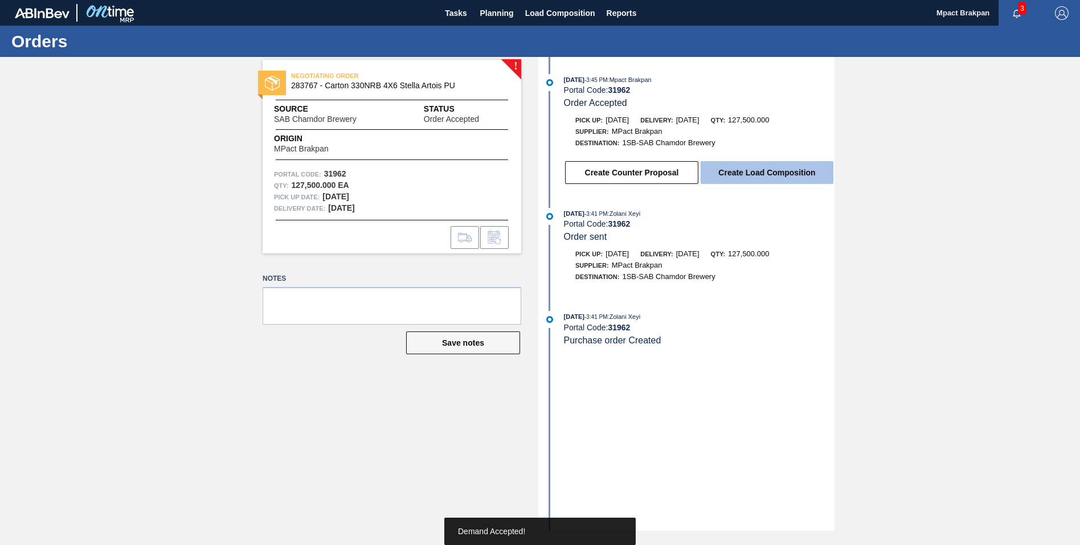
click at [761, 169] on button "Create Load Composition" at bounding box center [766, 172] width 133 height 23
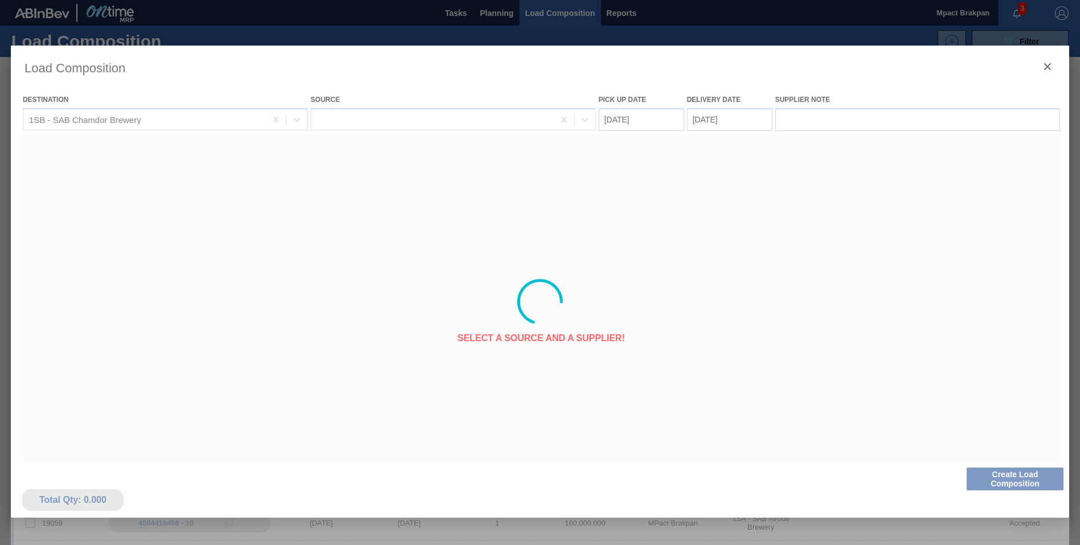
type Date "[DATE]"
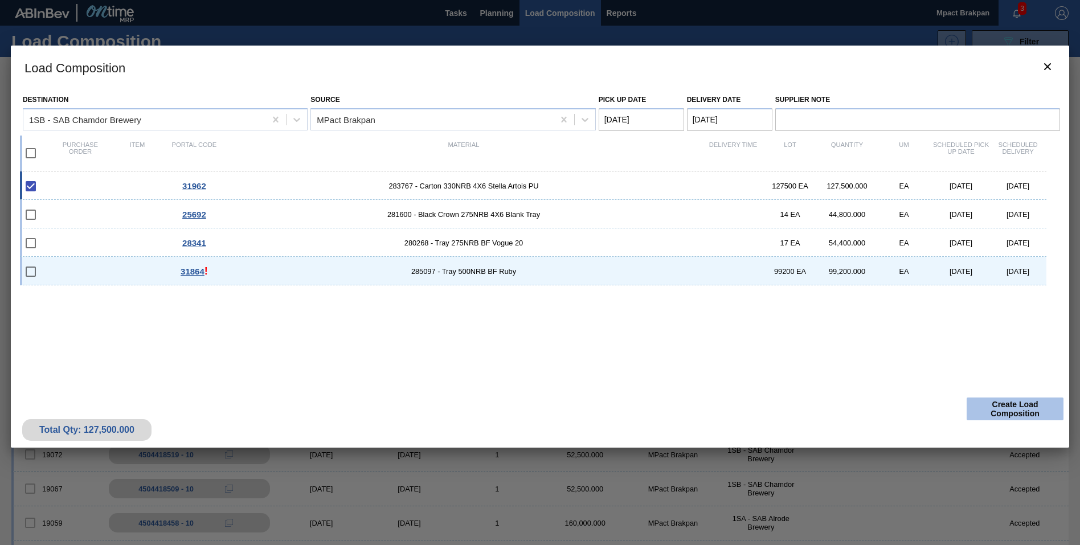
click at [1017, 409] on button "Create Load Composition" at bounding box center [1014, 408] width 97 height 23
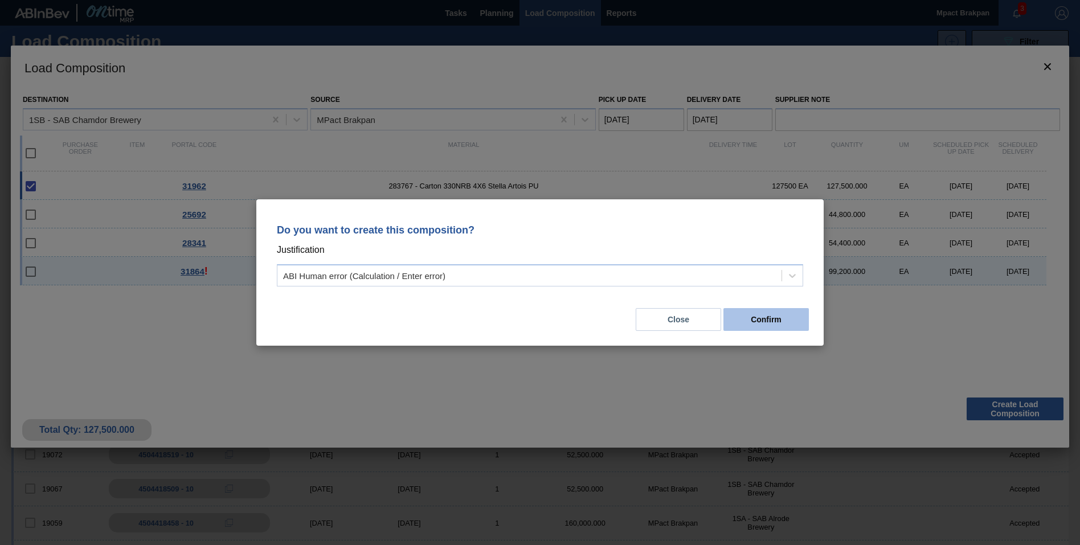
click at [801, 322] on button "Confirm" at bounding box center [765, 319] width 85 height 23
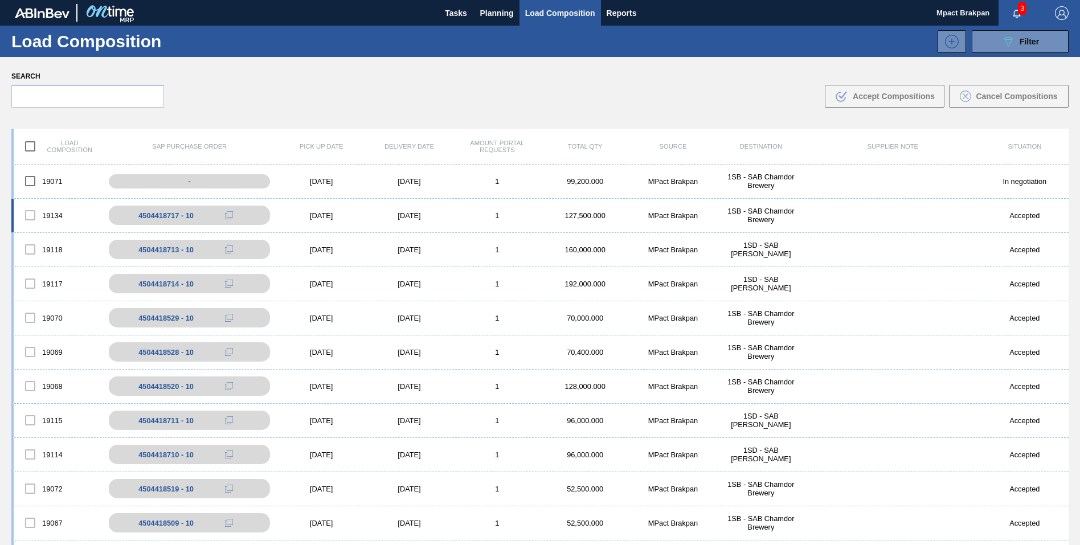
click at [310, 215] on div "[DATE]" at bounding box center [321, 215] width 88 height 9
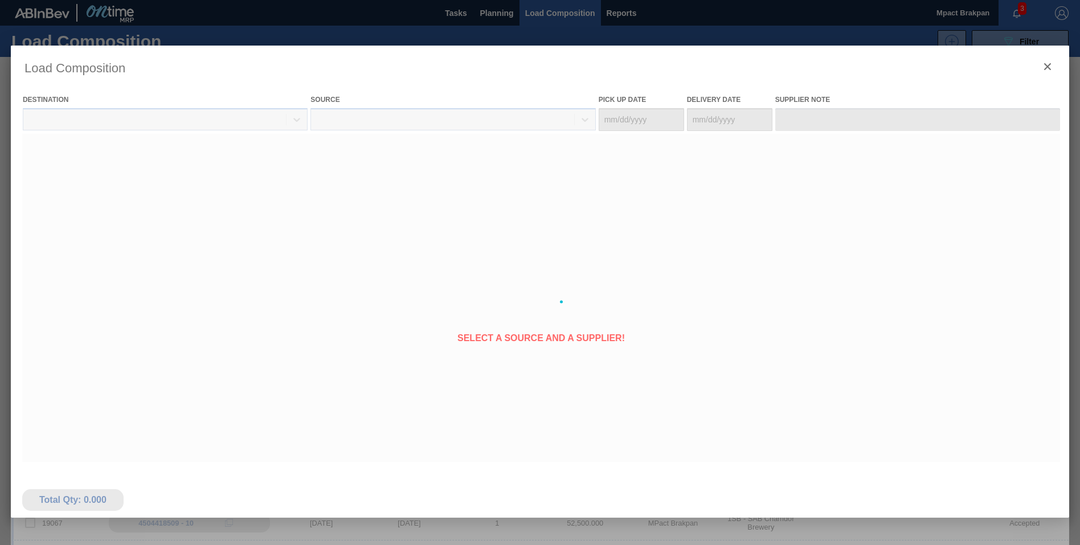
type Date "[DATE]"
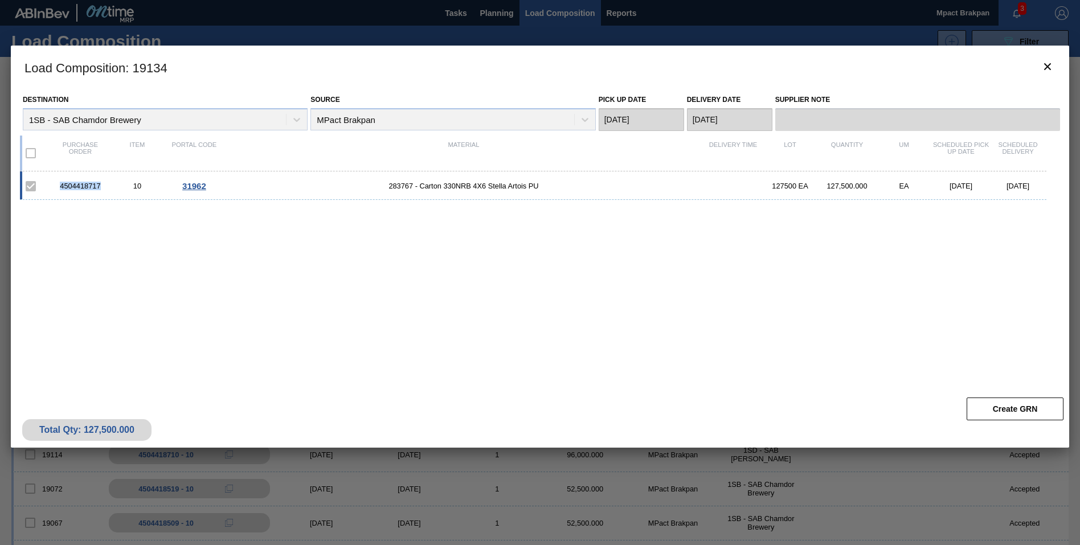
drag, startPoint x: 104, startPoint y: 185, endPoint x: 59, endPoint y: 184, distance: 44.4
click at [59, 184] on div "4504418717" at bounding box center [80, 186] width 57 height 9
drag, startPoint x: 59, startPoint y: 184, endPoint x: 78, endPoint y: 185, distance: 18.8
copy div "4504418717"
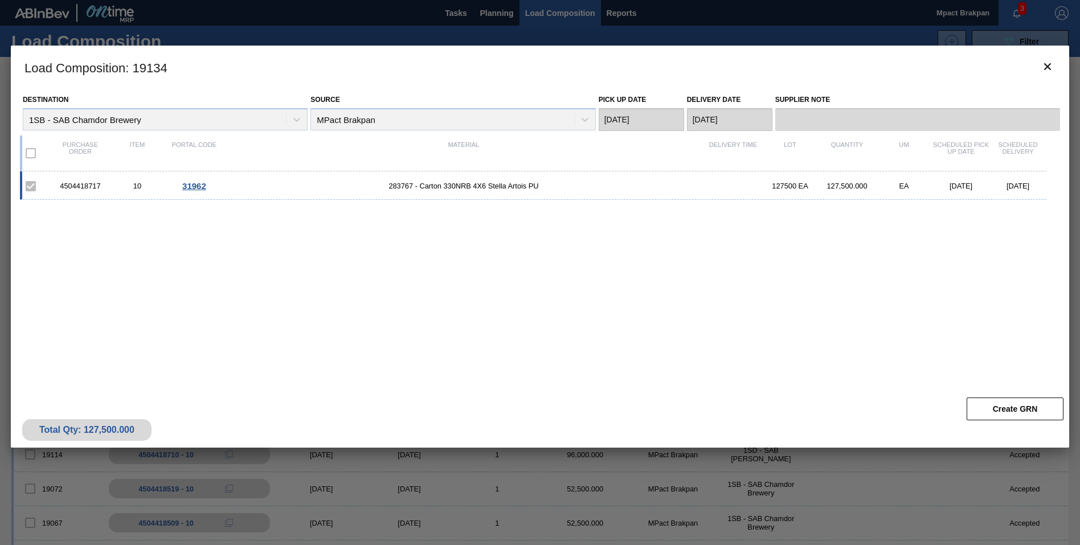
click at [496, 331] on div "4504418717 10 31962 283767 - Carton 330NRB 4X6 Stella Artois PU 127500 EA 127,5…" at bounding box center [537, 274] width 1035 height 207
click at [1047, 65] on icon "botão de ícone" at bounding box center [1047, 67] width 14 height 14
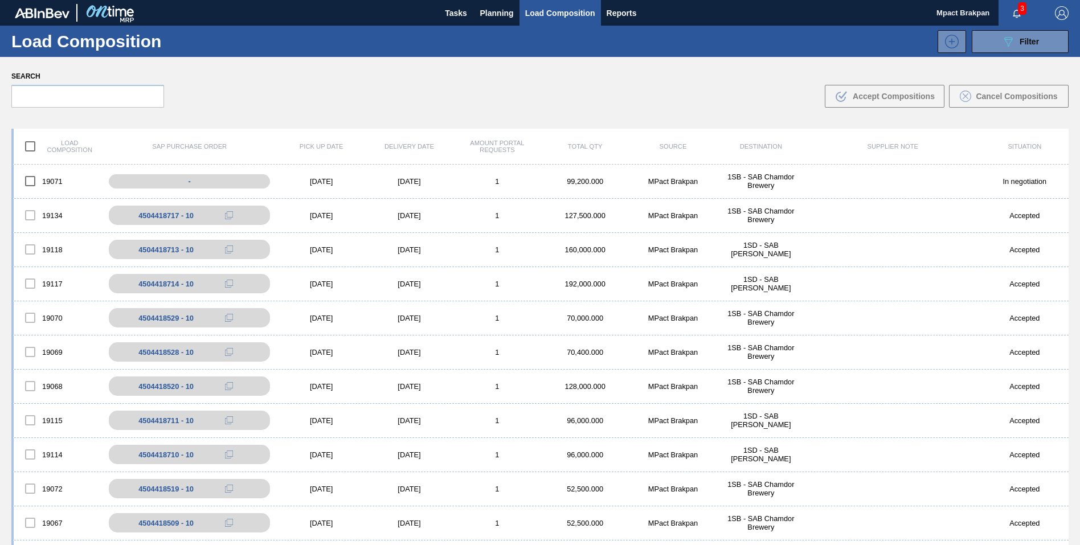
click at [1017, 5] on span "3" at bounding box center [1021, 8] width 9 height 13
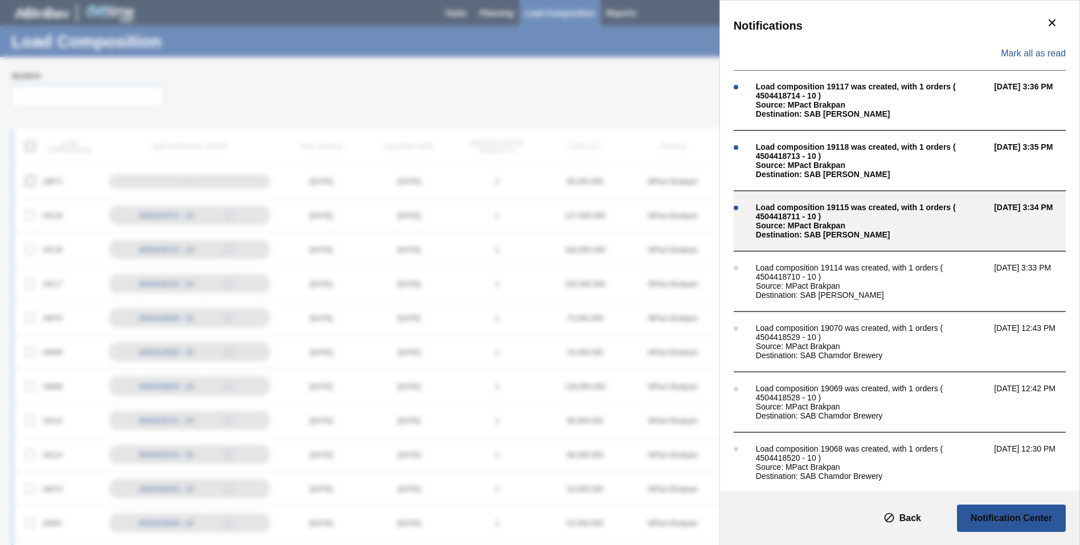
click at [805, 225] on div "Source: MPact Brakpan" at bounding box center [872, 225] width 232 height 9
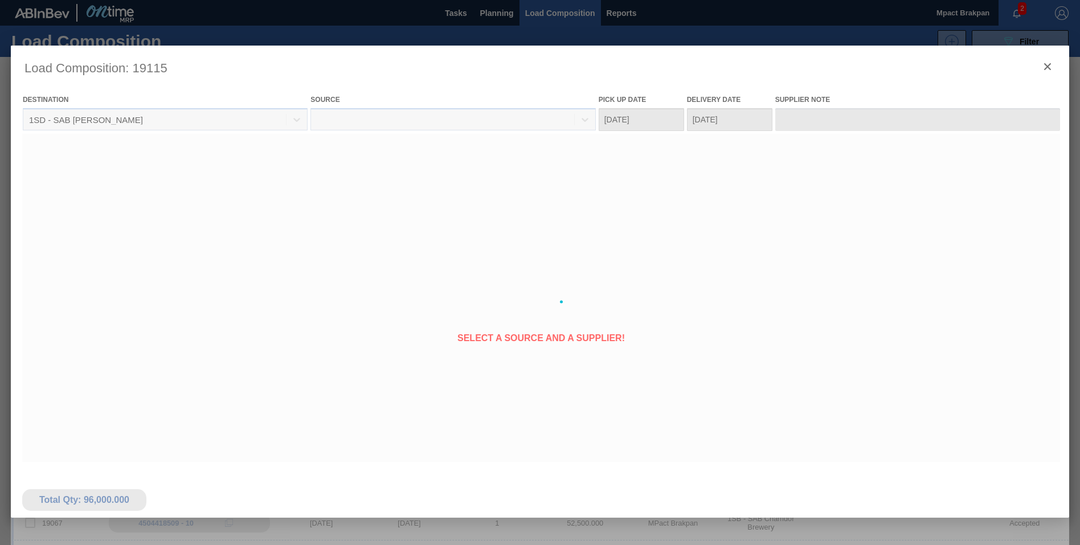
type Date "[DATE]"
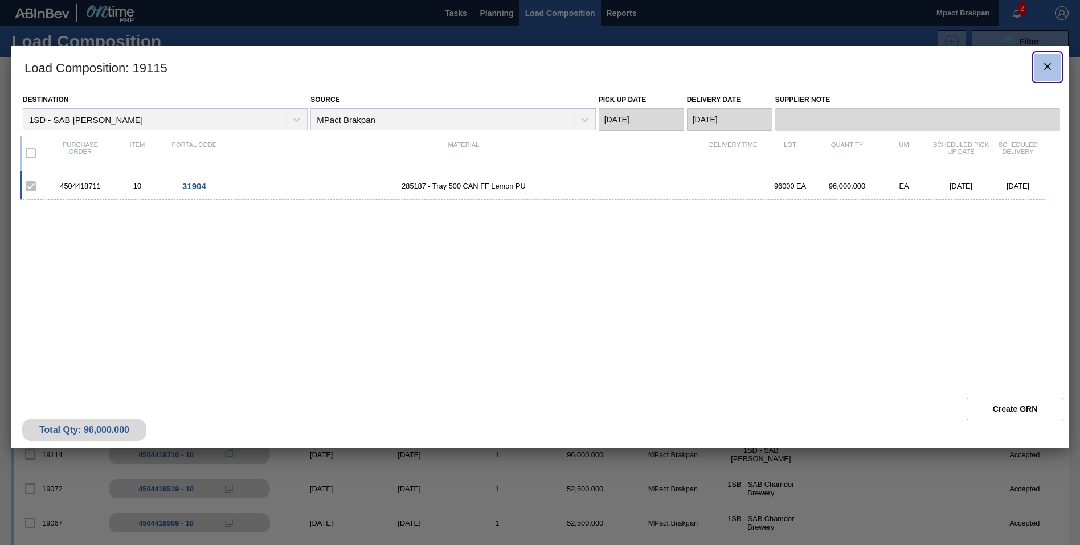
click at [1046, 61] on icon "botão de ícone" at bounding box center [1047, 67] width 14 height 14
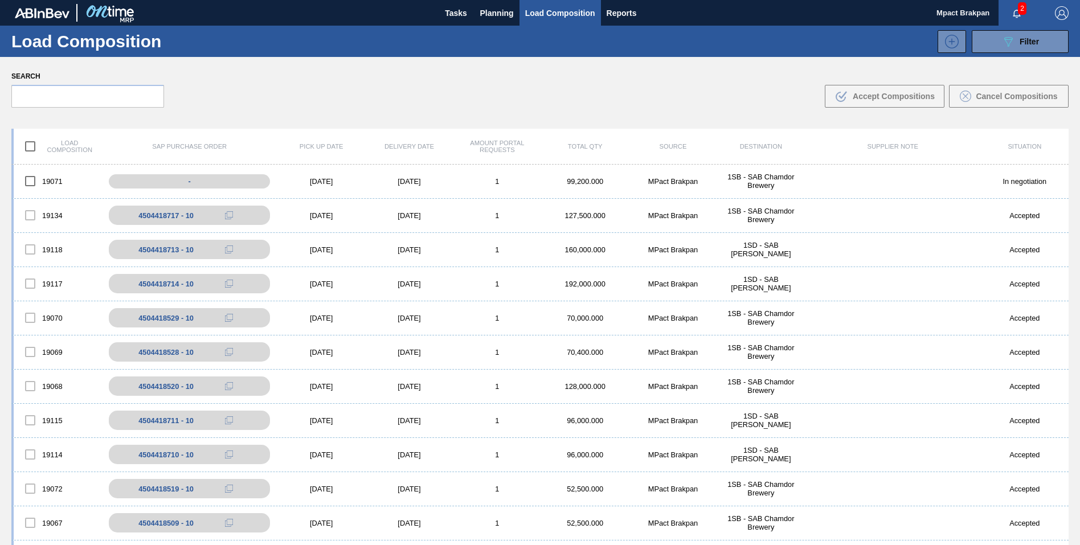
click at [1023, 4] on span "2" at bounding box center [1021, 8] width 9 height 13
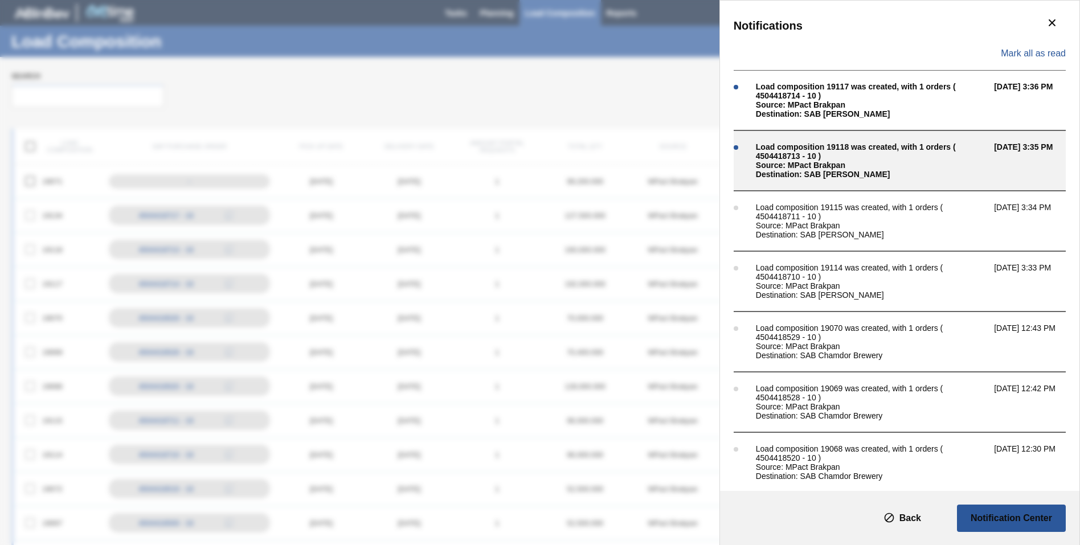
click at [843, 149] on div "Load composition 19118 was created, with 1 orders ( 4504418713 - 10 )" at bounding box center [872, 151] width 232 height 18
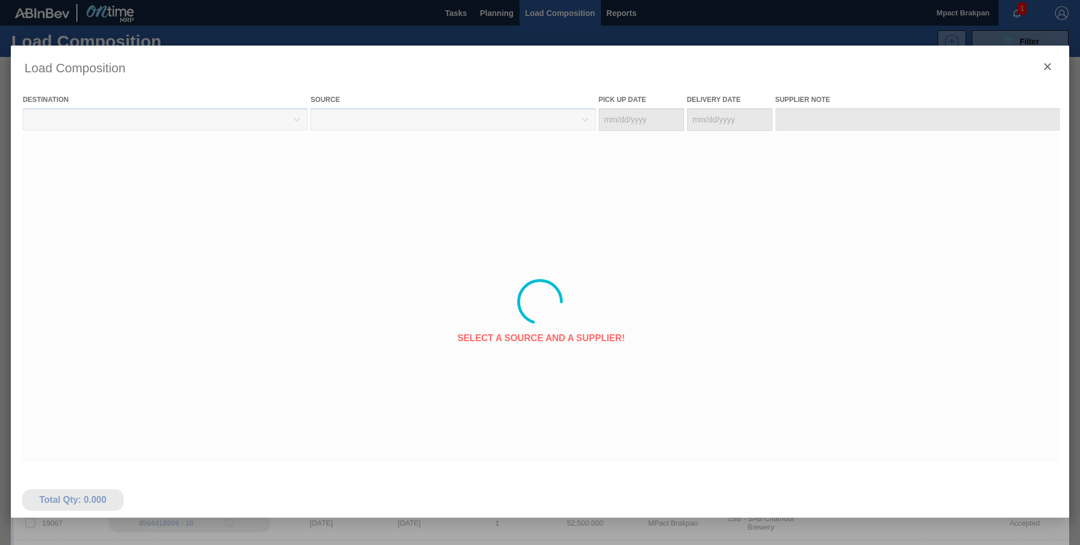
type Date "[DATE]"
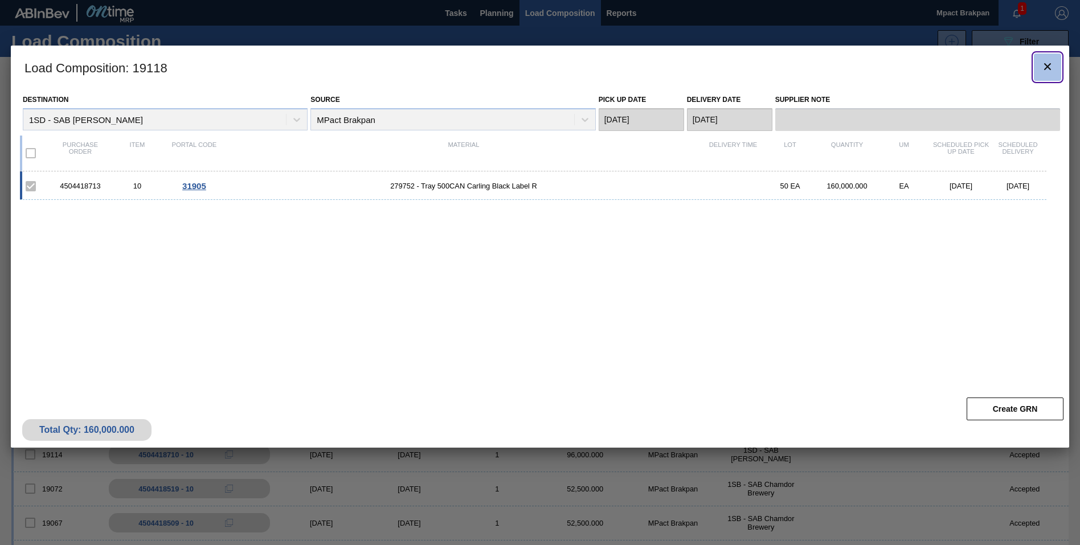
click at [1046, 61] on icon "botão de ícone" at bounding box center [1047, 67] width 14 height 14
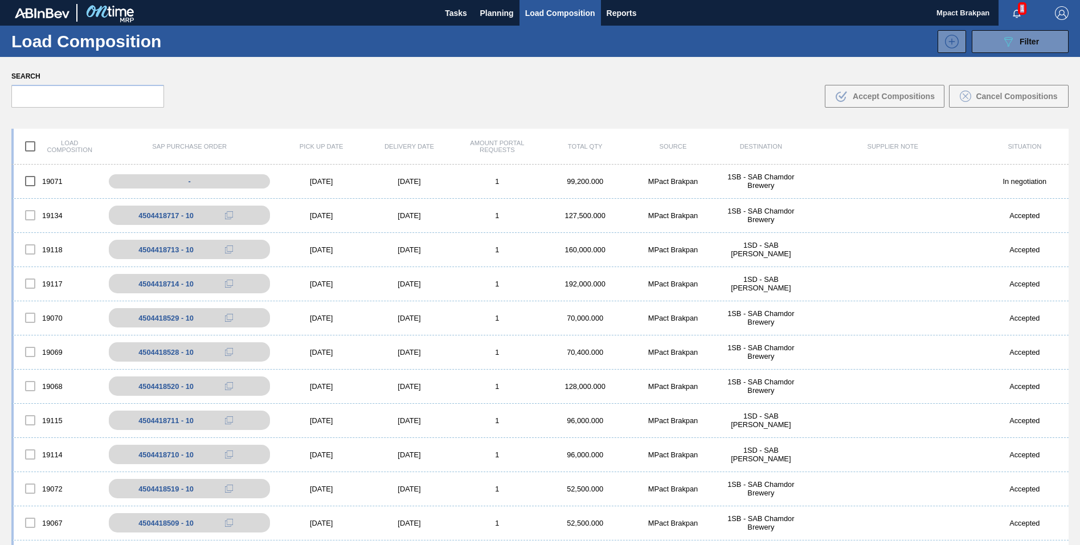
click at [1020, 3] on span "1" at bounding box center [1021, 8] width 9 height 13
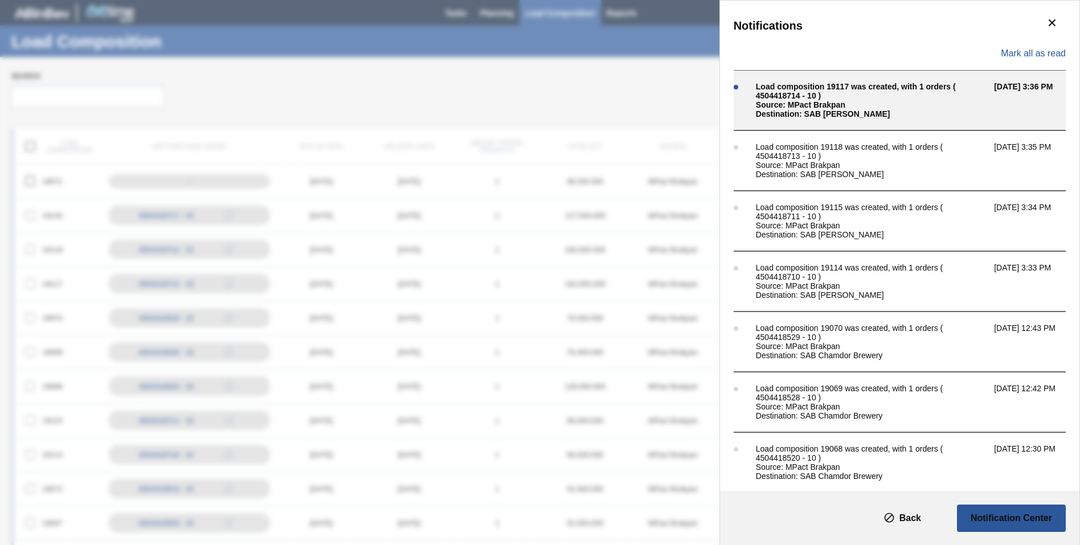
click at [832, 100] on div "Source: MPact Brakpan" at bounding box center [872, 104] width 232 height 9
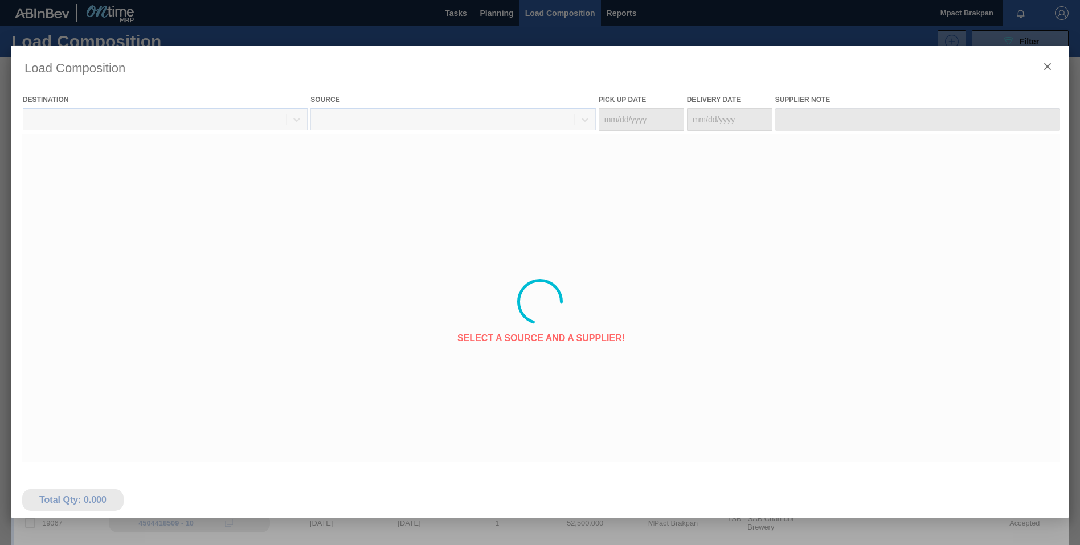
type Date "[DATE]"
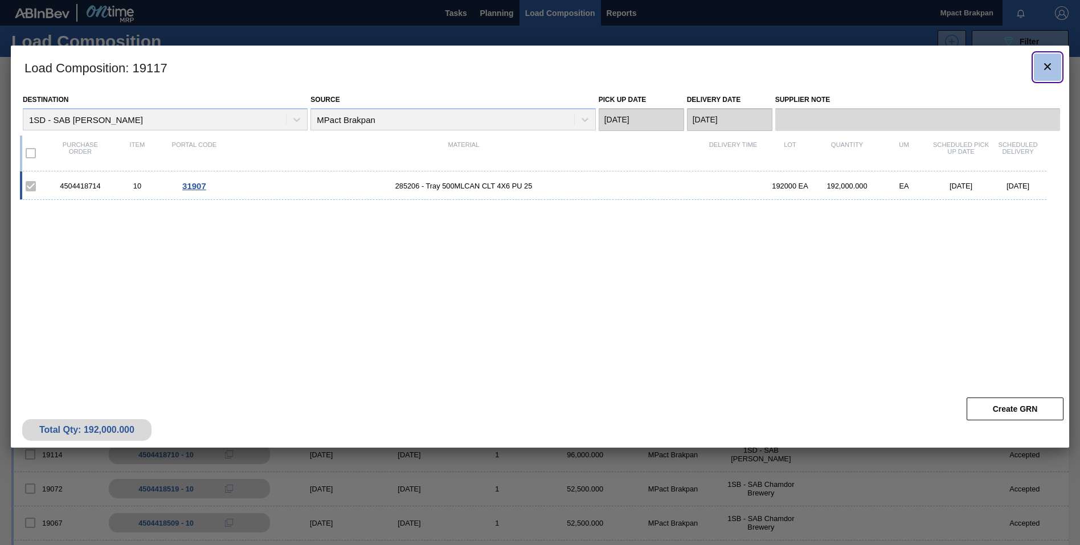
click at [1047, 68] on icon "botão de ícone" at bounding box center [1047, 67] width 14 height 14
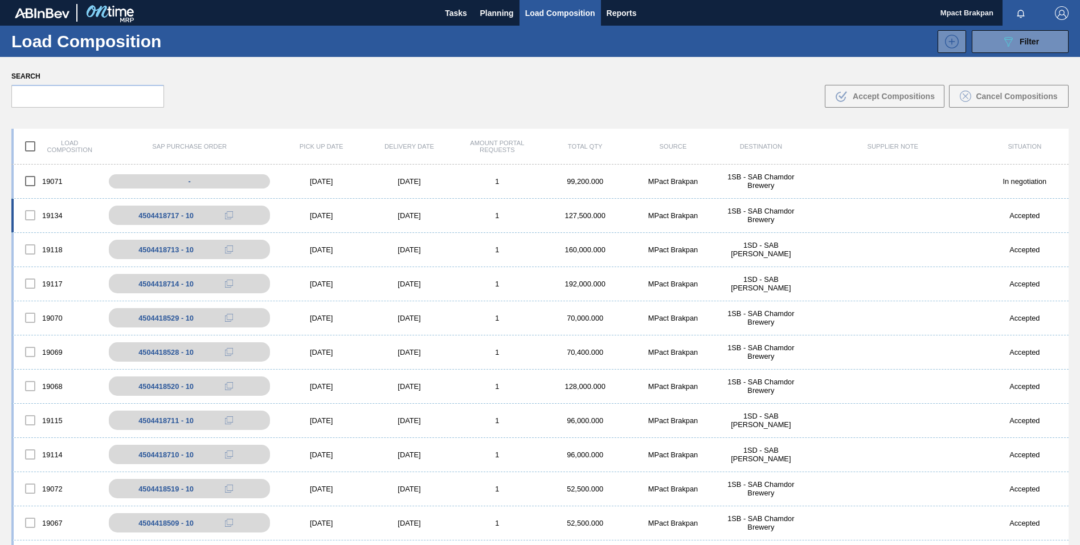
click at [314, 216] on div "[DATE]" at bounding box center [321, 215] width 88 height 9
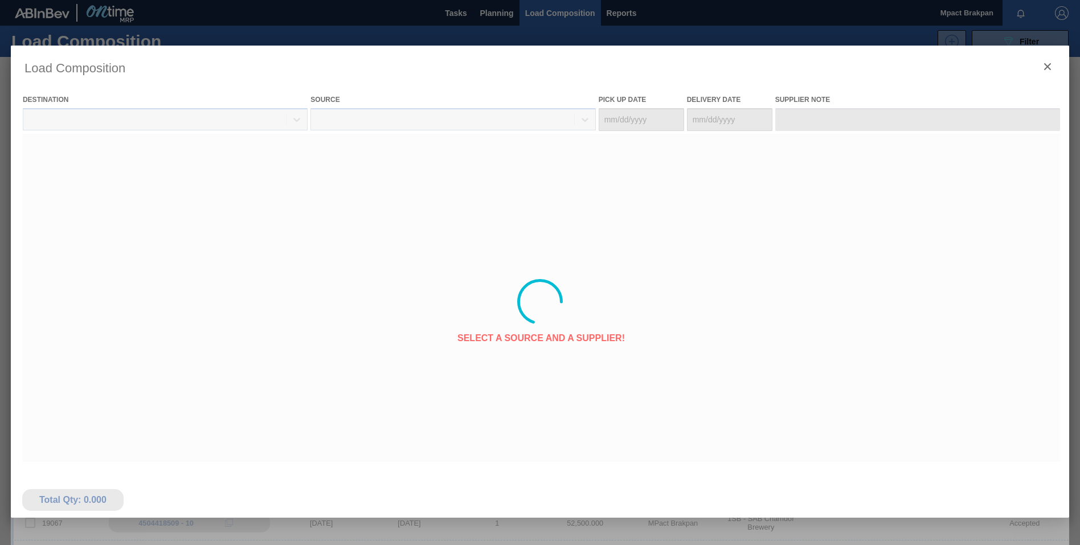
type Date "[DATE]"
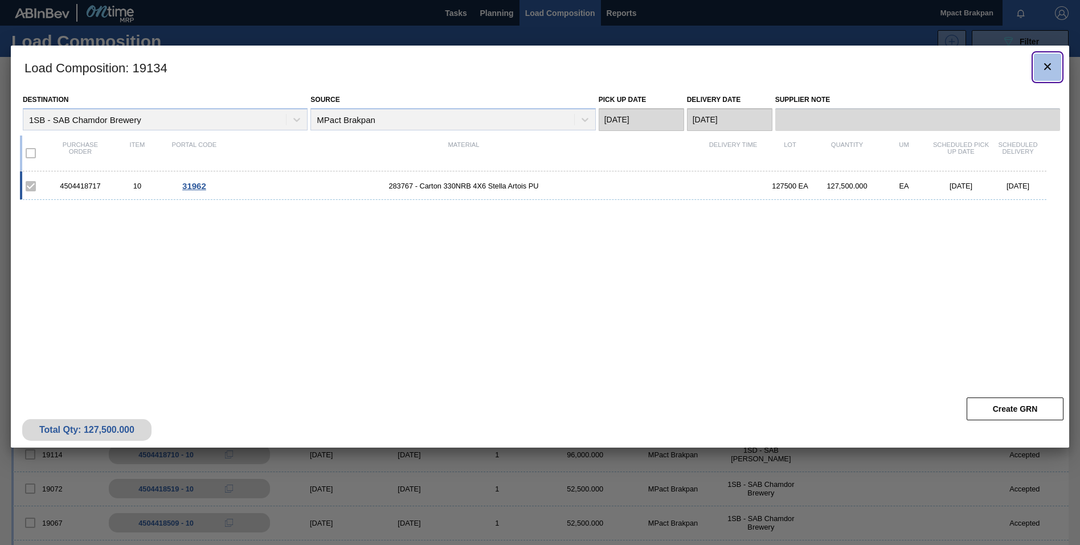
click at [1046, 65] on icon "botão de ícone" at bounding box center [1047, 66] width 7 height 7
